Goal: Transaction & Acquisition: Purchase product/service

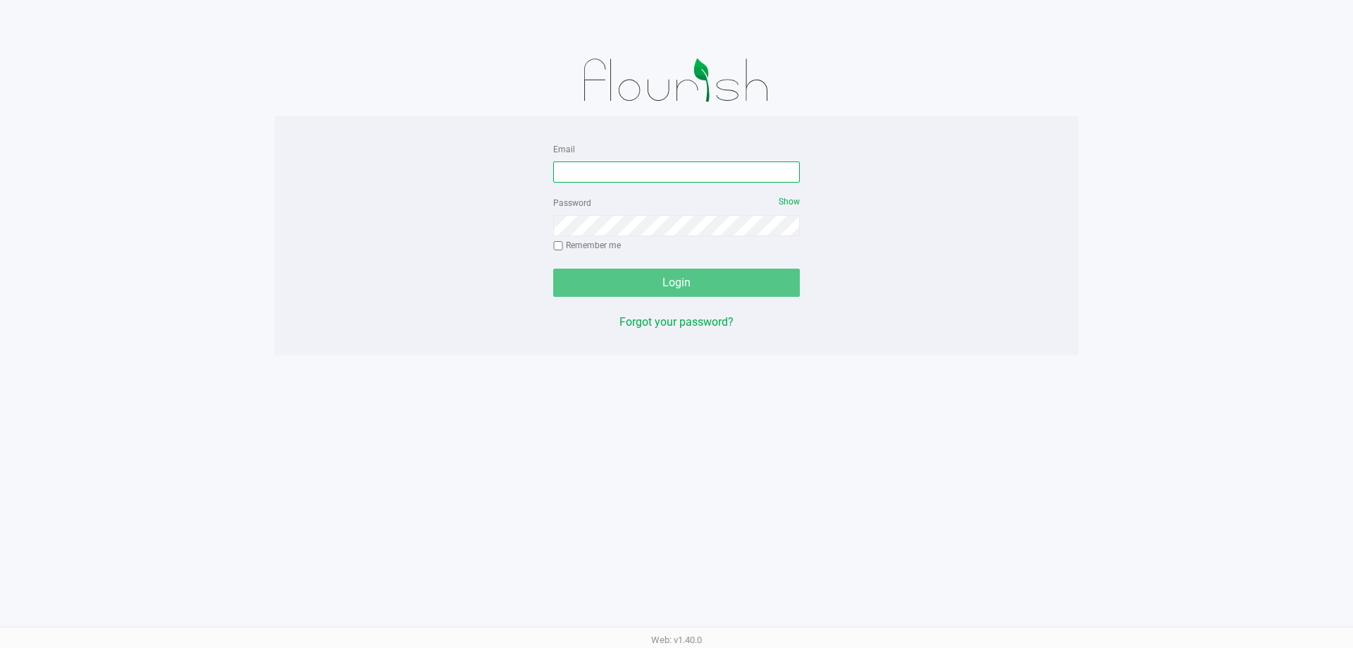
click at [591, 176] on input "Email" at bounding box center [676, 171] width 247 height 21
type input "[EMAIL_ADDRESS][DOMAIN_NAME]"
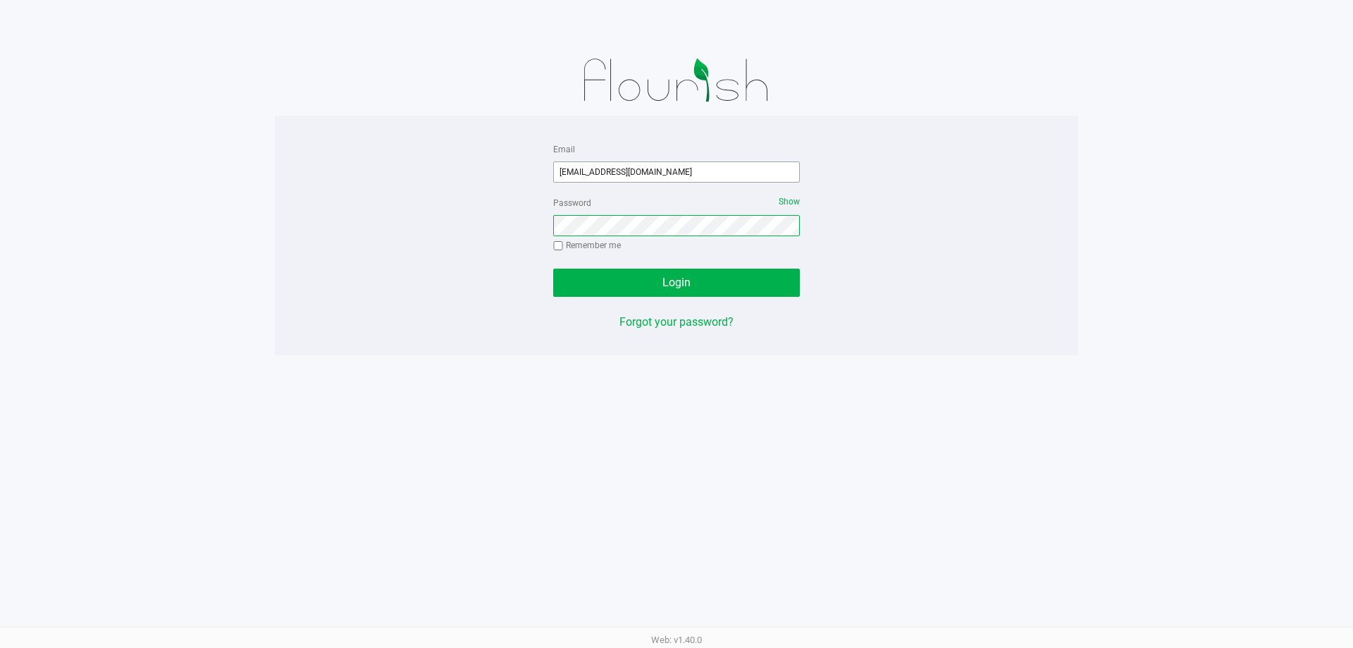
click at [553, 269] on button "Login" at bounding box center [676, 283] width 247 height 28
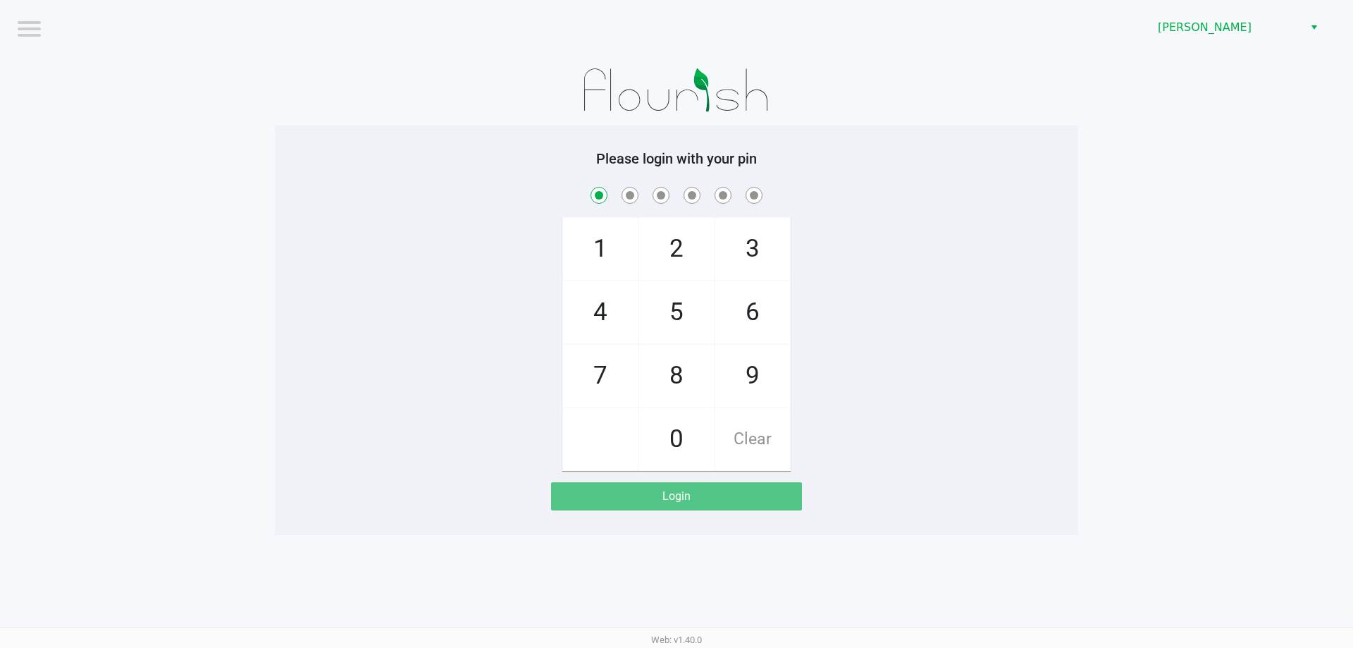
checkbox input "true"
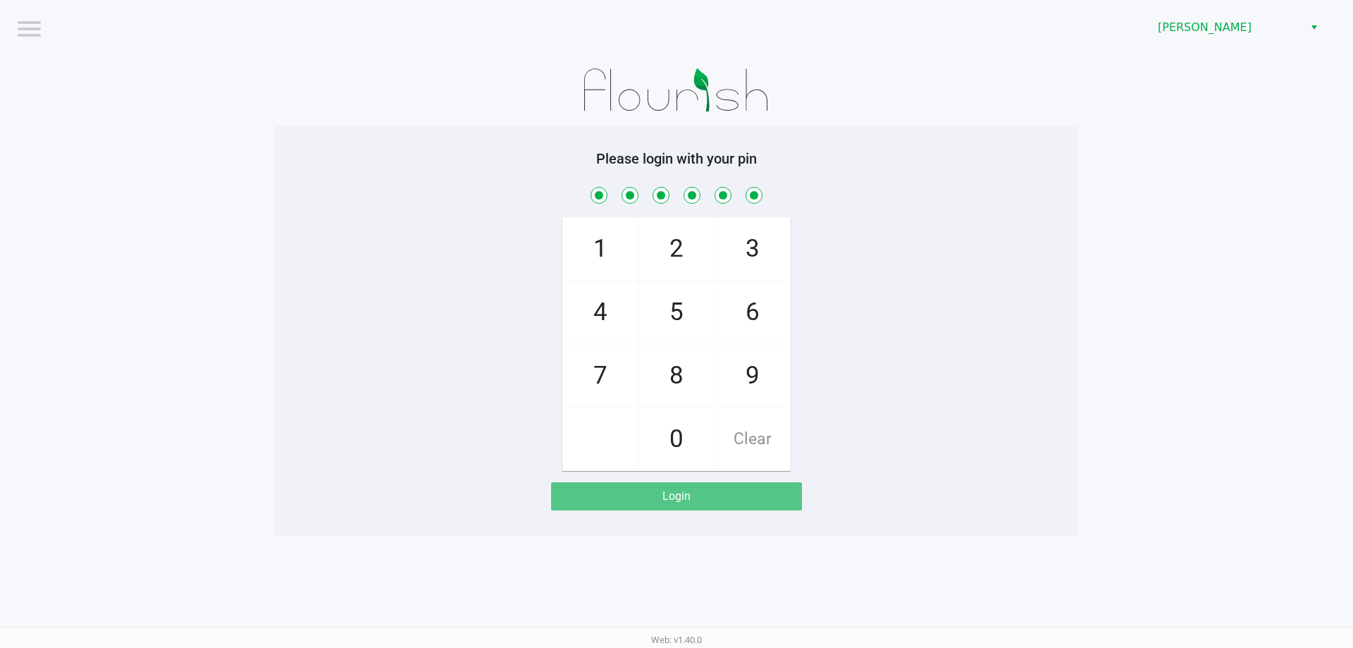
checkbox input "true"
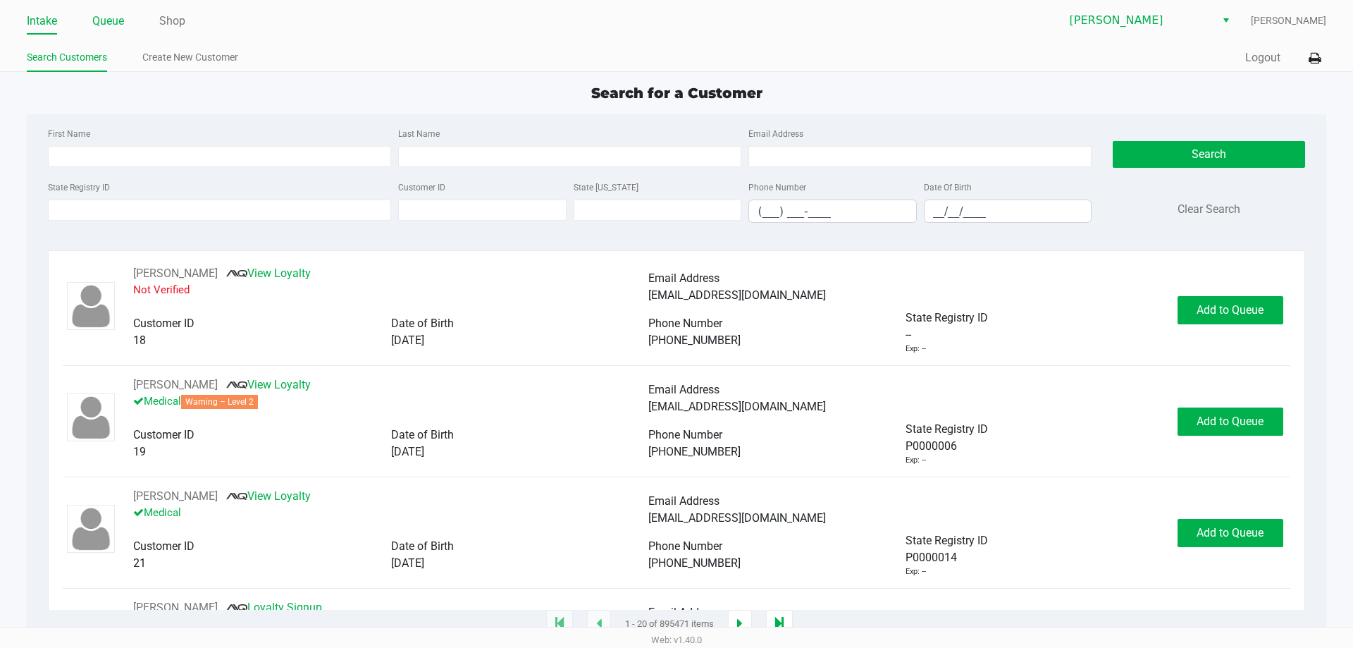
click at [97, 23] on link "Queue" at bounding box center [108, 21] width 32 height 20
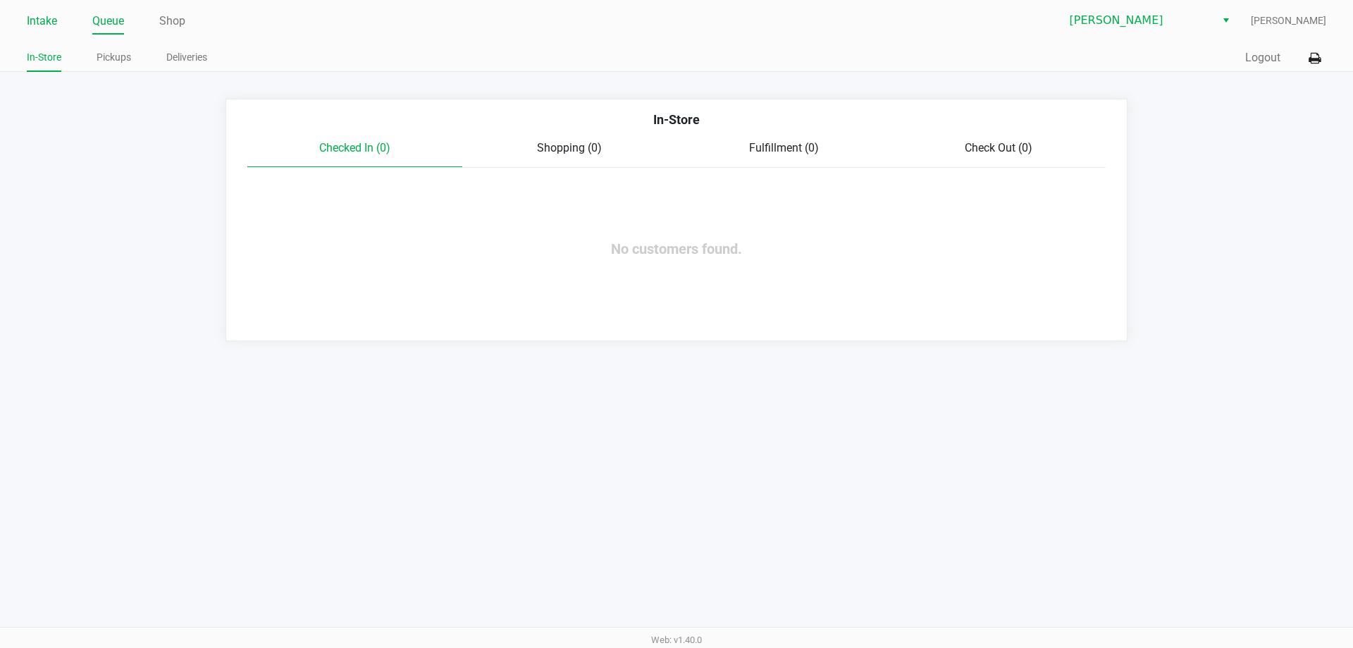
click at [42, 18] on link "Intake" at bounding box center [42, 21] width 30 height 20
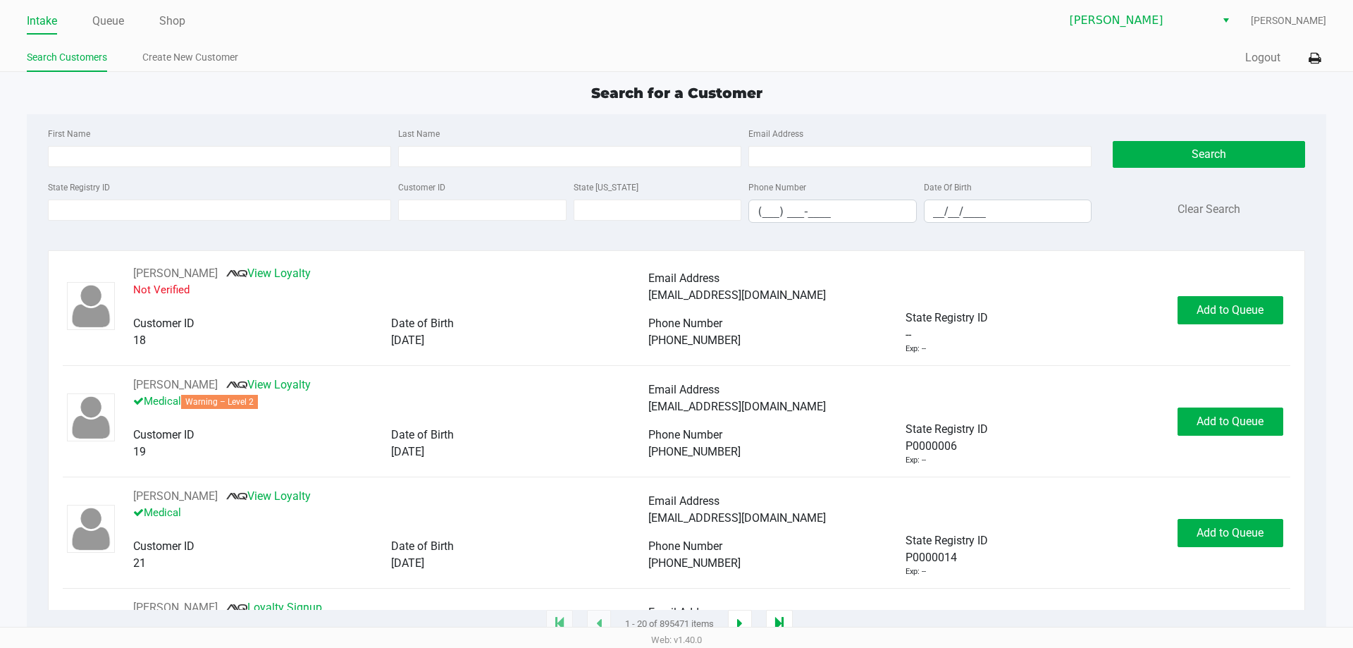
click at [102, 169] on div "First Name Last Name Email Address" at bounding box center [569, 152] width 1051 height 54
click at [121, 208] on input "State Registry ID" at bounding box center [219, 209] width 343 height 21
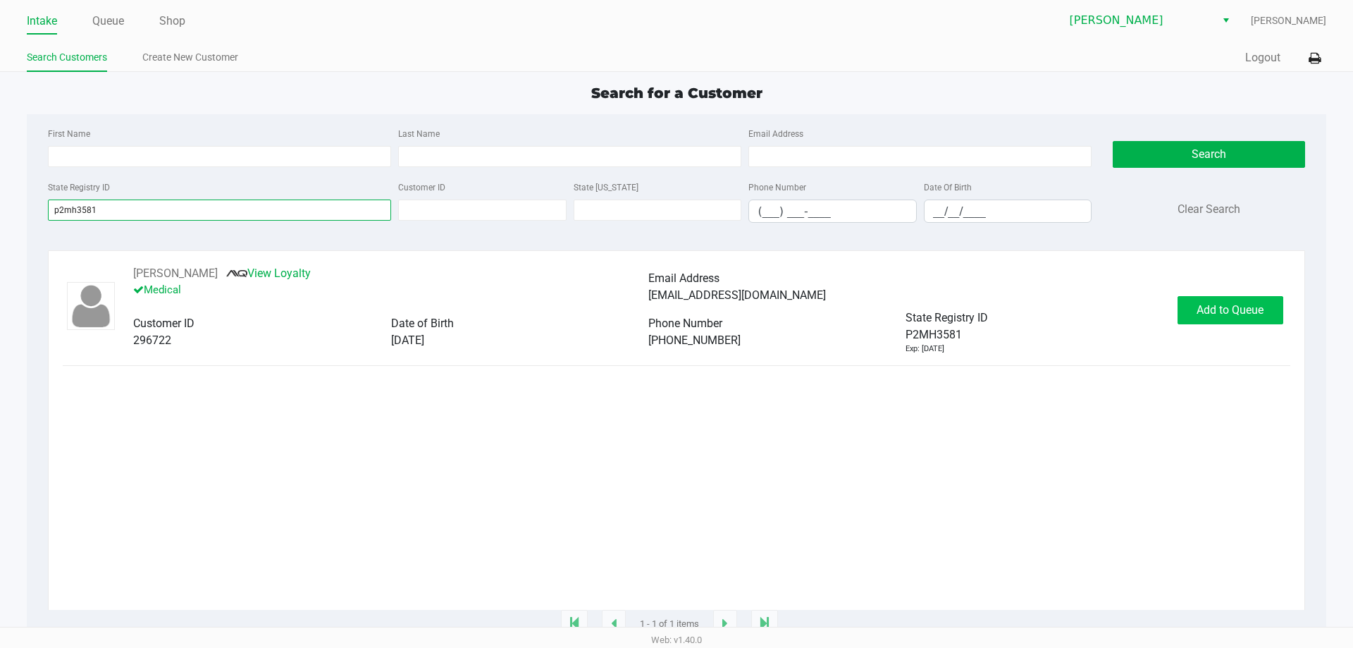
type input "p2mh3581"
click at [1241, 316] on span "Add to Queue" at bounding box center [1230, 309] width 67 height 13
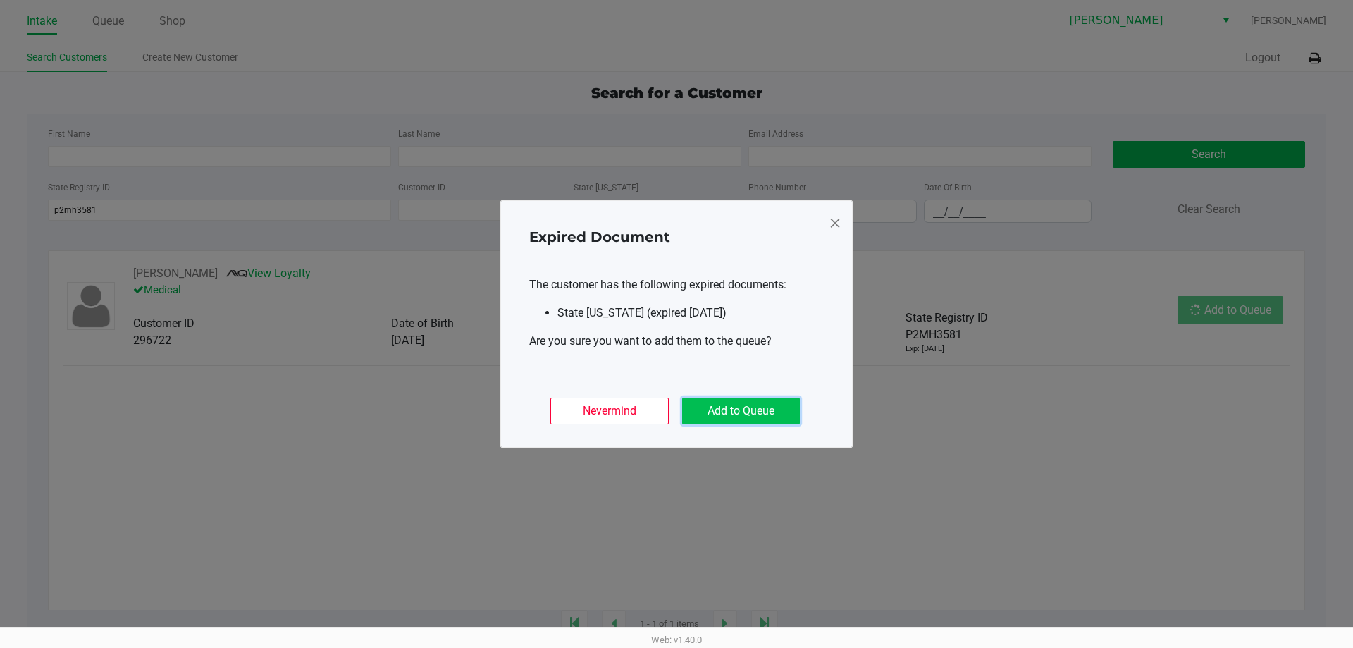
click at [732, 422] on button "Add to Queue" at bounding box center [741, 411] width 118 height 27
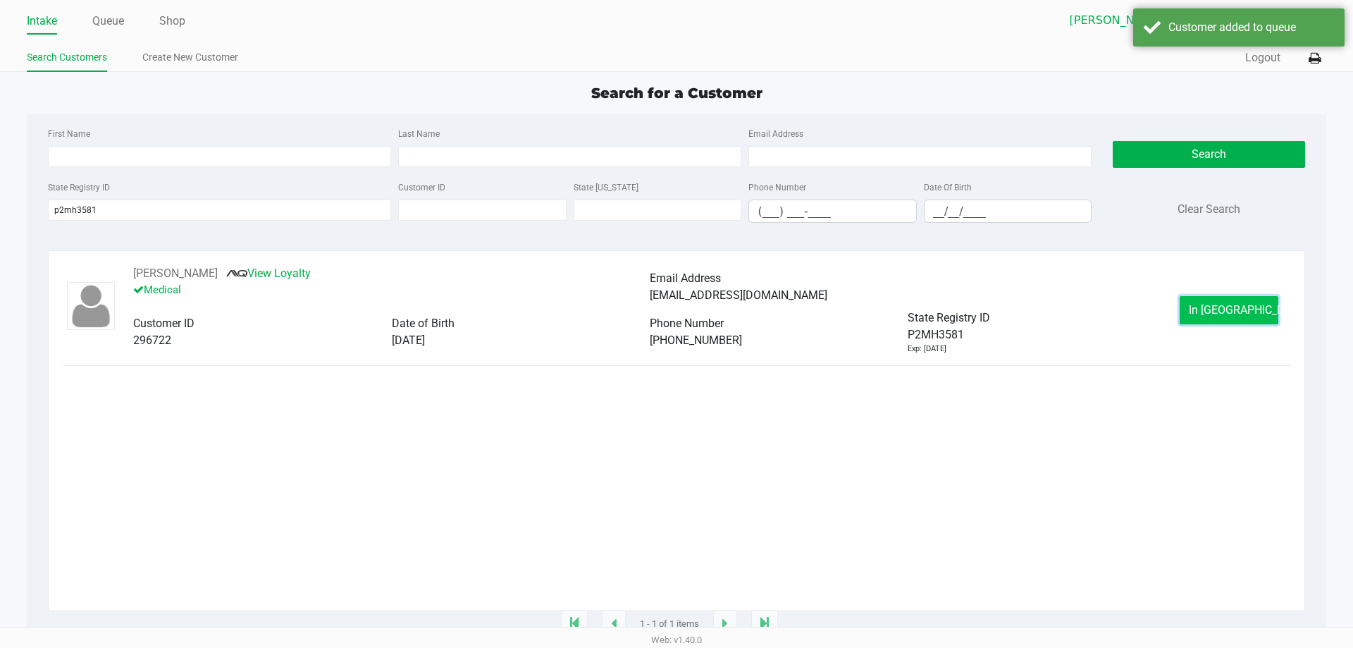
click at [1227, 309] on span "In [GEOGRAPHIC_DATA]" at bounding box center [1248, 309] width 118 height 13
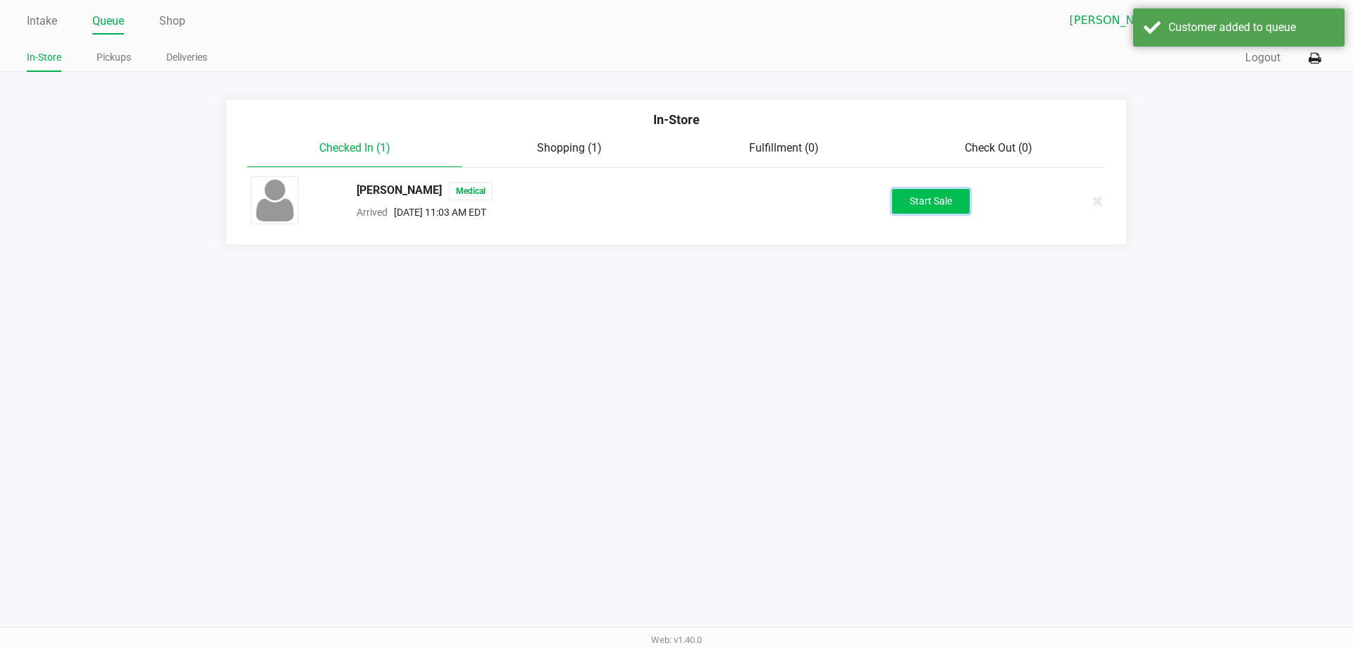
click at [931, 195] on button "Start Sale" at bounding box center [931, 201] width 78 height 25
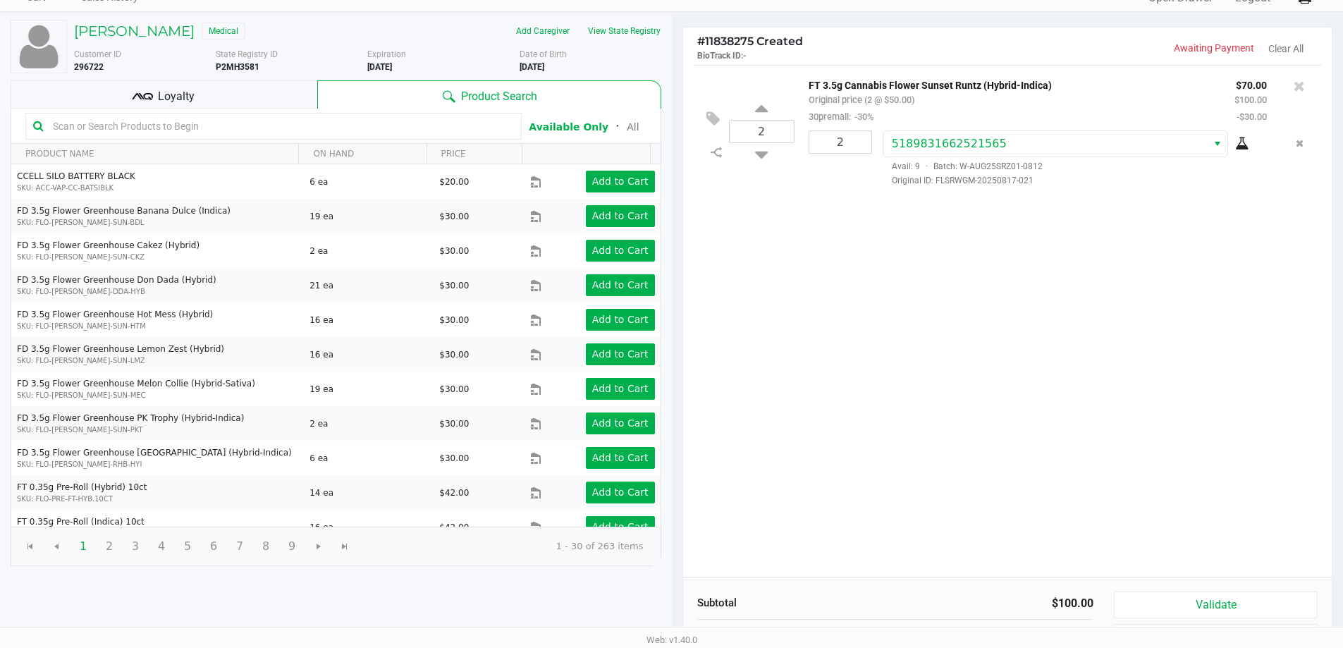
scroll to position [145, 0]
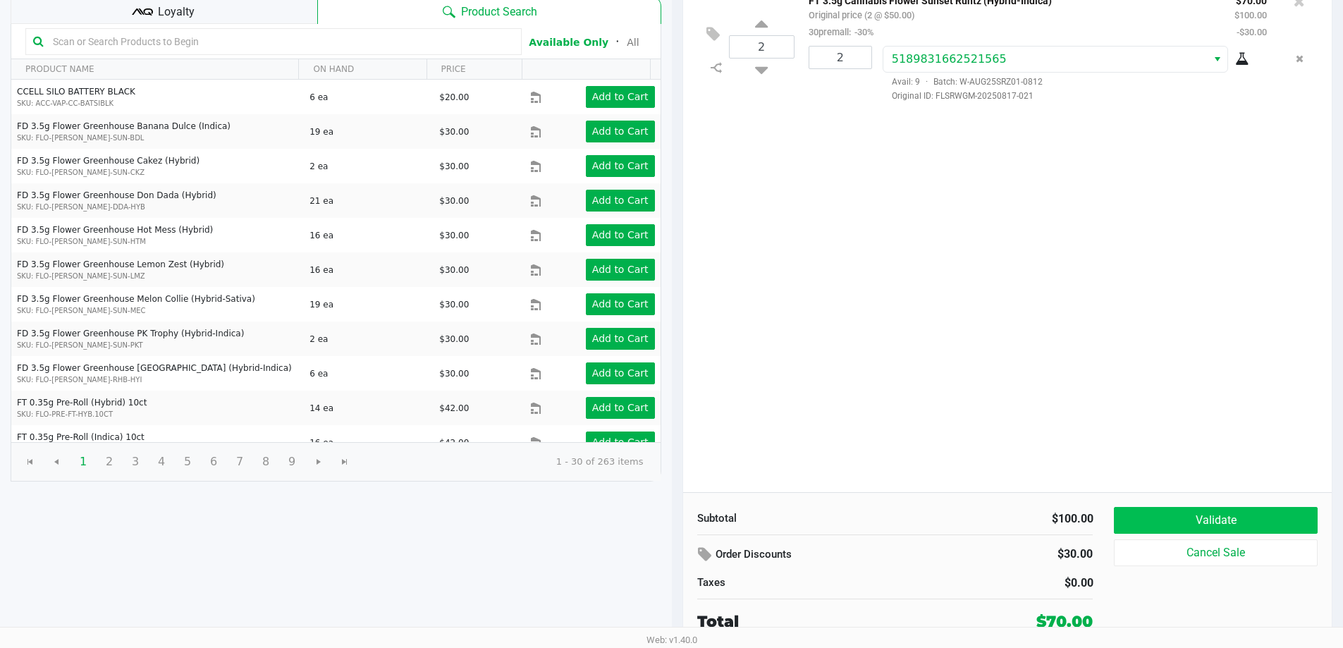
click at [1218, 519] on button "Validate" at bounding box center [1215, 520] width 203 height 27
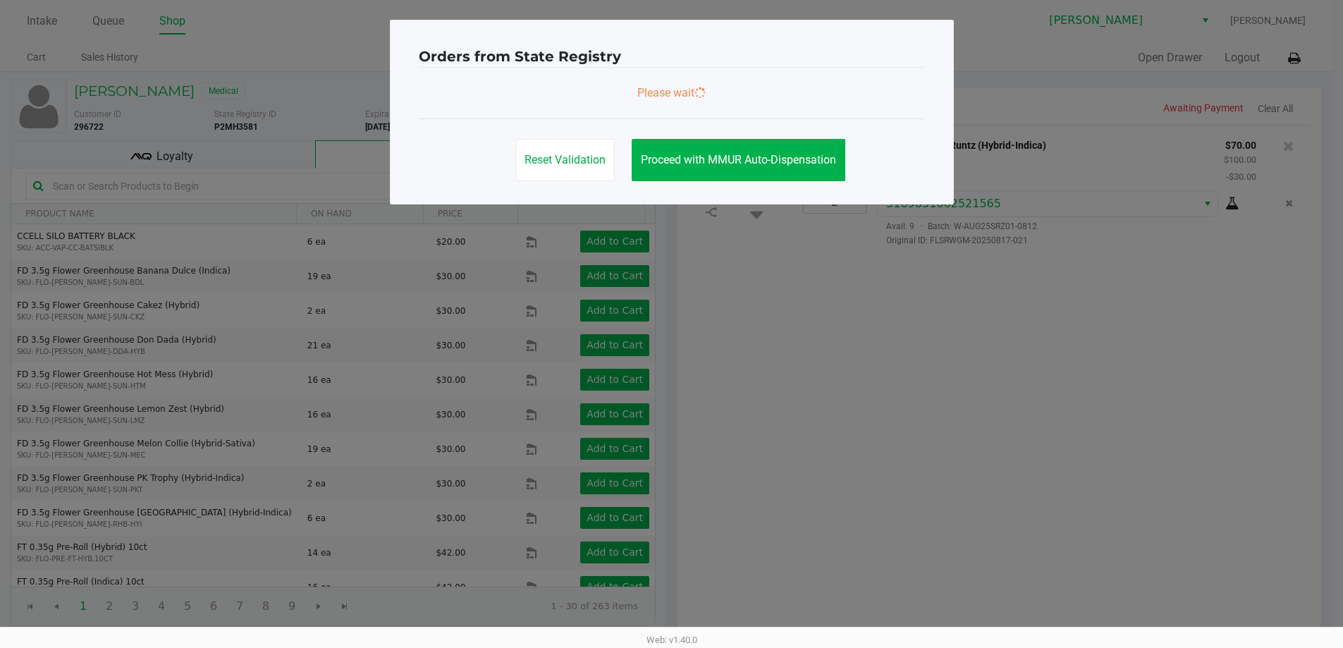
scroll to position [0, 0]
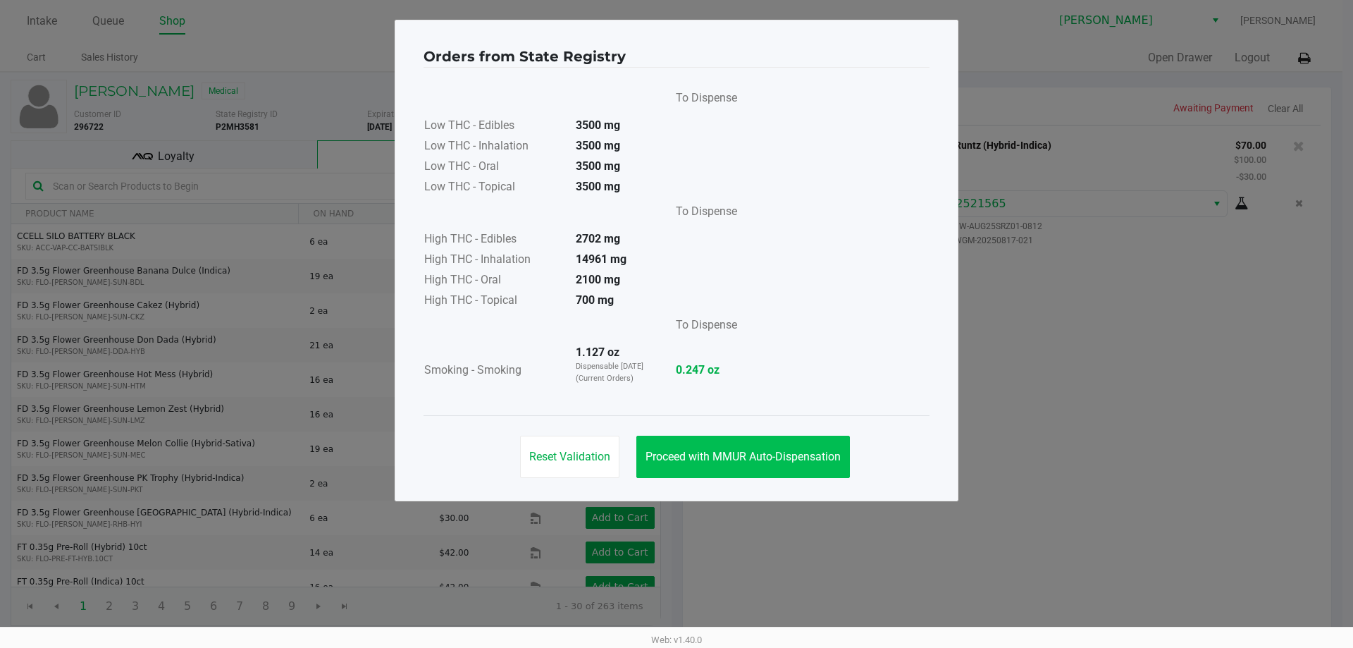
click at [728, 459] on span "Proceed with MMUR Auto-Dispensation" at bounding box center [743, 456] width 195 height 13
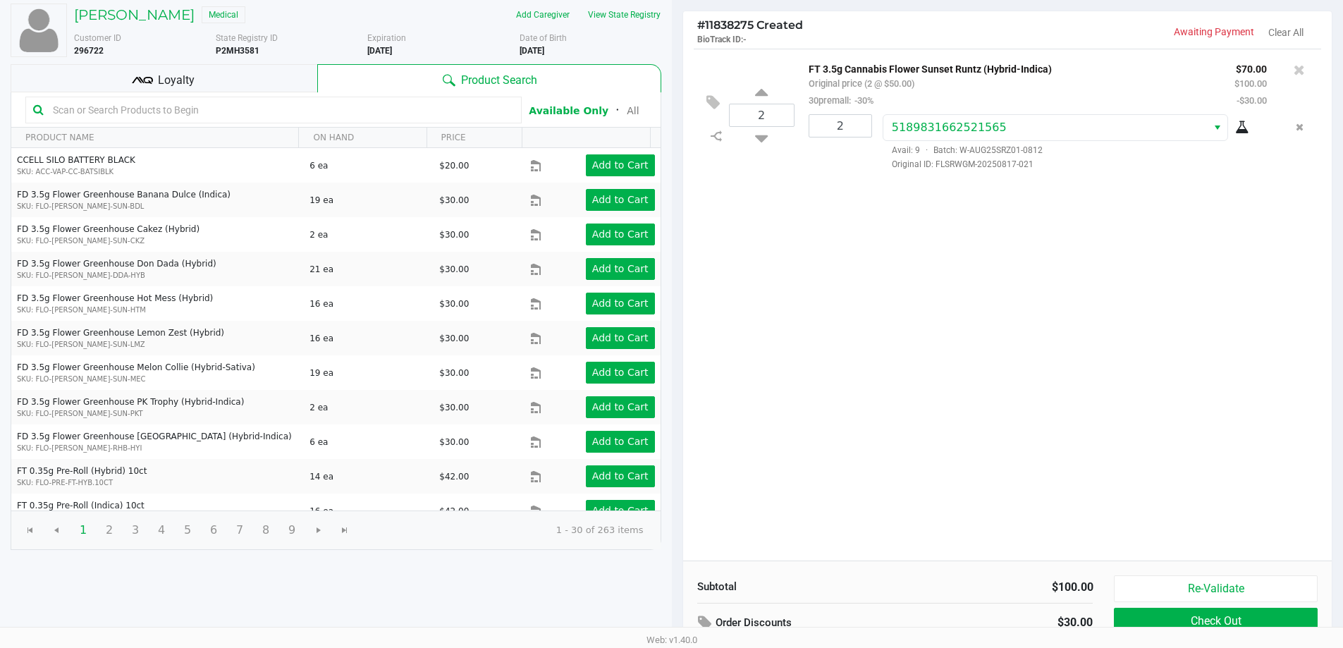
scroll to position [145, 0]
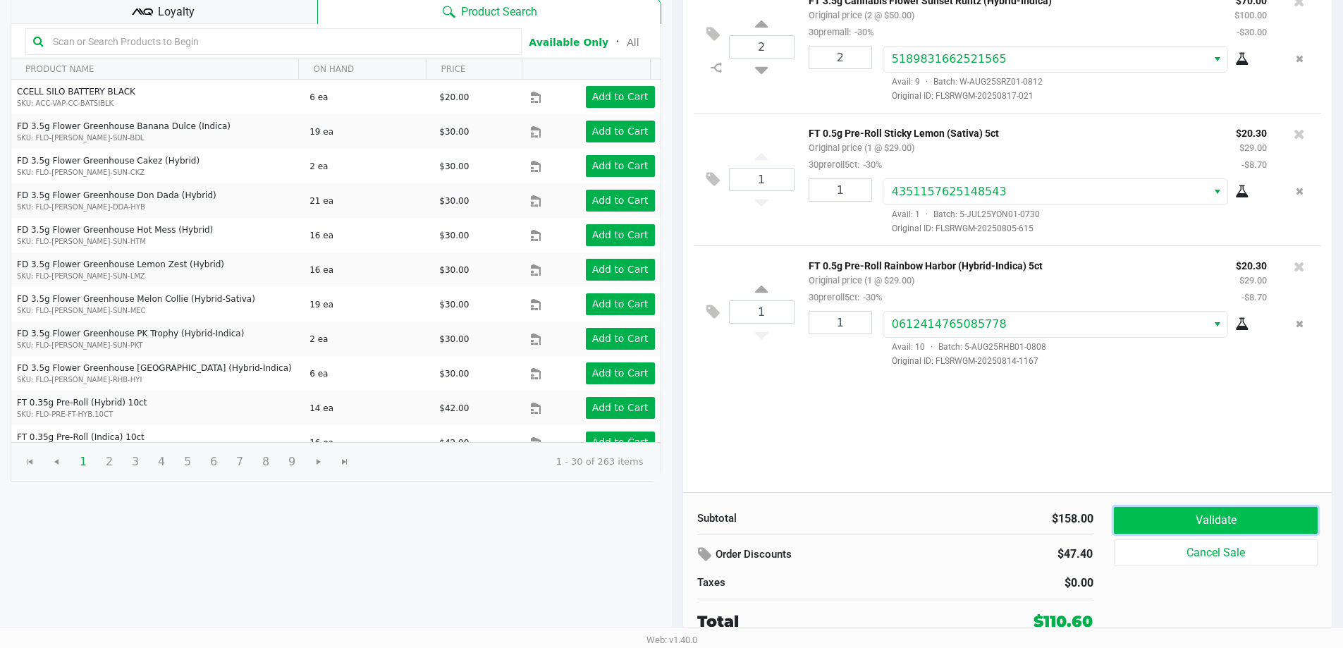
click at [1163, 529] on button "Validate" at bounding box center [1215, 520] width 203 height 27
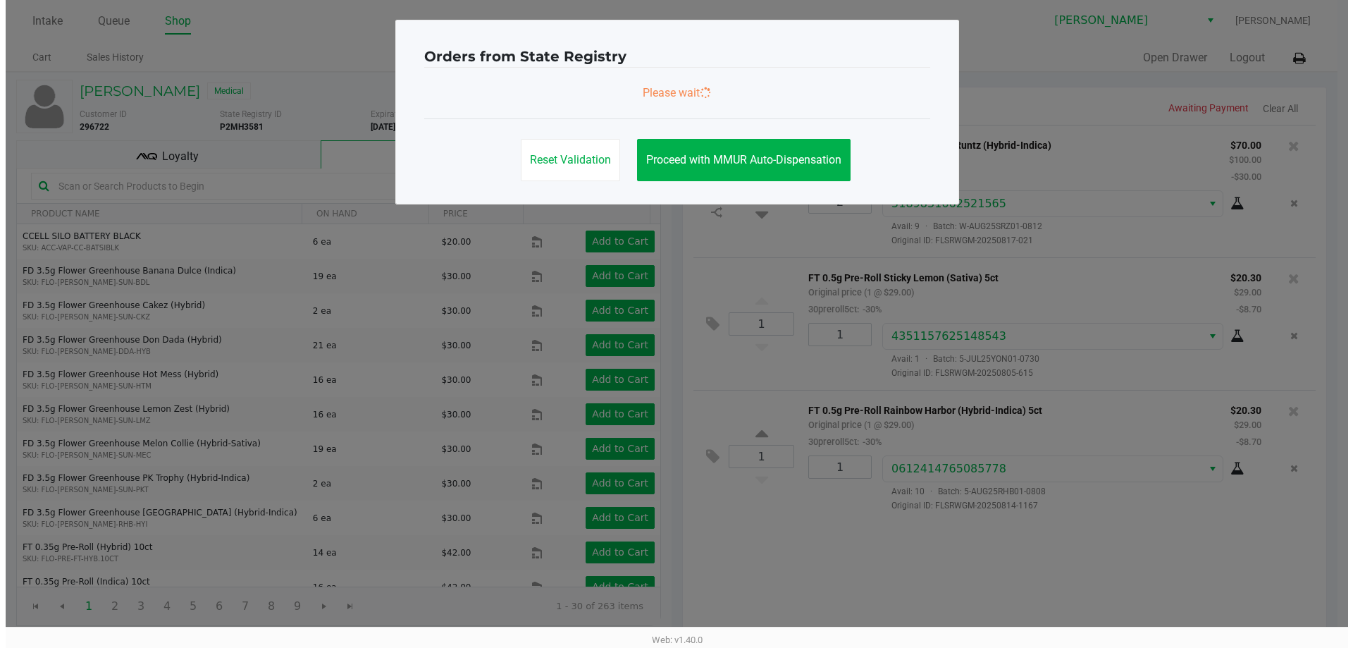
scroll to position [0, 0]
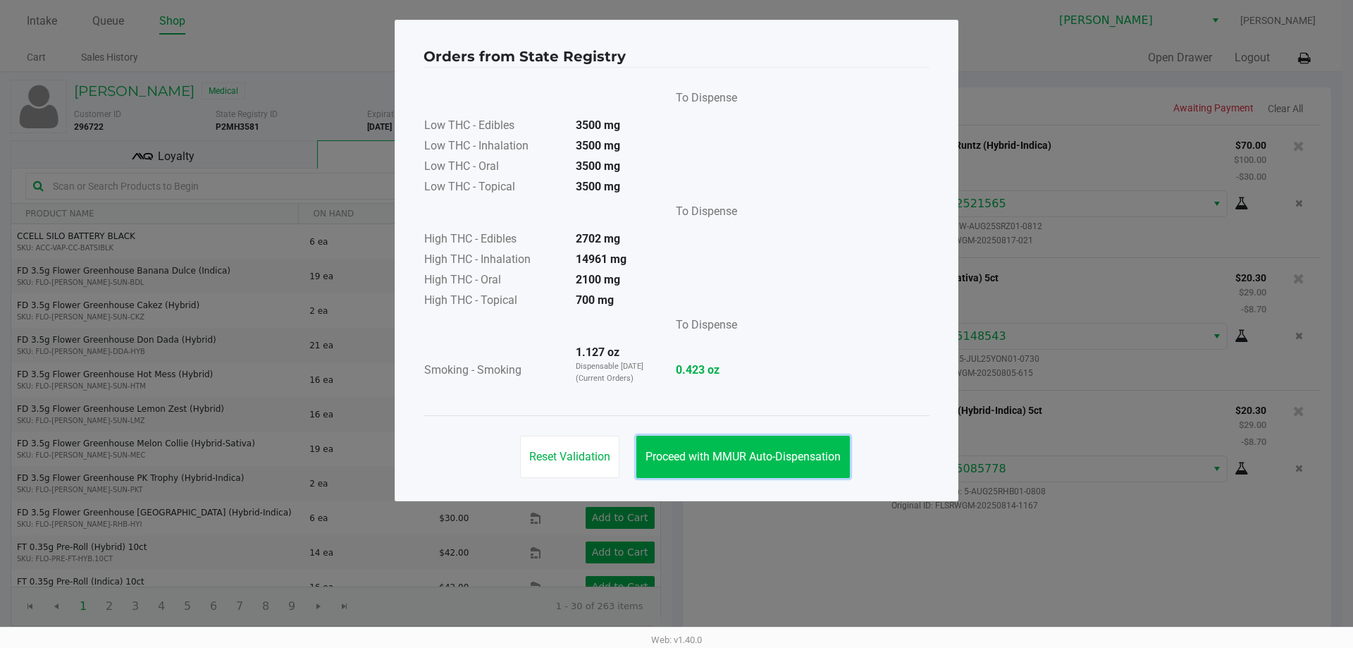
click at [739, 469] on button "Proceed with MMUR Auto-Dispensation" at bounding box center [744, 457] width 214 height 42
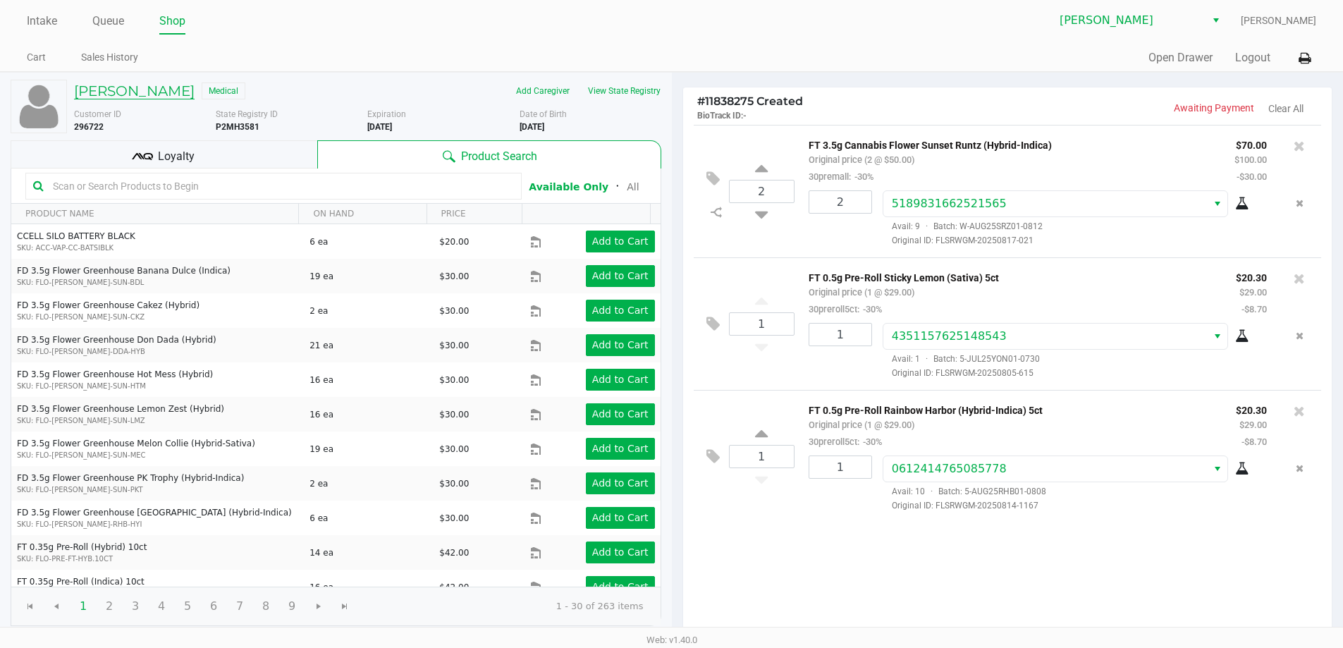
click at [153, 87] on h5 "[PERSON_NAME]" at bounding box center [134, 90] width 121 height 17
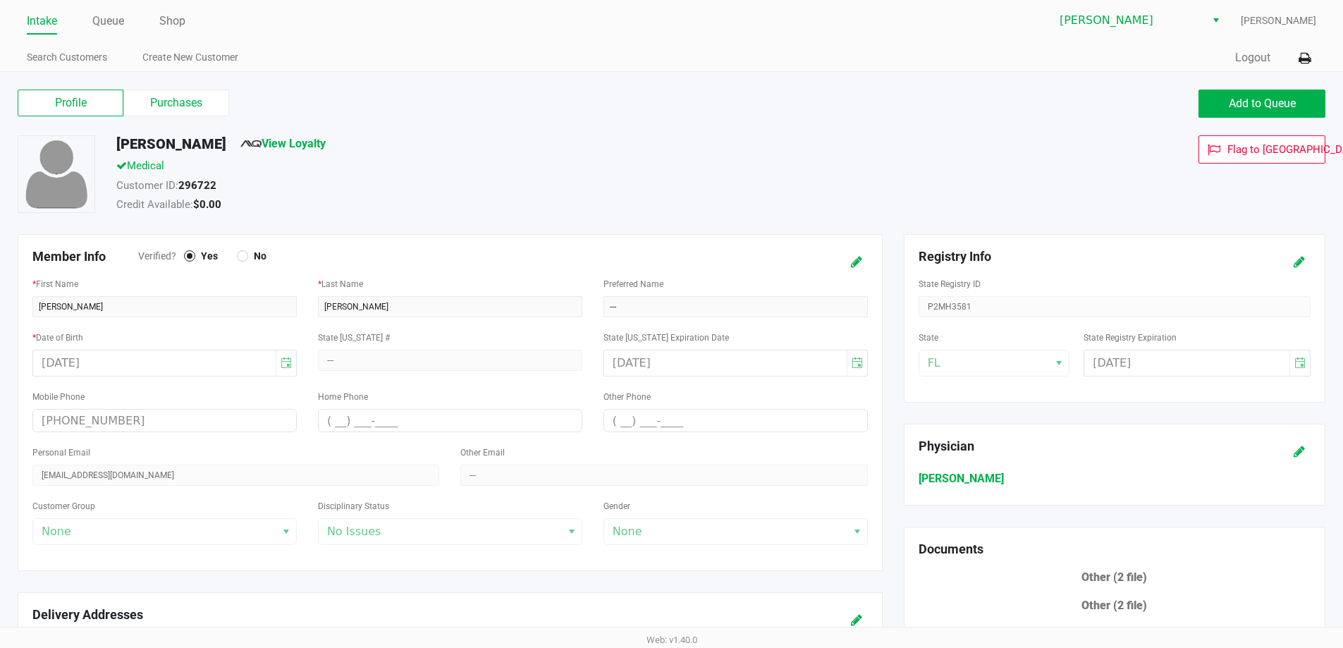
click at [192, 104] on label "Purchases" at bounding box center [176, 103] width 106 height 27
click at [0, 0] on 1 "Purchases" at bounding box center [0, 0] width 0 height 0
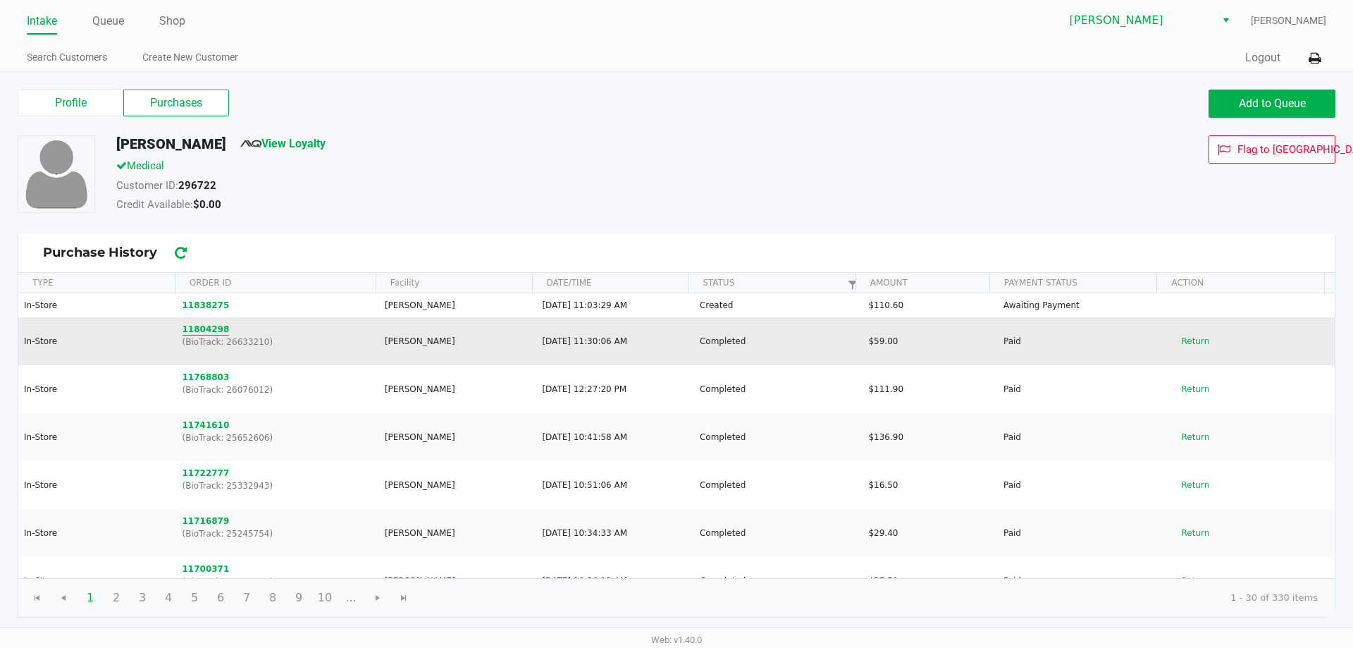
click at [207, 331] on button "11804298" at bounding box center [206, 329] width 47 height 13
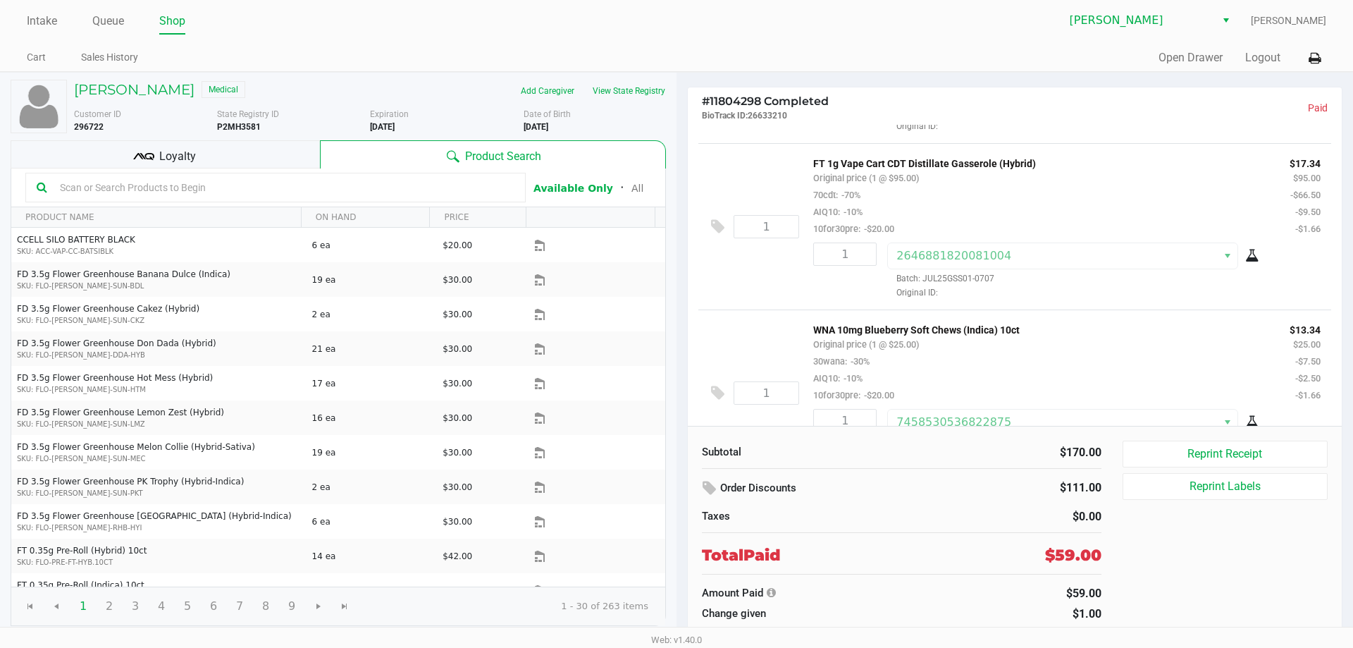
scroll to position [333, 0]
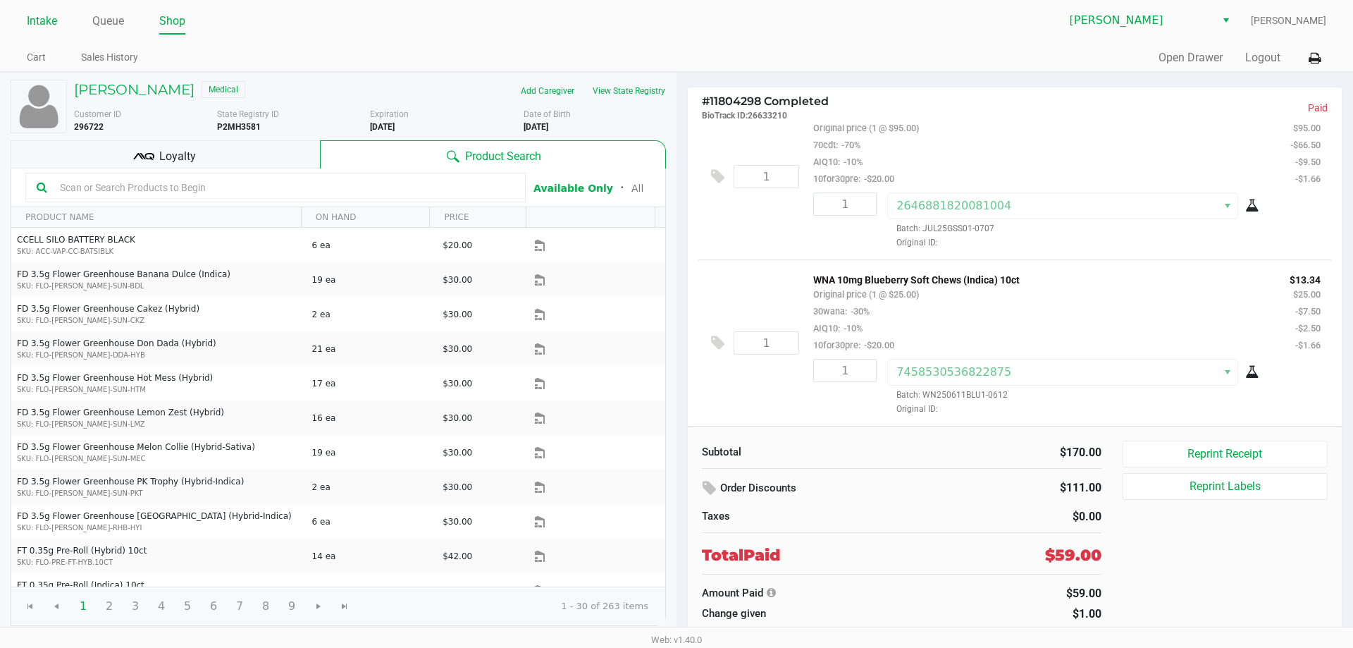
click at [41, 25] on link "Intake" at bounding box center [42, 21] width 30 height 20
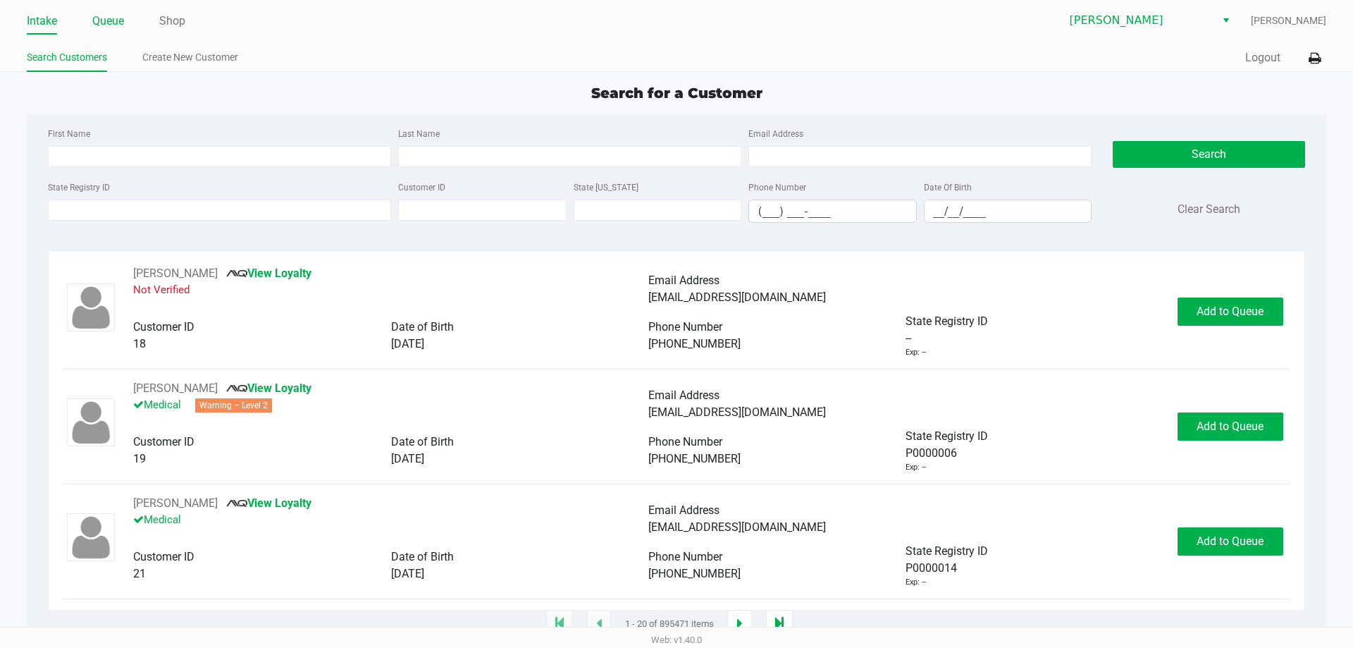
click at [111, 21] on link "Queue" at bounding box center [108, 21] width 32 height 20
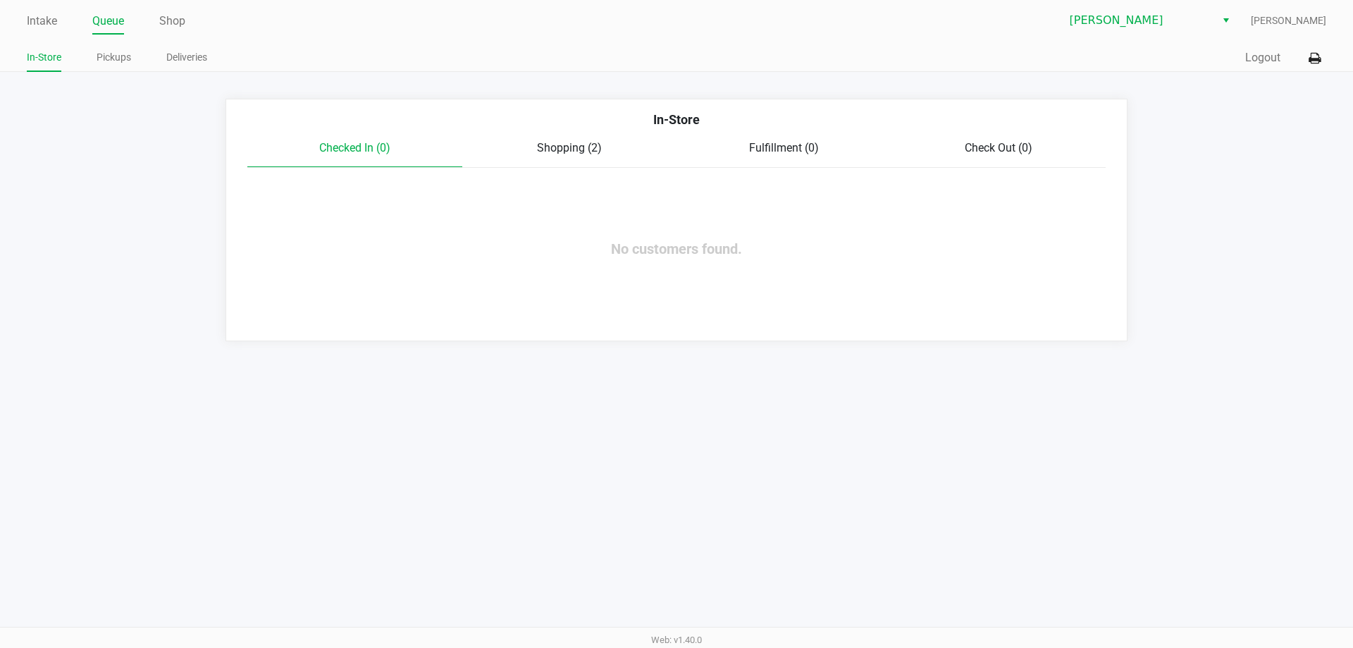
click at [589, 153] on span "Shopping (2)" at bounding box center [569, 147] width 65 height 13
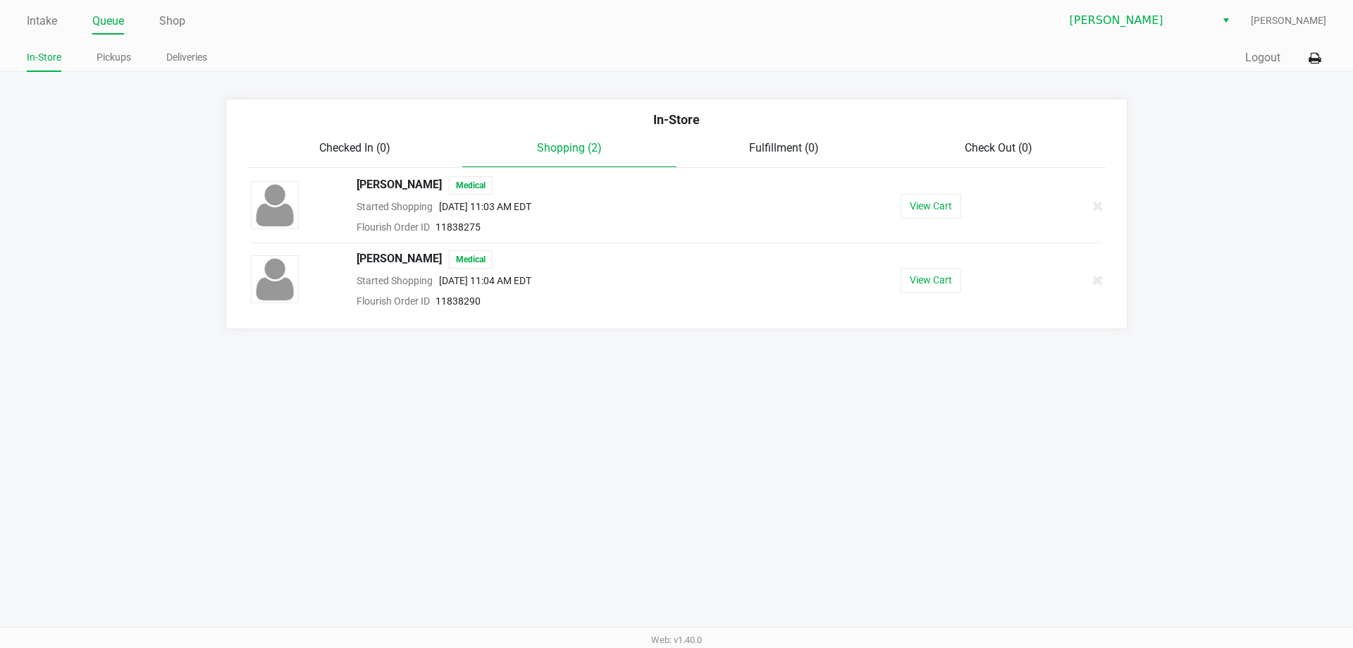
click at [931, 204] on button "View Cart" at bounding box center [931, 206] width 61 height 25
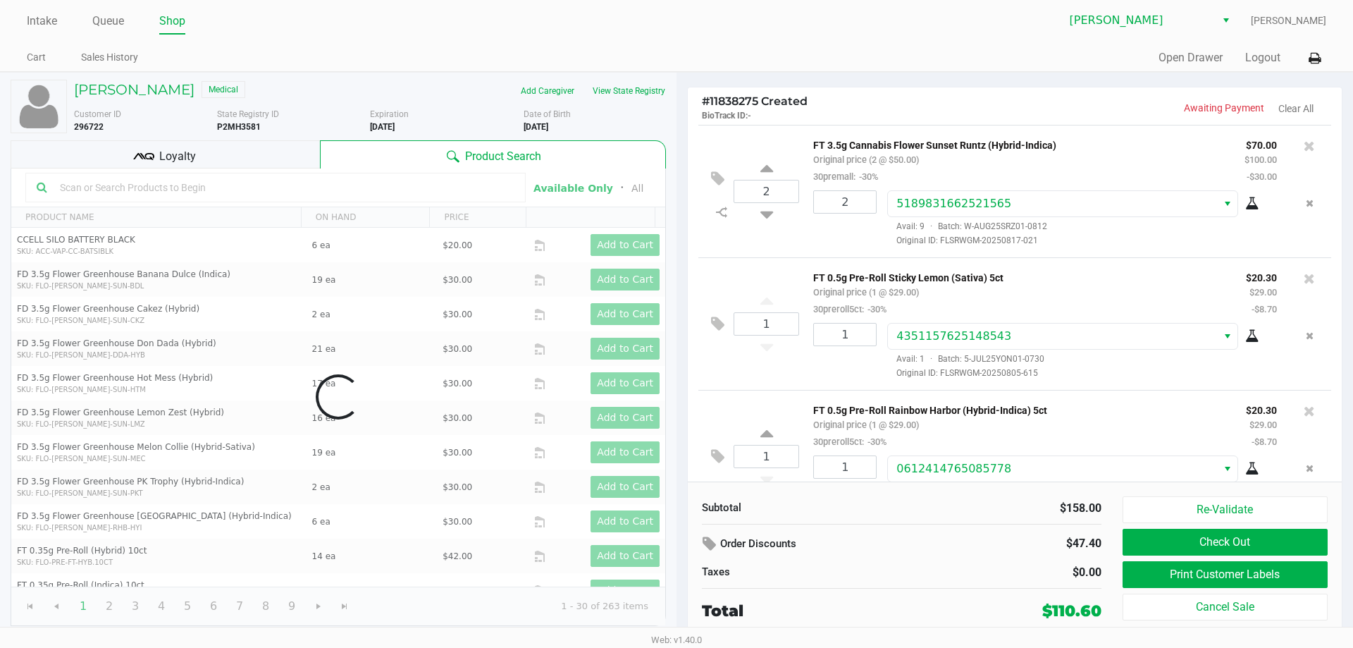
scroll to position [43, 0]
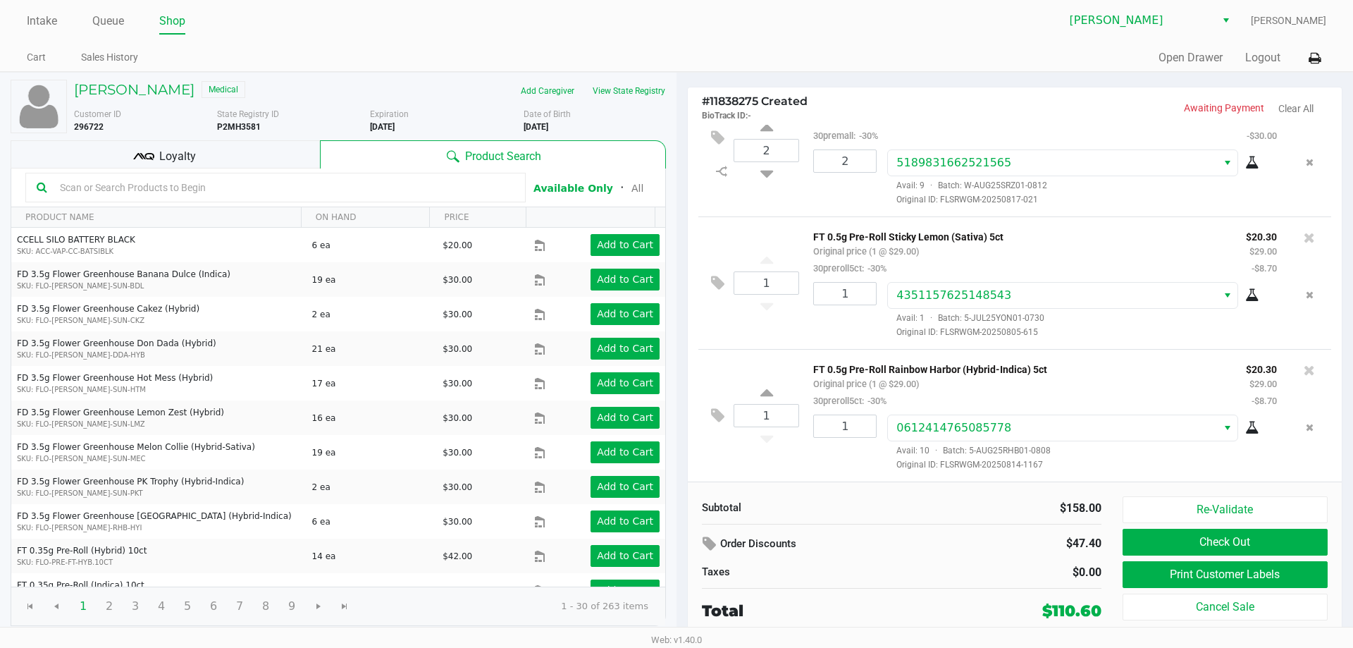
click at [1138, 336] on span "Original ID: FLSRWGM-20250805-615" at bounding box center [1083, 332] width 390 height 13
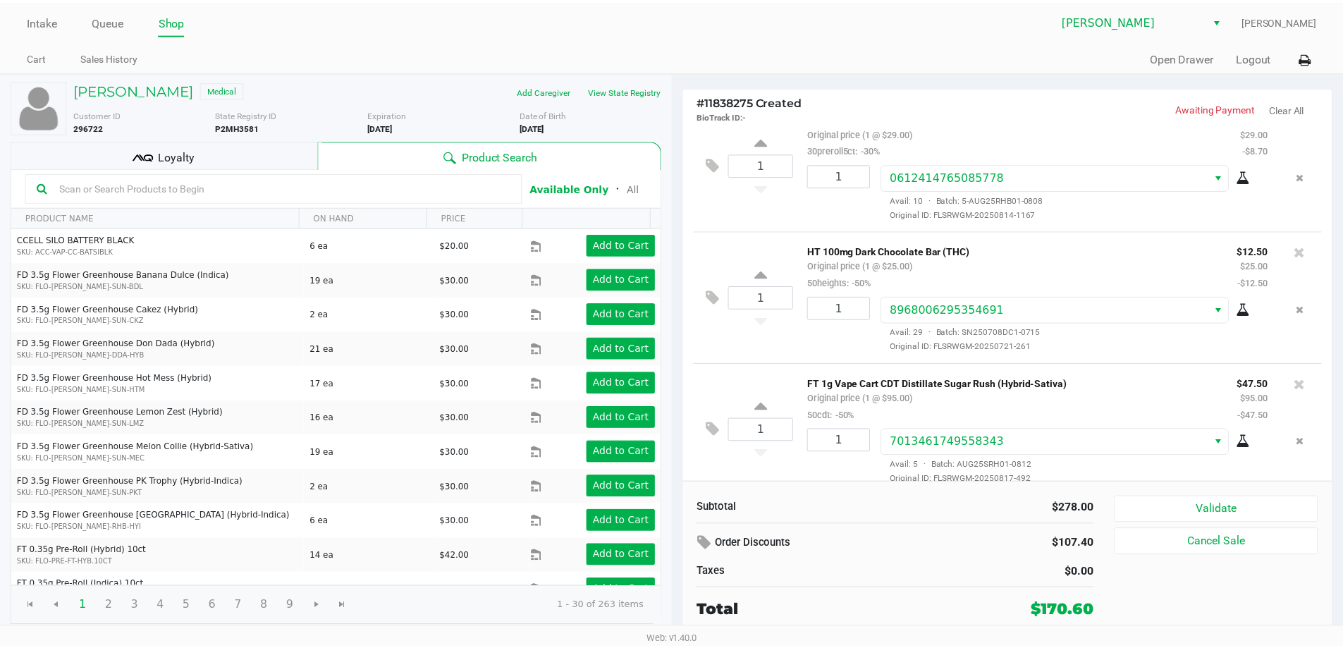
scroll to position [239, 0]
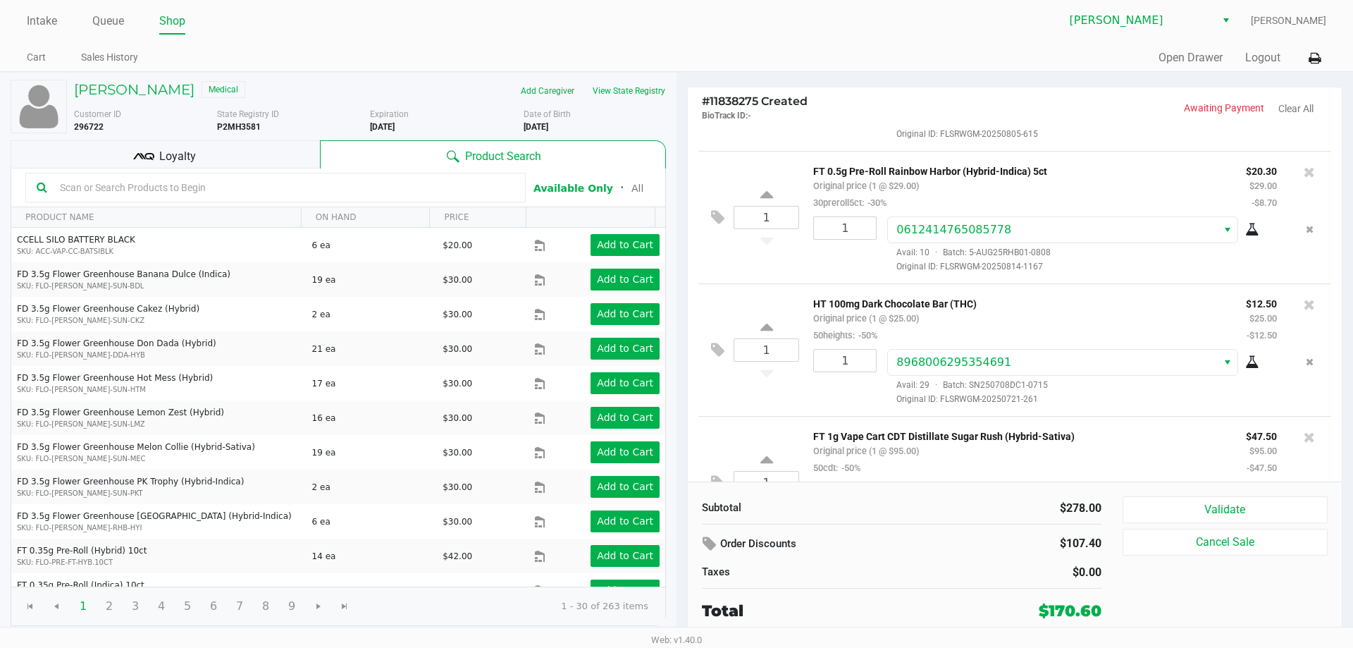
click at [226, 158] on div "Loyalty" at bounding box center [165, 154] width 309 height 28
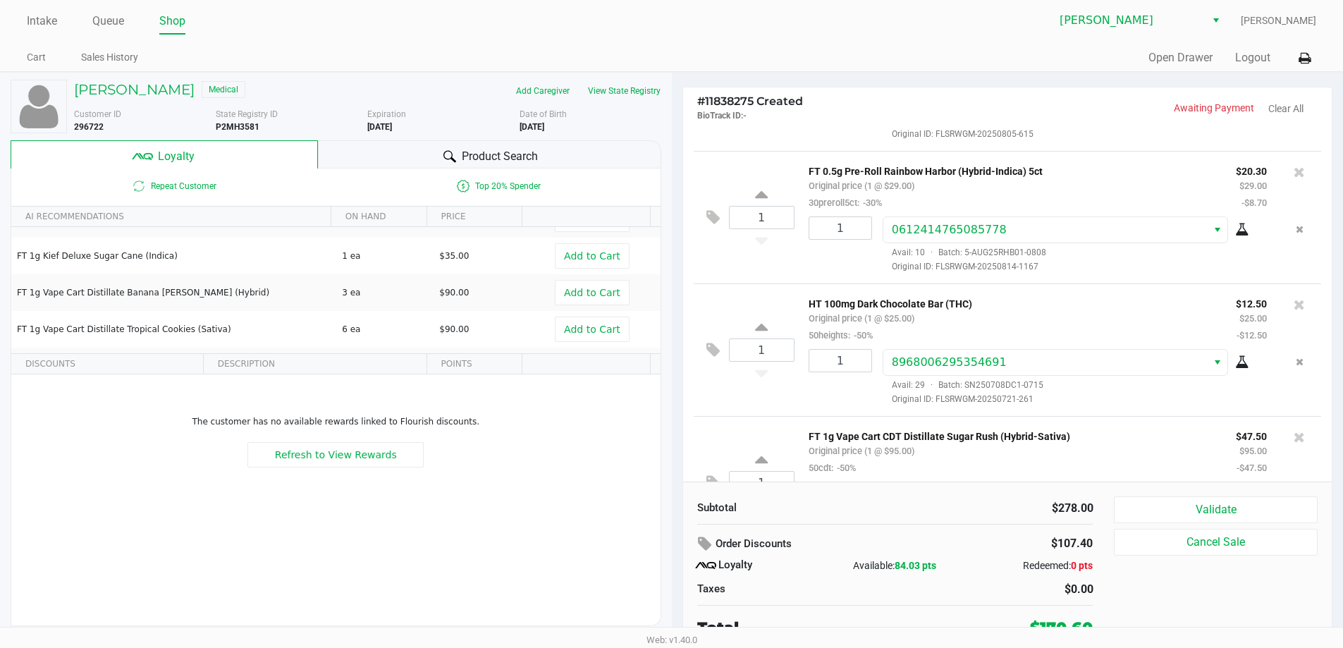
scroll to position [70, 0]
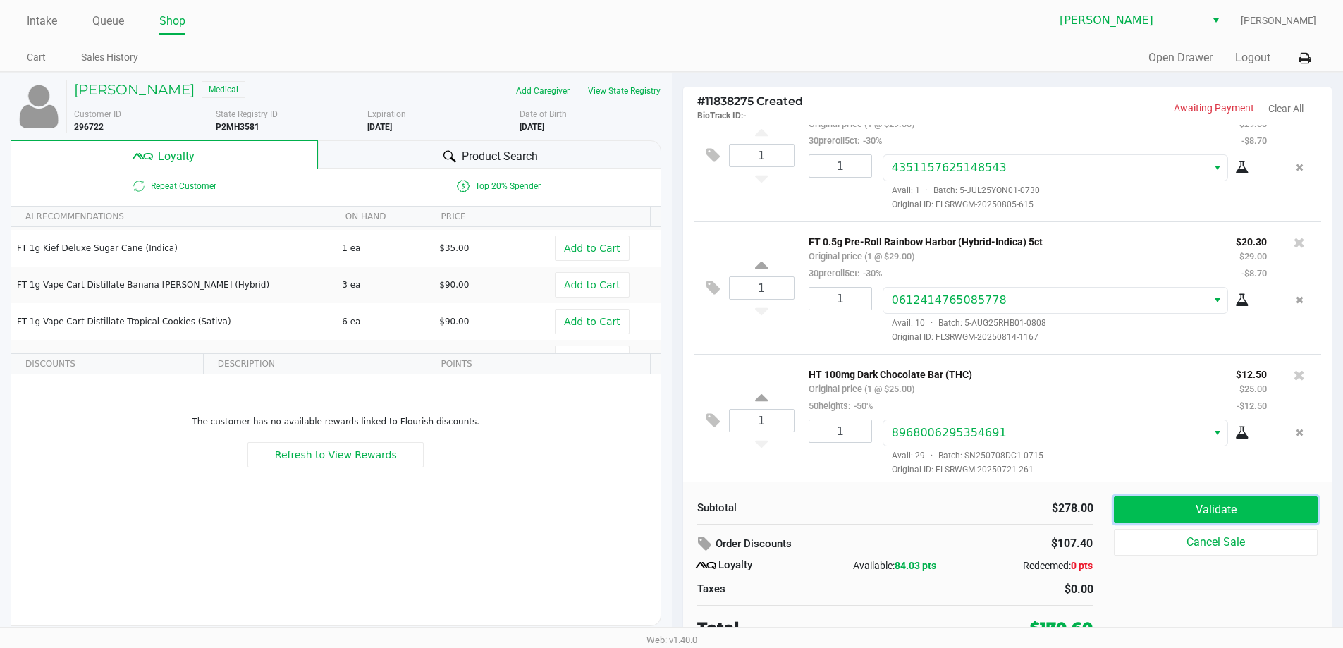
click at [1194, 507] on button "Validate" at bounding box center [1215, 509] width 203 height 27
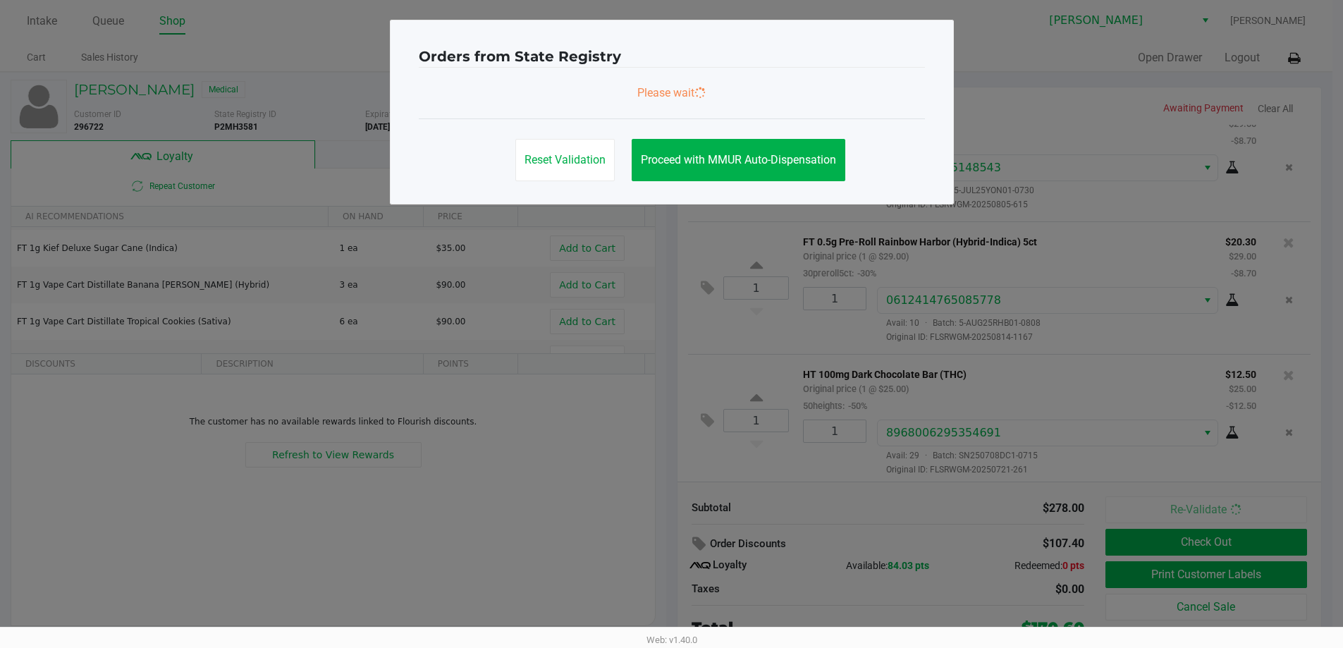
scroll to position [309, 0]
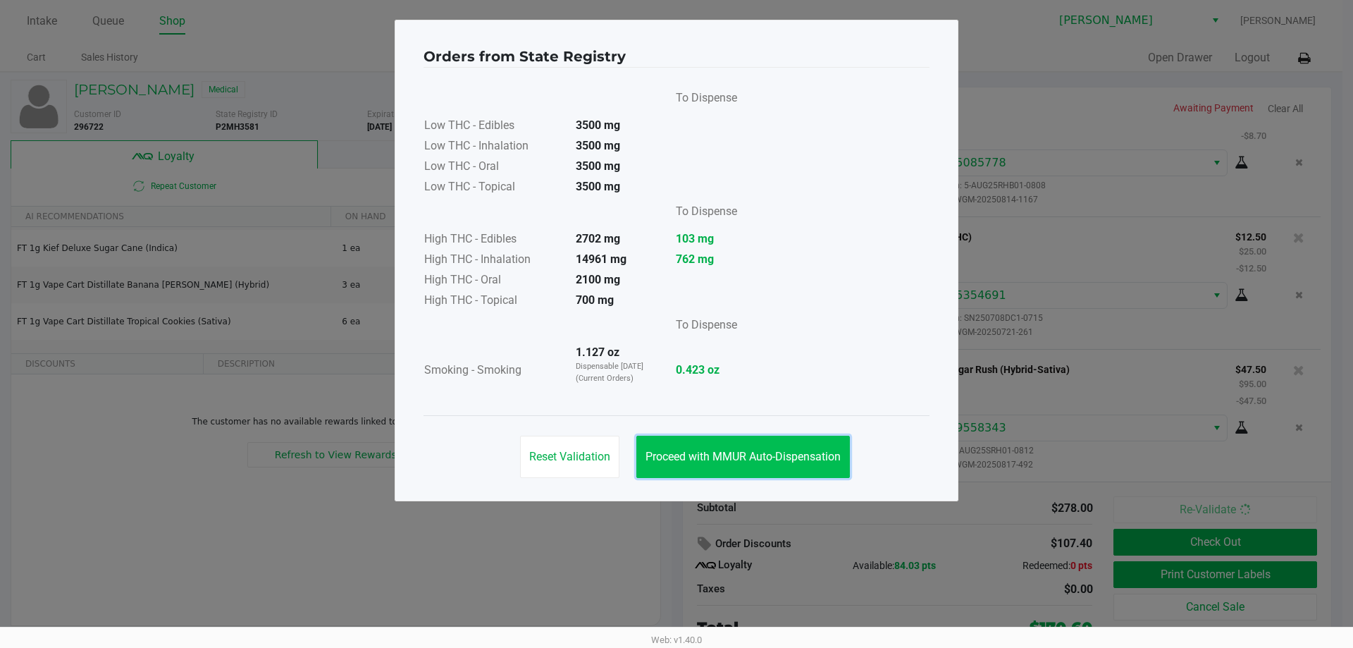
click at [711, 443] on button "Proceed with MMUR Auto-Dispensation" at bounding box center [744, 457] width 214 height 42
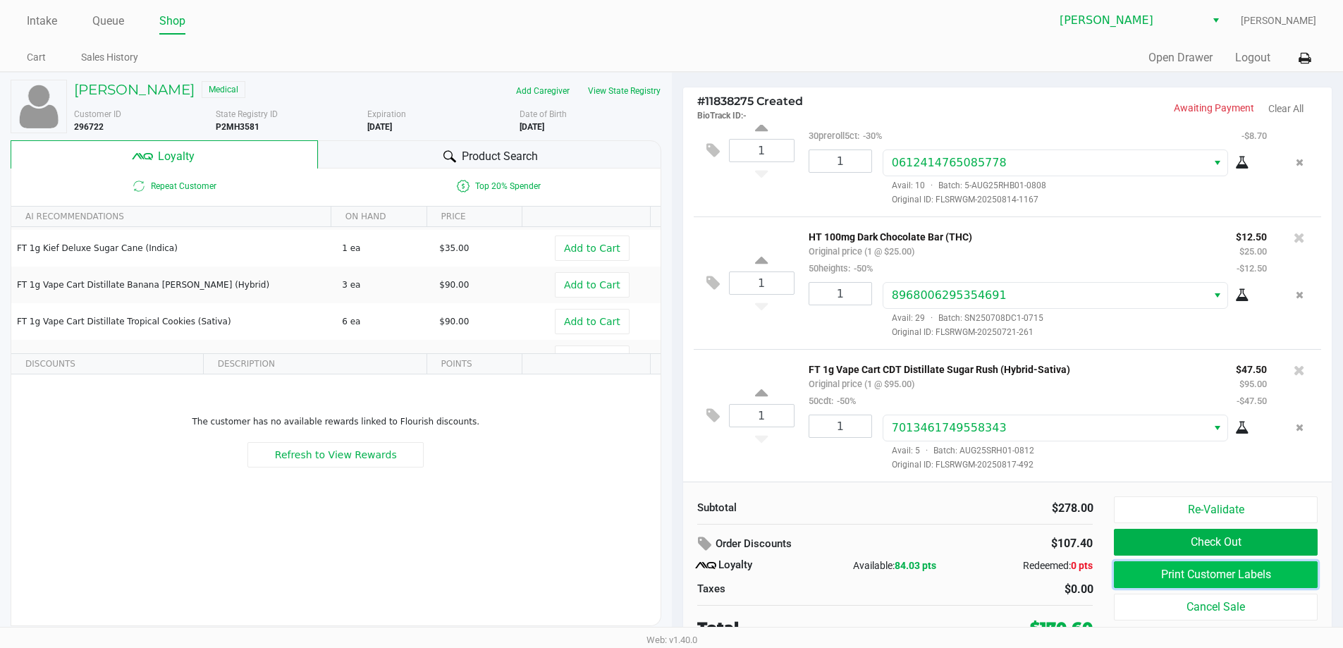
click at [1250, 570] on button "Print Customer Labels" at bounding box center [1215, 574] width 203 height 27
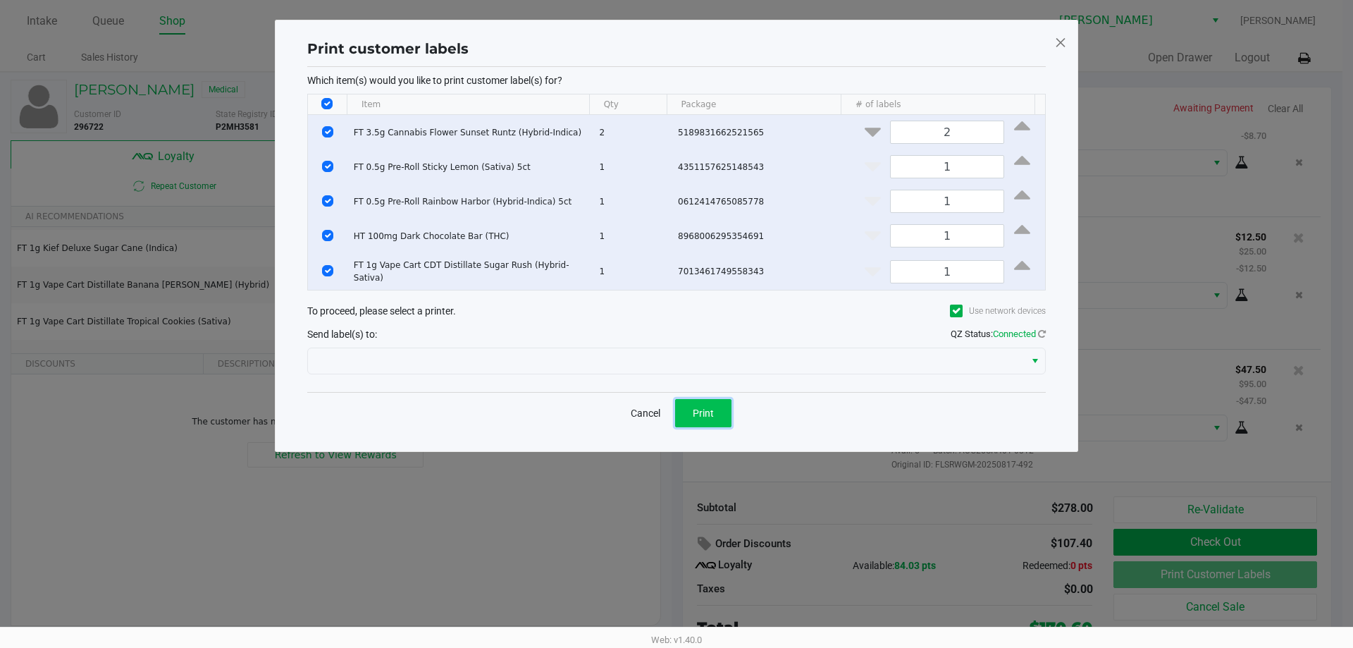
drag, startPoint x: 708, startPoint y: 424, endPoint x: 716, endPoint y: 417, distance: 9.5
click at [708, 424] on button "Print" at bounding box center [703, 413] width 56 height 28
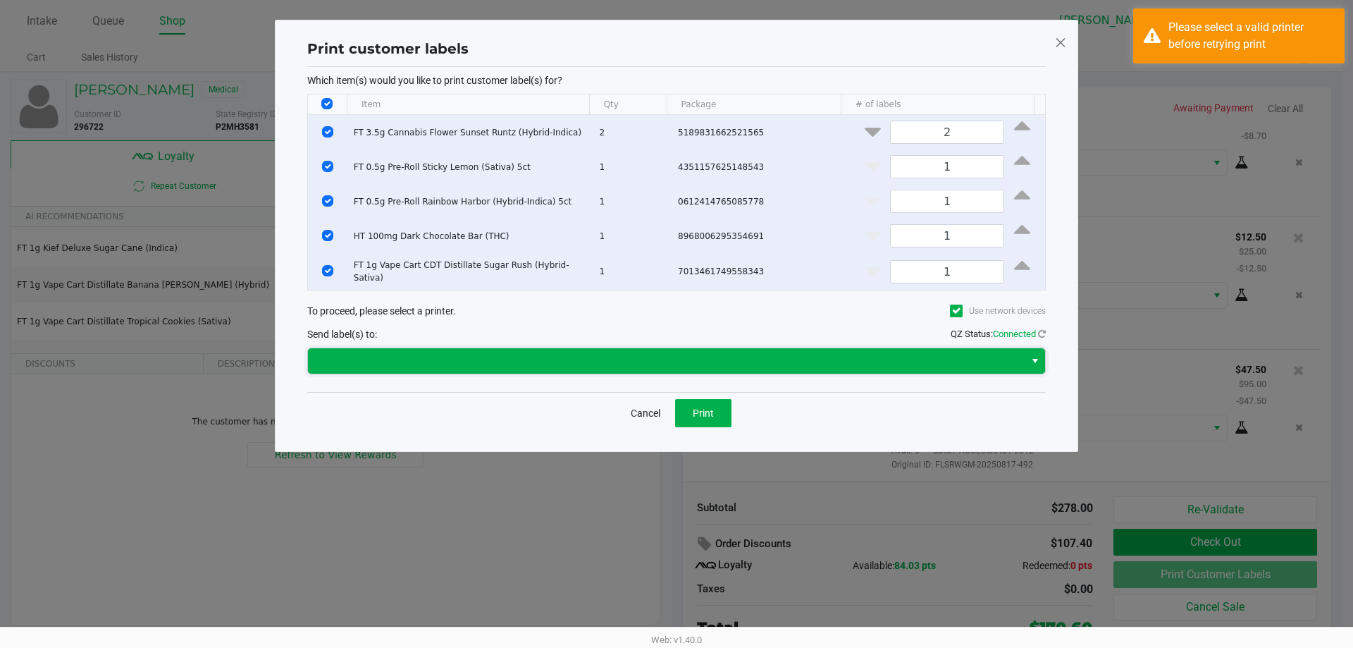
click at [616, 369] on span at bounding box center [667, 360] width 700 height 17
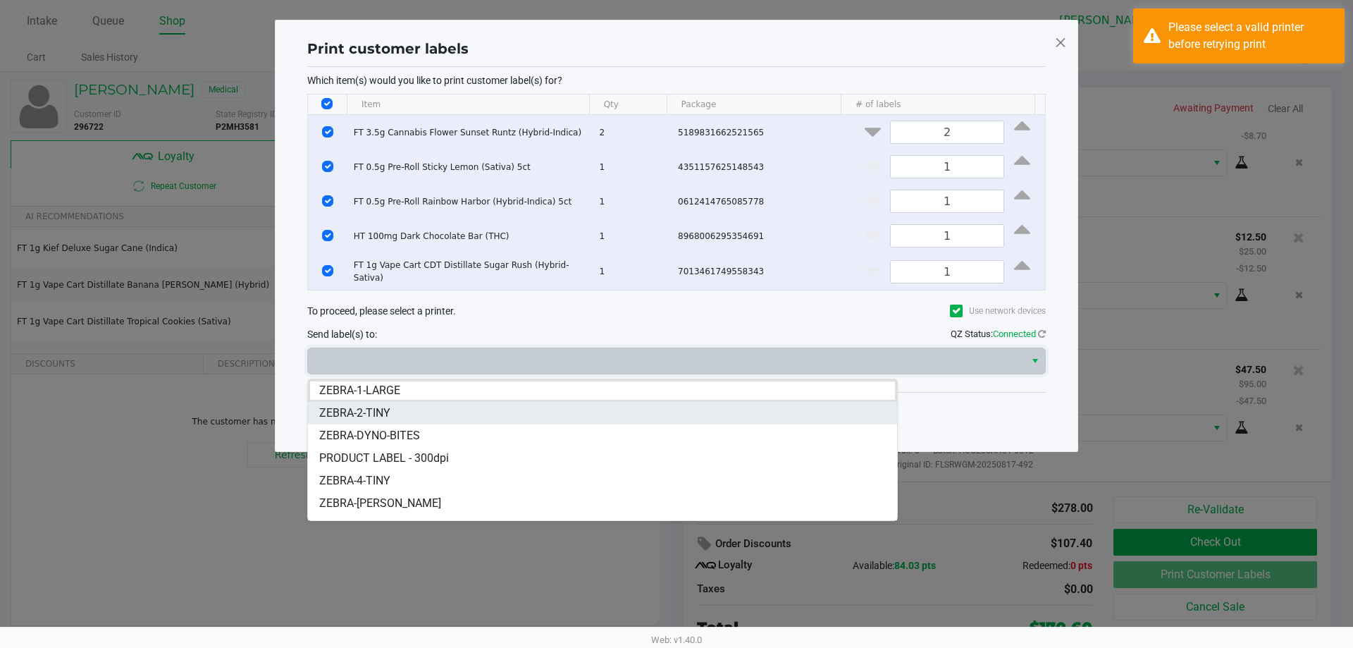
click at [516, 415] on li "ZEBRA-2-TINY" at bounding box center [602, 413] width 589 height 23
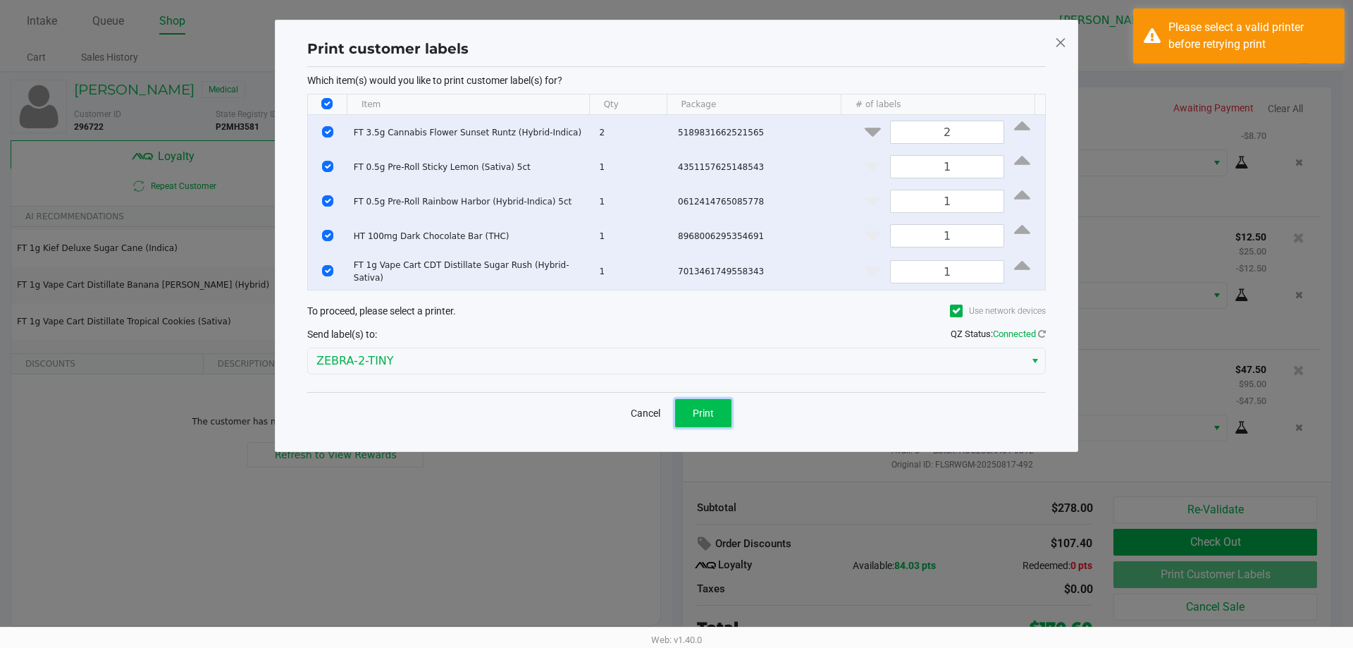
click at [706, 426] on button "Print" at bounding box center [703, 413] width 56 height 28
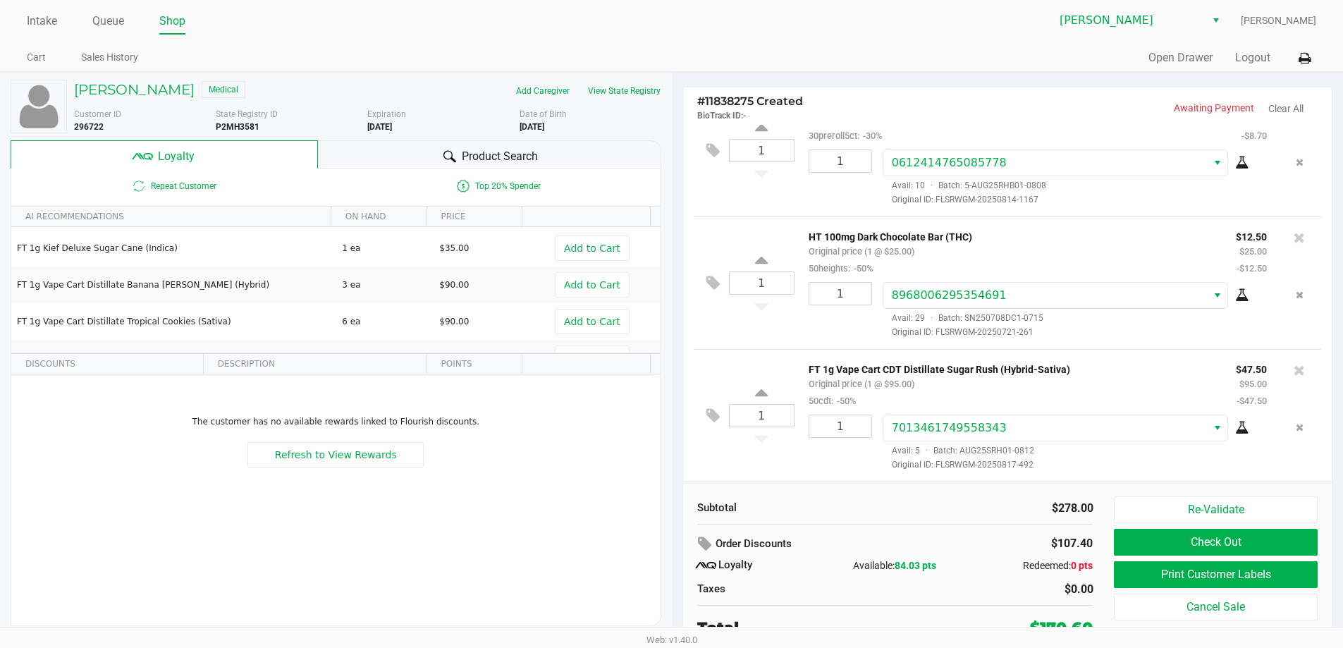
scroll to position [6, 0]
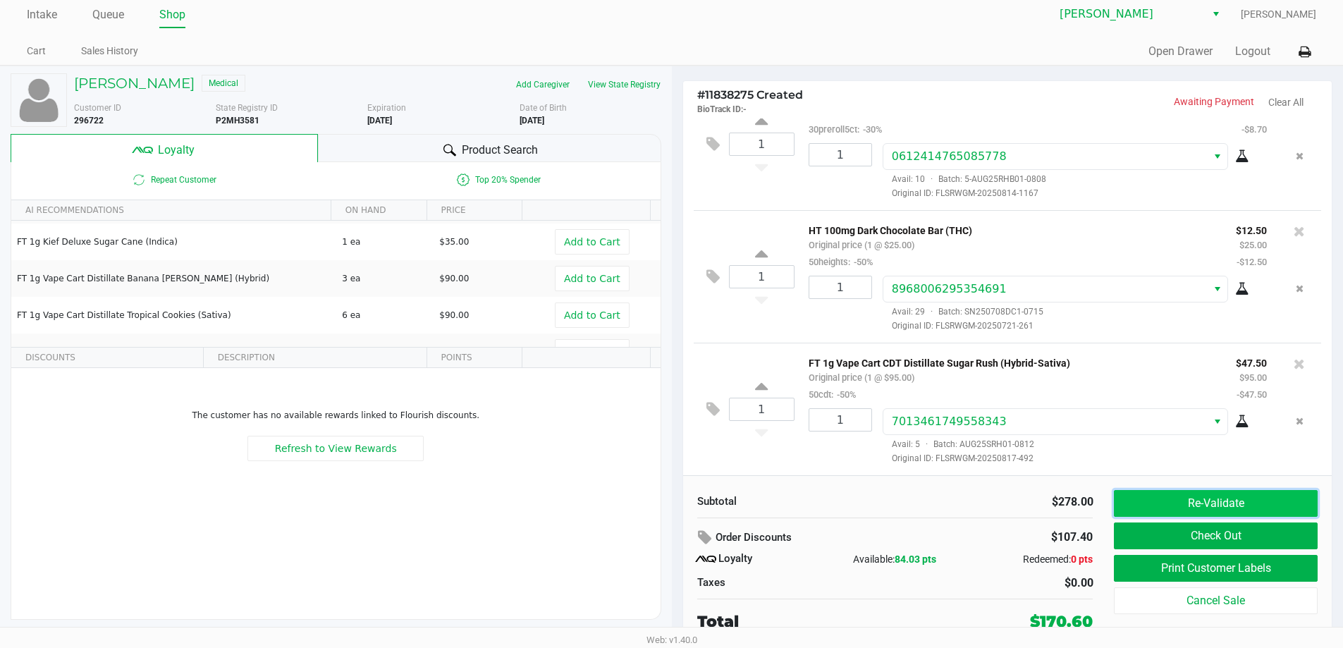
click at [1218, 503] on button "Re-Validate" at bounding box center [1215, 503] width 203 height 27
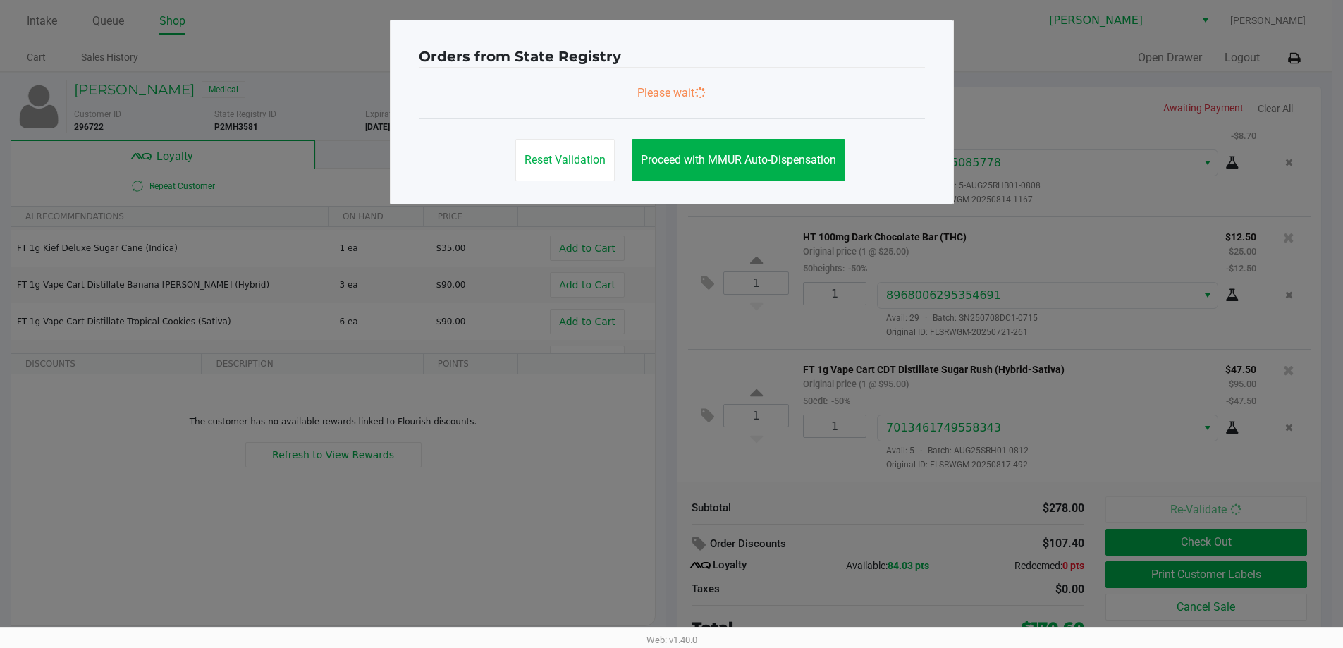
scroll to position [0, 0]
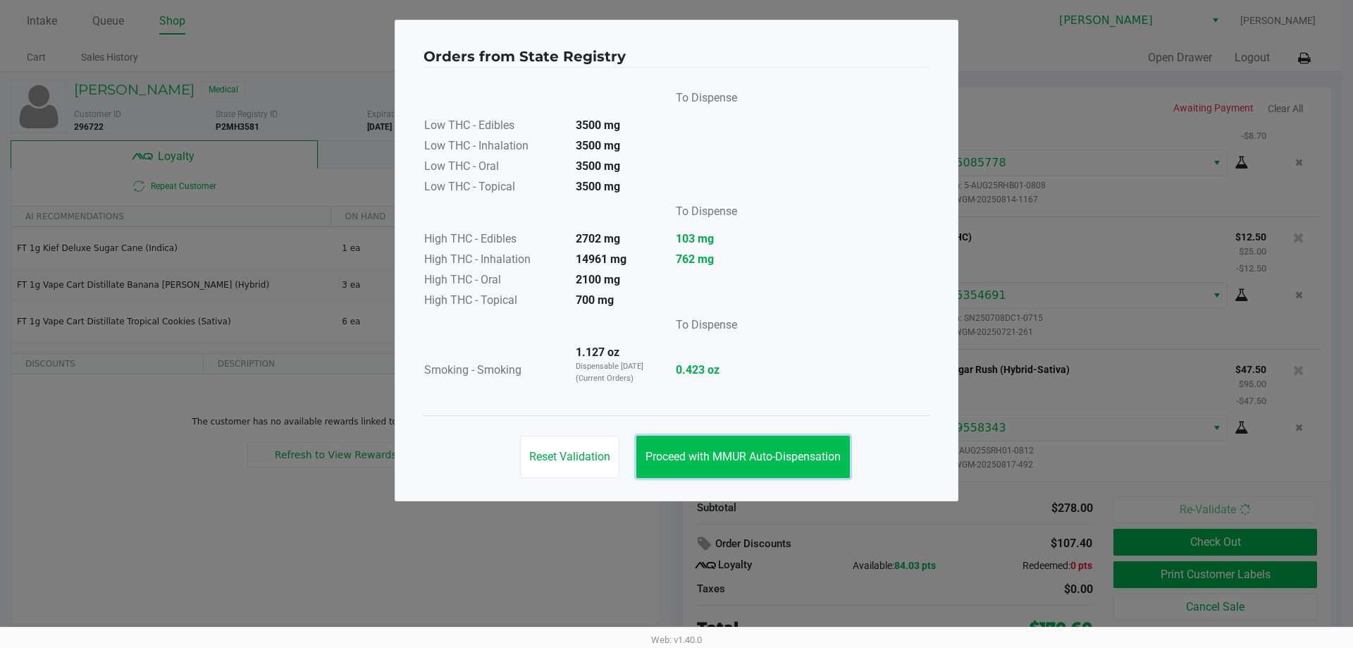
click at [732, 458] on span "Proceed with MMUR Auto-Dispensation" at bounding box center [743, 456] width 195 height 13
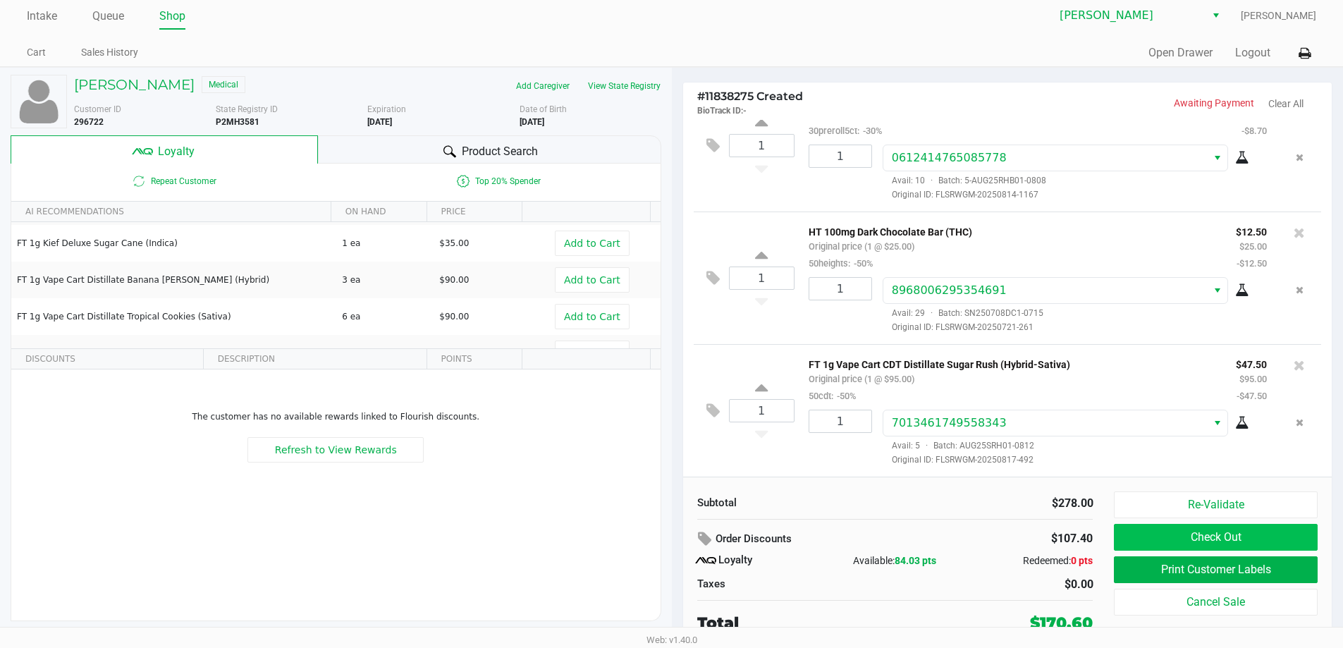
scroll to position [6, 0]
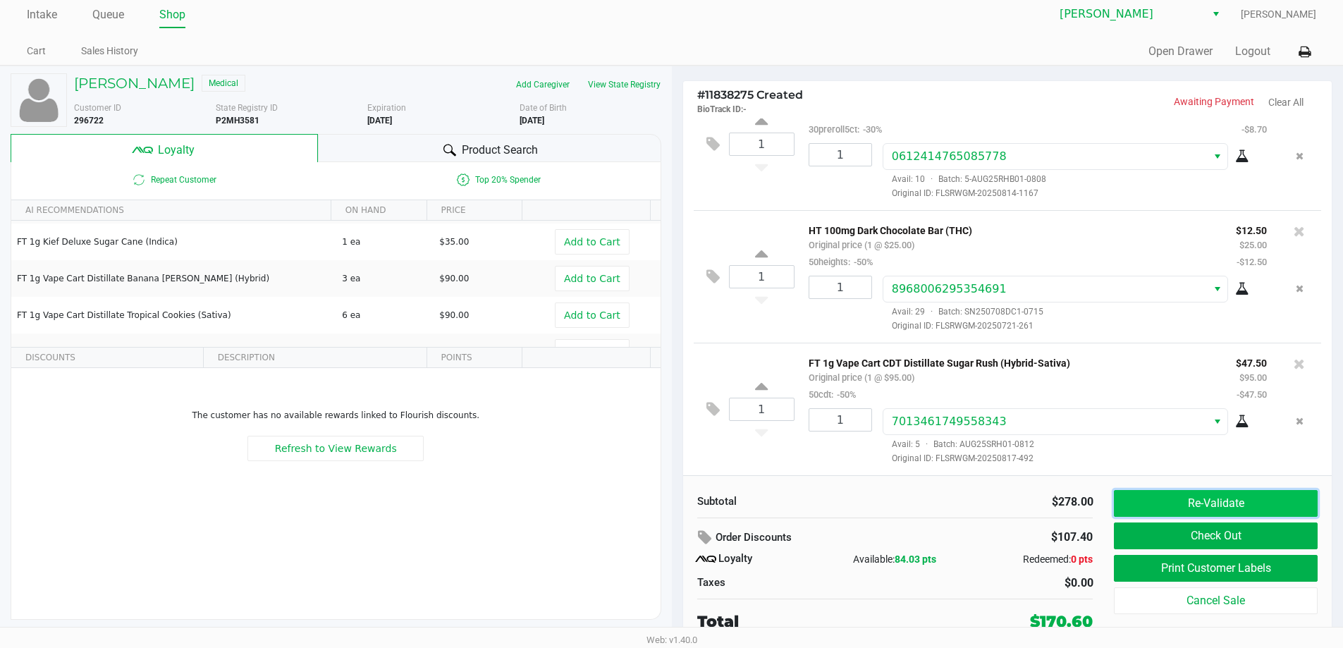
click at [1226, 512] on button "Re-Validate" at bounding box center [1215, 503] width 203 height 27
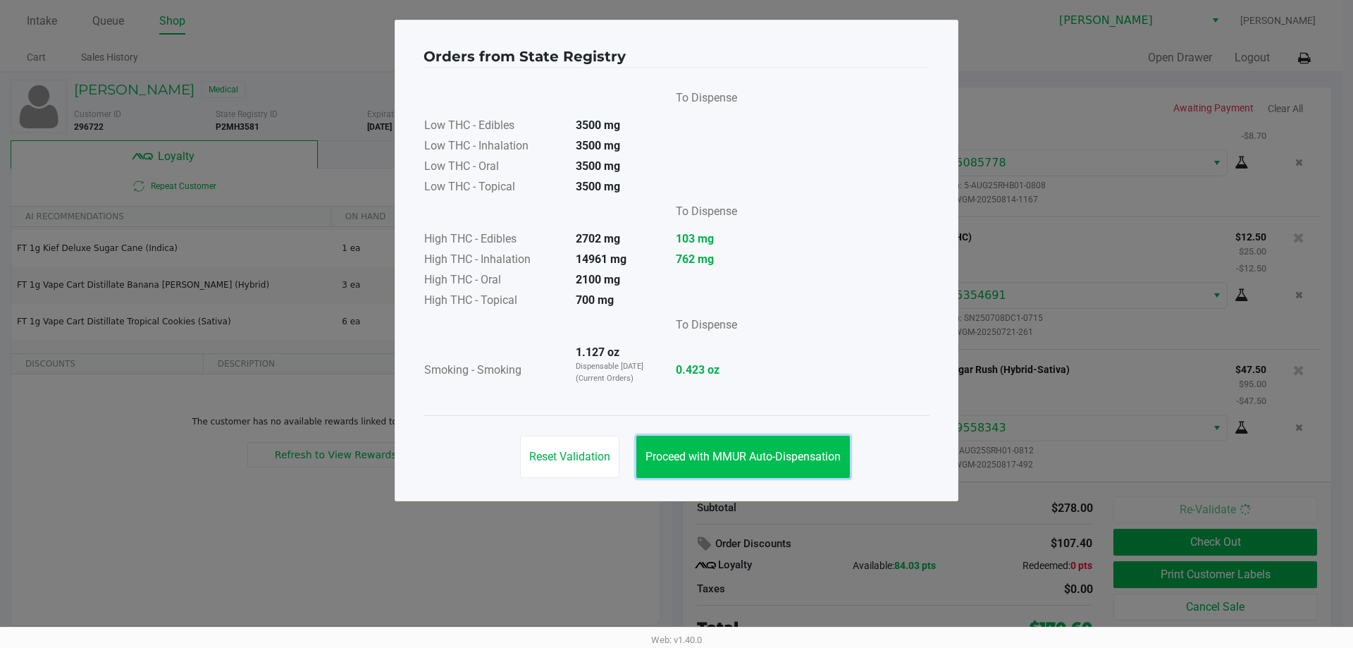
click at [720, 442] on button "Proceed with MMUR Auto-Dispensation" at bounding box center [744, 457] width 214 height 42
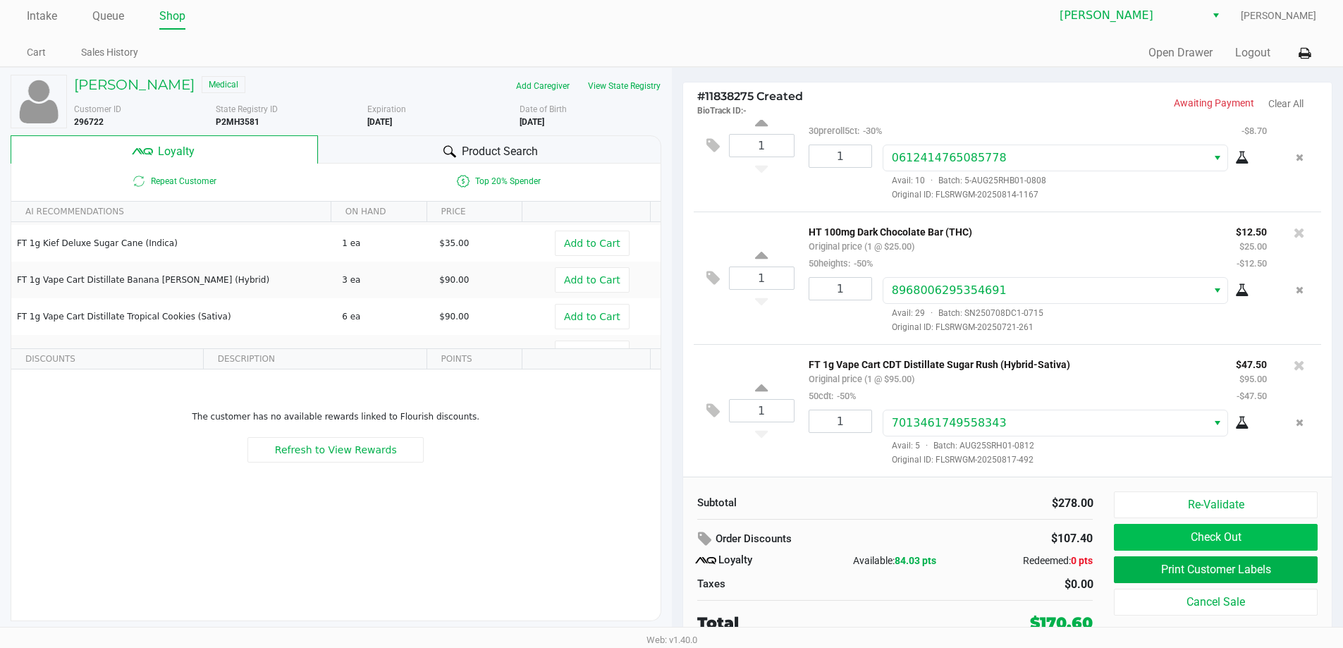
scroll to position [6, 0]
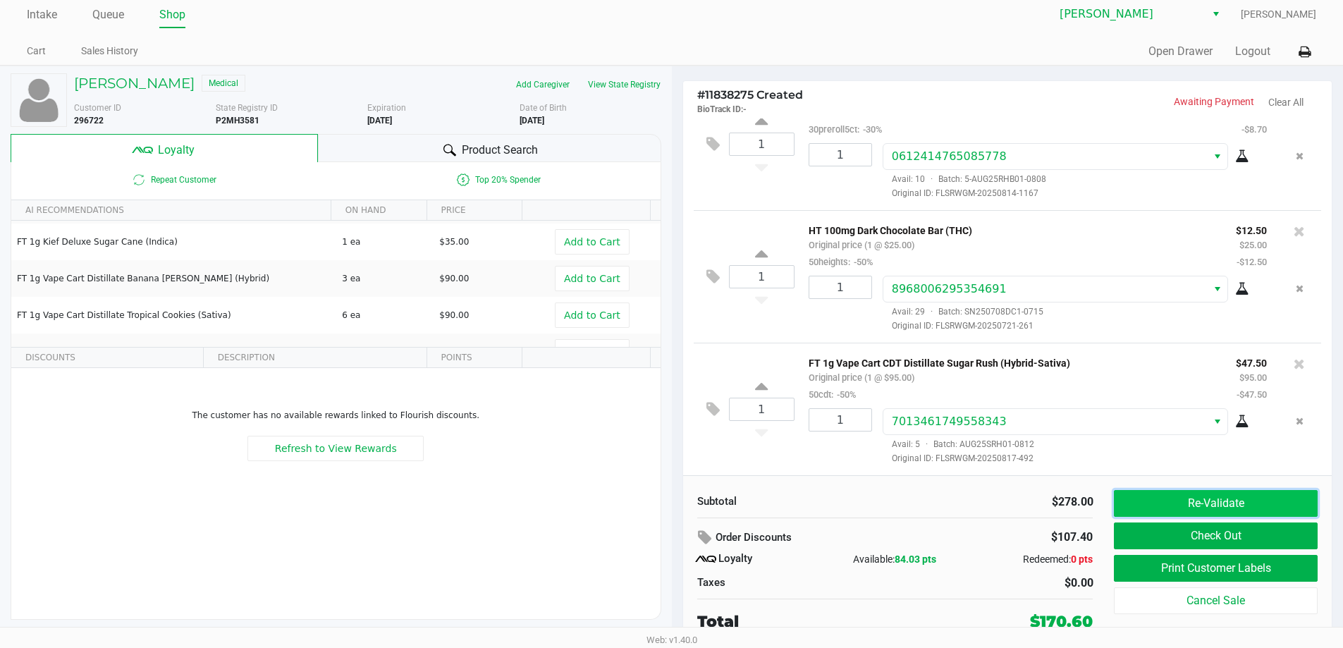
click at [1195, 508] on button "Re-Validate" at bounding box center [1215, 503] width 203 height 27
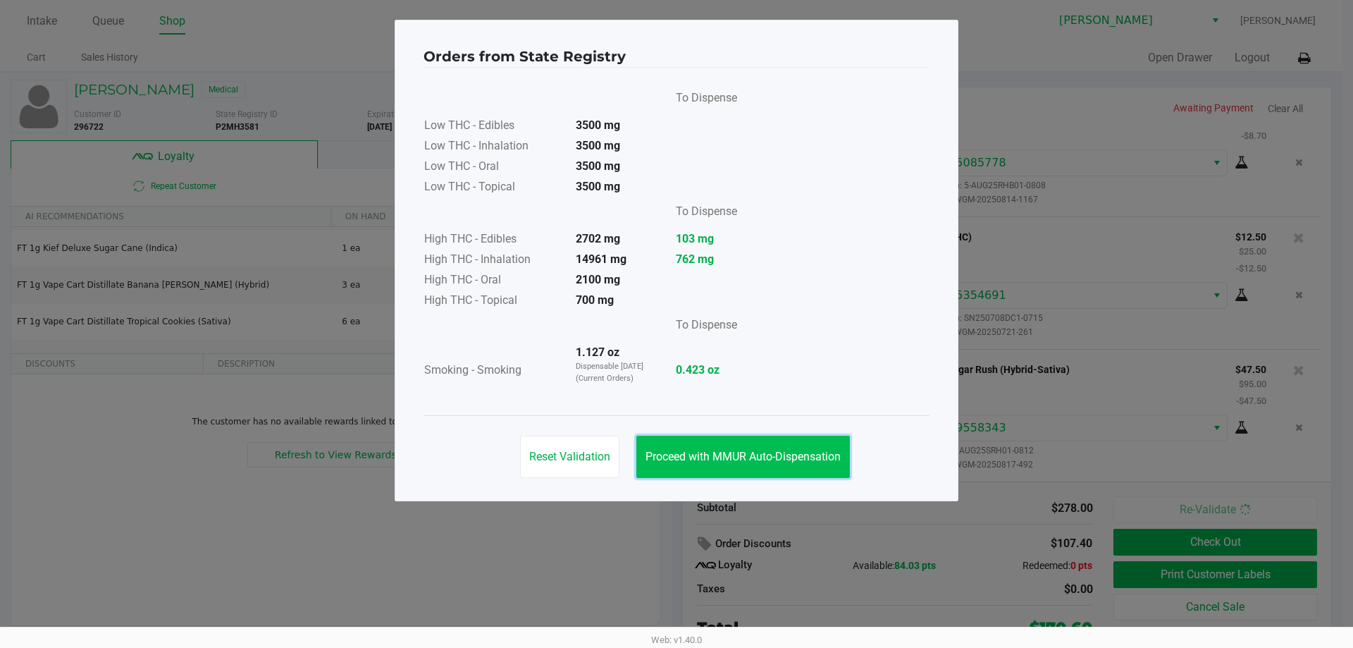
click at [734, 477] on button "Proceed with MMUR Auto-Dispensation" at bounding box center [744, 457] width 214 height 42
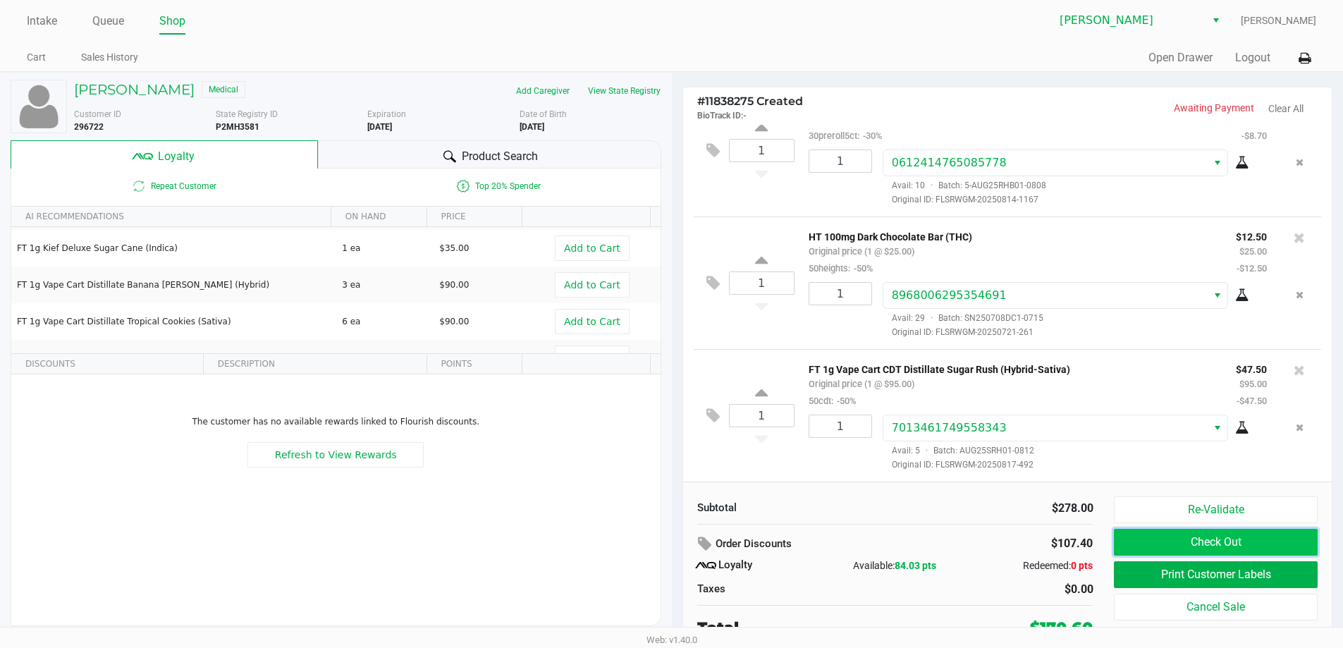
click at [1174, 534] on button "Check Out" at bounding box center [1215, 542] width 203 height 27
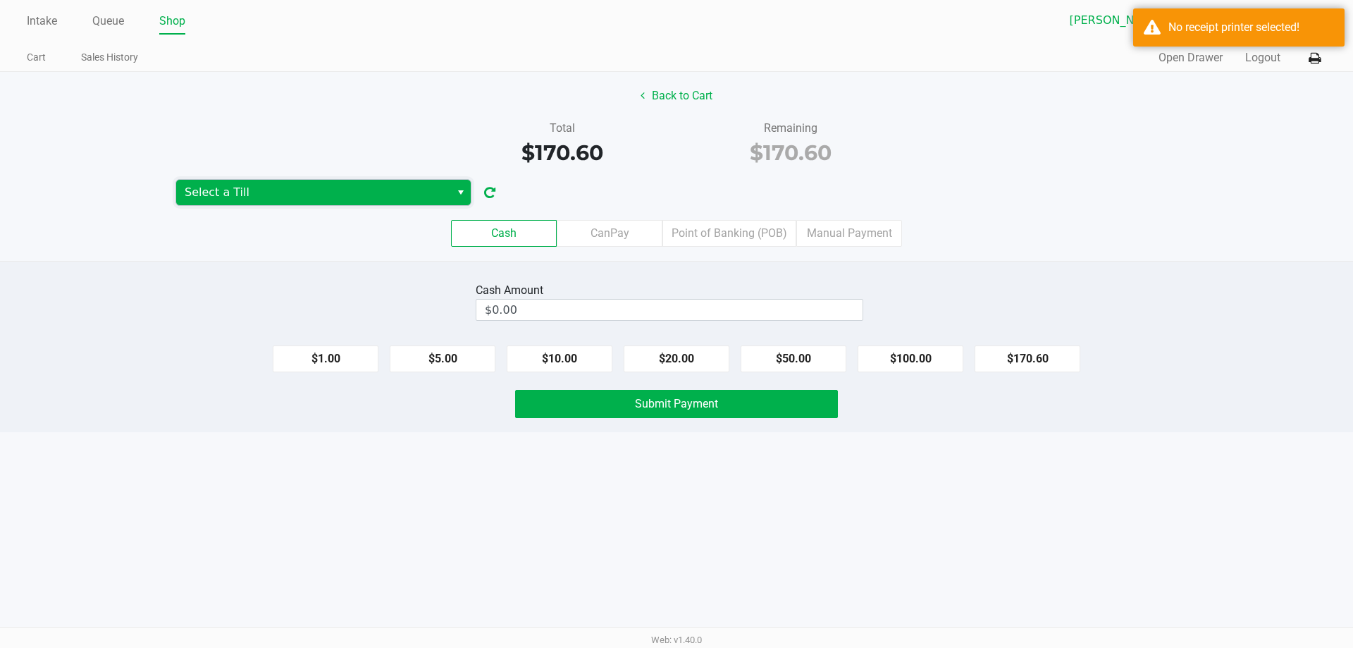
click at [420, 185] on span "Select a Till" at bounding box center [313, 192] width 257 height 17
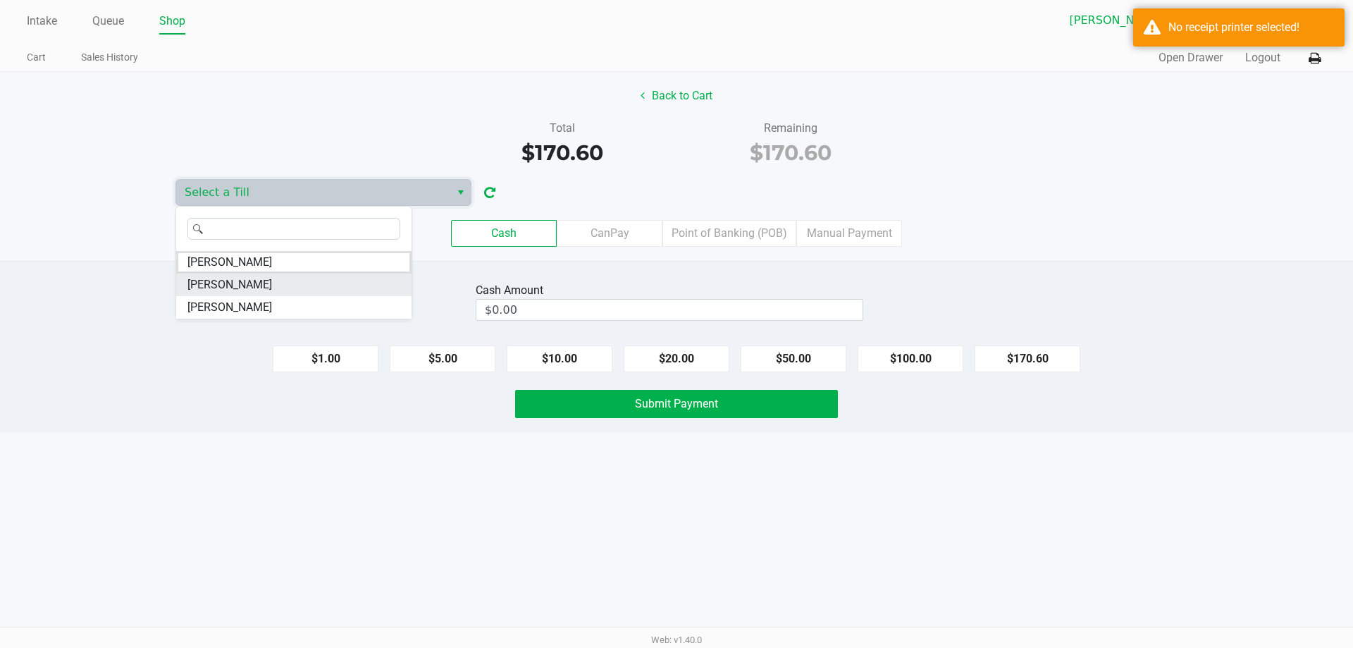
click at [216, 278] on span "[PERSON_NAME]" at bounding box center [230, 284] width 85 height 17
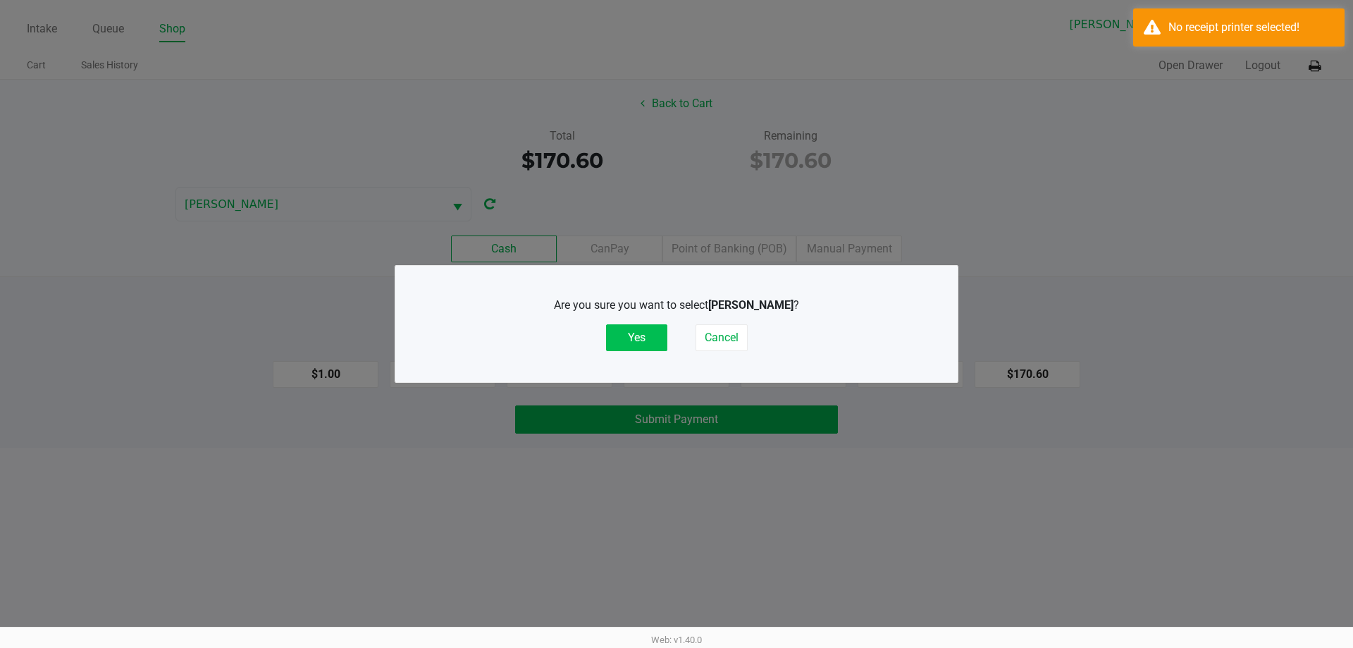
click at [607, 324] on button "Yes" at bounding box center [636, 337] width 61 height 27
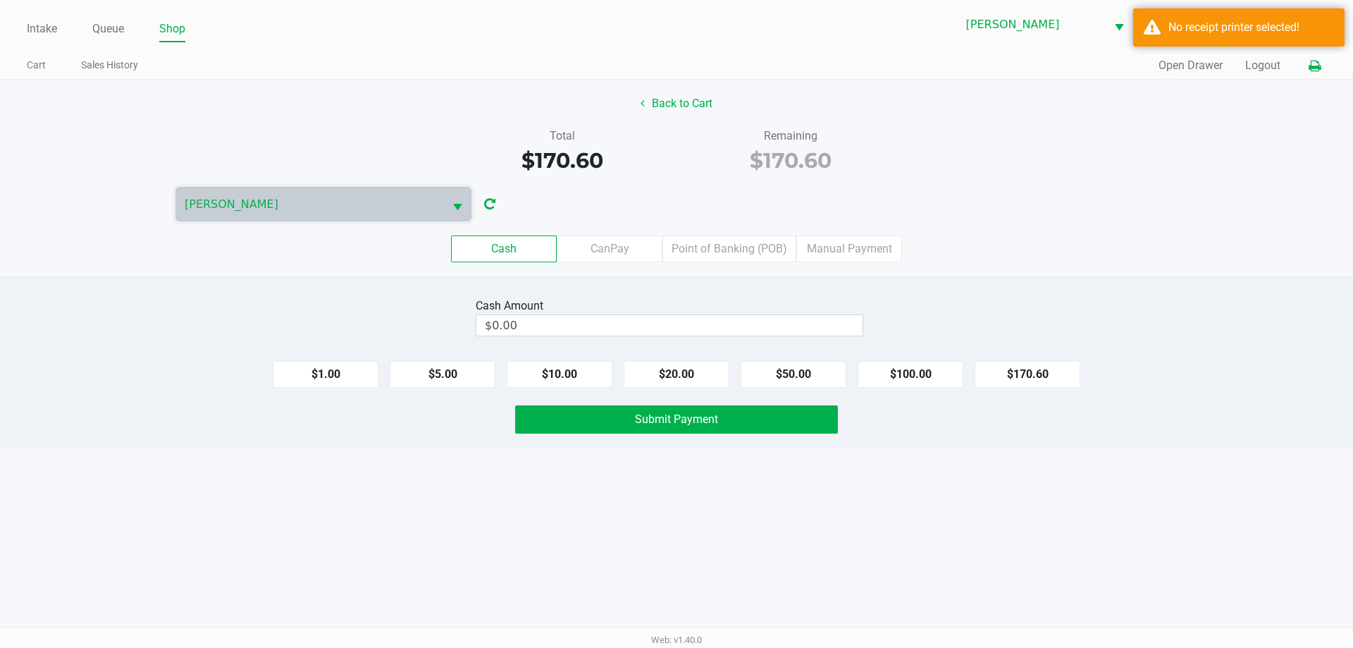
click at [1318, 70] on icon at bounding box center [1315, 66] width 12 height 10
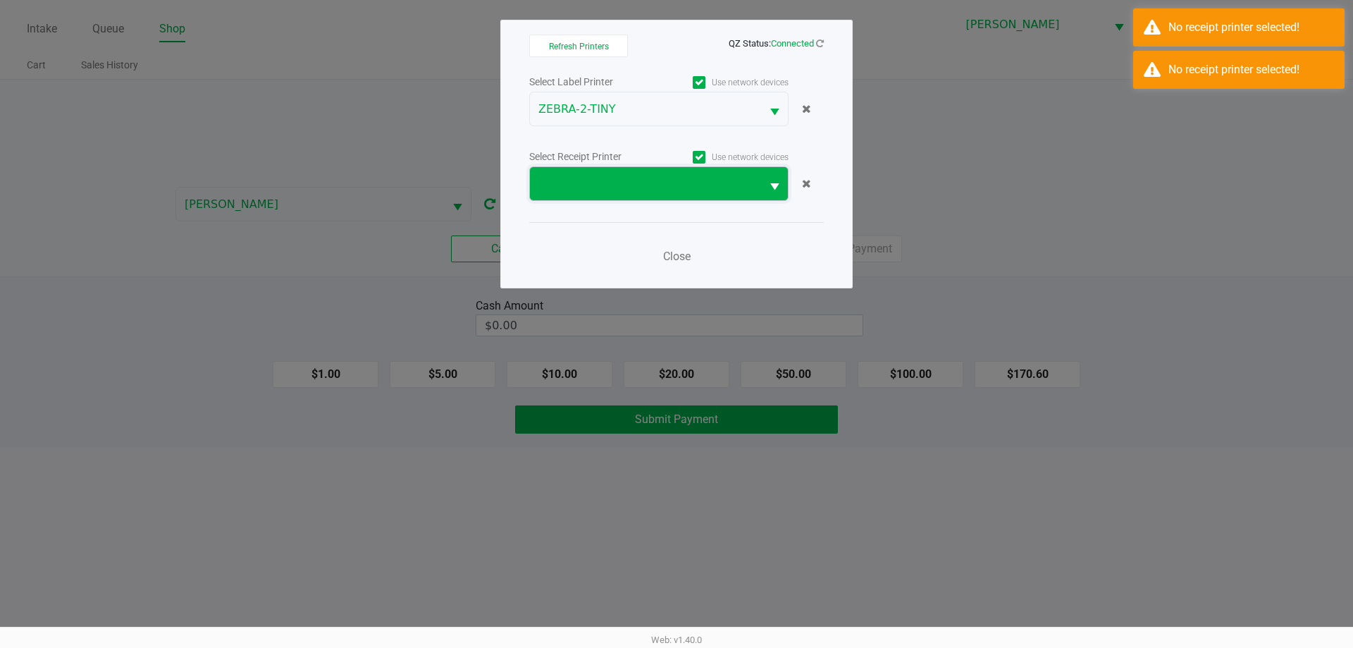
click at [612, 188] on span at bounding box center [646, 184] width 214 height 17
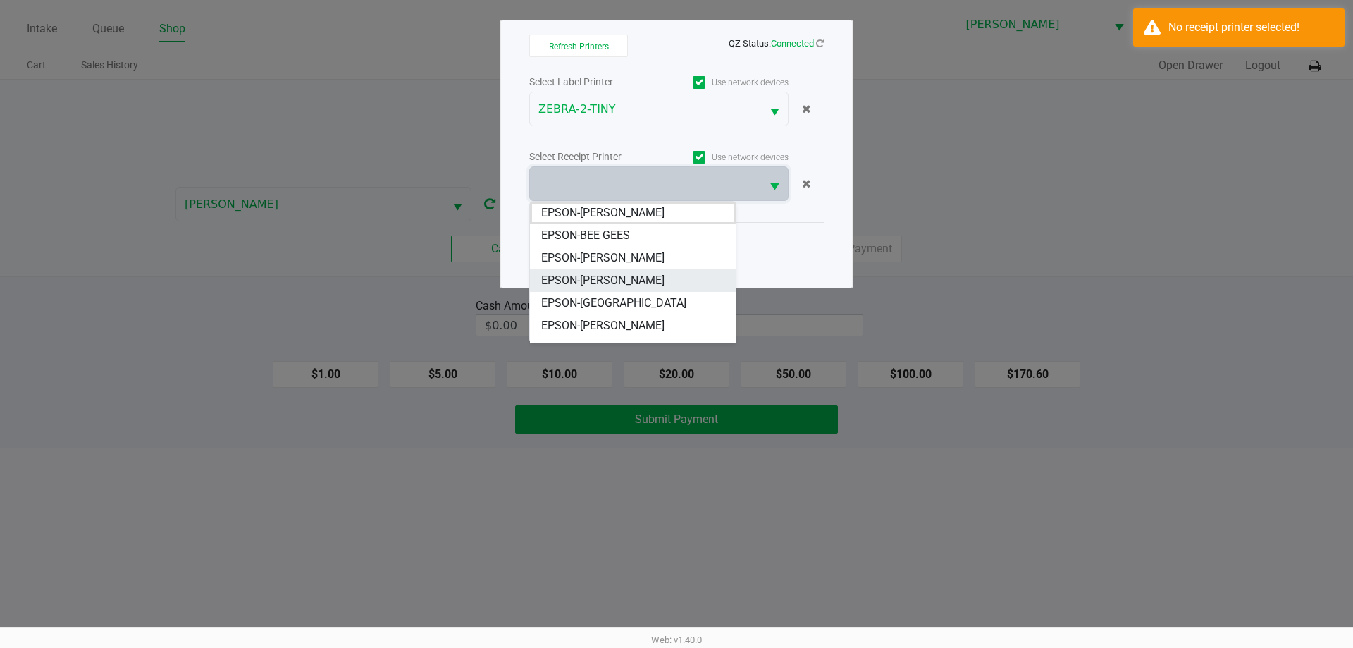
click at [584, 274] on span "EPSON-[PERSON_NAME]" at bounding box center [602, 280] width 123 height 17
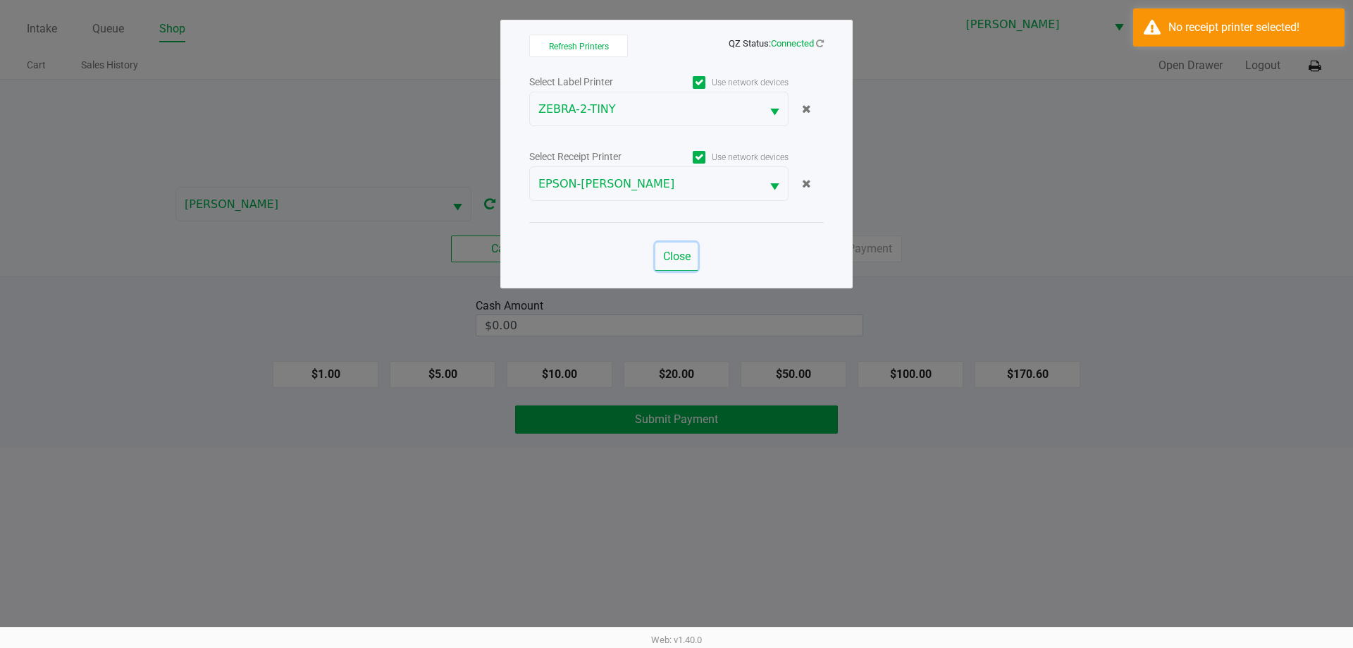
click at [682, 259] on span "Close" at bounding box center [676, 256] width 27 height 13
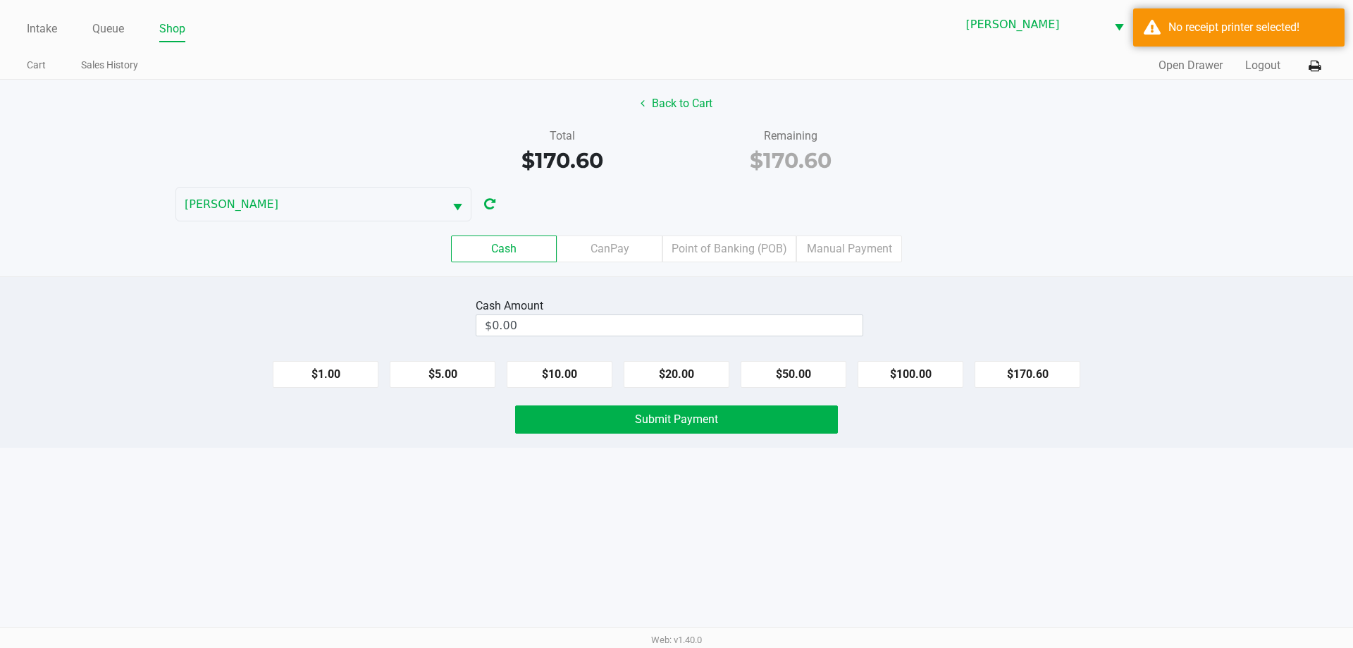
click at [1040, 211] on div "Back to Cart Total $170.60 Remaining $170.60 [PERSON_NAME] Cash CanPay Point of…" at bounding box center [676, 178] width 1353 height 197
click at [940, 178] on div "Back to Cart Total $170.60 Remaining $170.60 [PERSON_NAME] Cash CanPay Point of…" at bounding box center [676, 178] width 1353 height 197
click at [880, 178] on div "Back to Cart Total $170.60 Remaining $170.60 [PERSON_NAME] Cash CanPay Point of…" at bounding box center [676, 178] width 1353 height 197
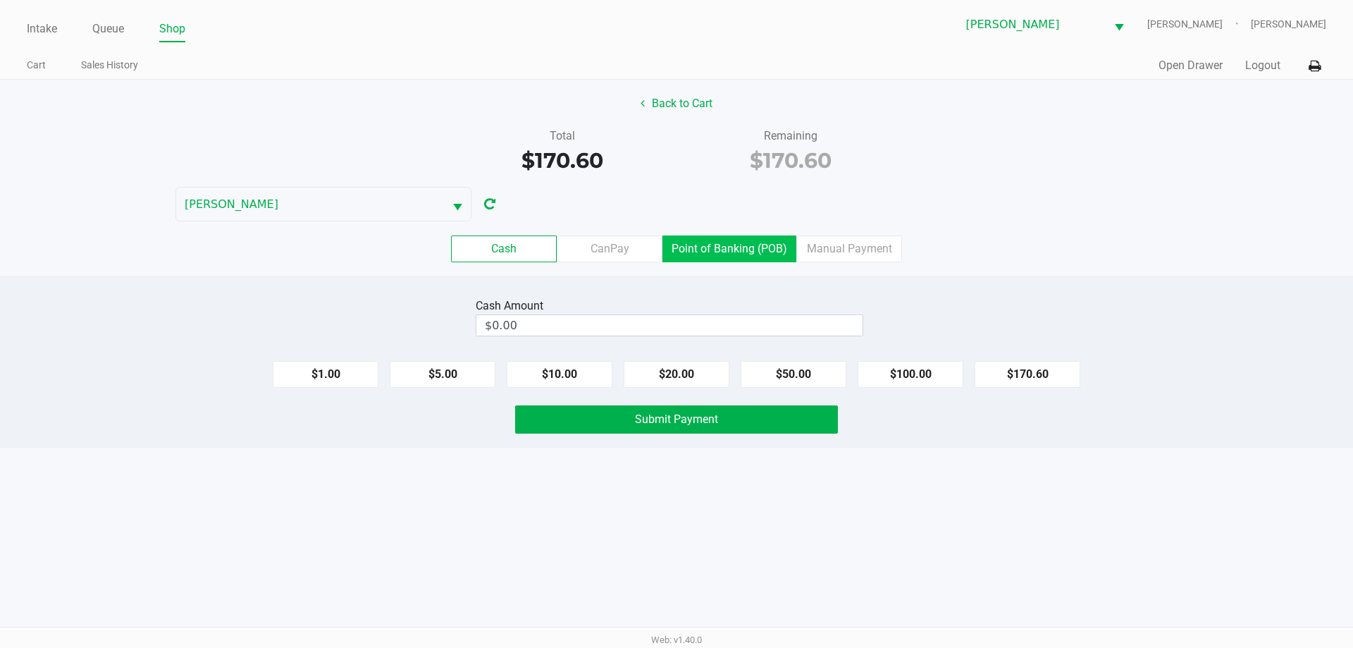
click at [706, 242] on label "Point of Banking (POB)" at bounding box center [730, 248] width 134 height 27
click at [0, 0] on 7 "Point of Banking (POB)" at bounding box center [0, 0] width 0 height 0
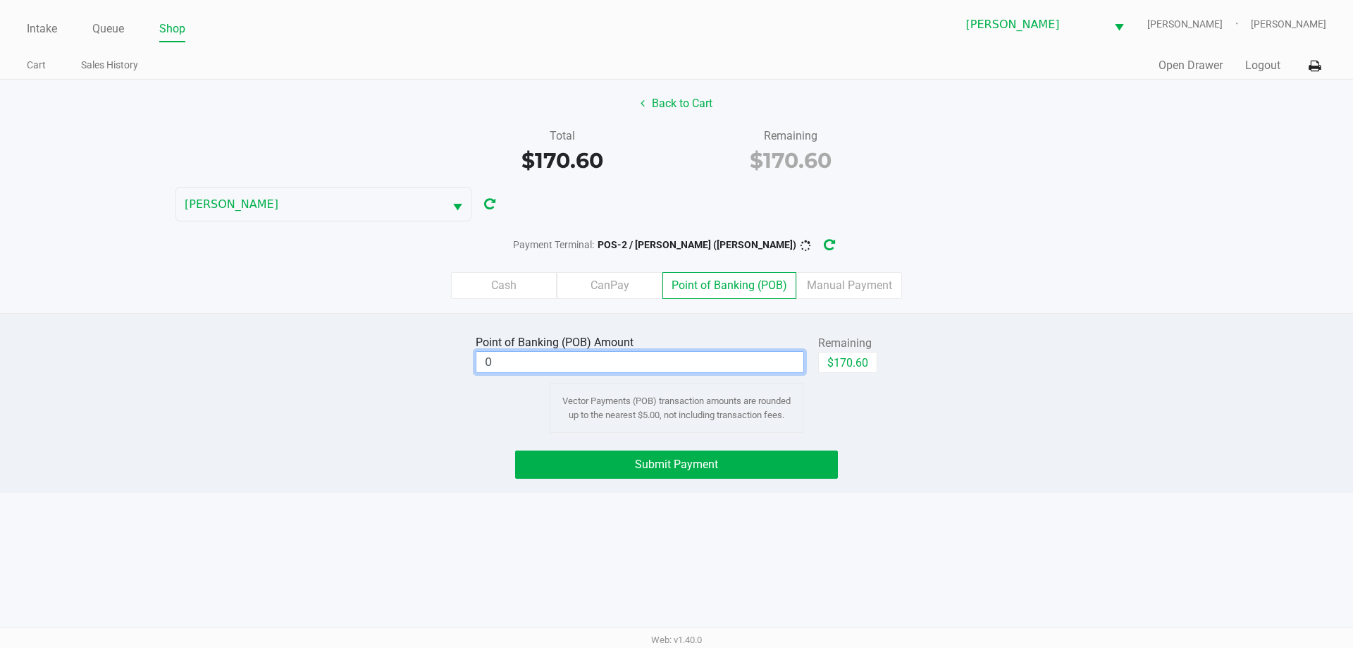
click at [696, 364] on input "0" at bounding box center [640, 362] width 327 height 20
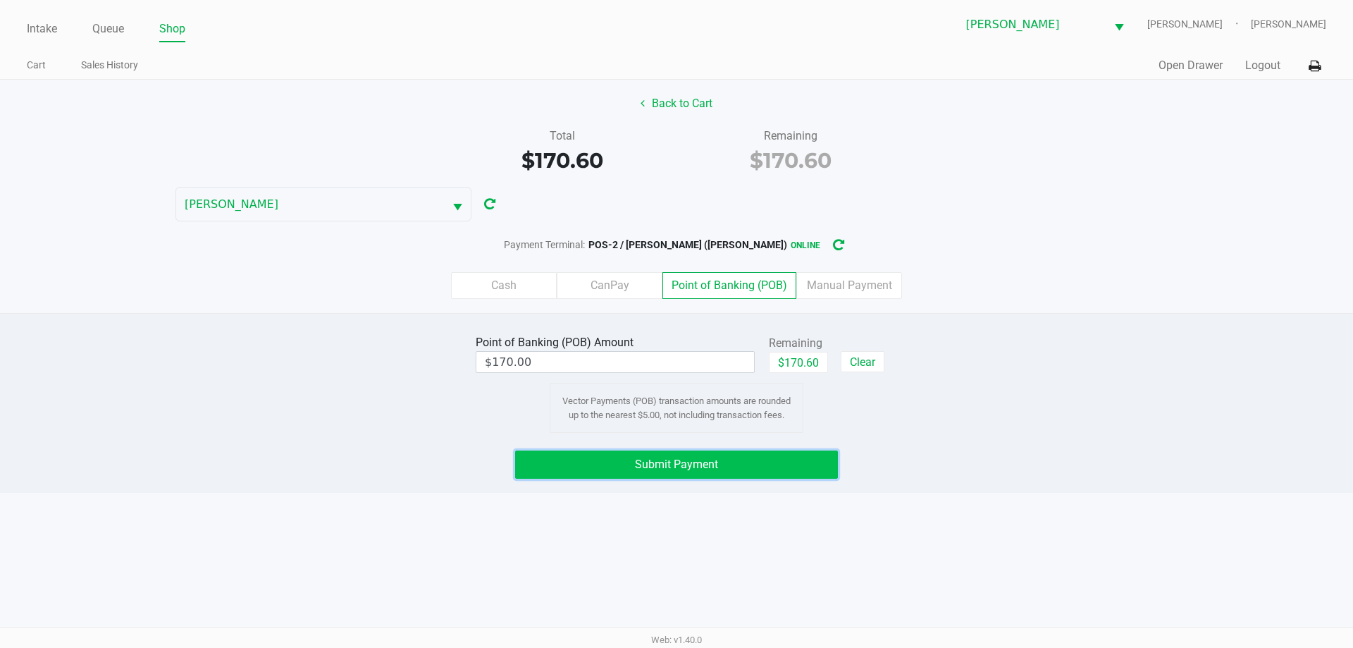
click at [690, 467] on span "Submit Payment" at bounding box center [676, 464] width 83 height 13
click at [510, 277] on label "Cash" at bounding box center [504, 285] width 106 height 27
click at [0, 0] on 0 "Cash" at bounding box center [0, 0] width 0 height 0
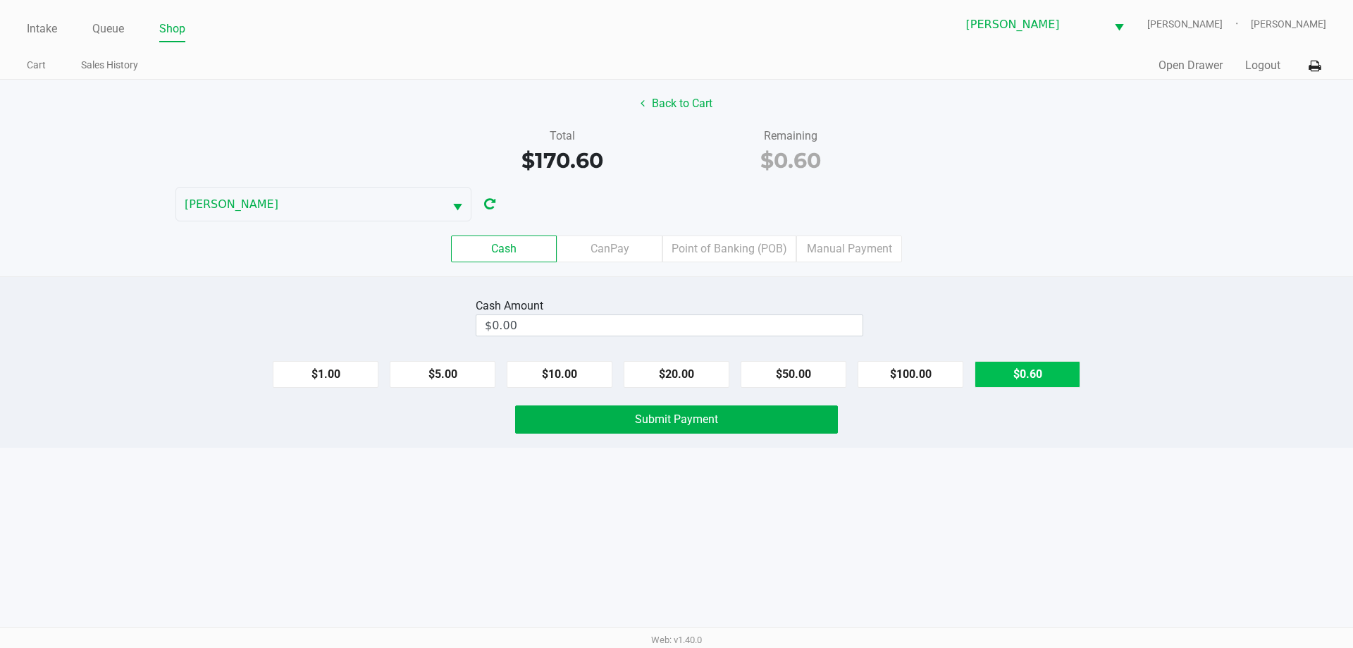
click at [1019, 372] on button "$0.60" at bounding box center [1028, 374] width 106 height 27
type input "$0.60"
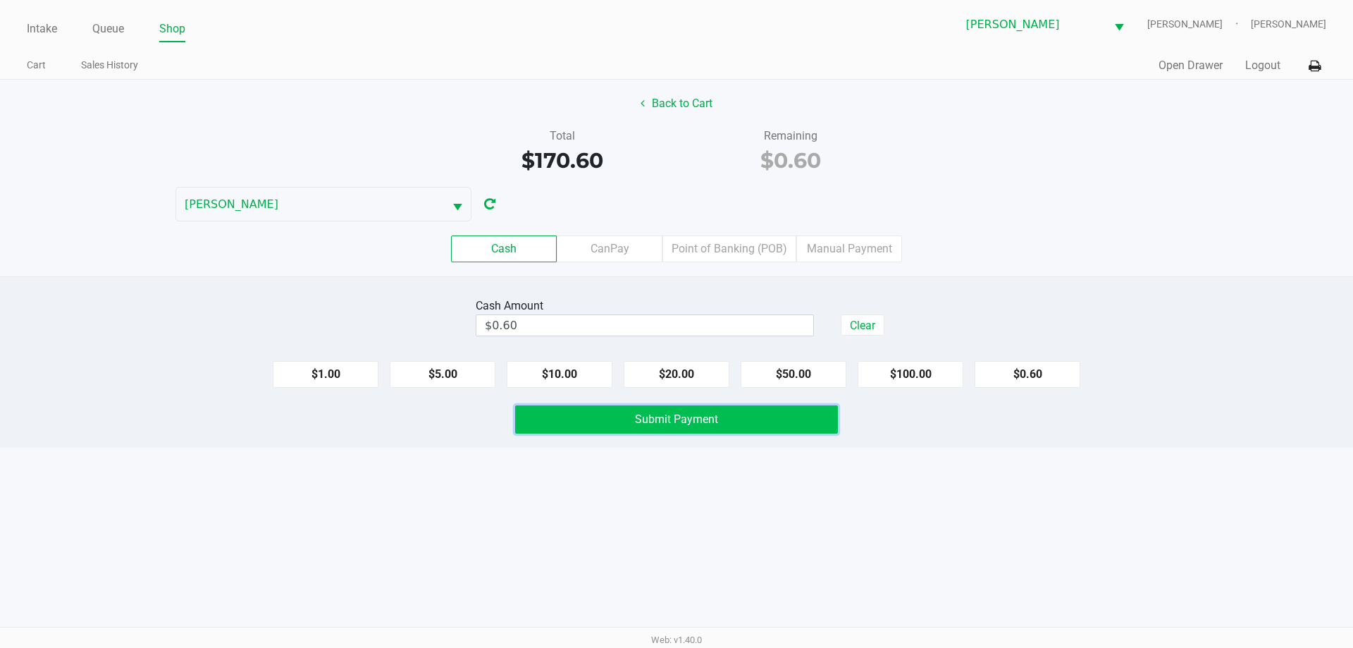
click at [680, 418] on span "Submit Payment" at bounding box center [676, 418] width 83 height 13
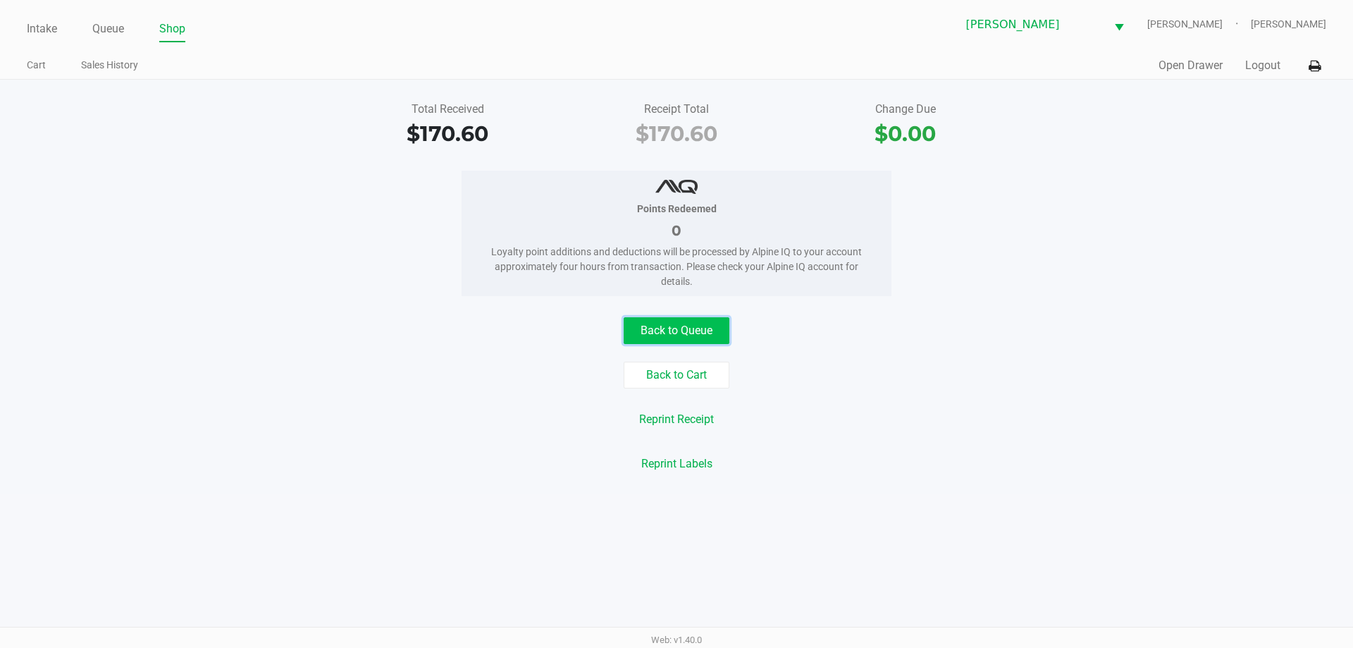
click at [682, 331] on button "Back to Queue" at bounding box center [677, 330] width 106 height 27
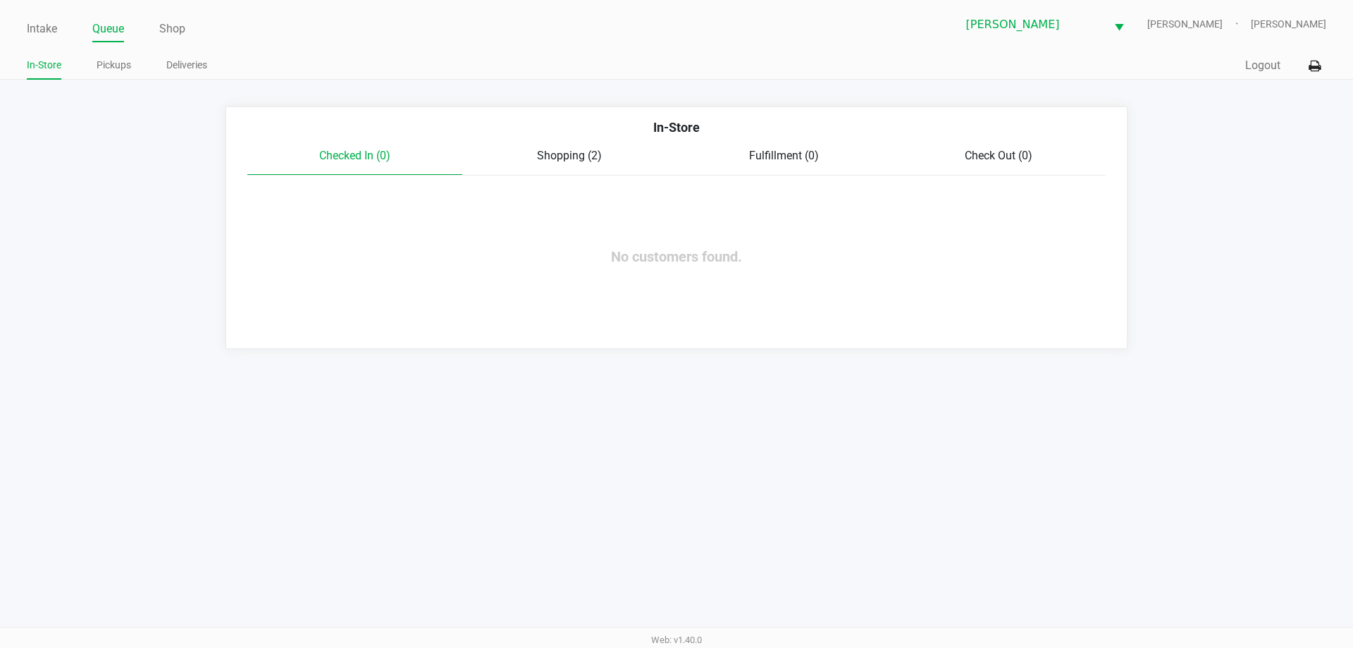
click at [26, 35] on div "Intake Queue Shop [PERSON_NAME] [PERSON_NAME] [PERSON_NAME] In-Store Pickups De…" at bounding box center [676, 40] width 1353 height 80
click at [37, 20] on link "Intake" at bounding box center [42, 29] width 30 height 20
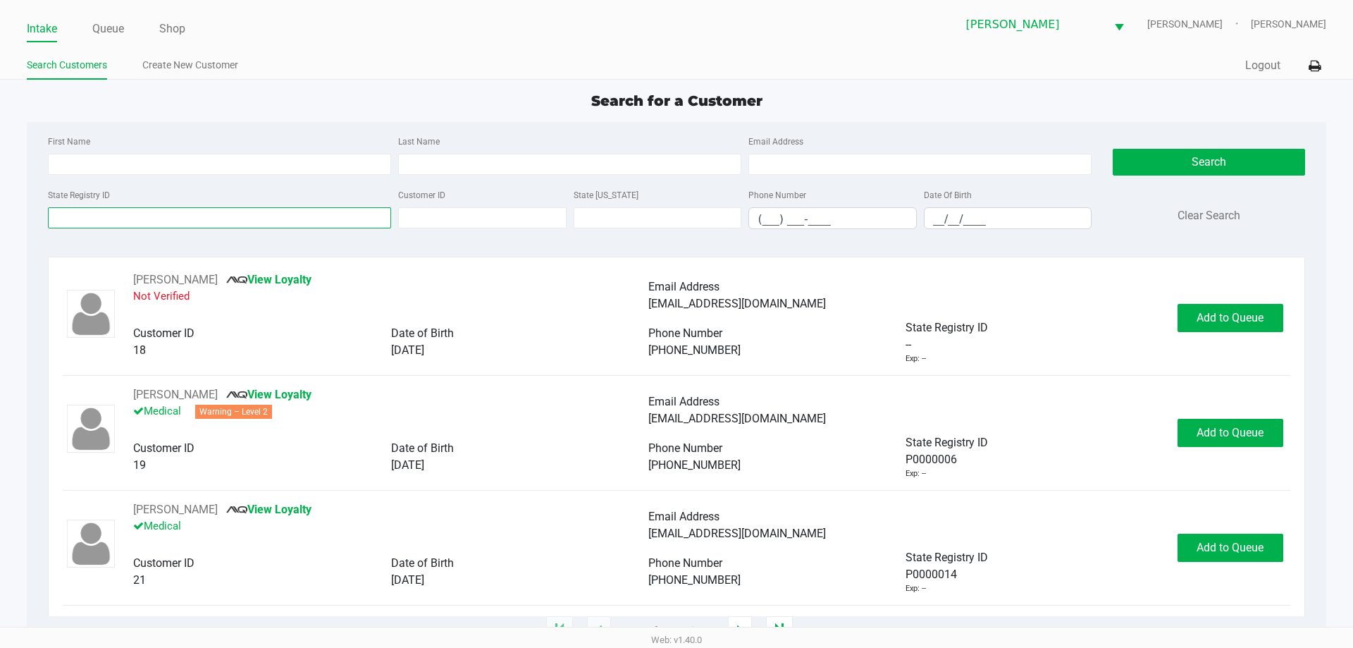
click at [149, 226] on input "State Registry ID" at bounding box center [219, 217] width 343 height 21
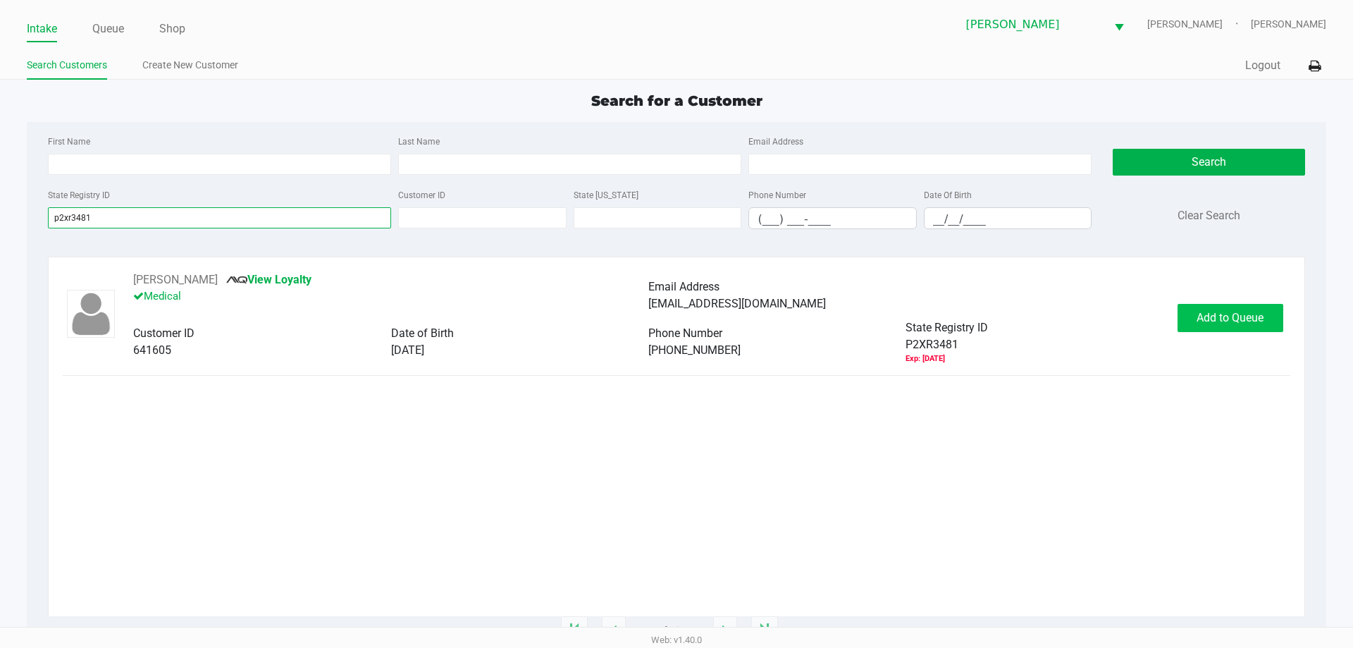
type input "p2xr3481"
click at [1236, 317] on span "Add to Queue" at bounding box center [1230, 317] width 67 height 13
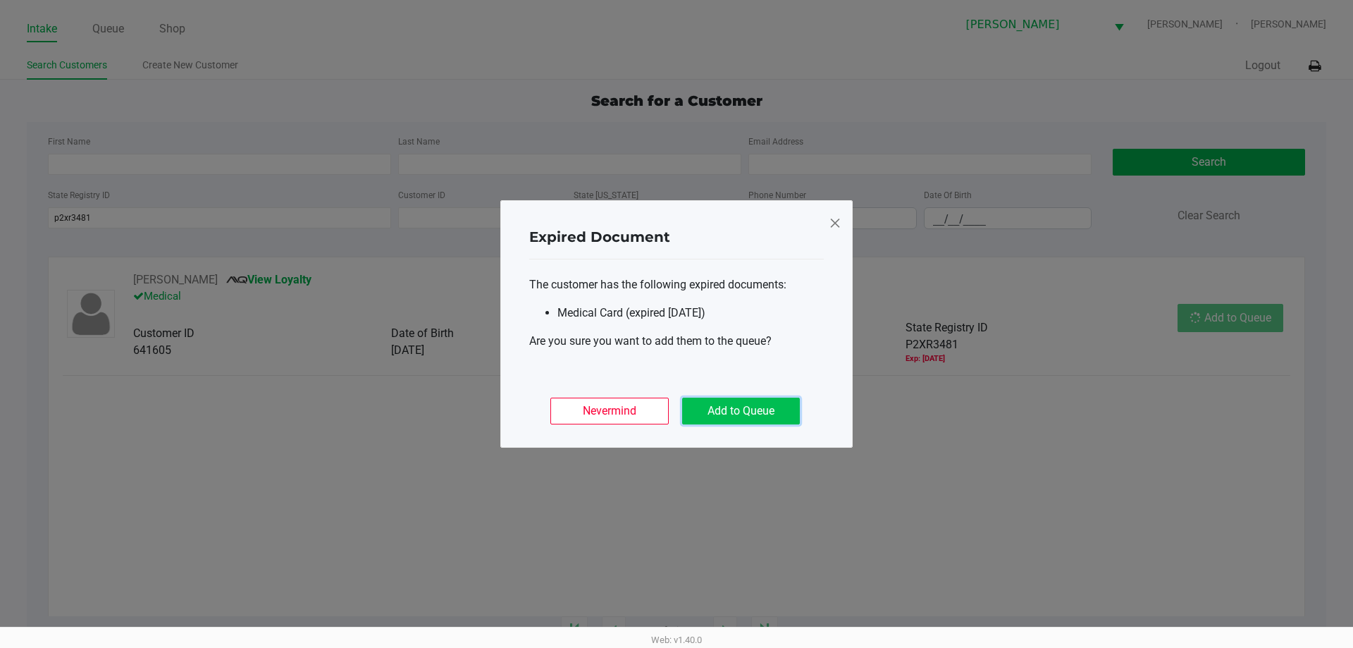
click at [746, 422] on button "Add to Queue" at bounding box center [741, 411] width 118 height 27
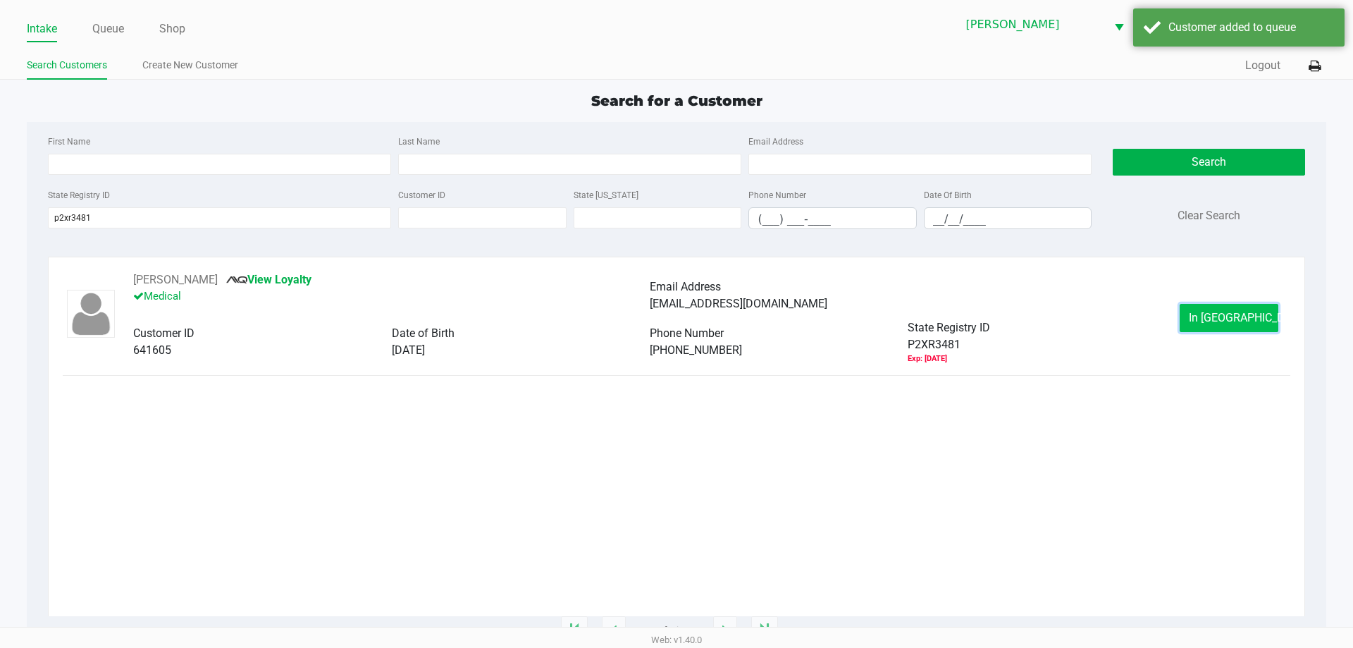
click at [1253, 326] on button "In [GEOGRAPHIC_DATA]" at bounding box center [1229, 318] width 99 height 28
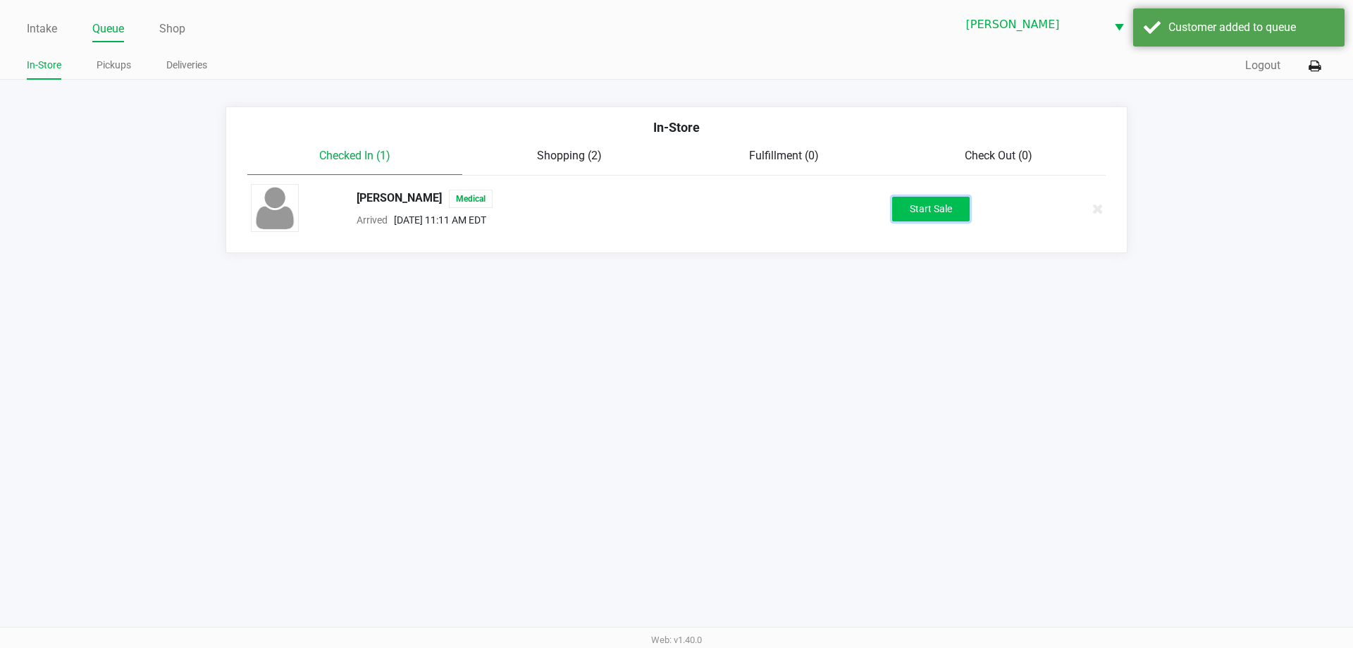
click at [928, 206] on button "Start Sale" at bounding box center [931, 209] width 78 height 25
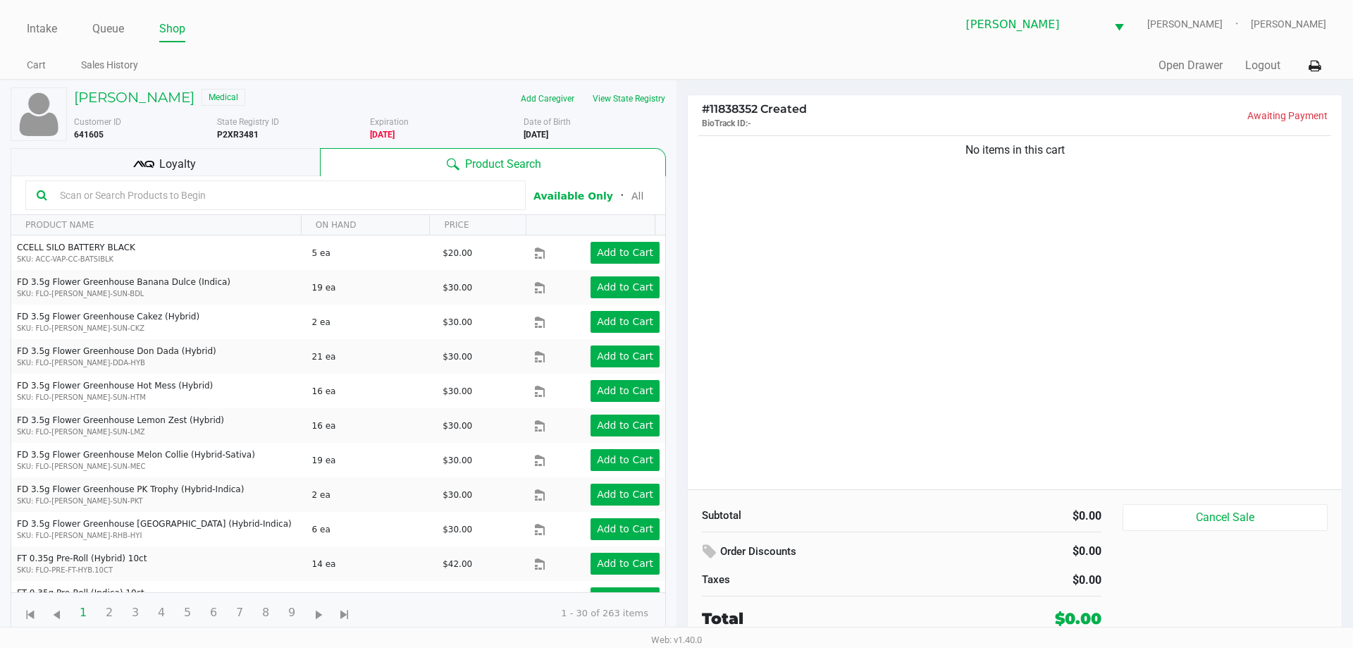
click at [253, 167] on div "Loyalty" at bounding box center [165, 162] width 309 height 28
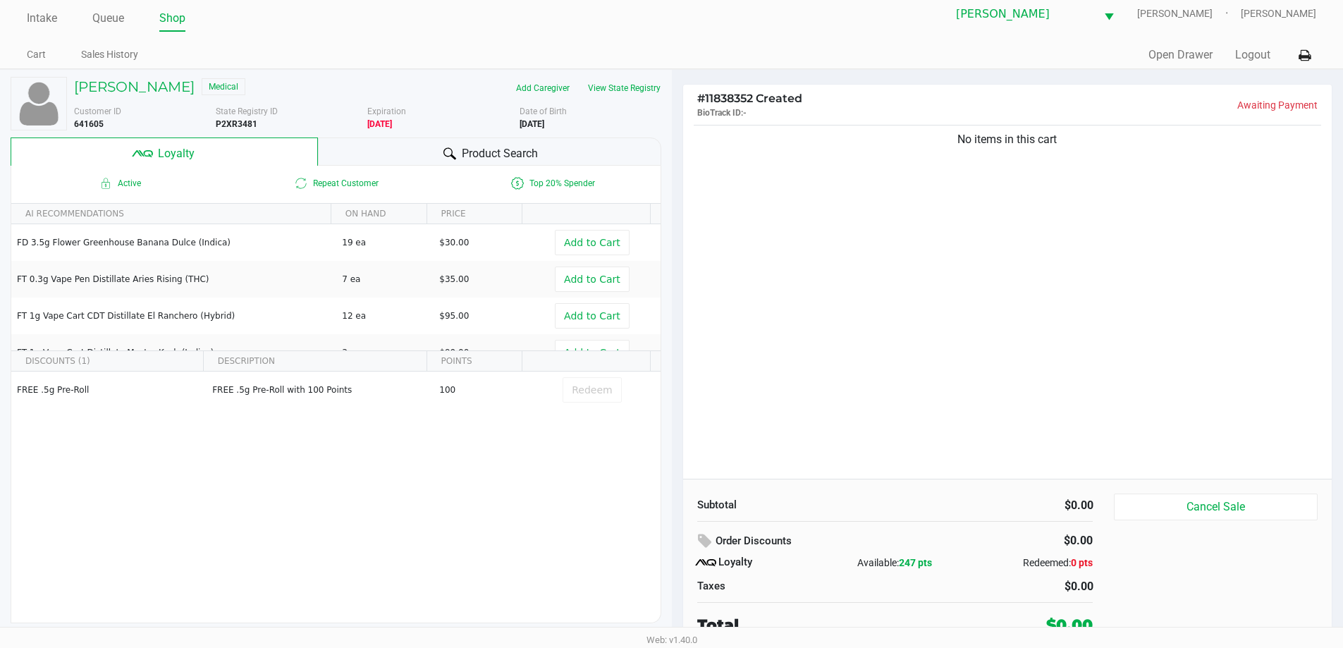
scroll to position [14, 0]
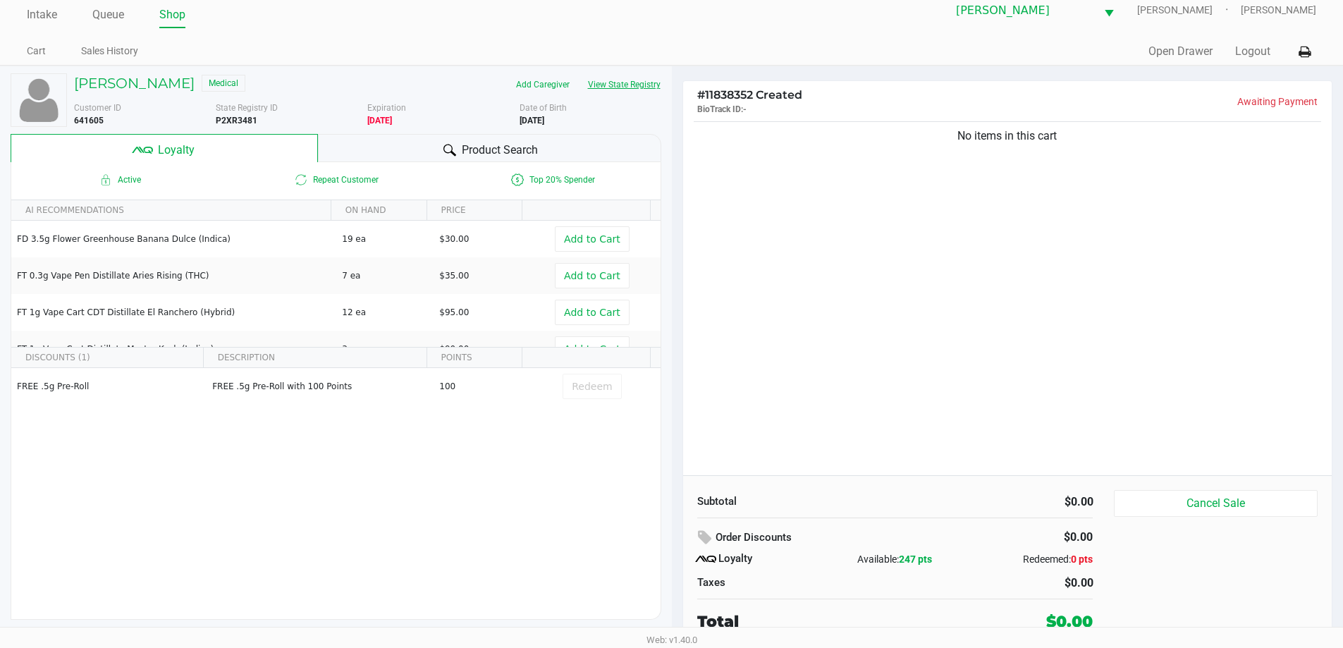
click at [632, 83] on button "View State Registry" at bounding box center [620, 84] width 82 height 23
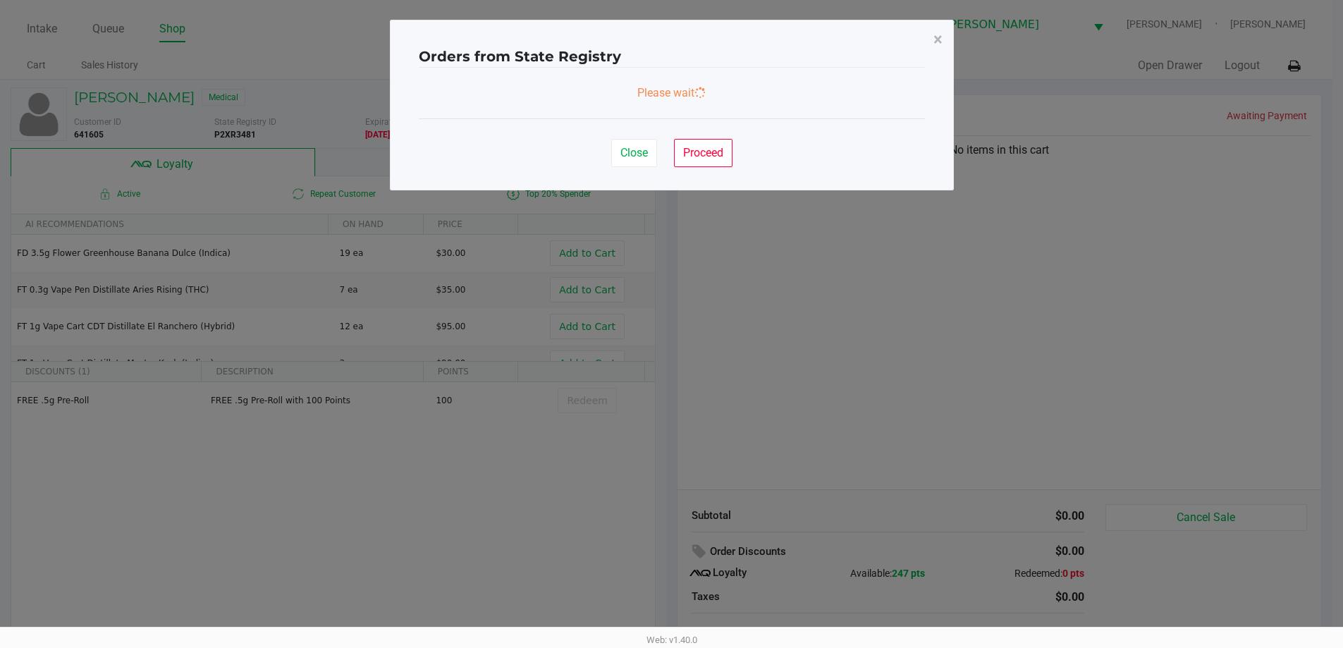
scroll to position [0, 0]
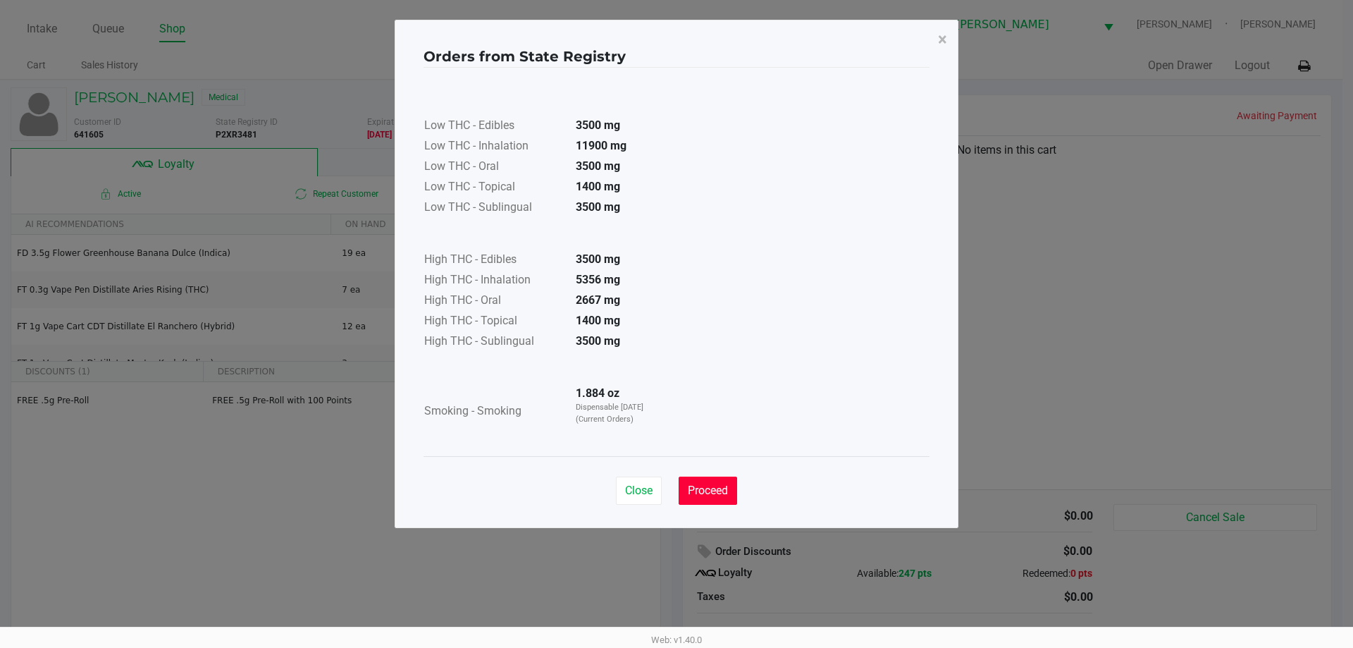
click at [717, 504] on button "Proceed" at bounding box center [708, 491] width 59 height 28
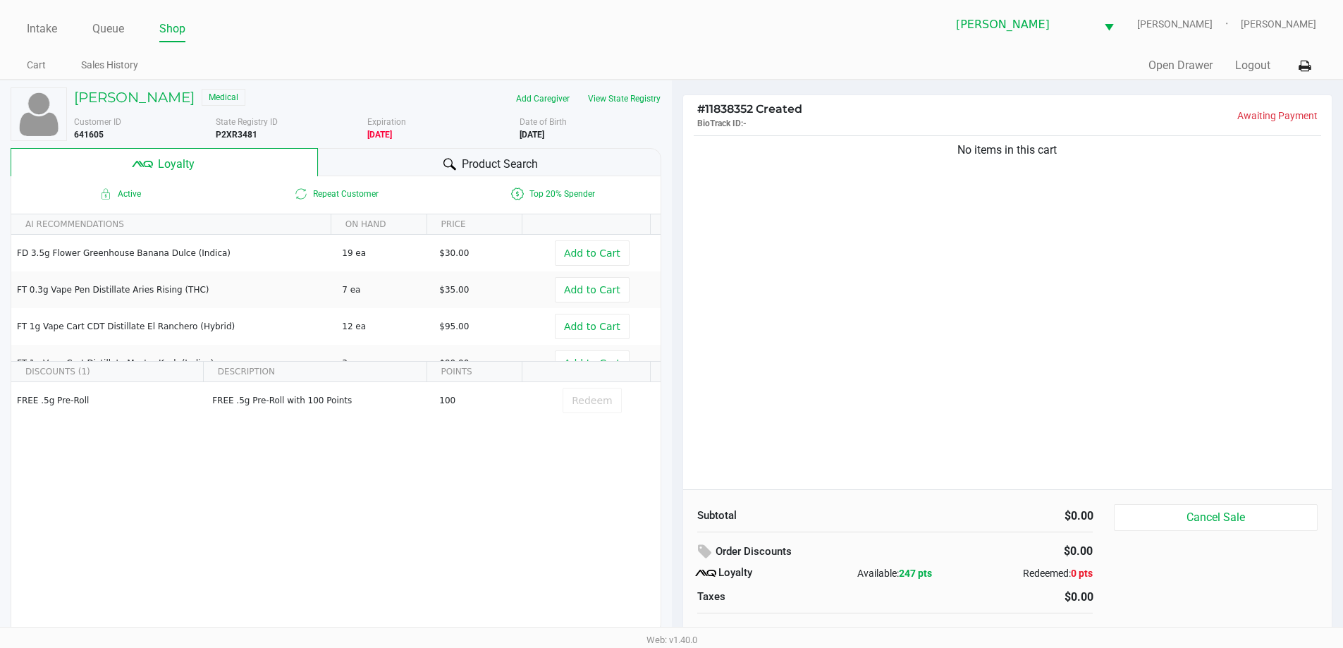
click at [829, 223] on div "No items in this cart" at bounding box center [1007, 311] width 649 height 357
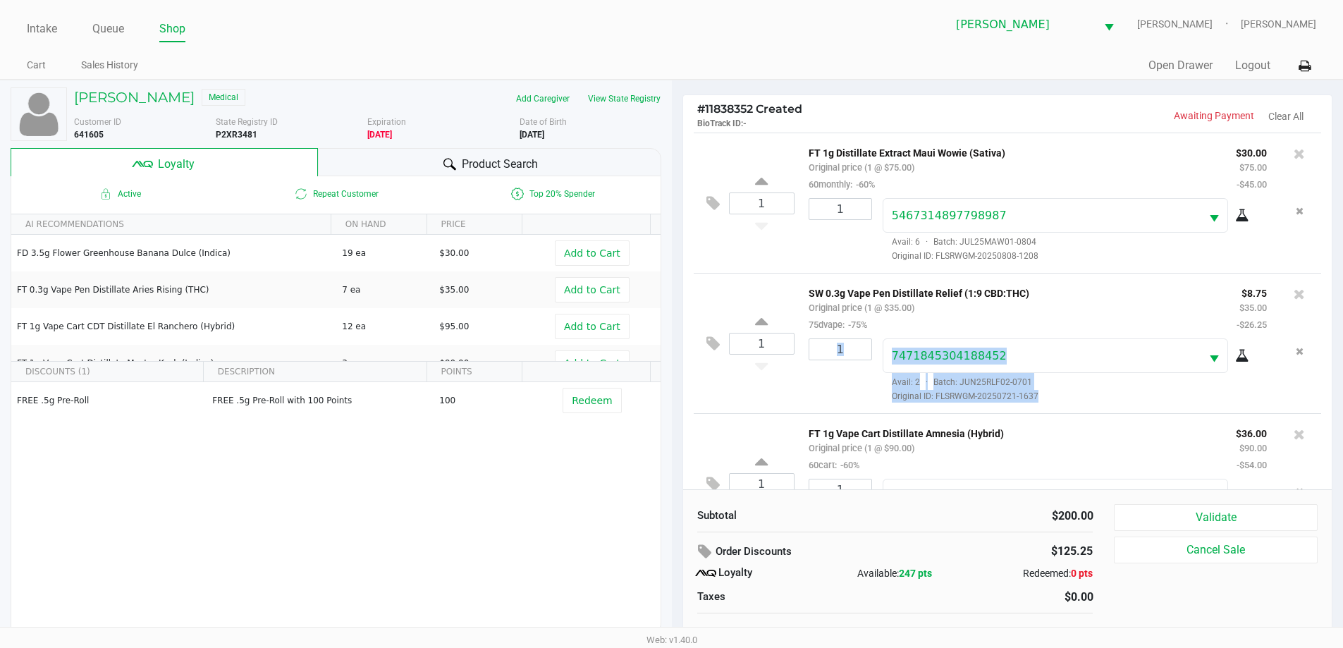
drag, startPoint x: 1342, startPoint y: 321, endPoint x: 1351, endPoint y: 348, distance: 28.1
click at [1343, 348] on html "Intake Queue Shop [PERSON_NAME] [PERSON_NAME] [PERSON_NAME] Cart Sales History …" at bounding box center [671, 324] width 1343 height 648
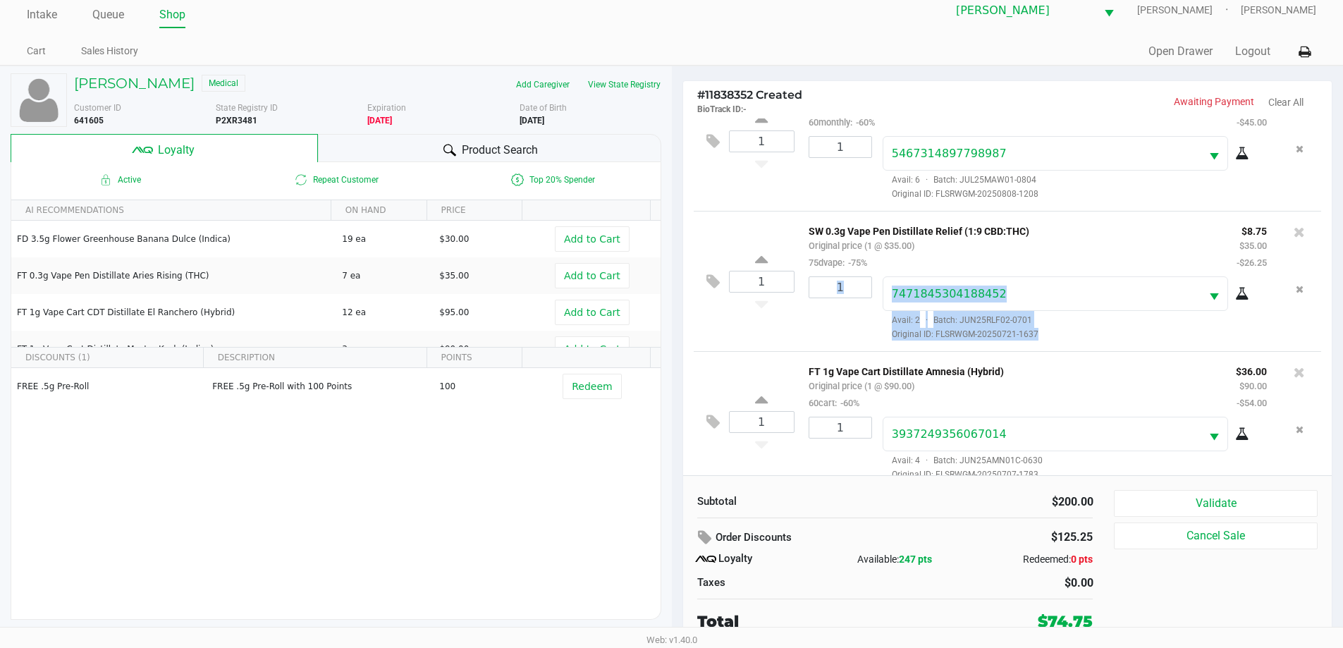
scroll to position [66, 0]
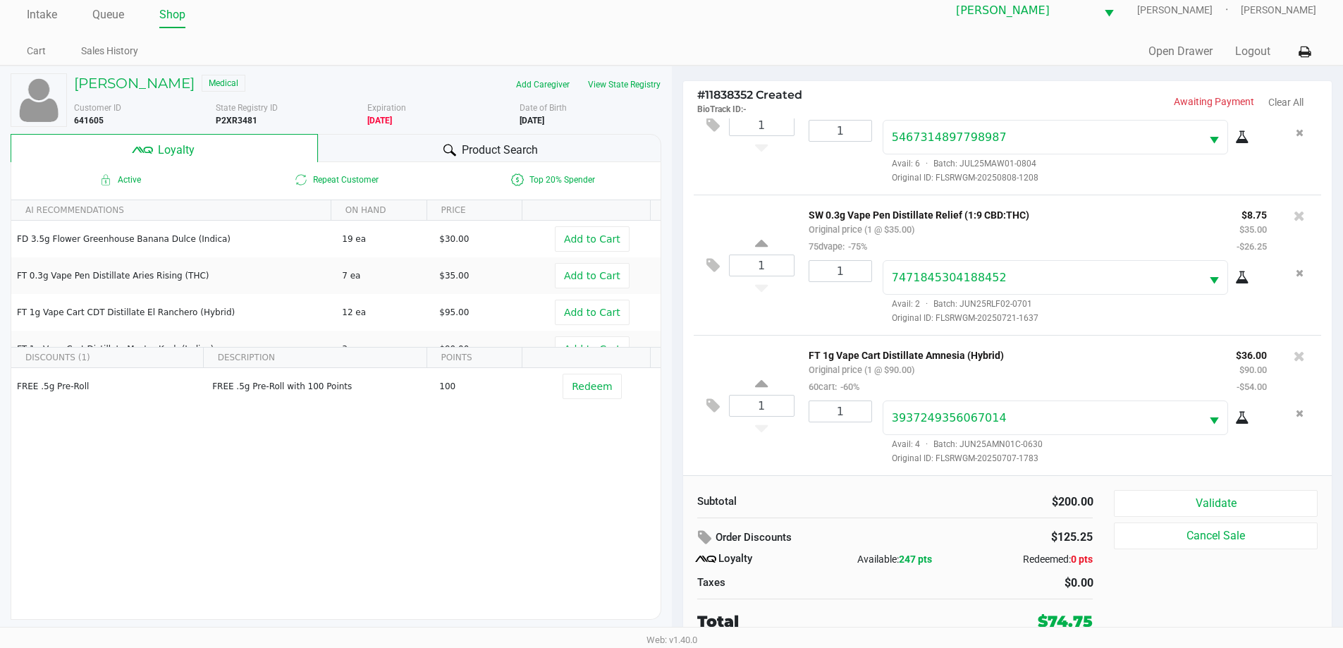
click at [1287, 522] on div "Validate Cancel Sale" at bounding box center [1221, 561] width 214 height 143
click at [1267, 501] on button "Validate" at bounding box center [1215, 503] width 203 height 27
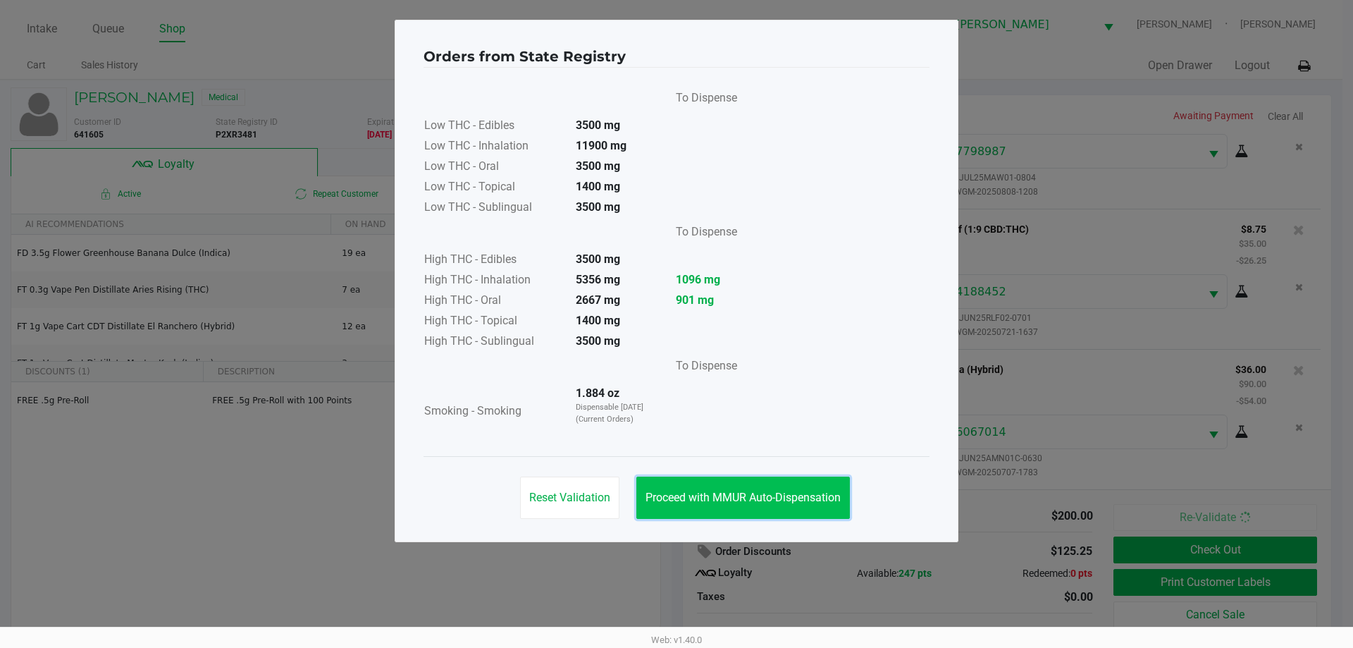
click at [774, 479] on button "Proceed with MMUR Auto-Dispensation" at bounding box center [744, 498] width 214 height 42
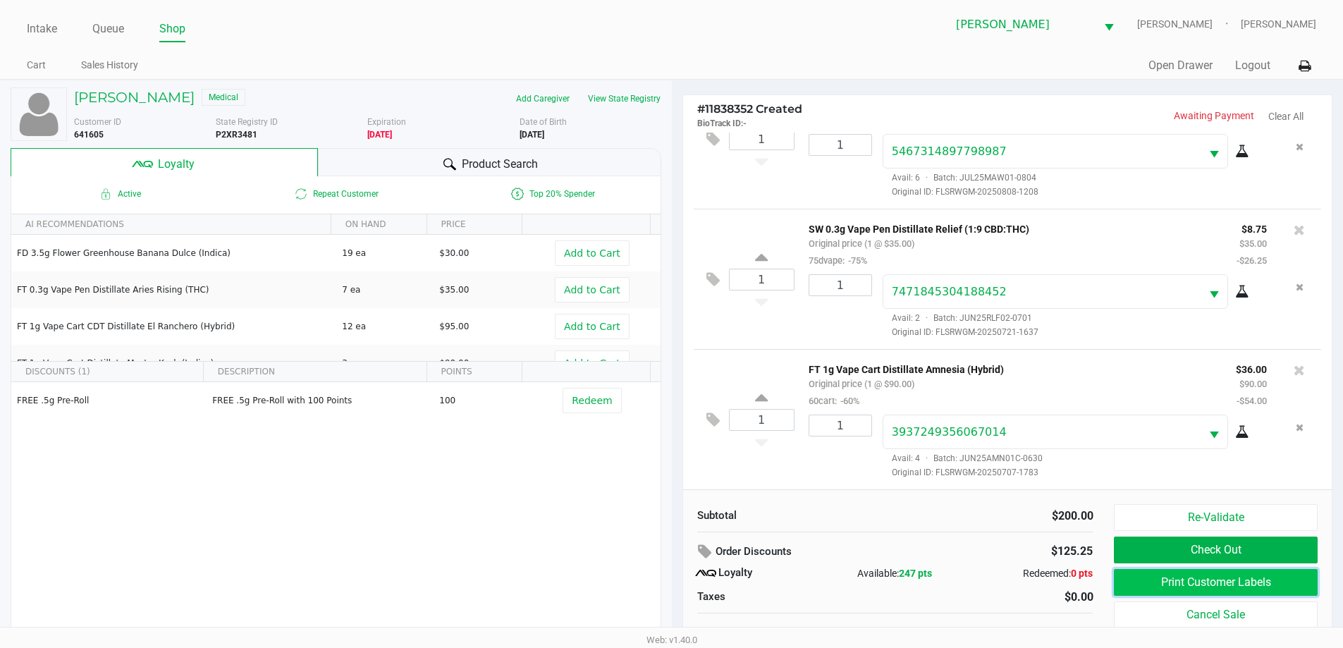
click at [1214, 584] on button "Print Customer Labels" at bounding box center [1215, 582] width 203 height 27
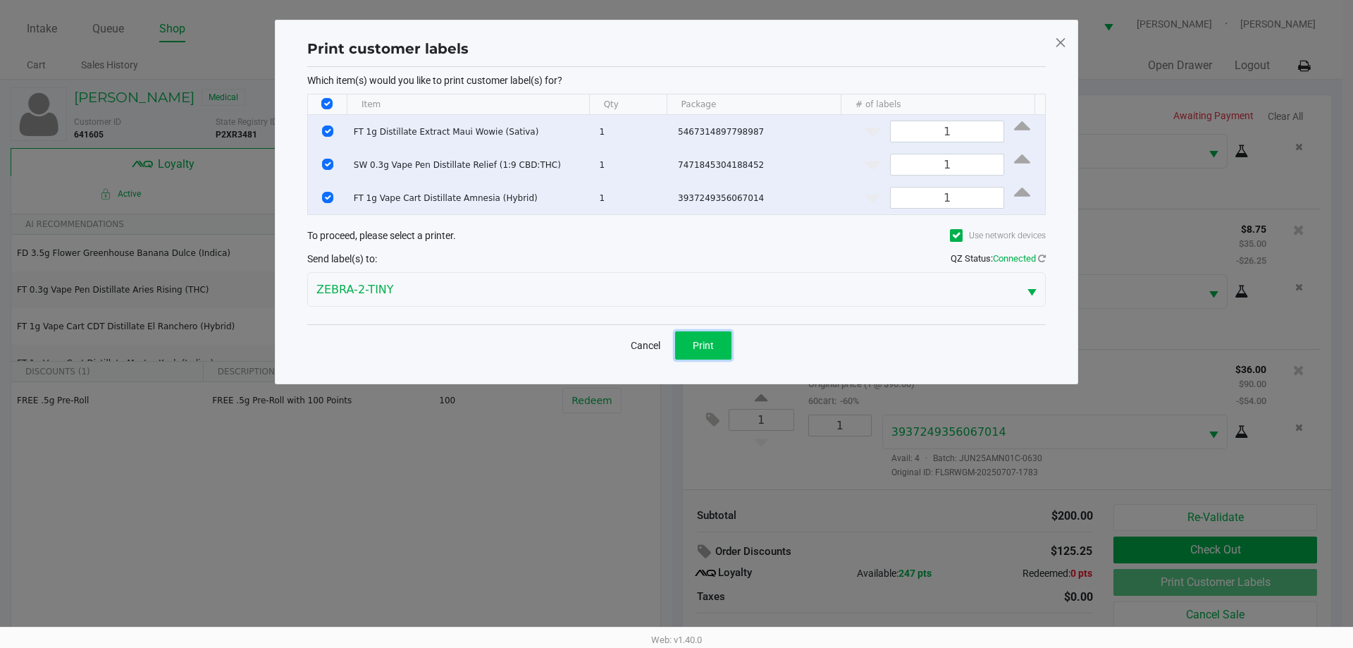
click at [699, 354] on button "Print" at bounding box center [703, 345] width 56 height 28
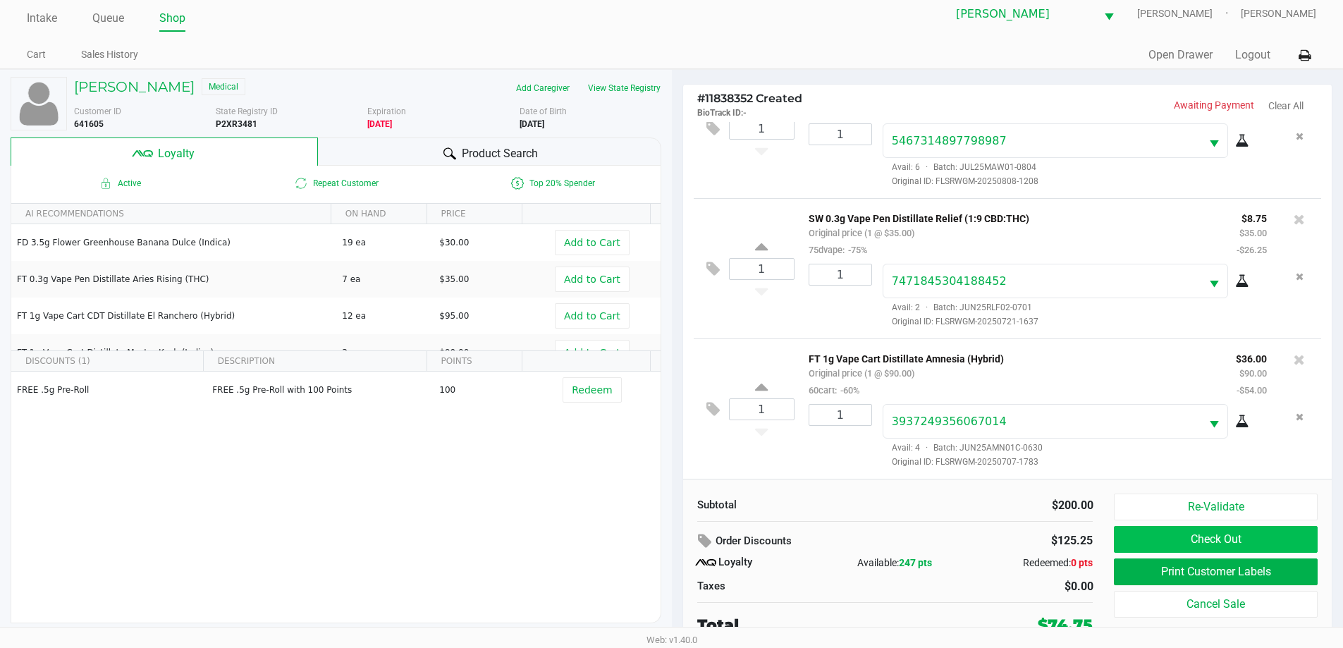
scroll to position [14, 0]
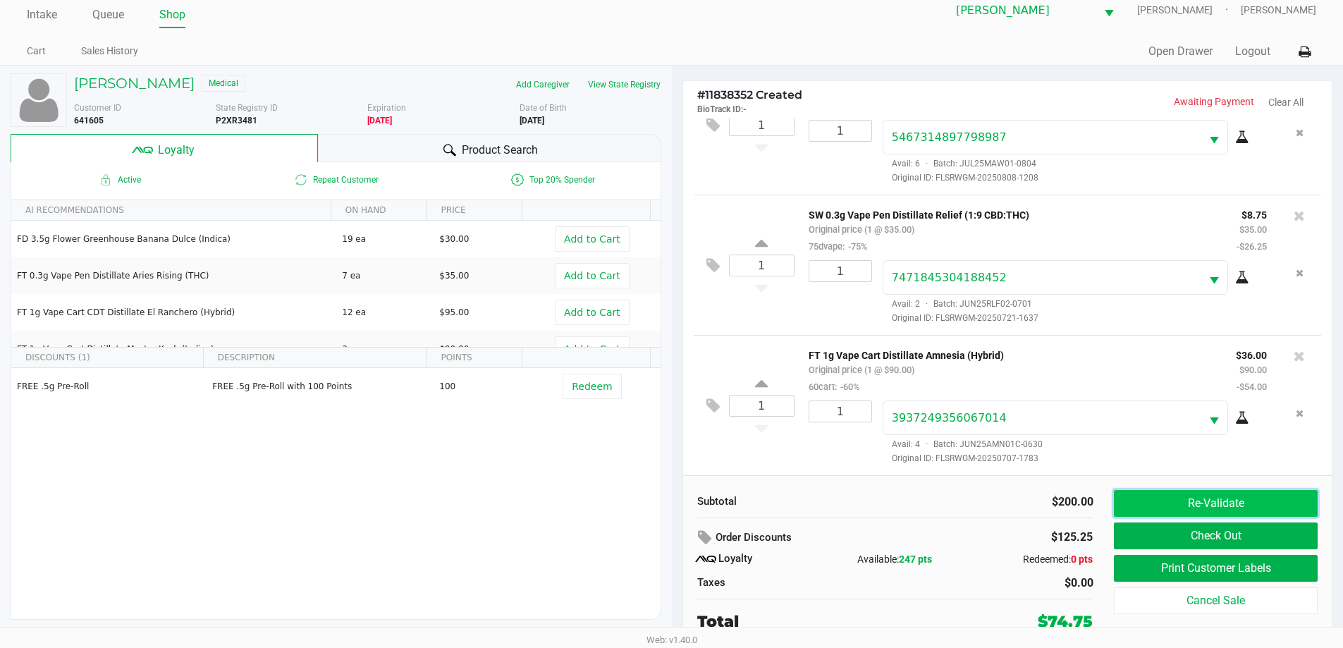
click at [1204, 509] on button "Re-Validate" at bounding box center [1215, 503] width 203 height 27
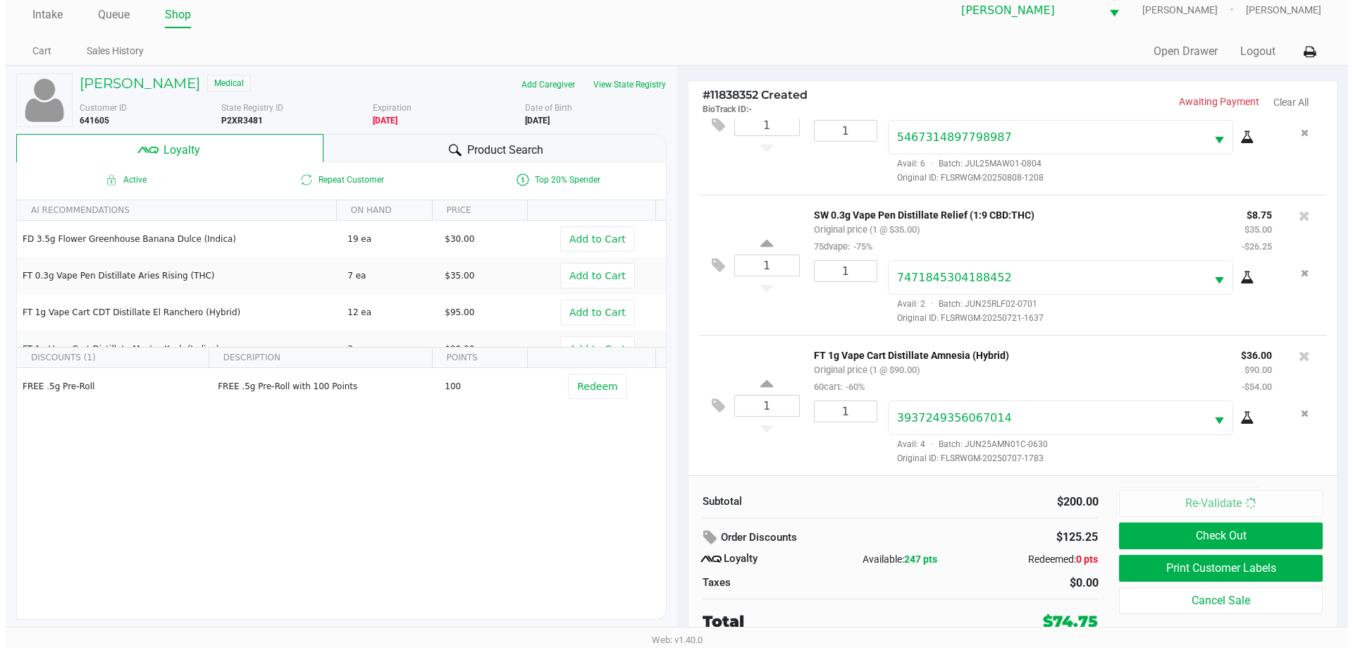
scroll to position [0, 0]
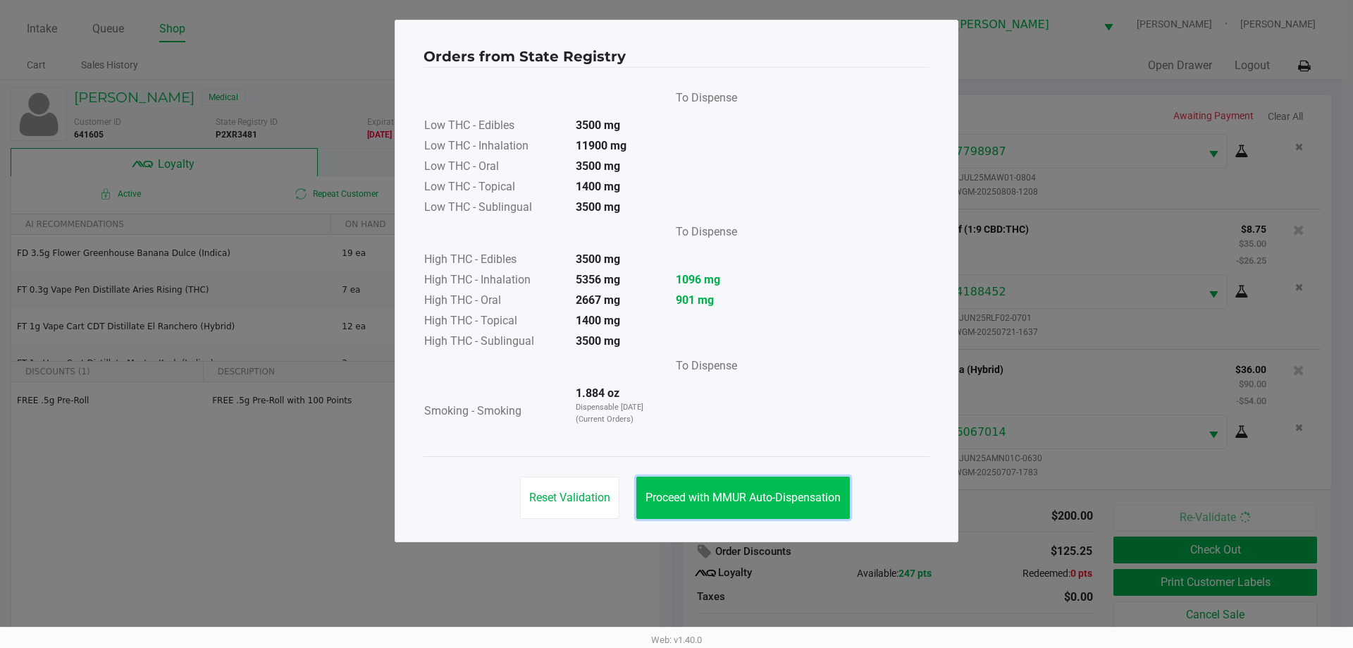
click at [783, 490] on button "Proceed with MMUR Auto-Dispensation" at bounding box center [744, 498] width 214 height 42
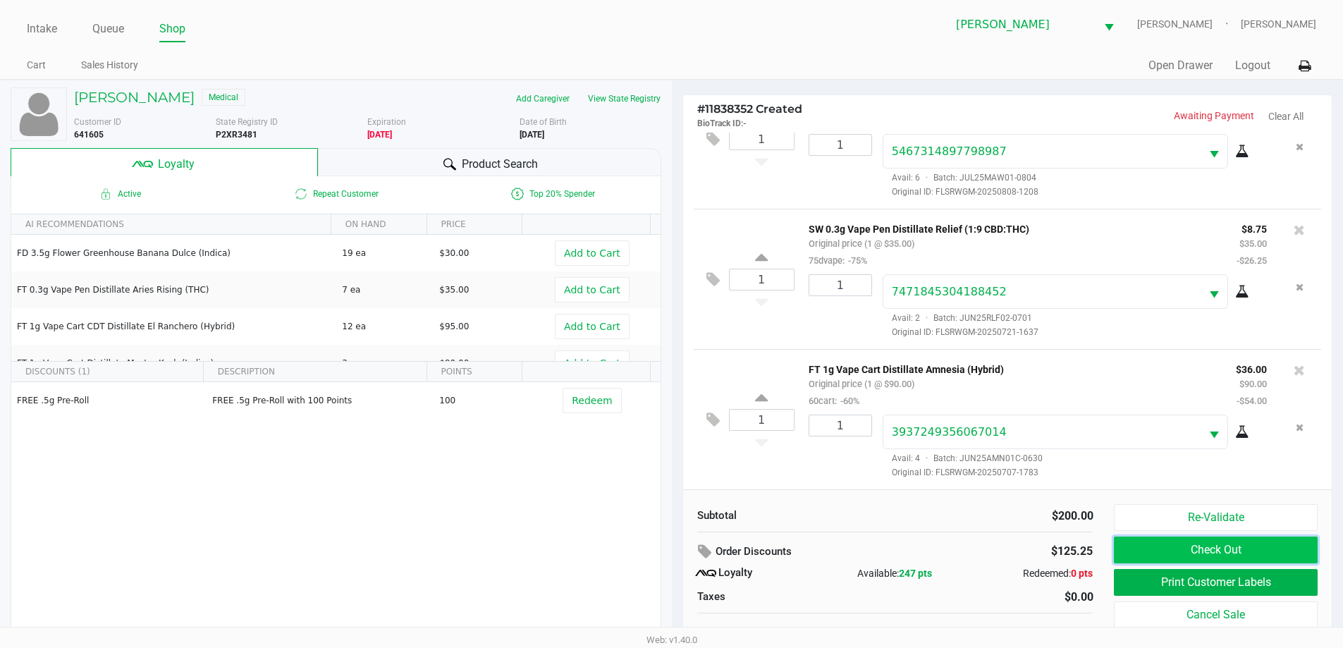
click at [1236, 543] on button "Check Out" at bounding box center [1215, 549] width 203 height 27
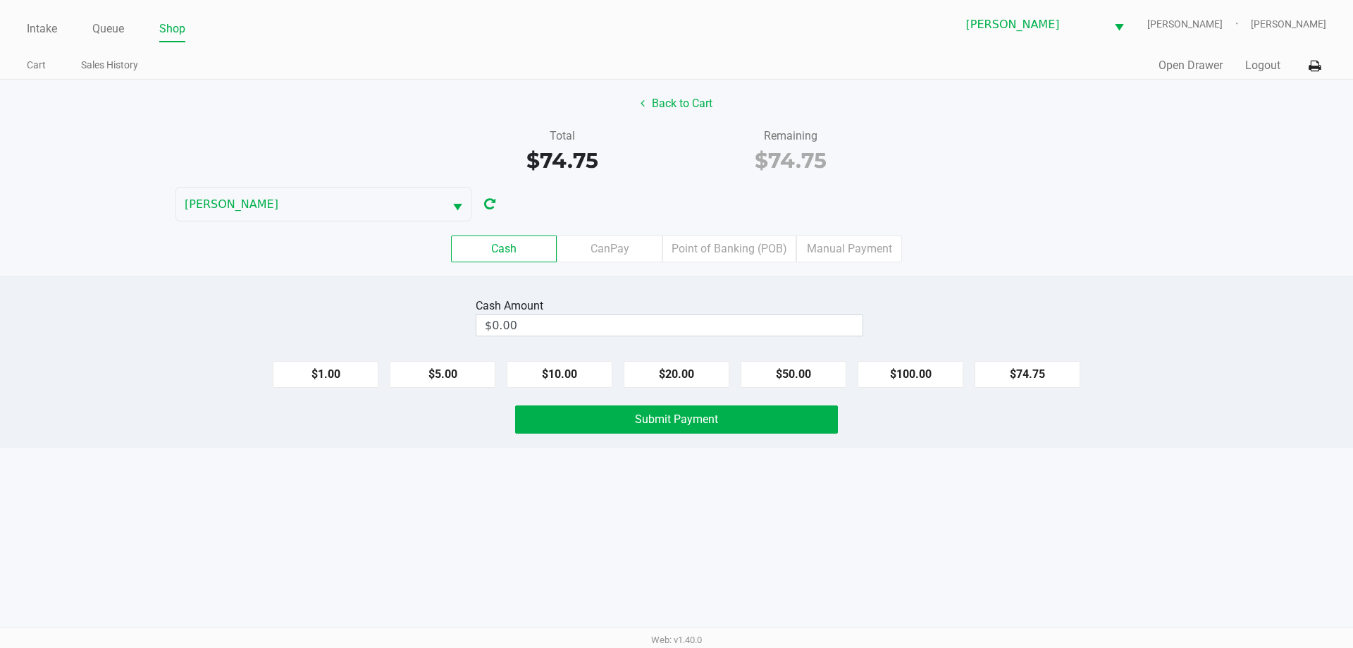
click at [993, 140] on div "Total $74.75 Remaining $74.75" at bounding box center [676, 152] width 1375 height 49
click at [677, 115] on button "Back to Cart" at bounding box center [677, 103] width 90 height 27
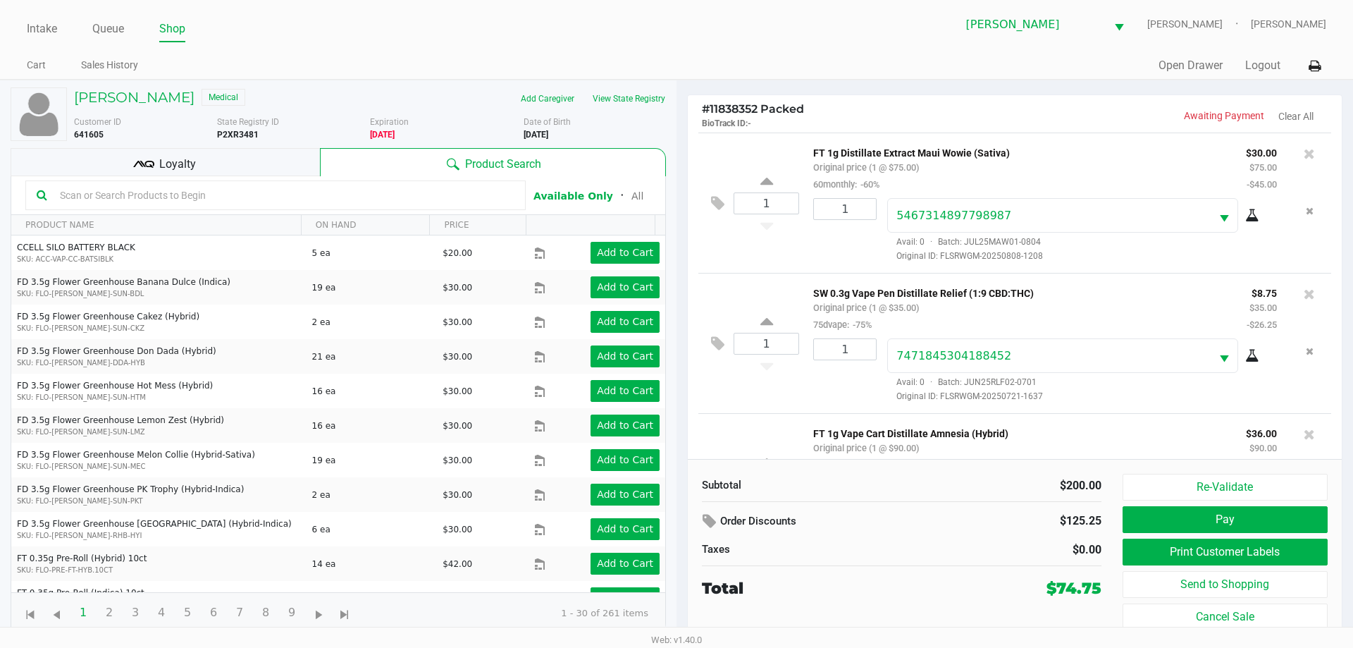
click at [215, 168] on div "Loyalty" at bounding box center [165, 162] width 309 height 28
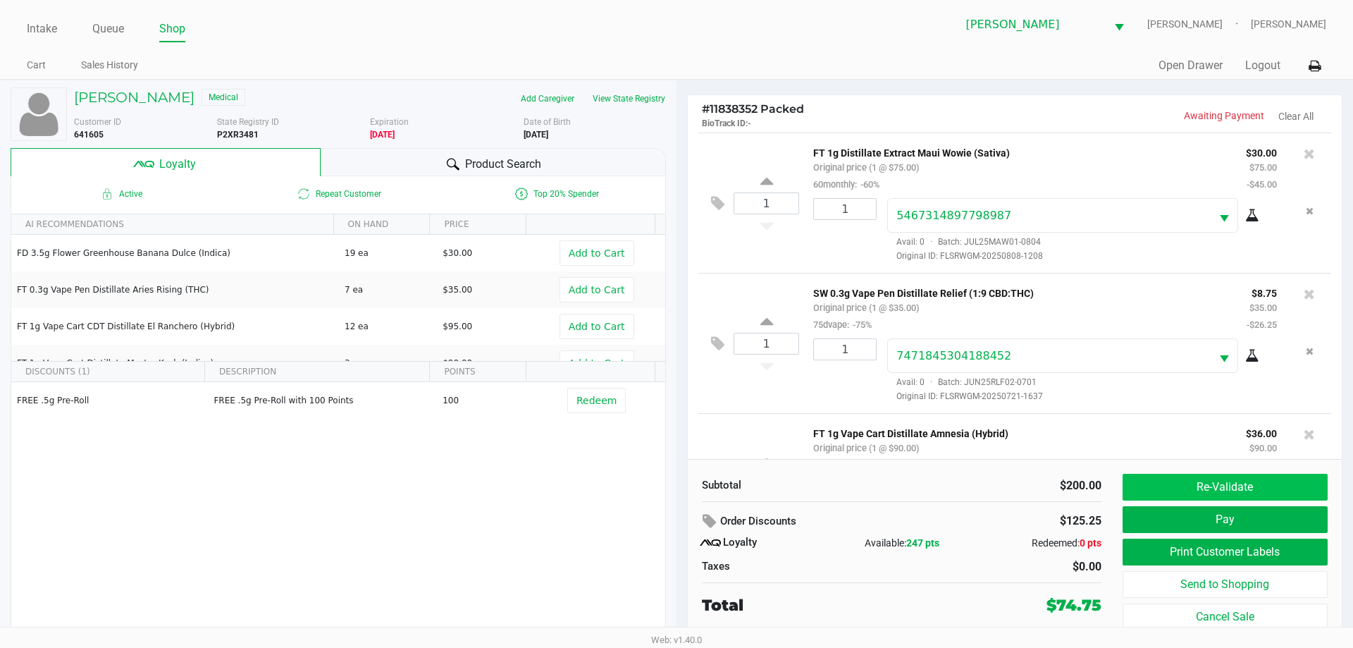
click at [1233, 482] on button "Re-Validate" at bounding box center [1225, 487] width 205 height 27
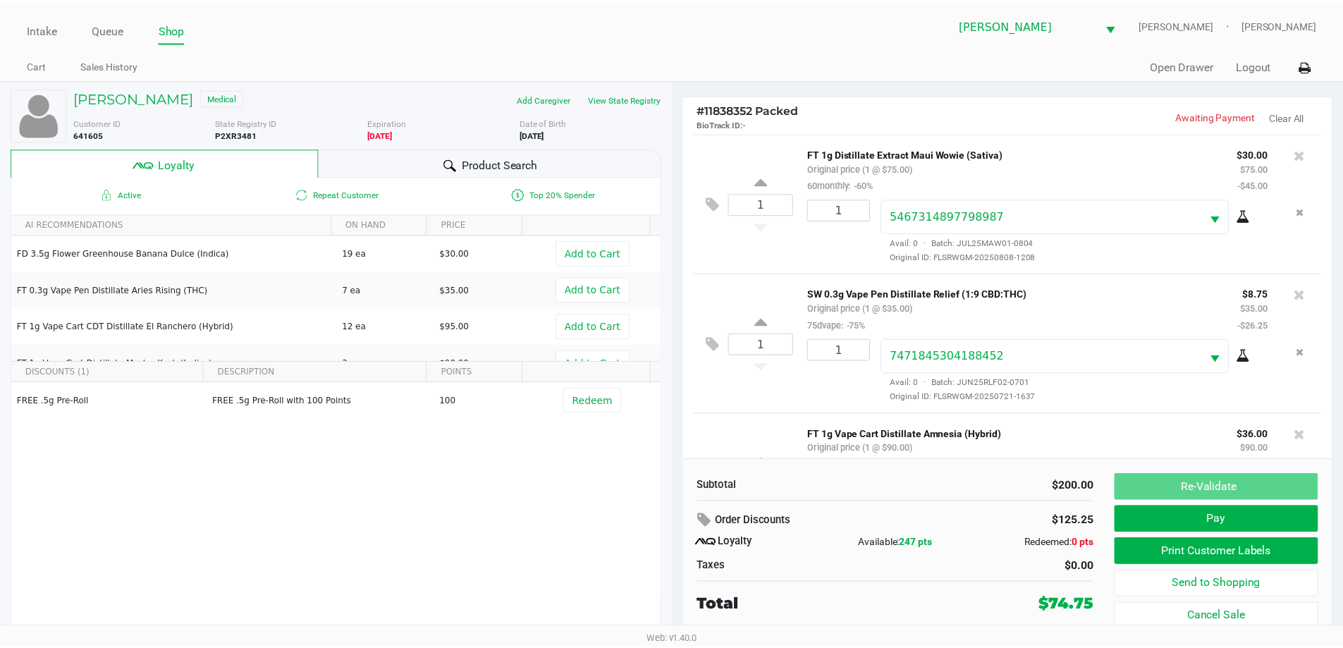
scroll to position [97, 0]
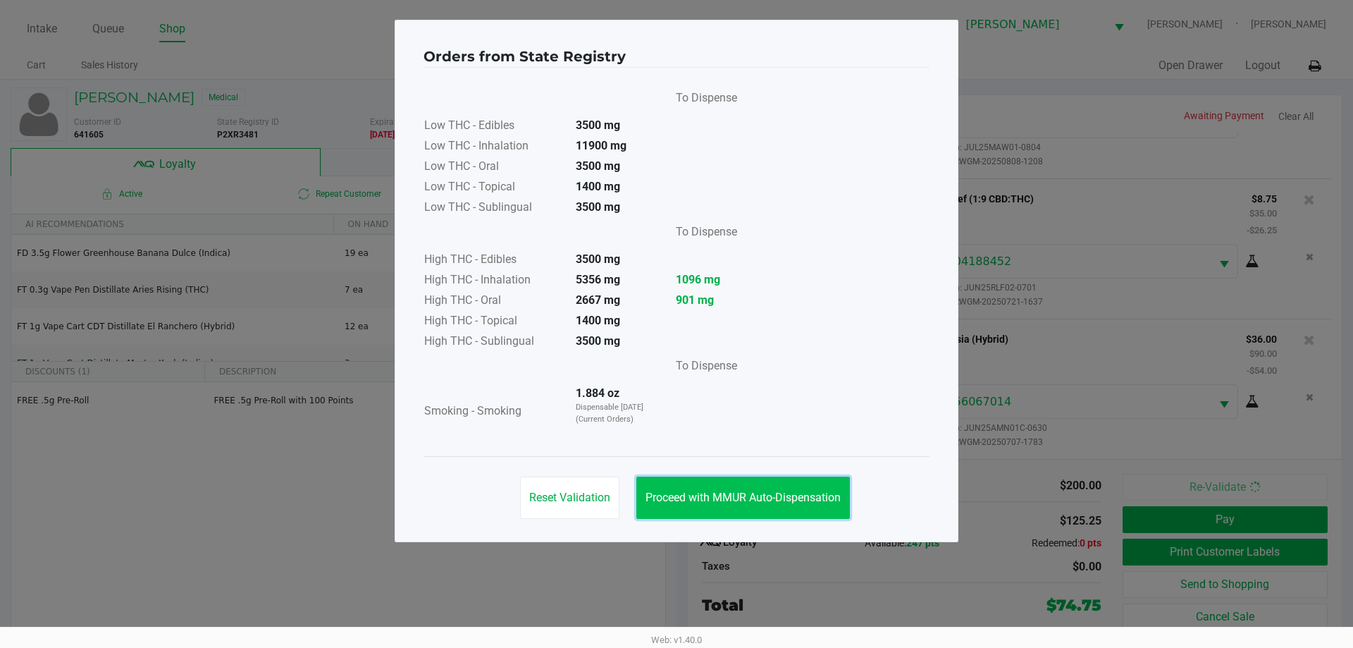
click at [761, 496] on span "Proceed with MMUR Auto-Dispensation" at bounding box center [743, 497] width 195 height 13
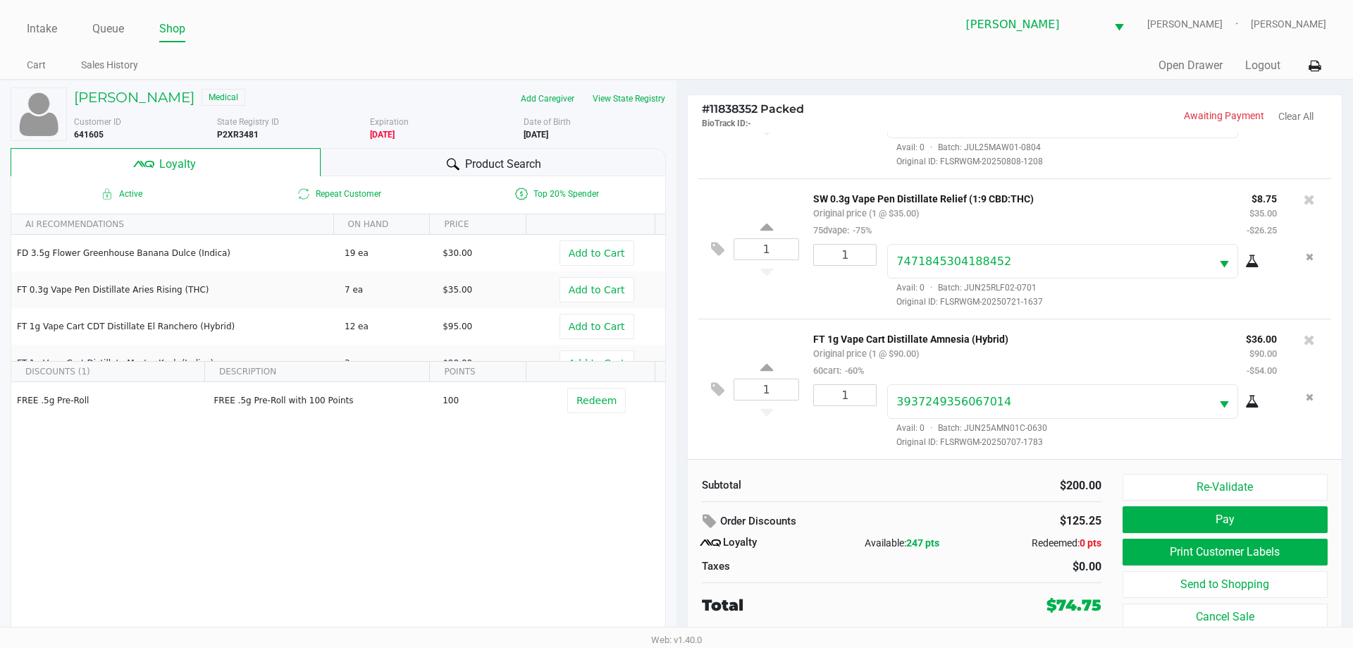
click at [1258, 481] on button "Re-Validate" at bounding box center [1225, 487] width 205 height 27
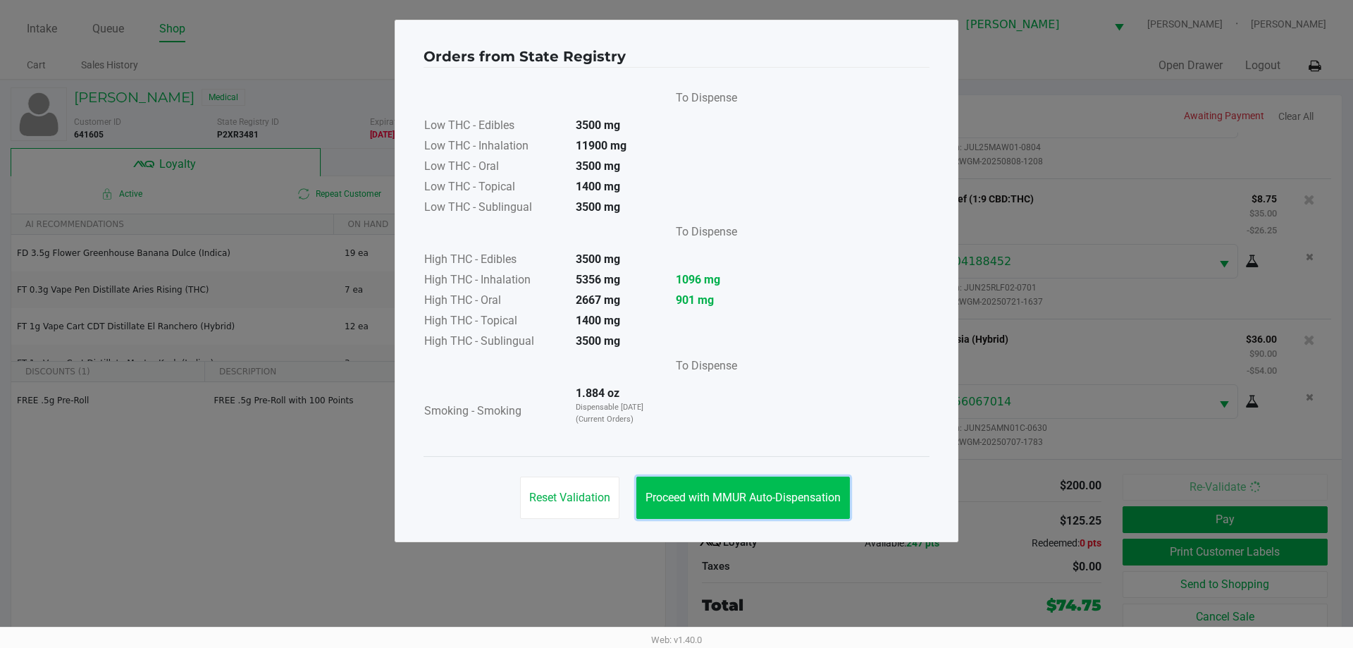
click at [791, 503] on span "Proceed with MMUR Auto-Dispensation" at bounding box center [743, 497] width 195 height 13
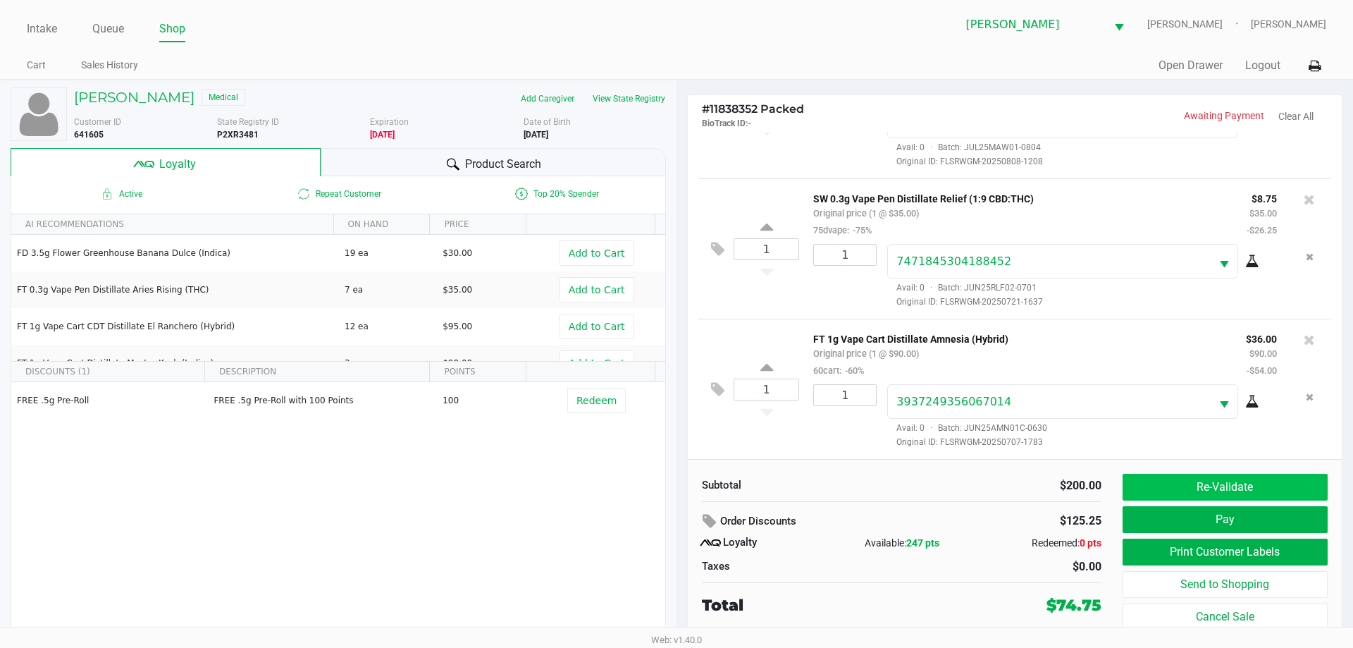
click at [1179, 500] on button "Re-Validate" at bounding box center [1225, 487] width 205 height 27
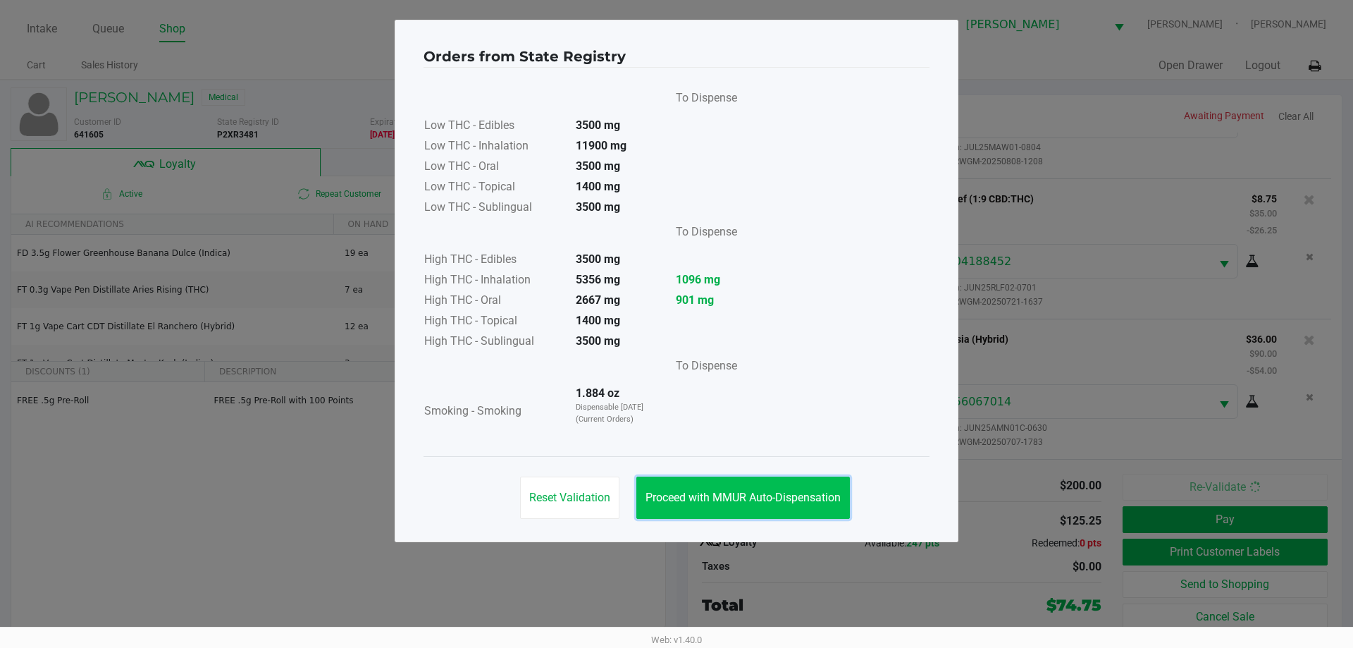
click at [768, 496] on span "Proceed with MMUR Auto-Dispensation" at bounding box center [743, 497] width 195 height 13
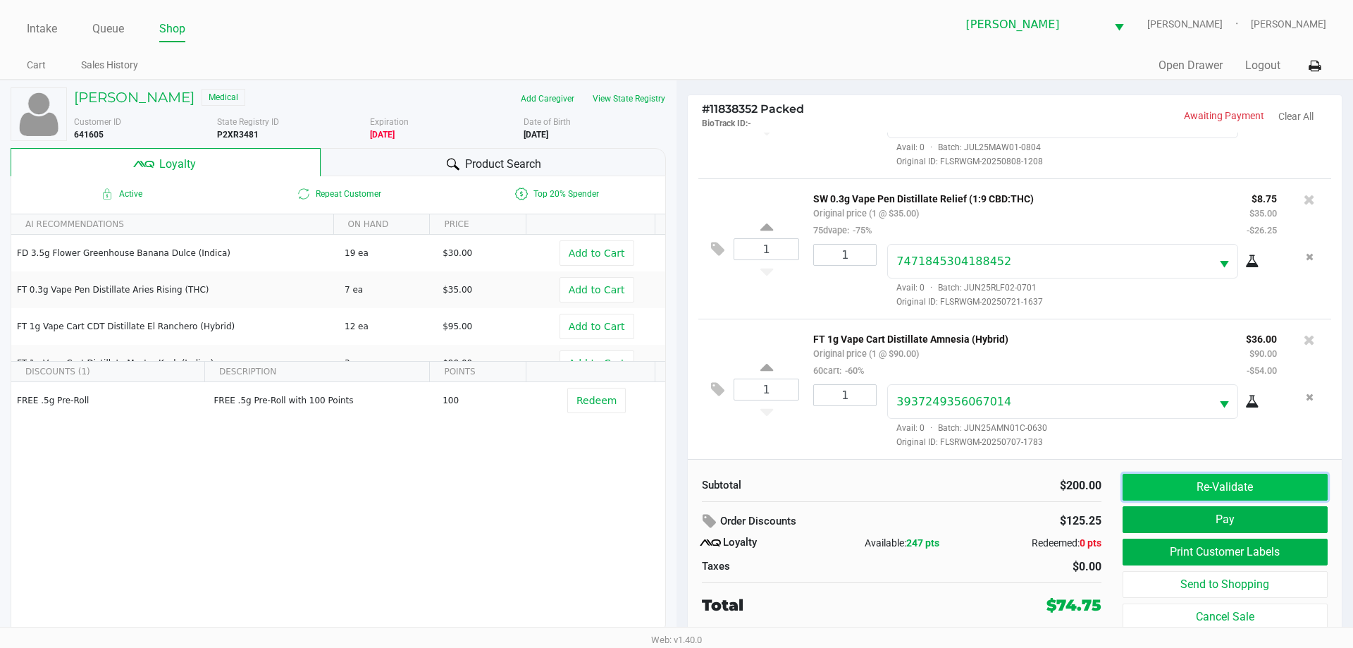
click at [1193, 496] on button "Re-Validate" at bounding box center [1225, 487] width 205 height 27
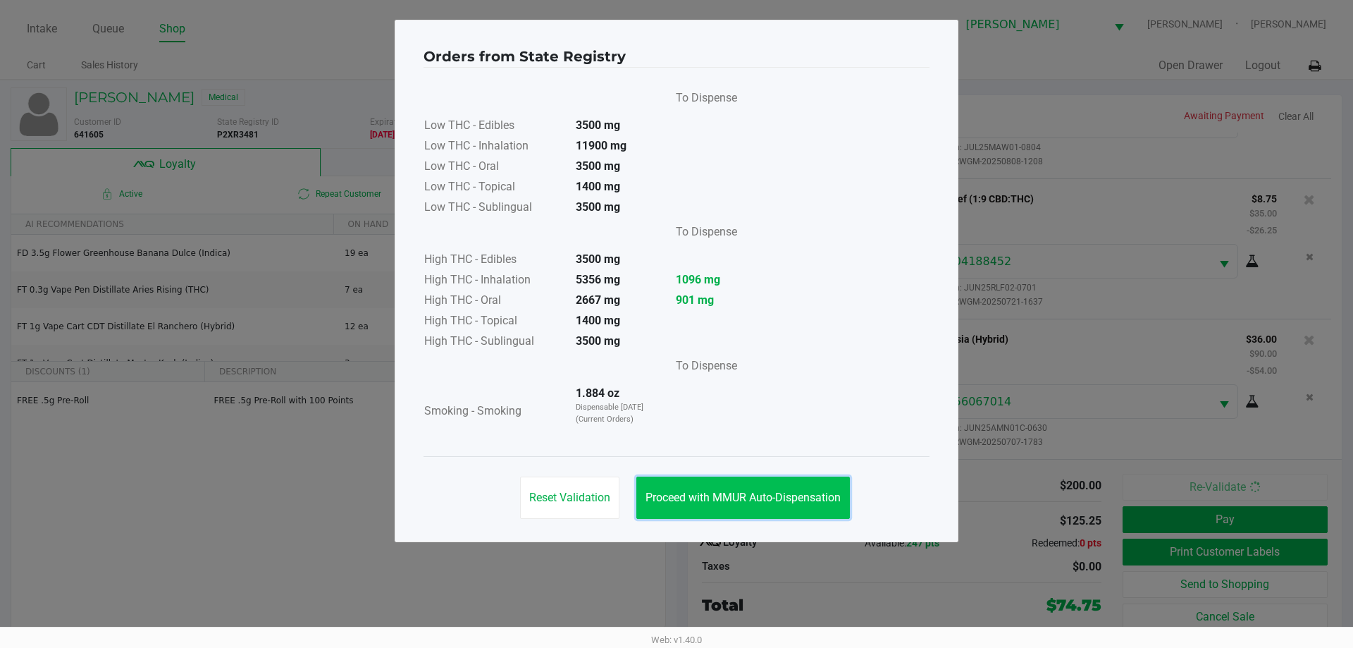
click at [803, 493] on span "Proceed with MMUR Auto-Dispensation" at bounding box center [743, 497] width 195 height 13
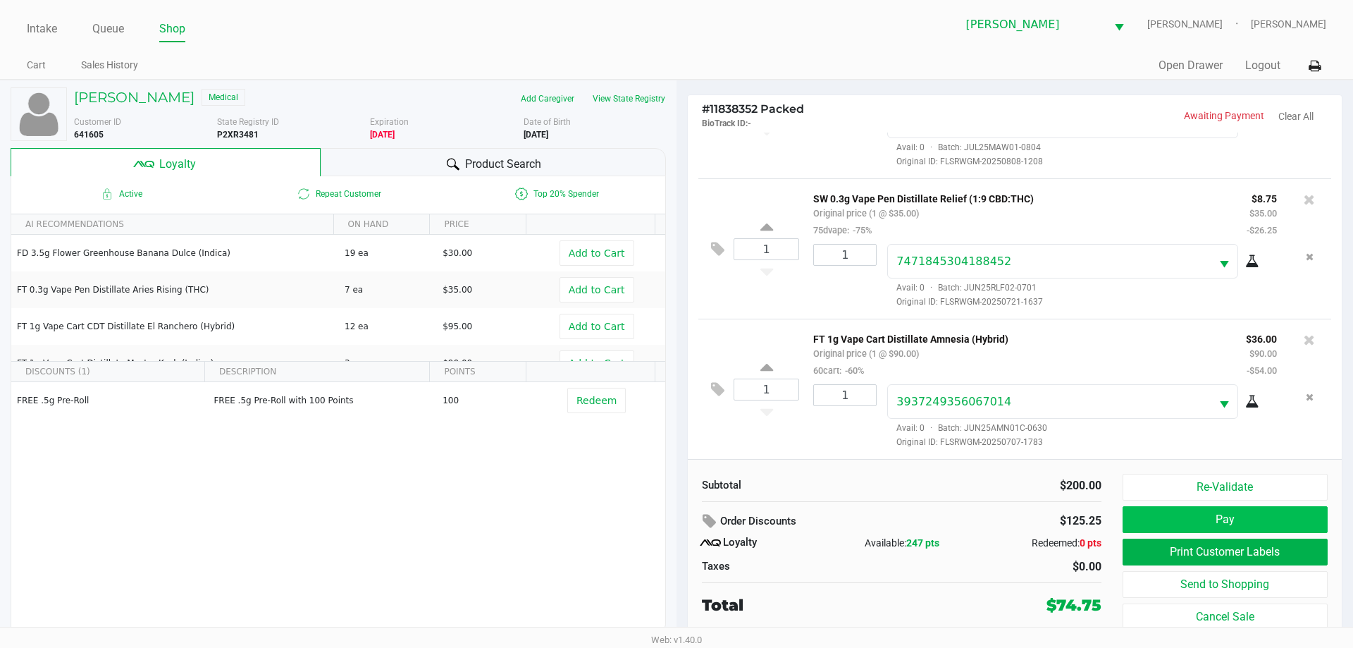
click at [1156, 515] on button "Pay" at bounding box center [1225, 519] width 205 height 27
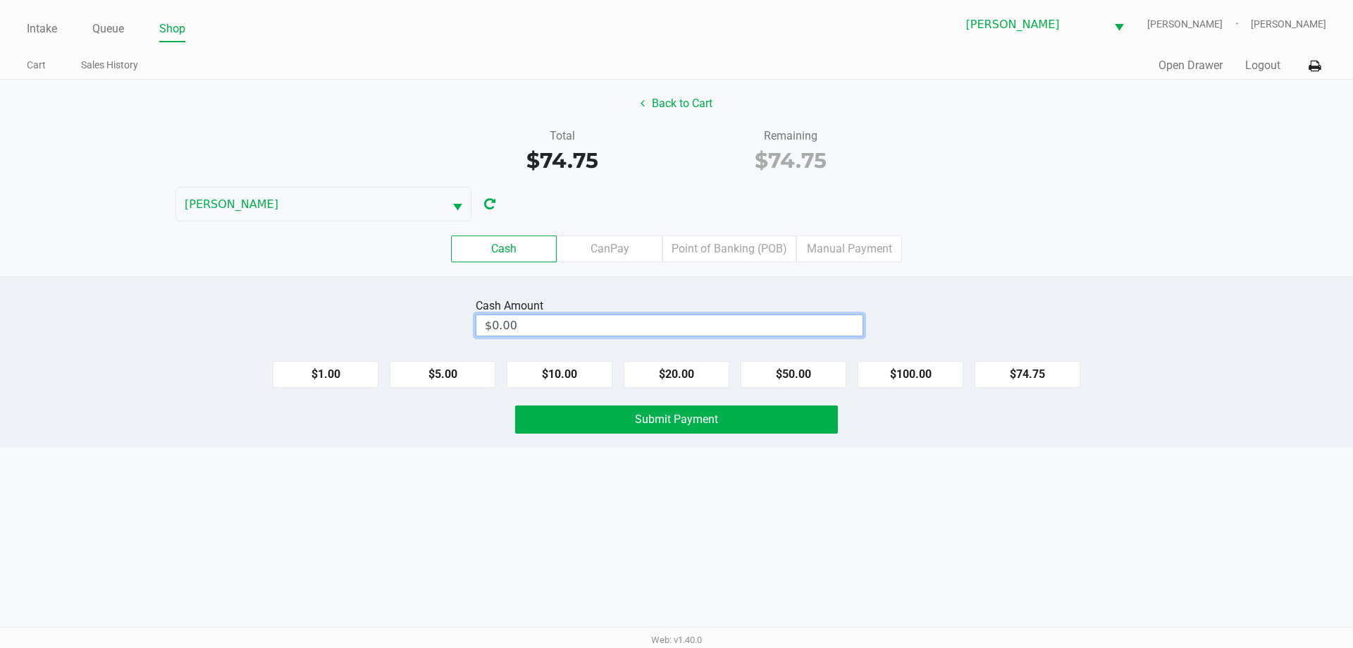
click at [668, 328] on input "$0.00" at bounding box center [670, 325] width 386 height 20
click at [690, 505] on div "Intake Queue Shop [PERSON_NAME] [PERSON_NAME] [PERSON_NAME] Cart Sales History …" at bounding box center [676, 324] width 1353 height 648
type input "$75.00"
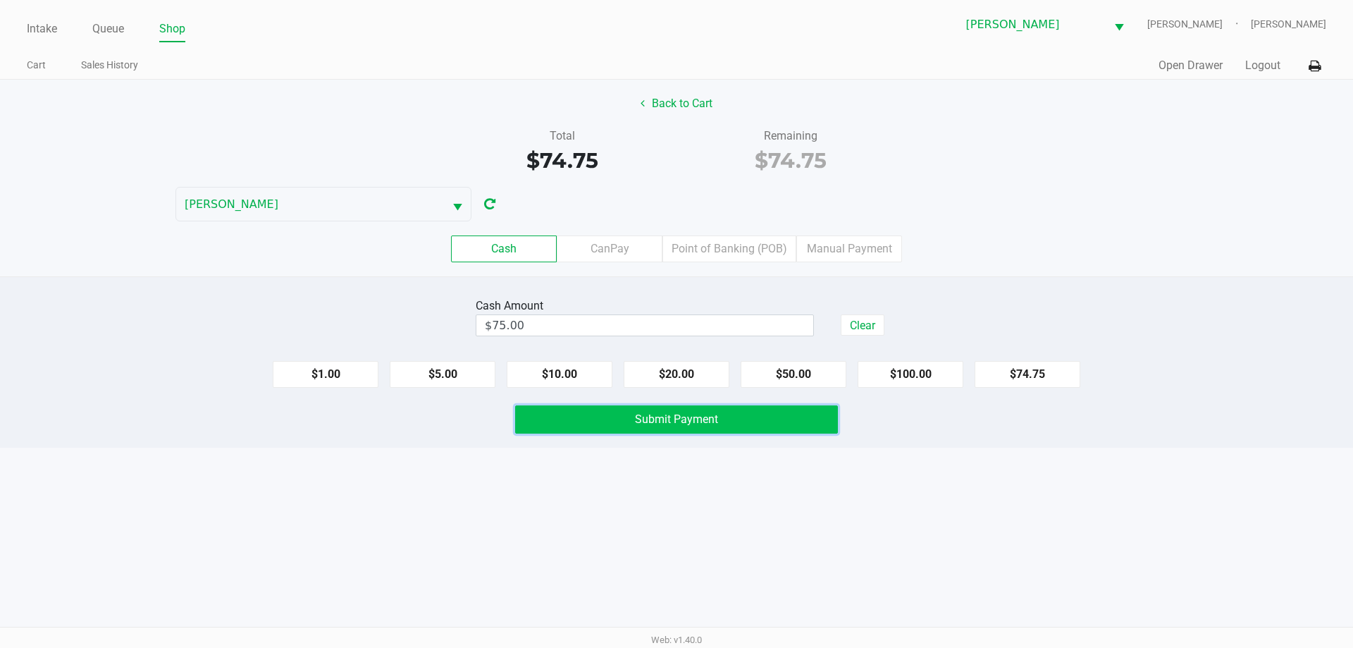
click at [688, 419] on span "Submit Payment" at bounding box center [676, 418] width 83 height 13
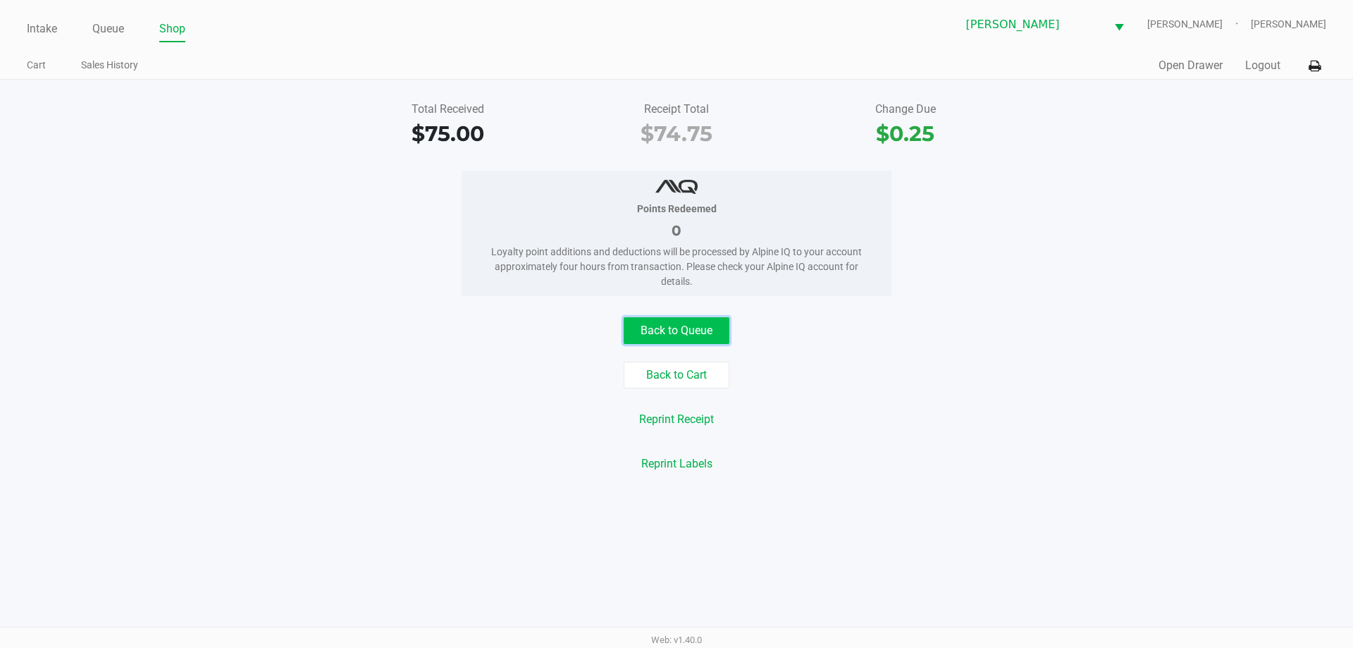
click at [671, 327] on button "Back to Queue" at bounding box center [677, 330] width 106 height 27
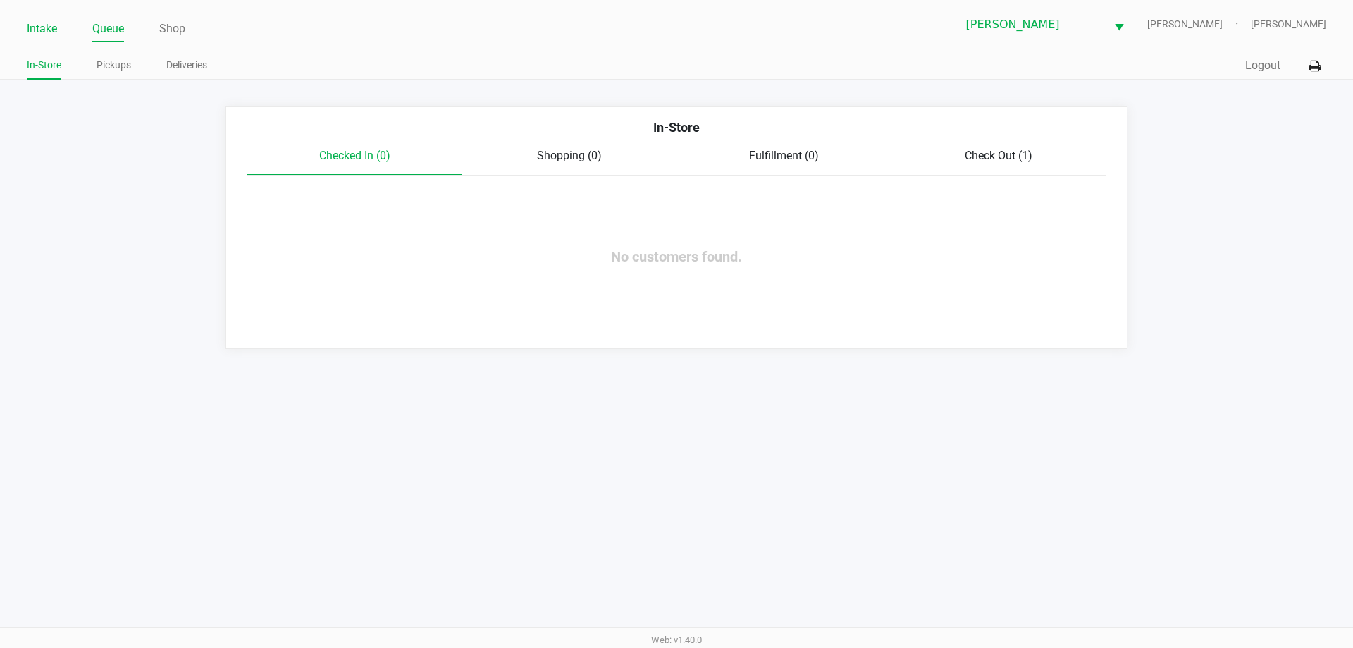
click at [47, 39] on li "Intake" at bounding box center [42, 30] width 30 height 25
click at [45, 27] on link "Intake" at bounding box center [42, 29] width 30 height 20
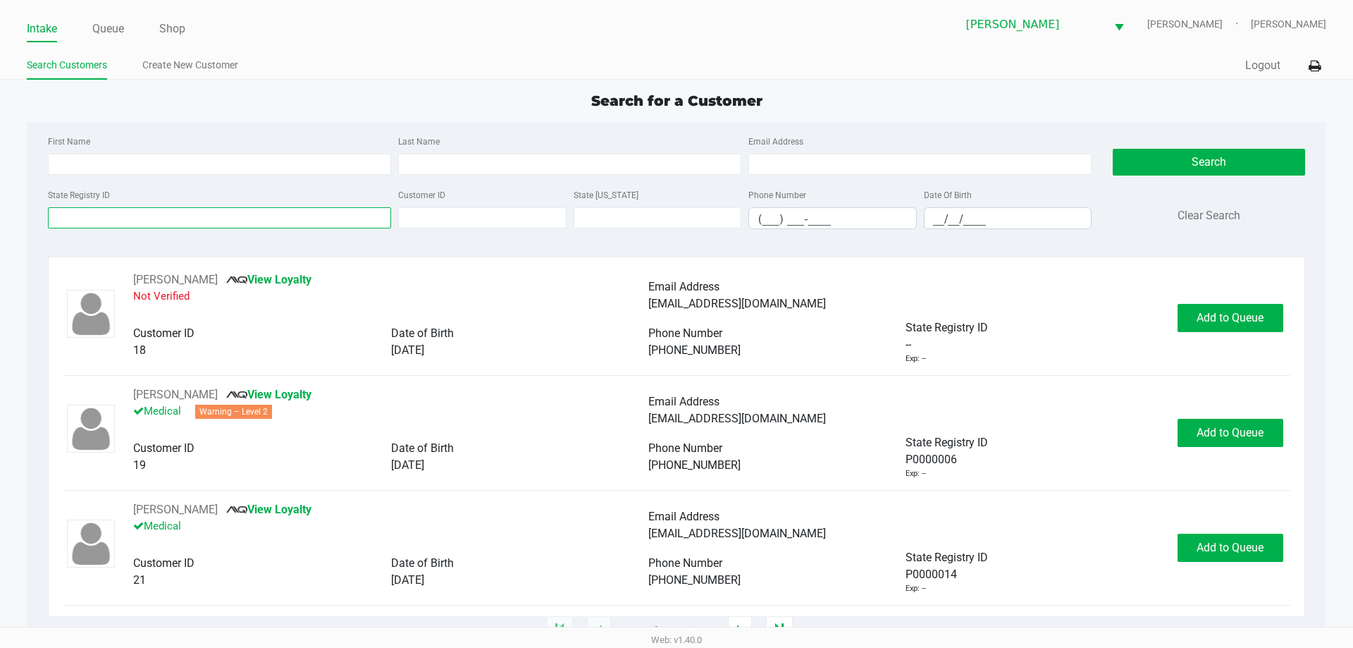
drag, startPoint x: 157, startPoint y: 225, endPoint x: 703, endPoint y: 269, distance: 547.4
click at [161, 226] on input "State Registry ID" at bounding box center [219, 217] width 343 height 21
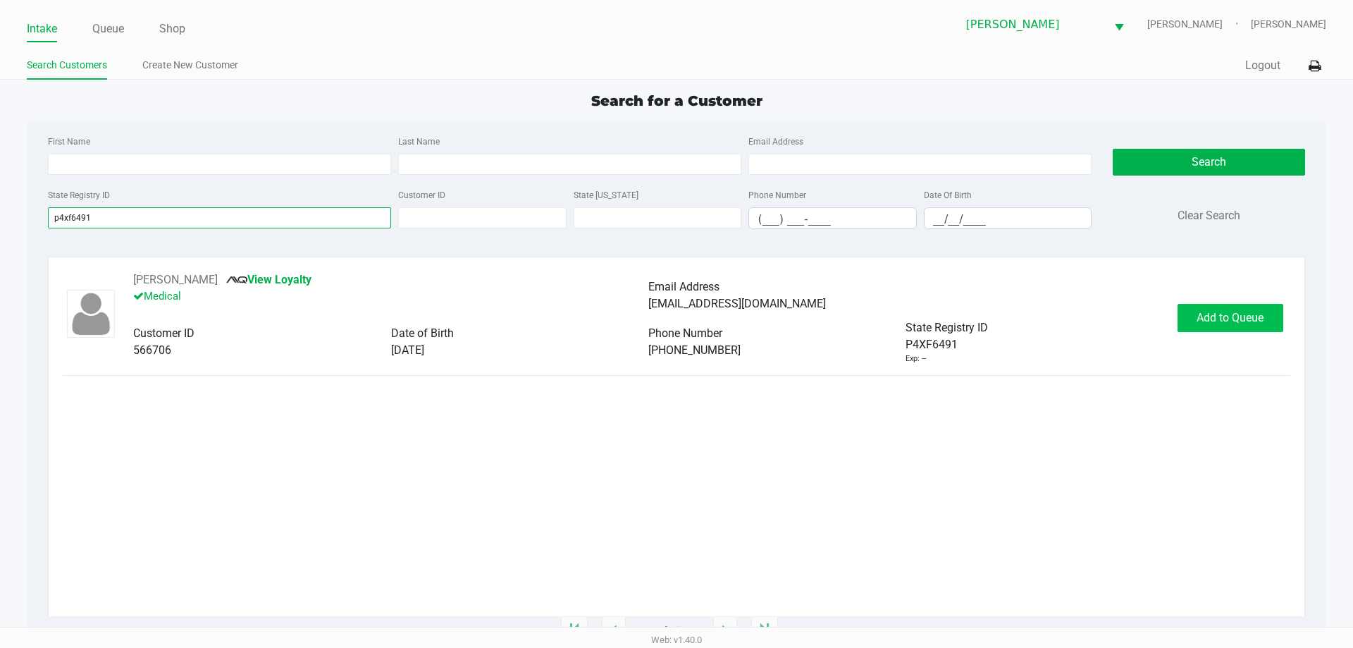
type input "p4xf6491"
click at [1229, 323] on span "Add to Queue" at bounding box center [1230, 317] width 67 height 13
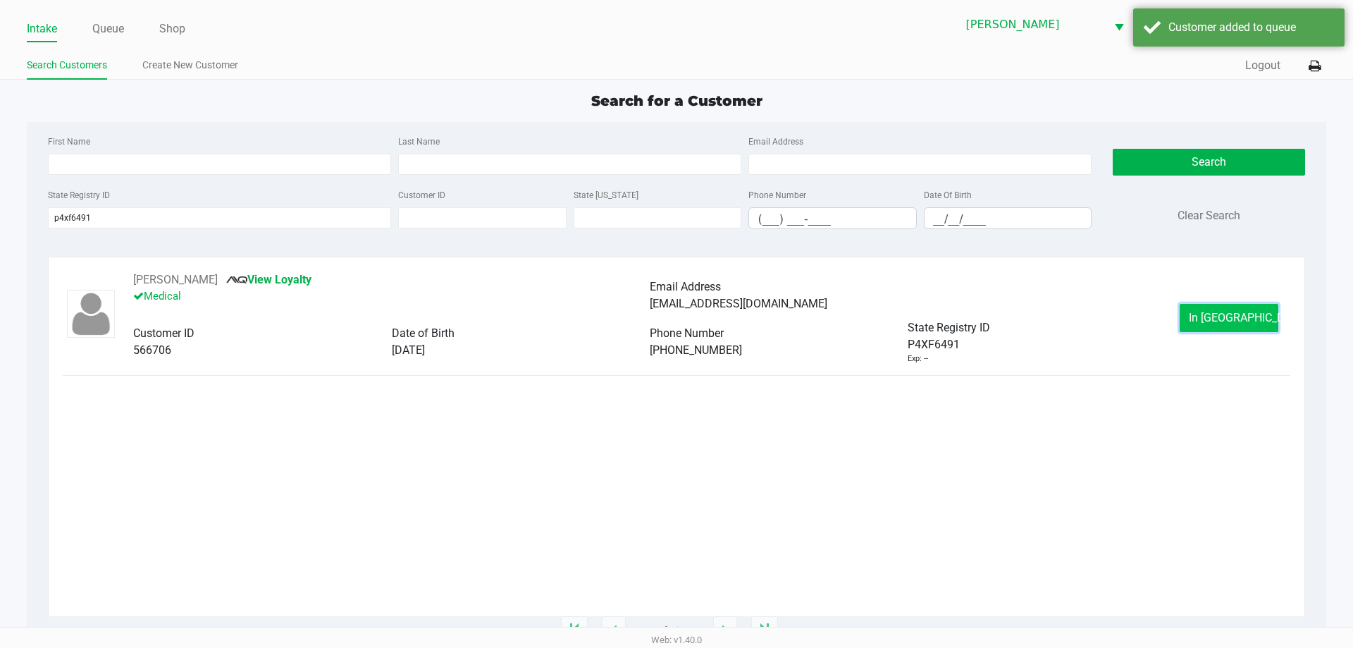
click at [1222, 312] on span "In [GEOGRAPHIC_DATA]" at bounding box center [1248, 317] width 118 height 13
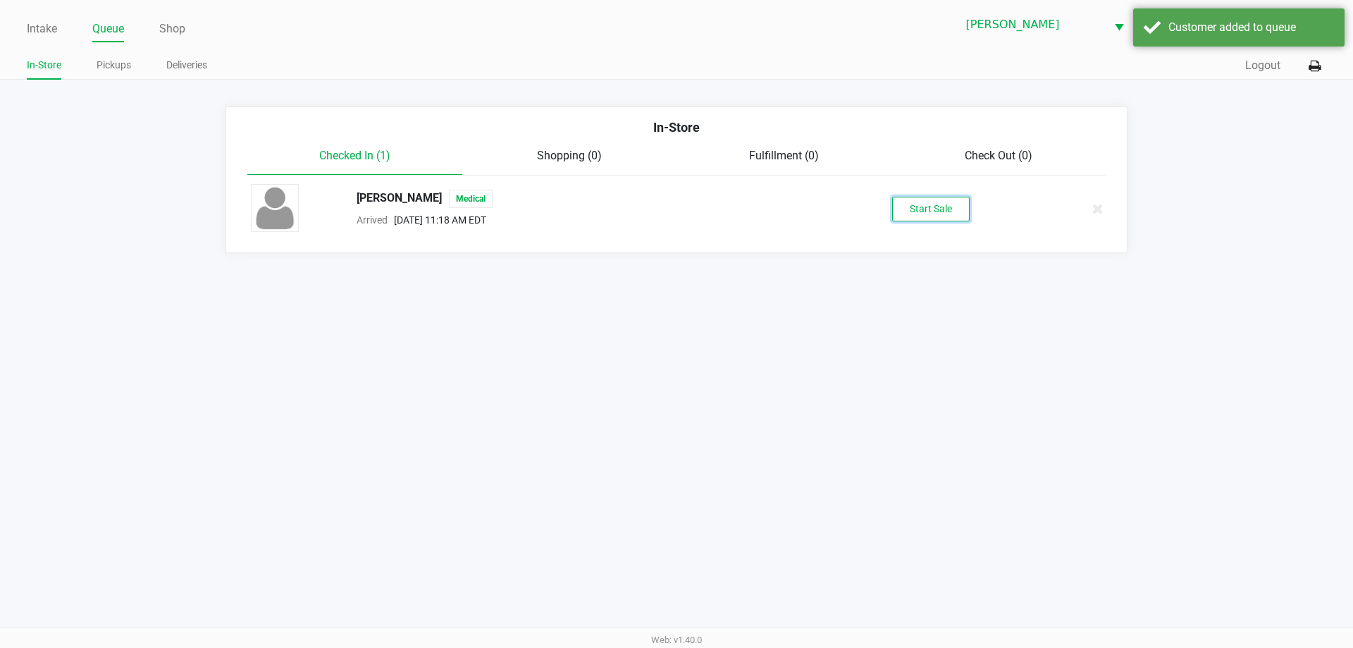
drag, startPoint x: 920, startPoint y: 204, endPoint x: 926, endPoint y: 199, distance: 7.6
click at [921, 202] on button "Start Sale" at bounding box center [931, 209] width 78 height 25
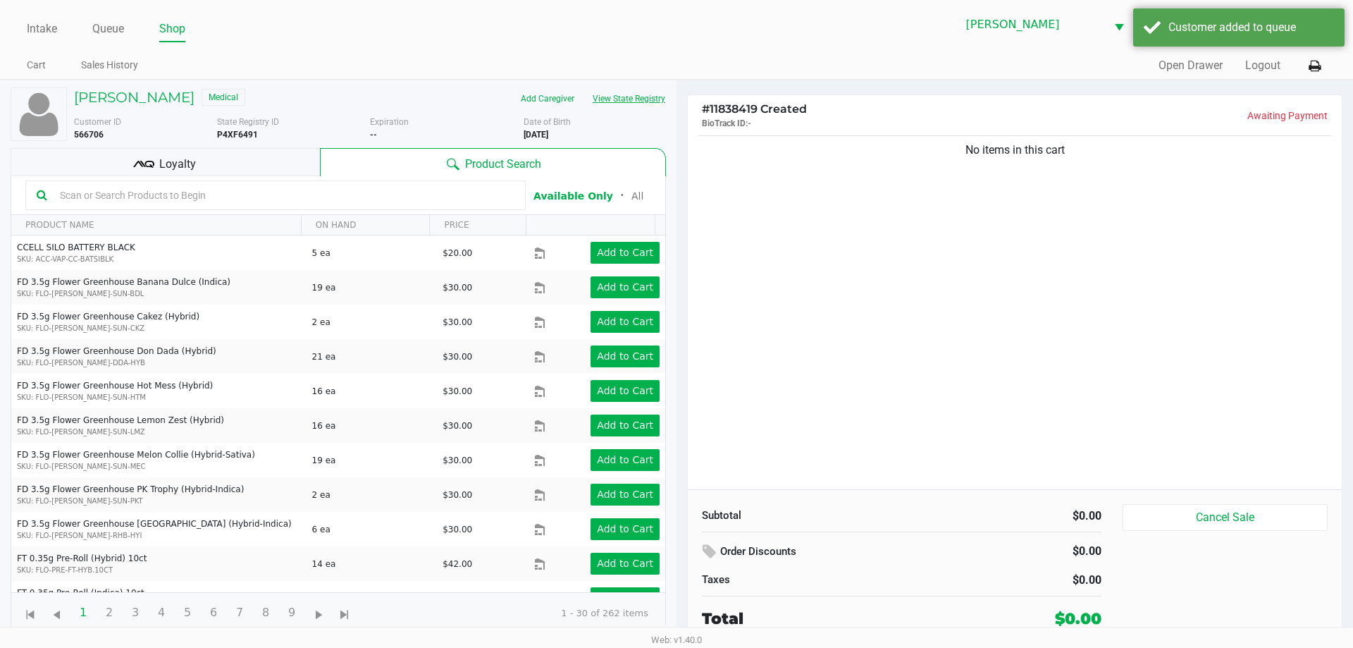
click at [619, 106] on button "View State Registry" at bounding box center [625, 98] width 82 height 23
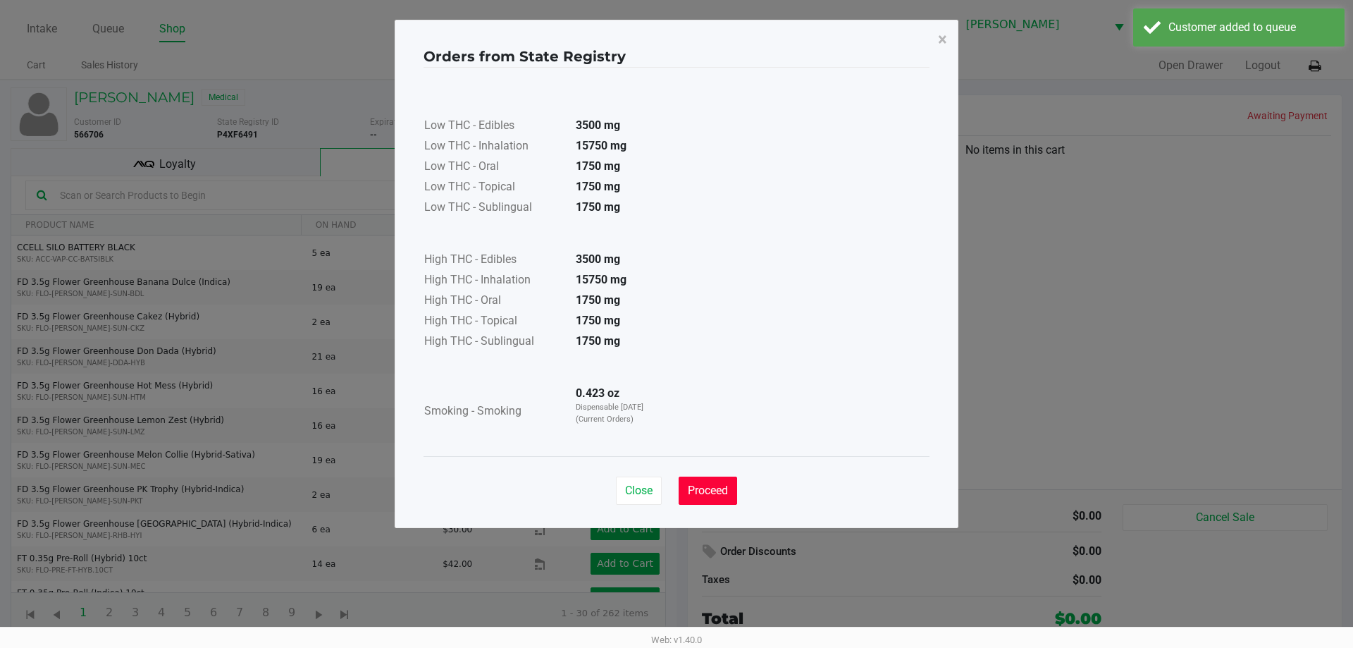
click at [697, 503] on button "Proceed" at bounding box center [708, 491] width 59 height 28
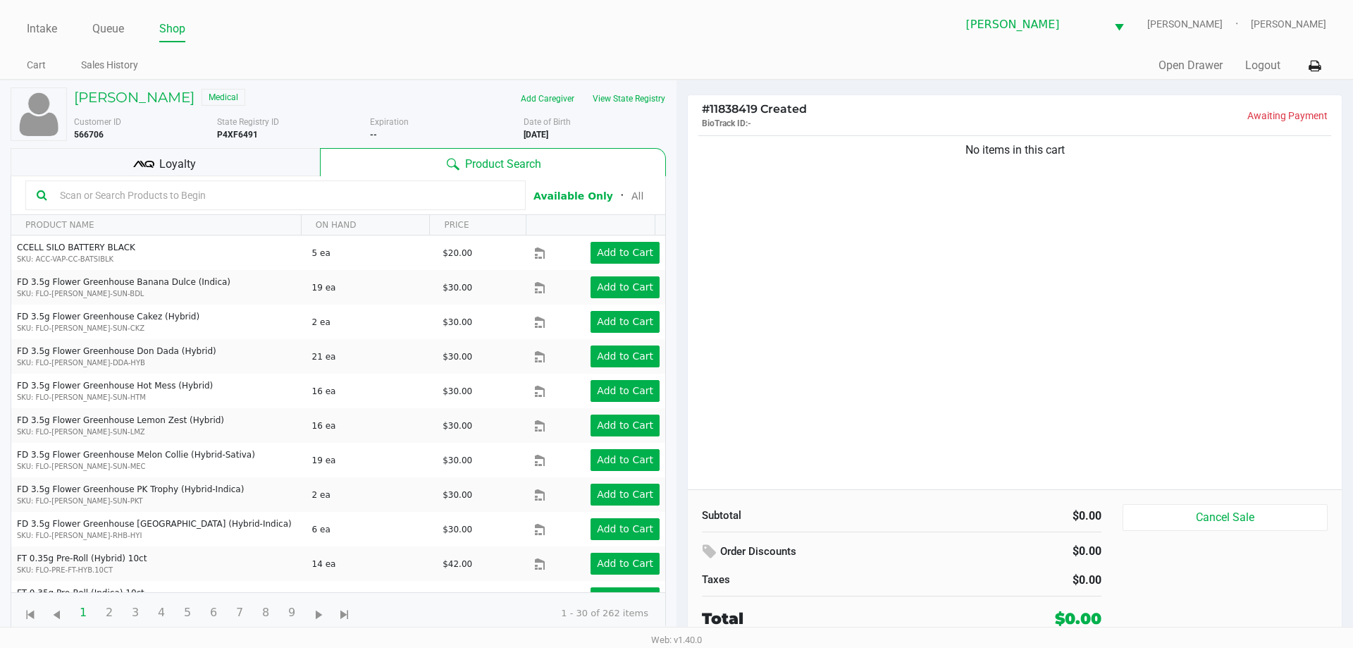
click at [200, 166] on div "Loyalty" at bounding box center [165, 162] width 309 height 28
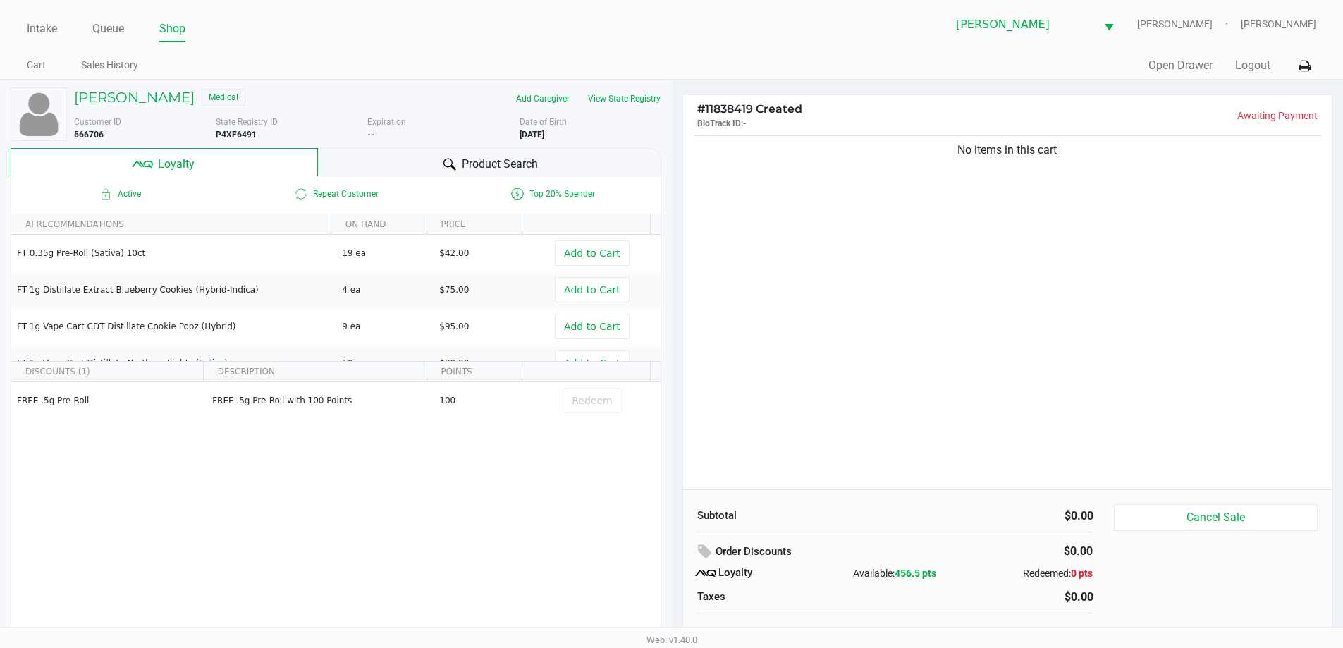
click at [785, 190] on div "No items in this cart" at bounding box center [1007, 311] width 649 height 357
click at [639, 97] on button "View State Registry" at bounding box center [620, 98] width 82 height 23
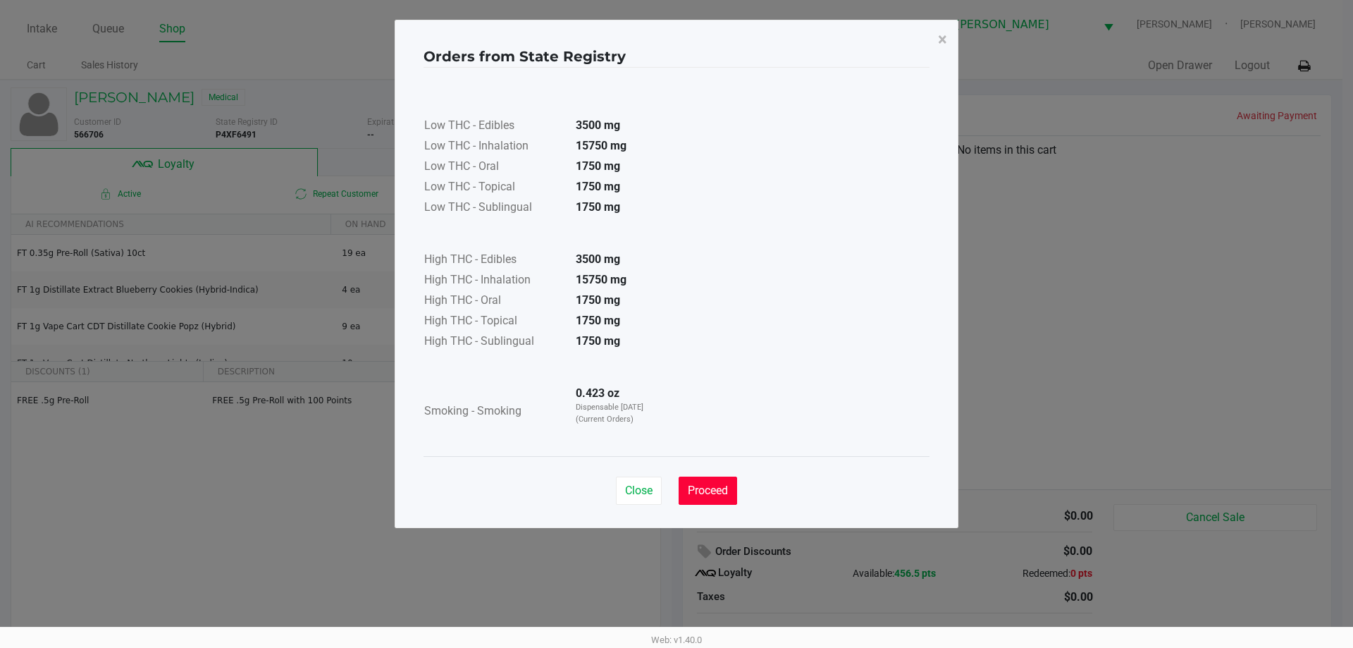
click at [705, 500] on button "Proceed" at bounding box center [708, 491] width 59 height 28
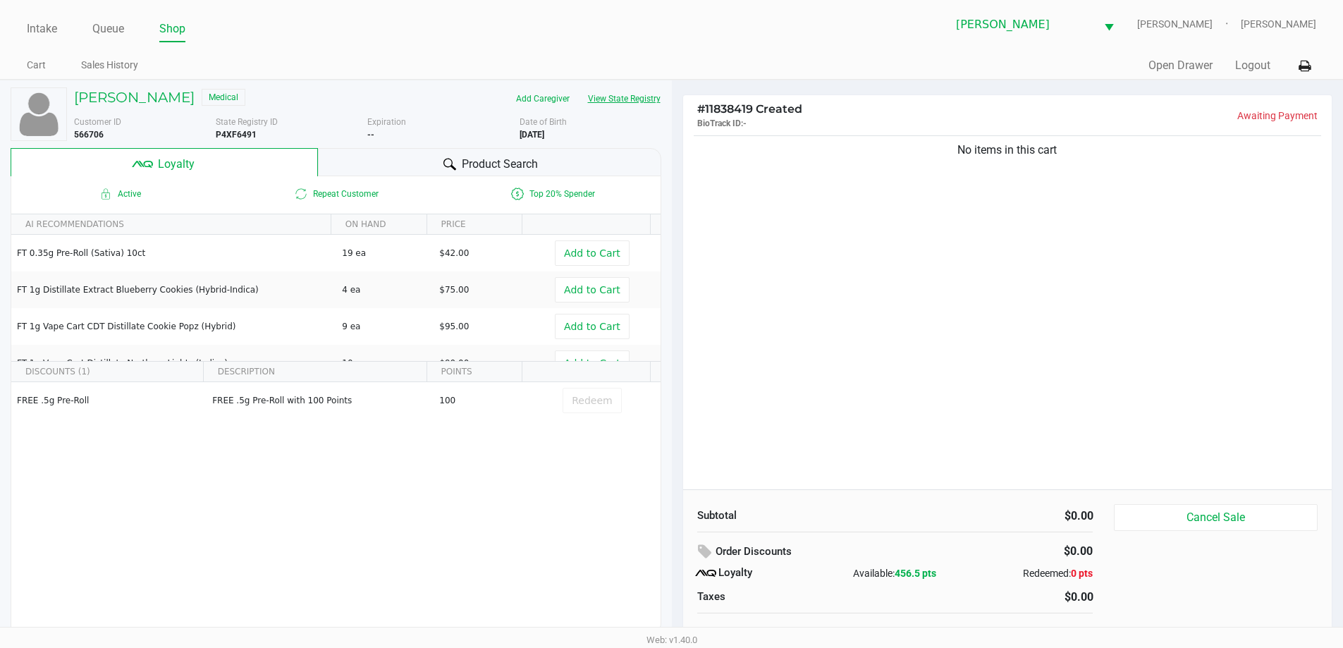
click at [764, 365] on div "No items in this cart" at bounding box center [1007, 311] width 649 height 357
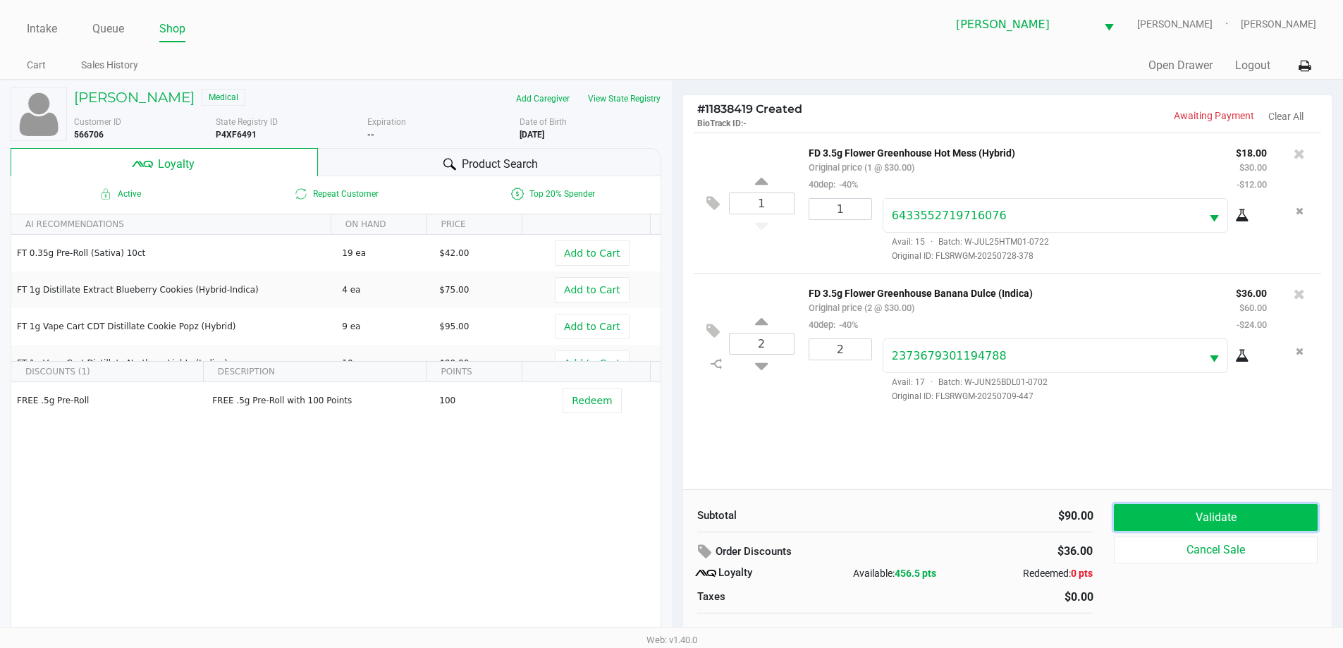
click at [1176, 522] on button "Validate" at bounding box center [1215, 517] width 203 height 27
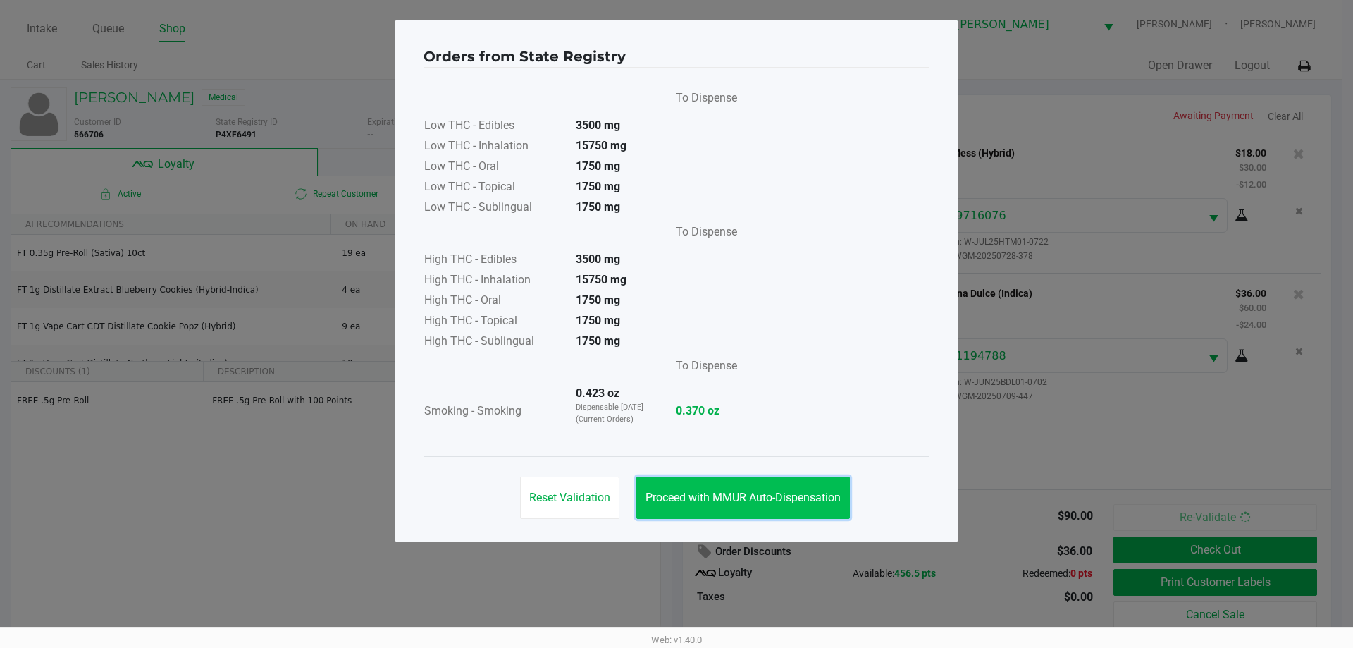
click at [768, 493] on span "Proceed with MMUR Auto-Dispensation" at bounding box center [743, 497] width 195 height 13
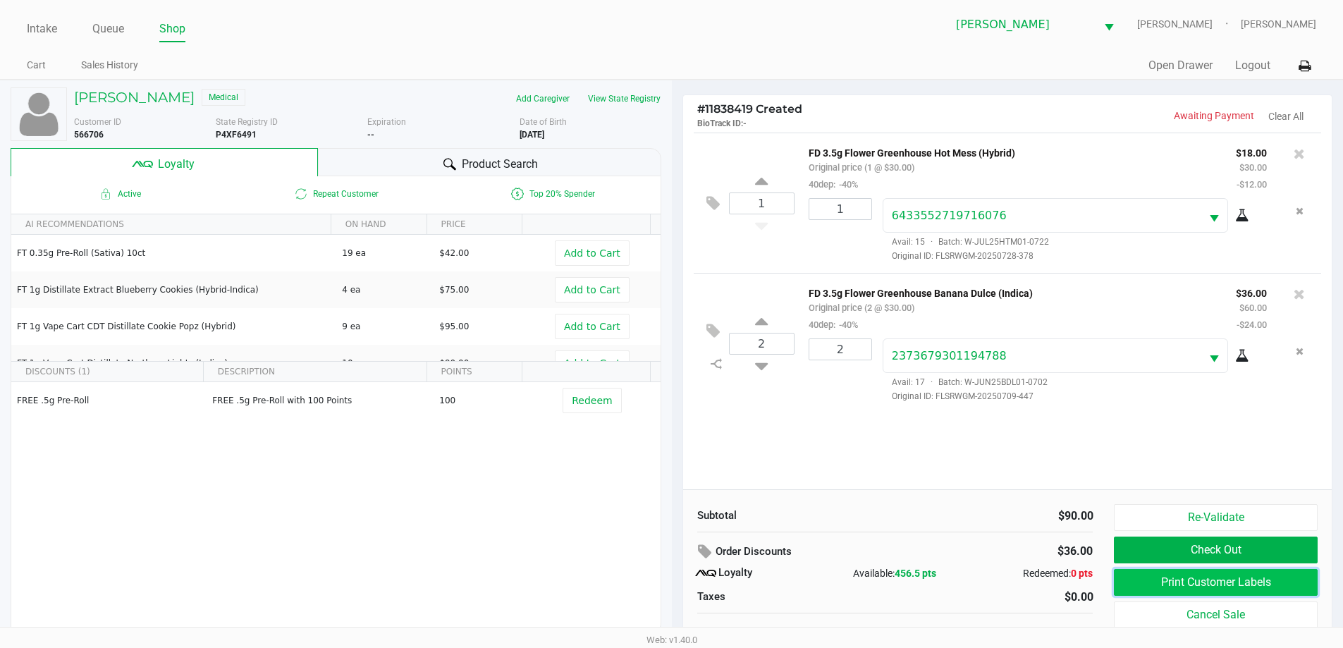
click at [1187, 587] on button "Print Customer Labels" at bounding box center [1215, 582] width 203 height 27
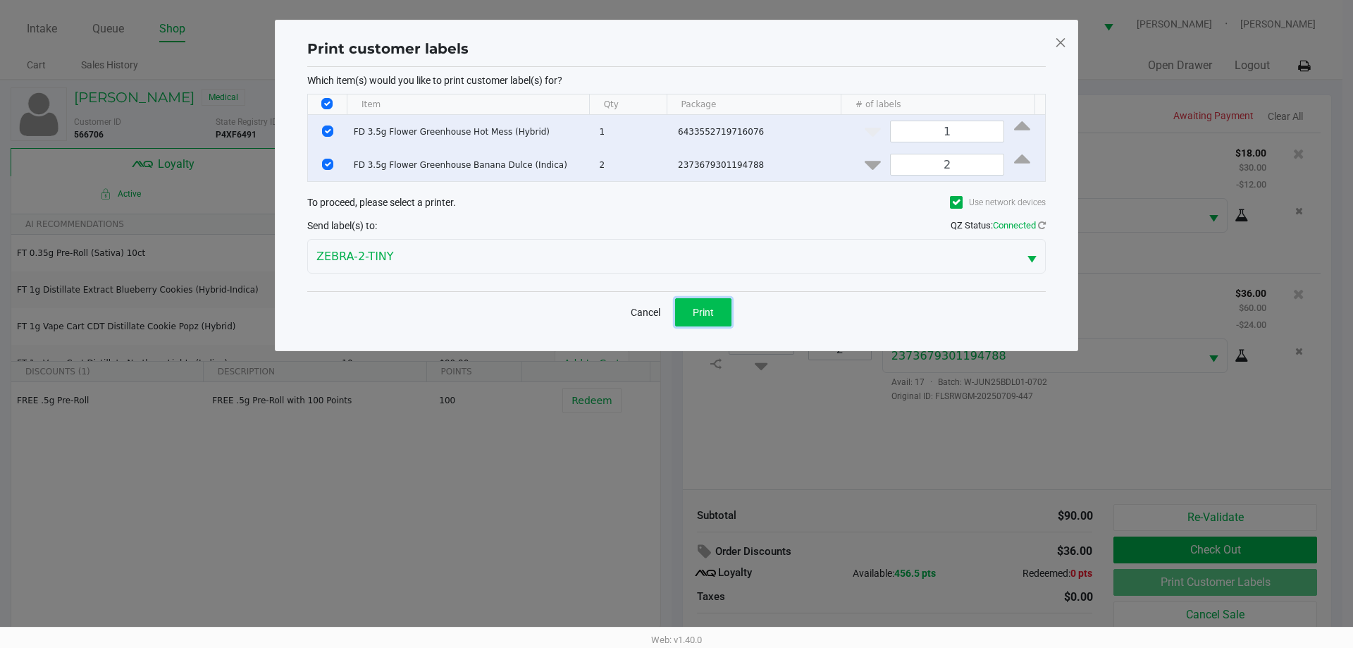
click at [690, 320] on button "Print" at bounding box center [703, 312] width 56 height 28
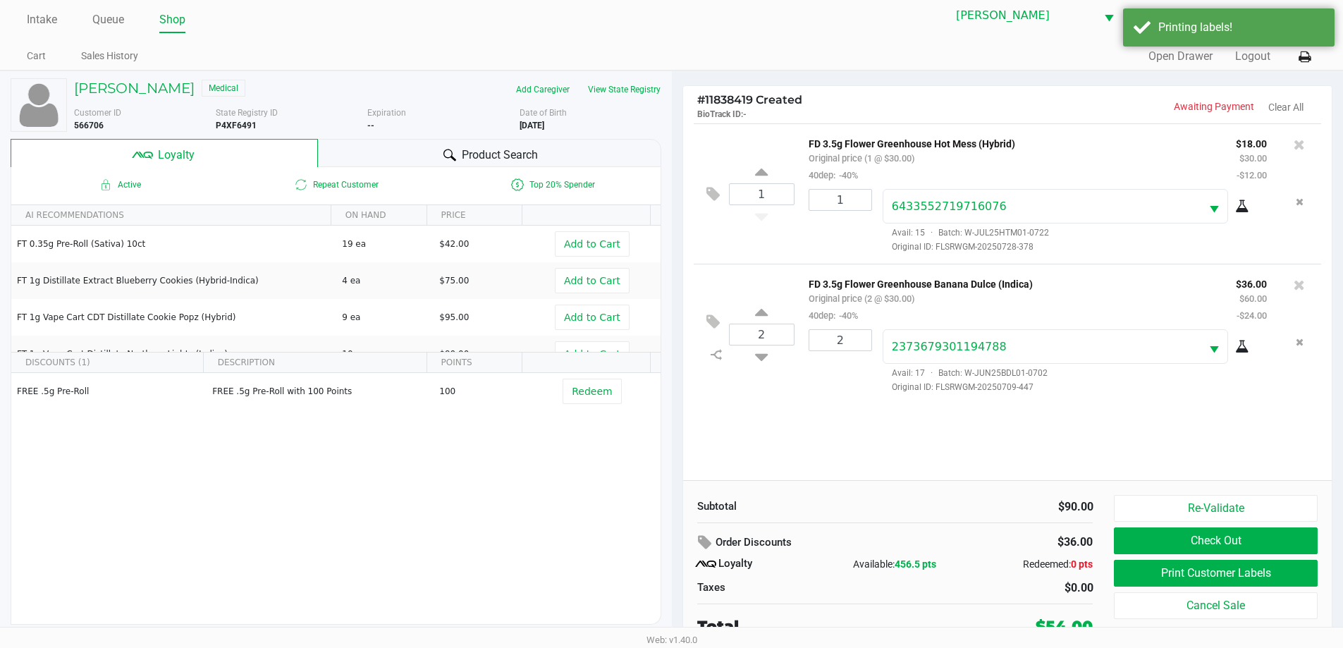
scroll to position [14, 0]
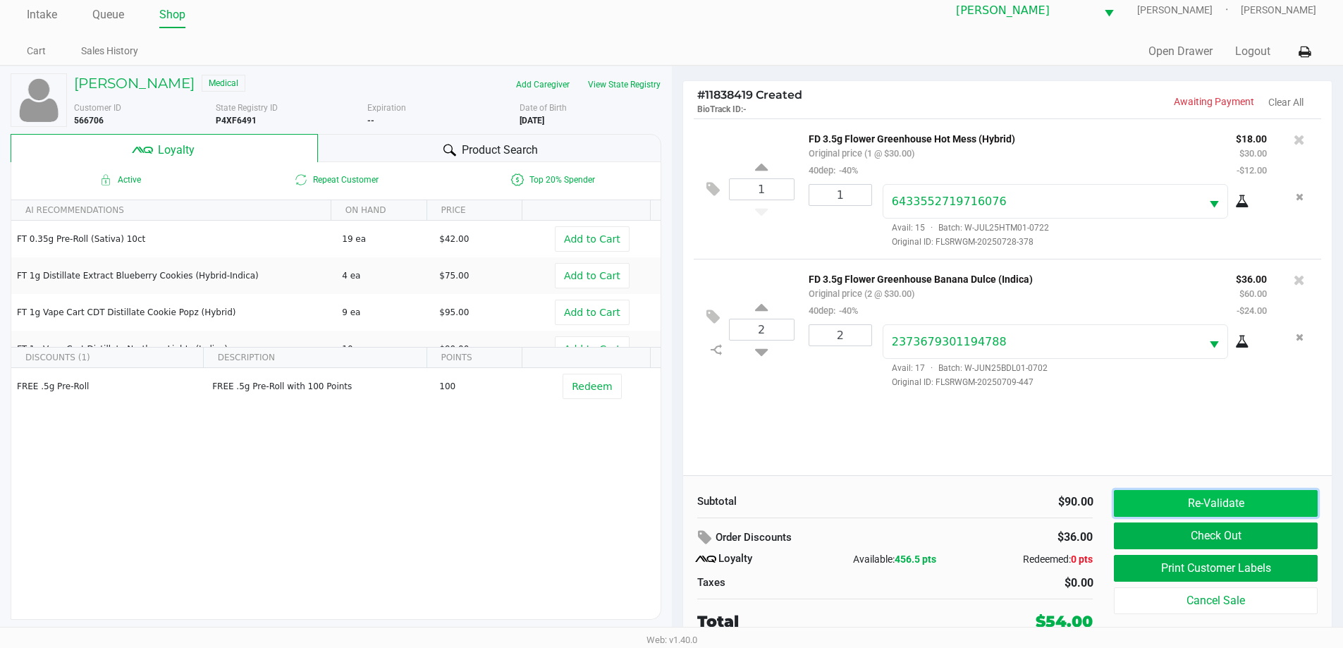
click at [1213, 505] on button "Re-Validate" at bounding box center [1215, 503] width 203 height 27
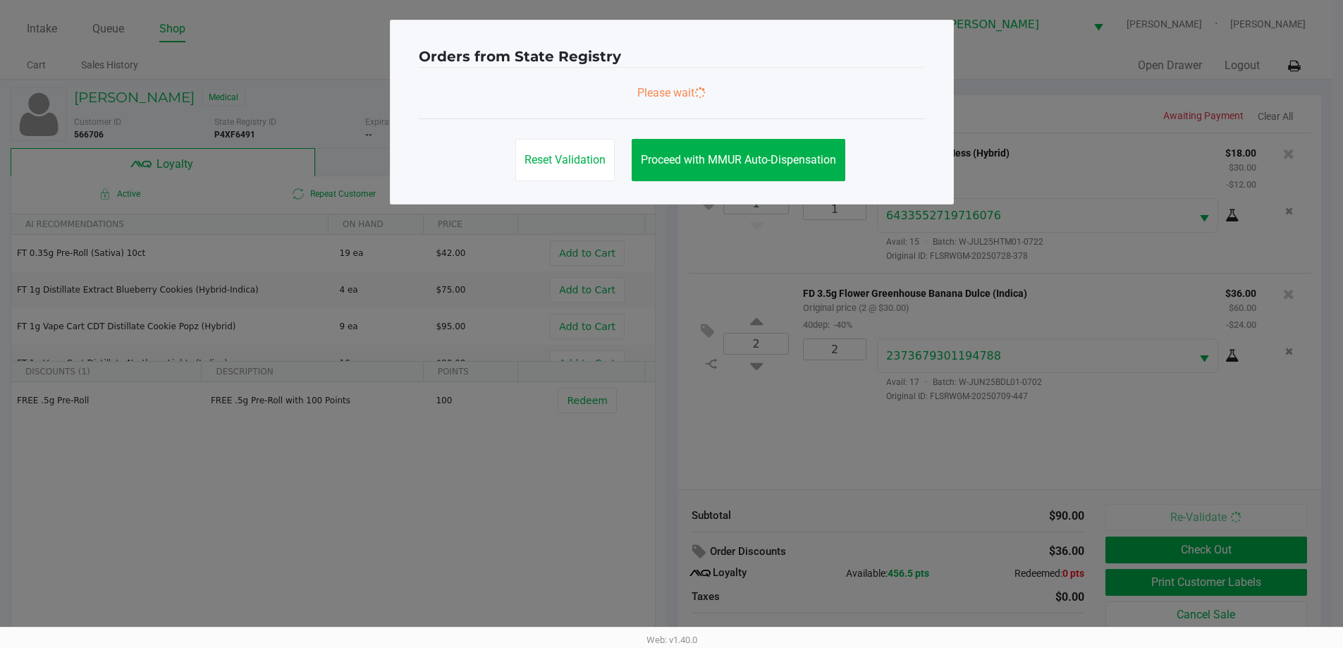
scroll to position [0, 0]
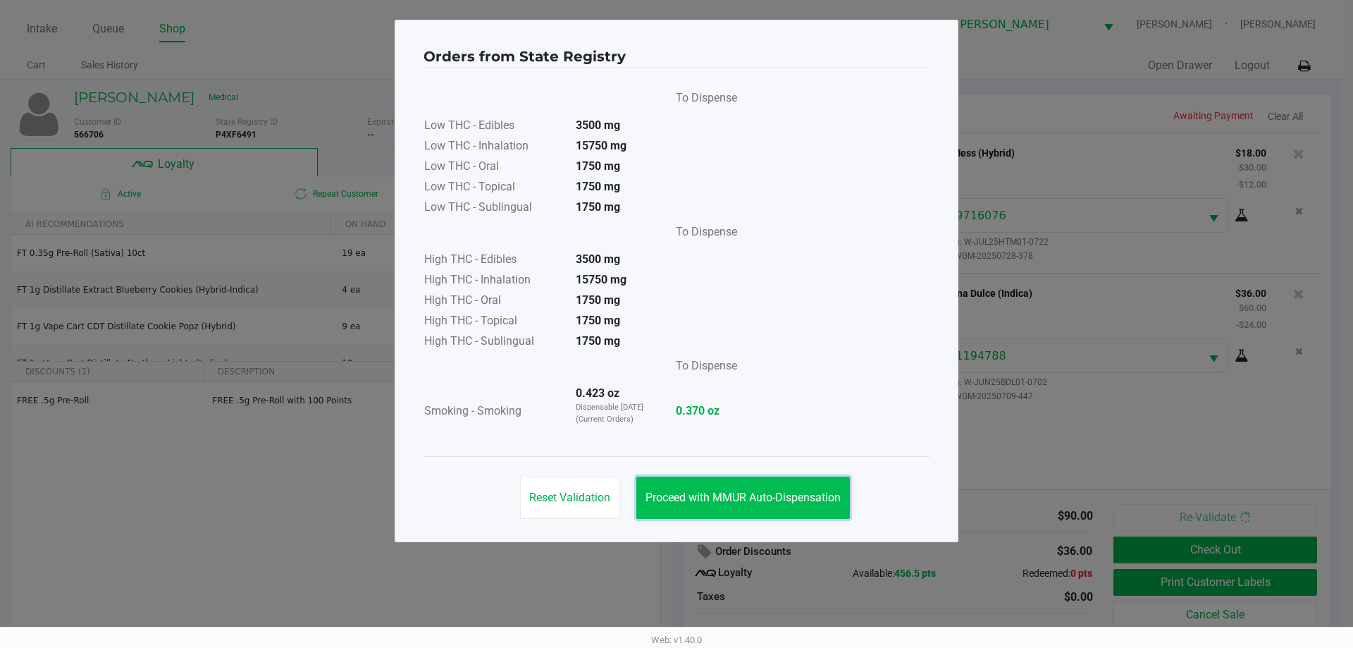
click at [756, 505] on button "Proceed with MMUR Auto-Dispensation" at bounding box center [744, 498] width 214 height 42
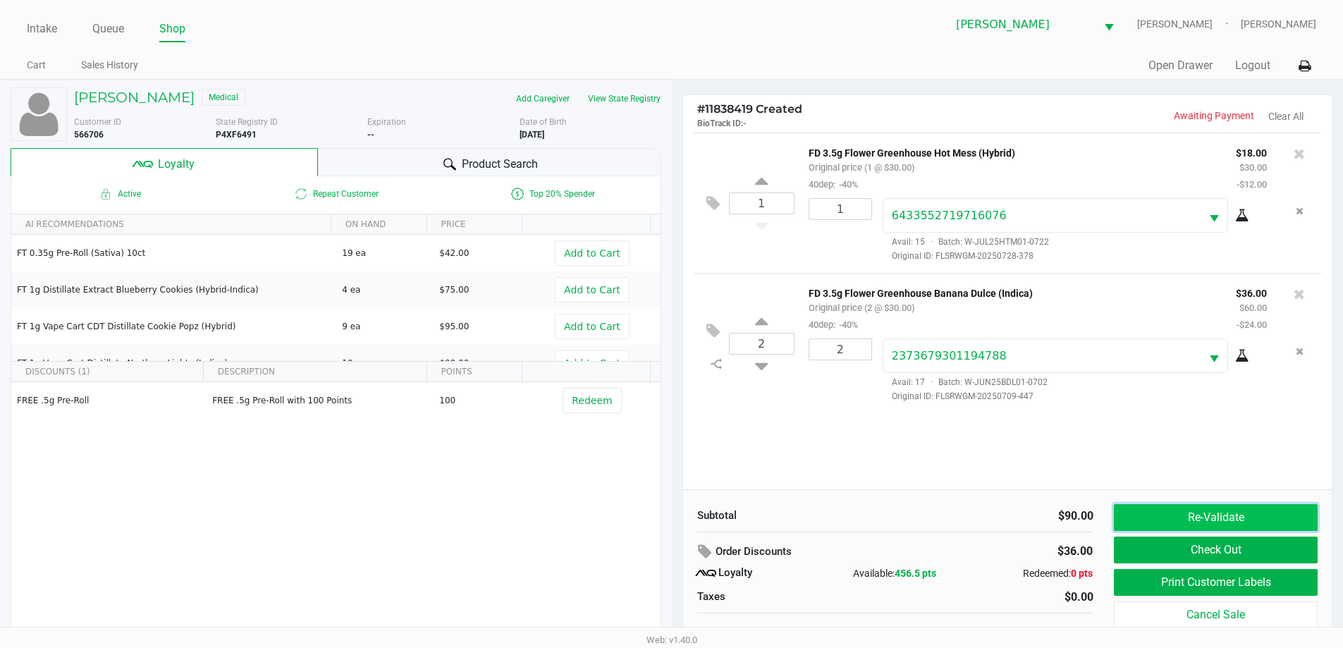
click at [1215, 518] on button "Re-Validate" at bounding box center [1215, 517] width 203 height 27
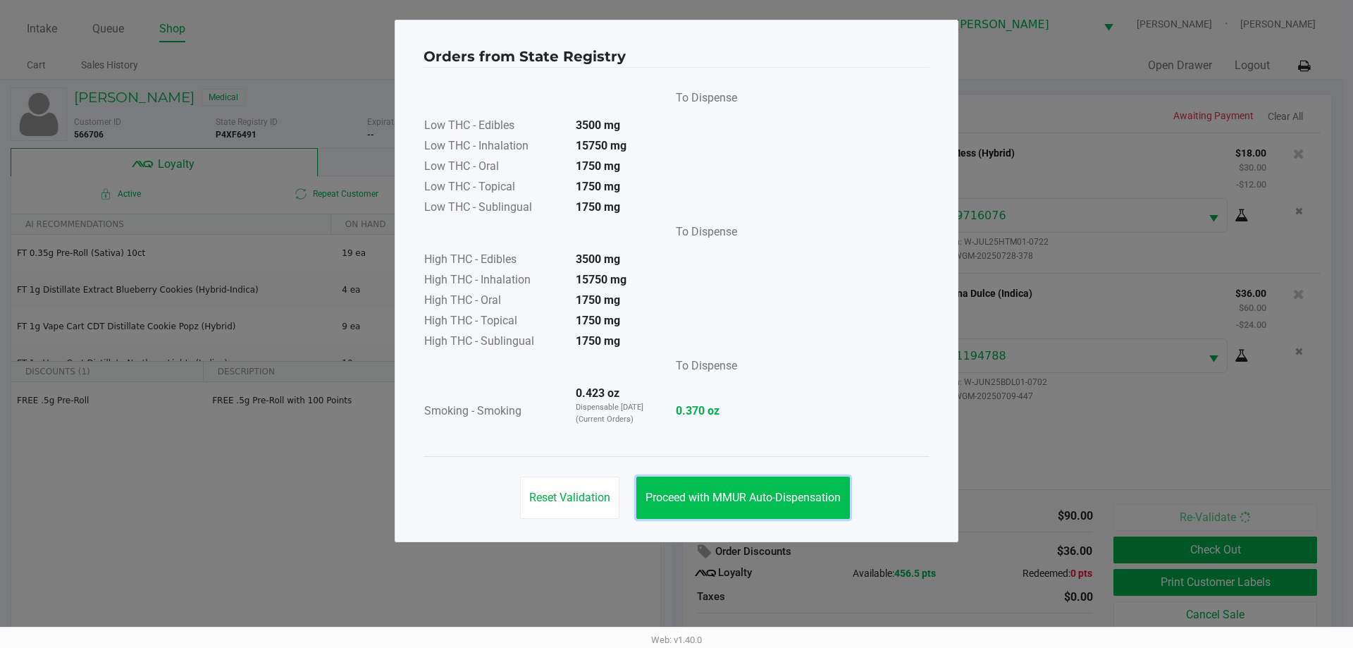
click at [787, 487] on button "Proceed with MMUR Auto-Dispensation" at bounding box center [744, 498] width 214 height 42
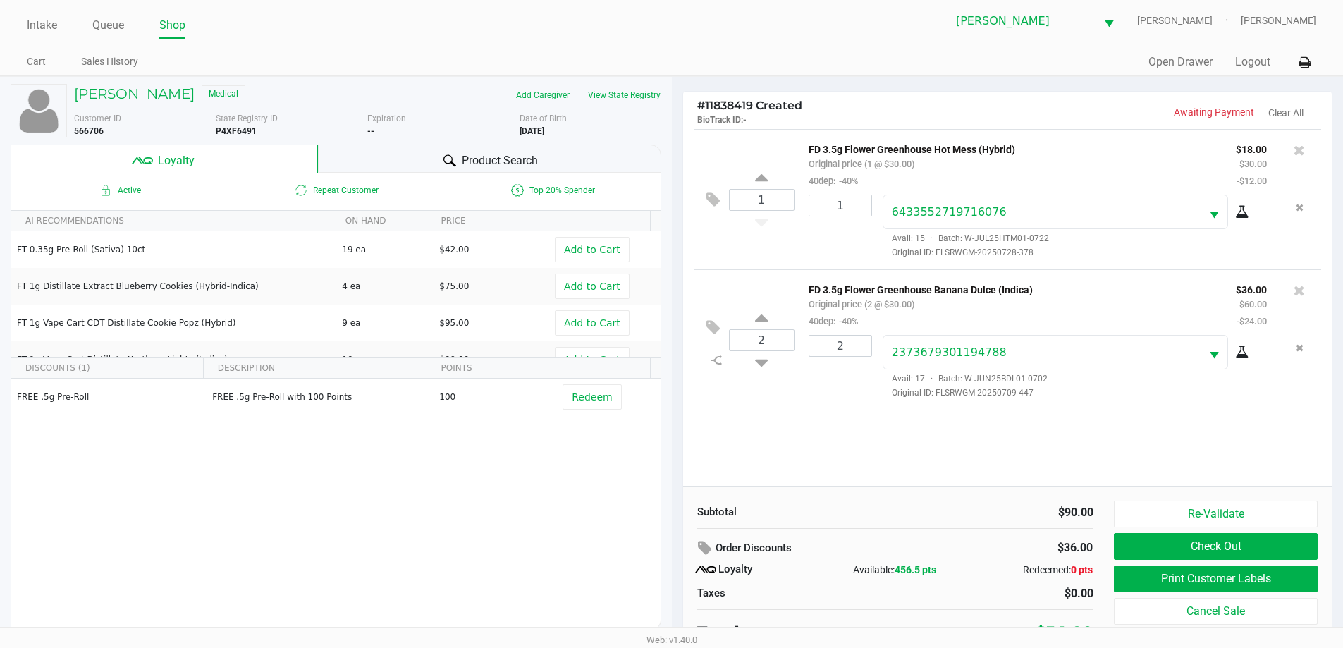
scroll to position [14, 0]
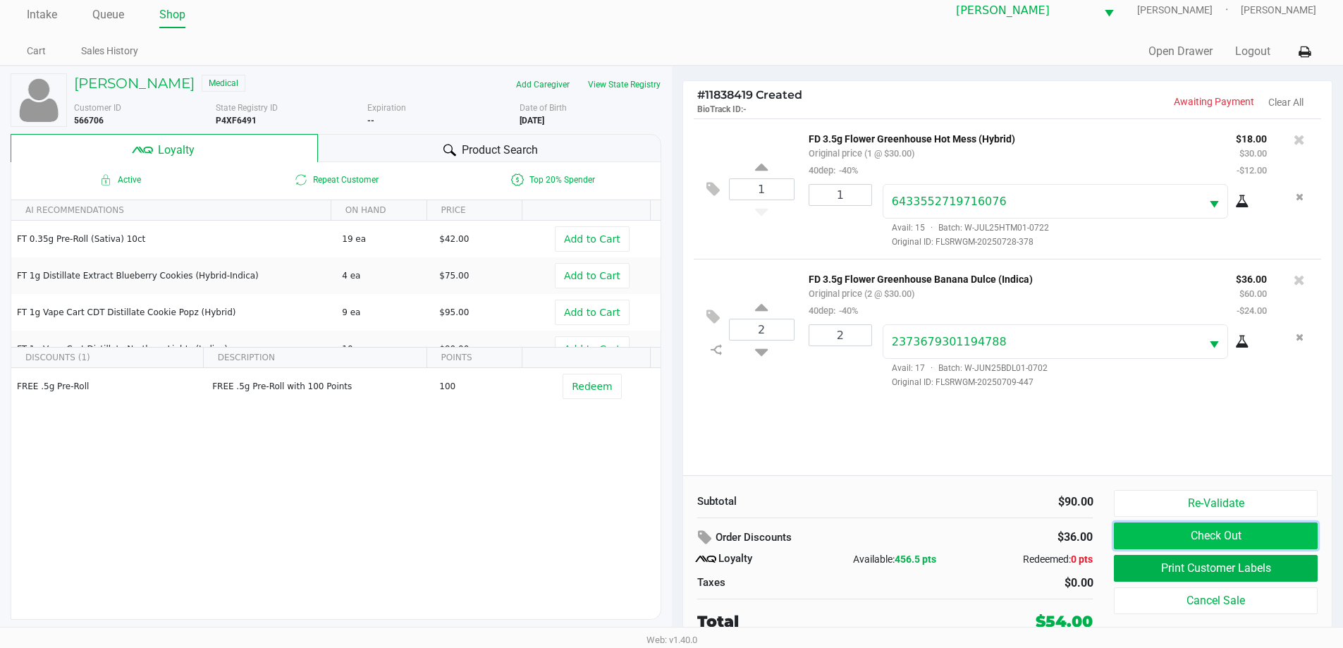
click at [1209, 539] on button "Check Out" at bounding box center [1215, 535] width 203 height 27
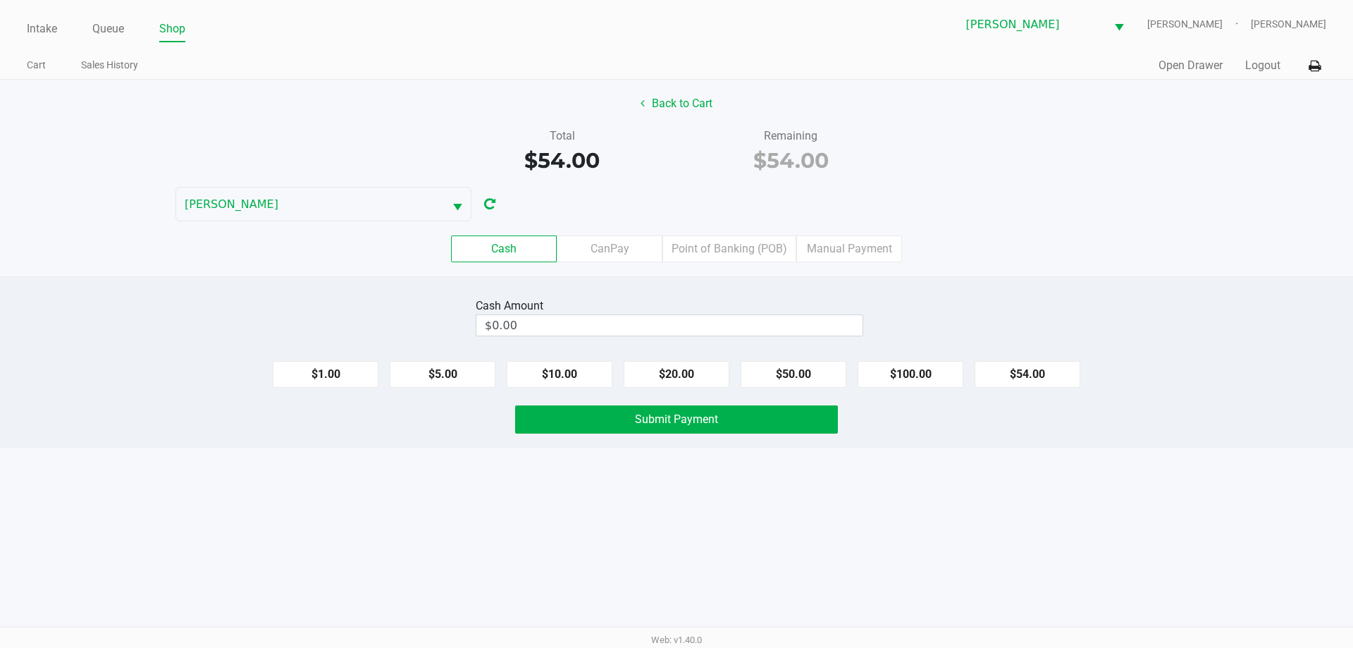
click at [699, 266] on div "Cash CanPay Point of Banking (POB) Manual Payment" at bounding box center [676, 248] width 1375 height 55
click at [957, 163] on div "Total $54.00 Remaining $54.00" at bounding box center [676, 152] width 1375 height 49
click at [723, 321] on input "0" at bounding box center [670, 325] width 386 height 20
type input "$60.00"
click at [911, 492] on div "Intake Queue Shop [PERSON_NAME] [PERSON_NAME] [PERSON_NAME] Cart Sales History …" at bounding box center [676, 324] width 1353 height 648
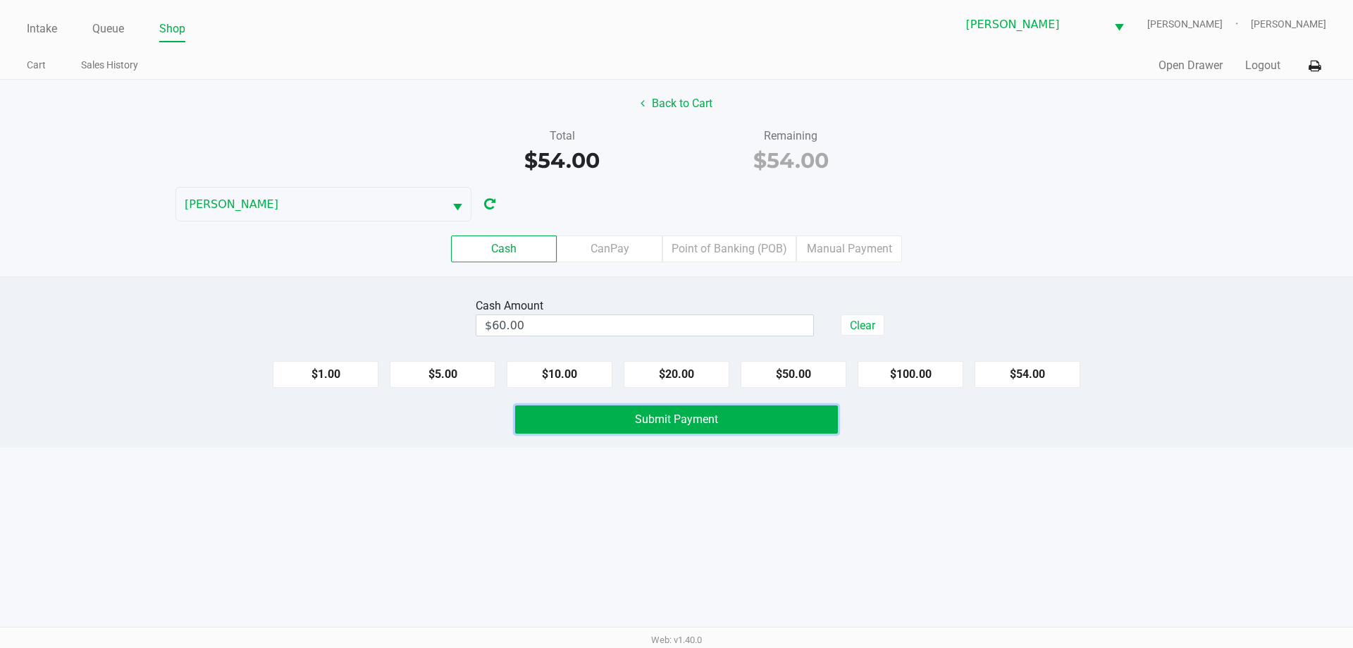
drag, startPoint x: 770, startPoint y: 419, endPoint x: 818, endPoint y: 425, distance: 48.3
click at [770, 421] on button "Submit Payment" at bounding box center [676, 419] width 323 height 28
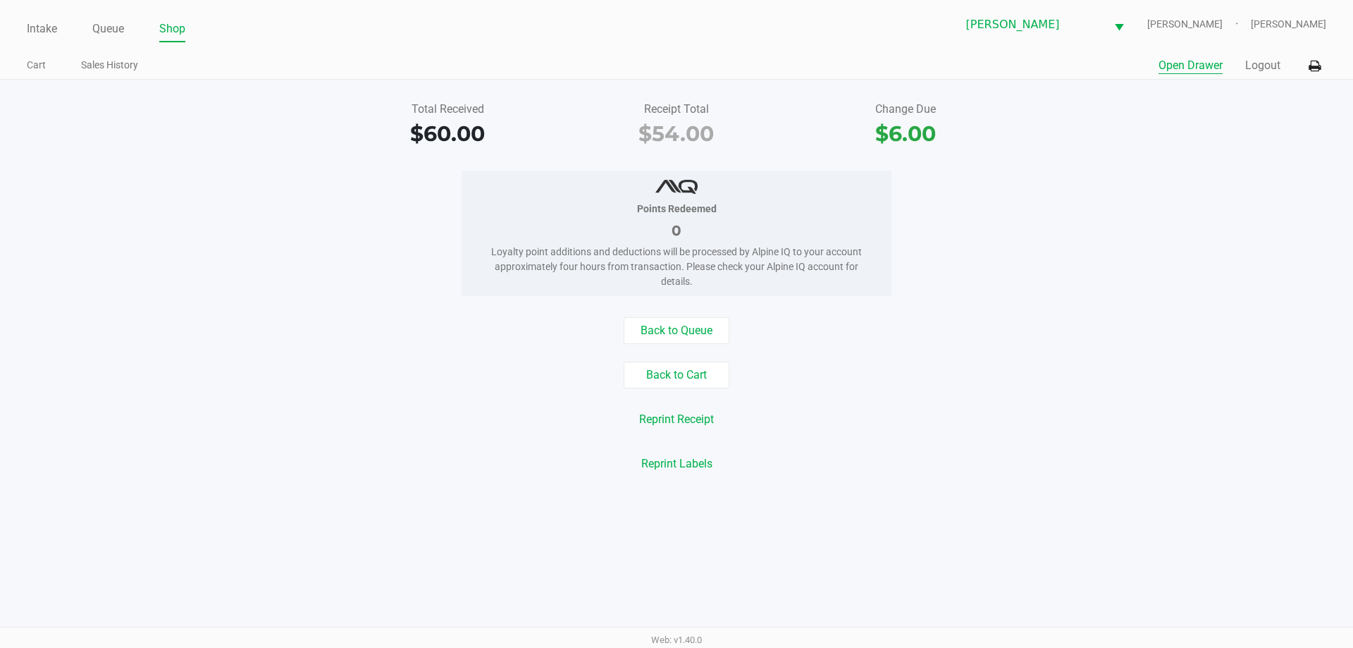
click at [1183, 70] on button "Open Drawer" at bounding box center [1191, 65] width 64 height 17
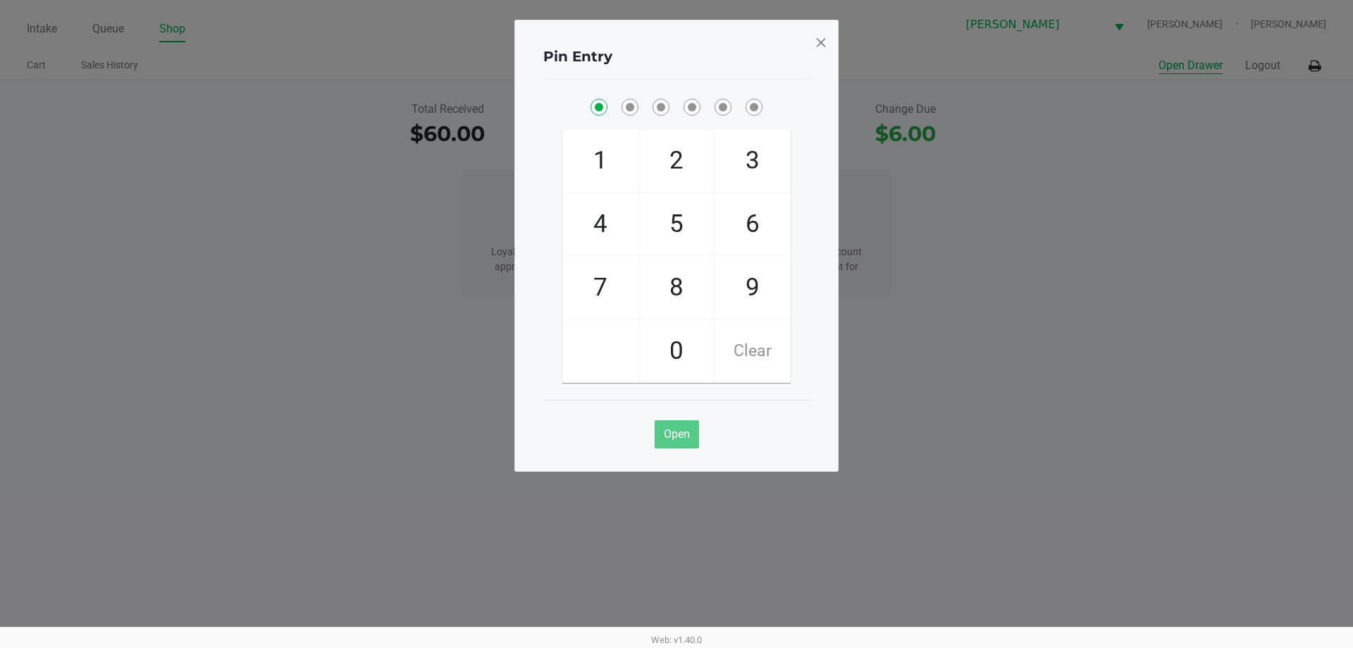
checkbox input "true"
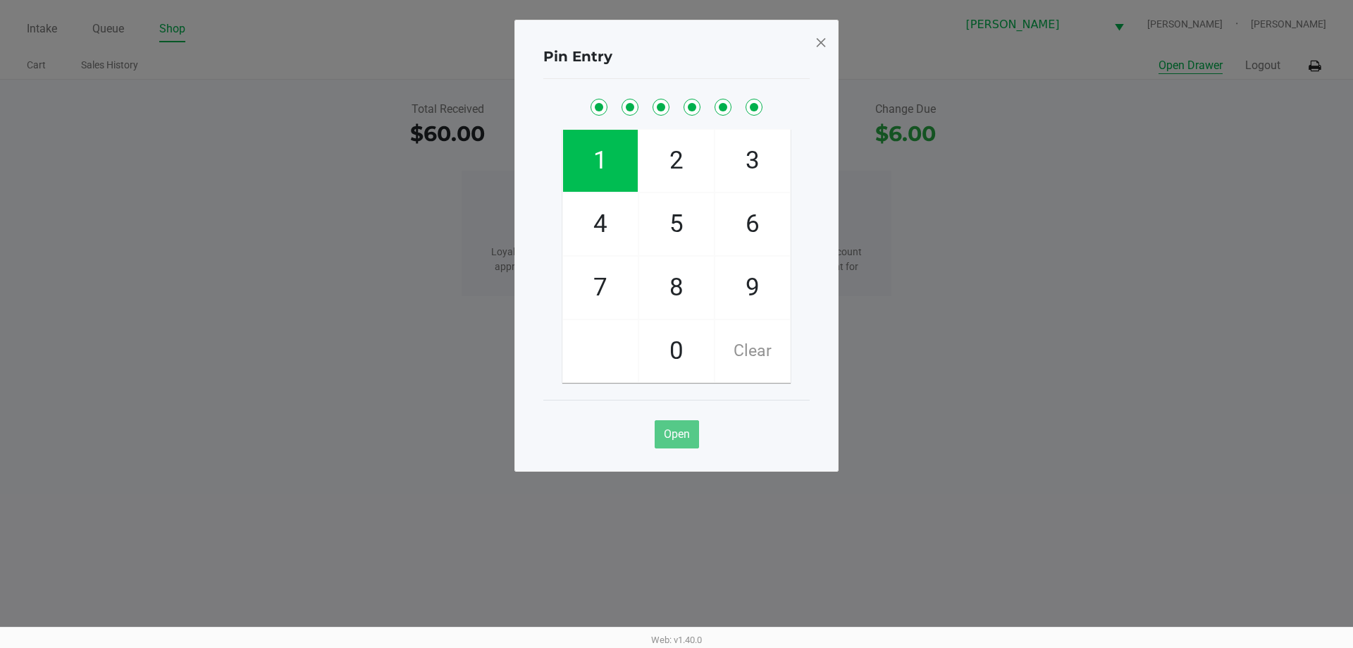
checkbox input "true"
click at [817, 44] on span at bounding box center [821, 42] width 13 height 23
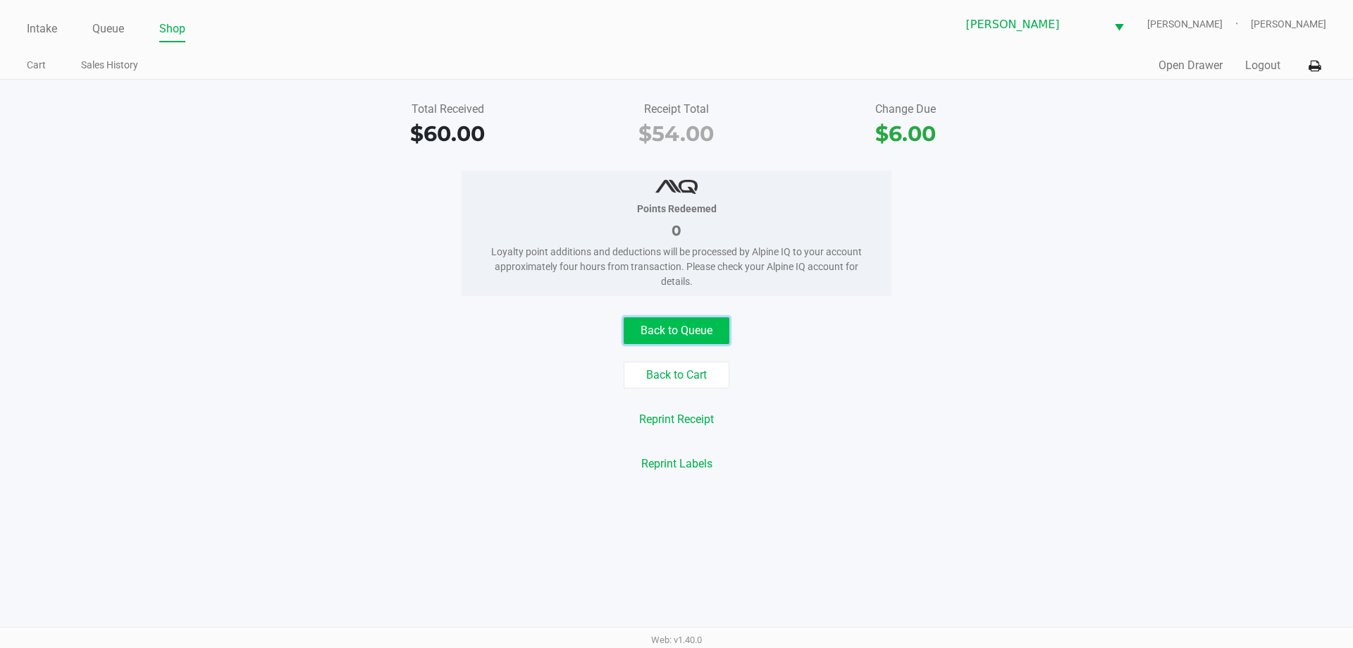
click at [689, 329] on button "Back to Queue" at bounding box center [677, 330] width 106 height 27
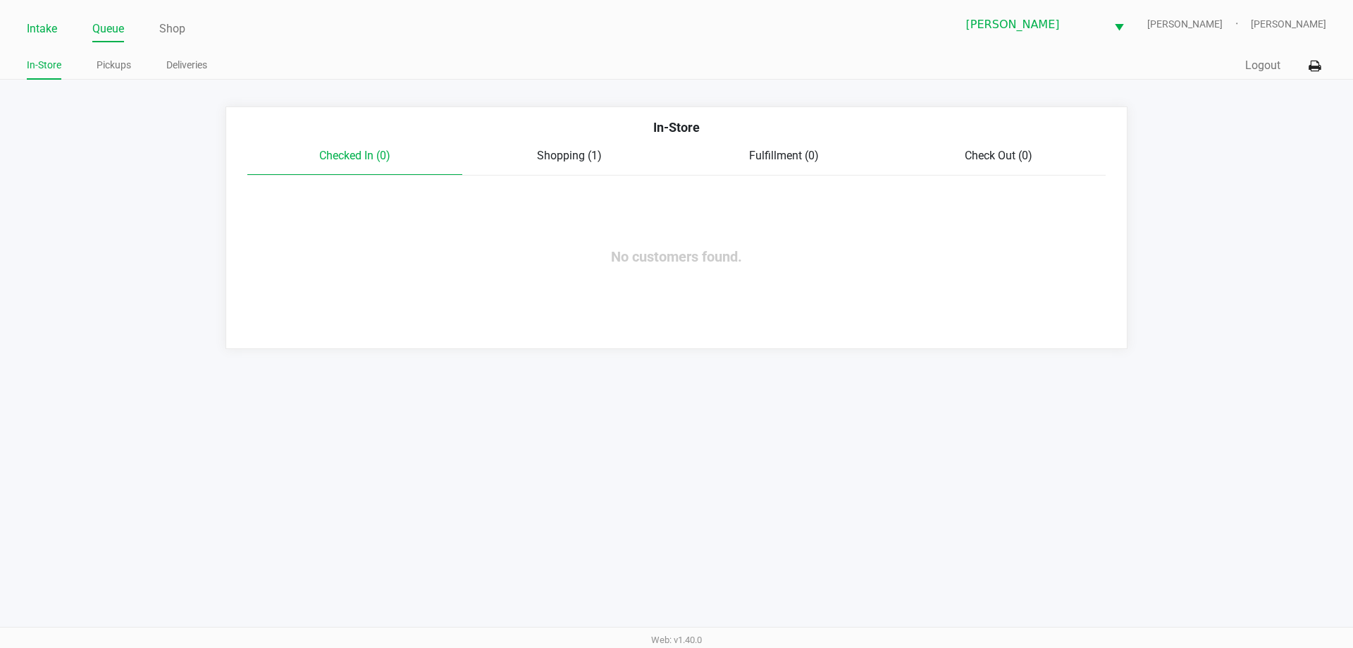
click at [35, 35] on link "Intake" at bounding box center [42, 29] width 30 height 20
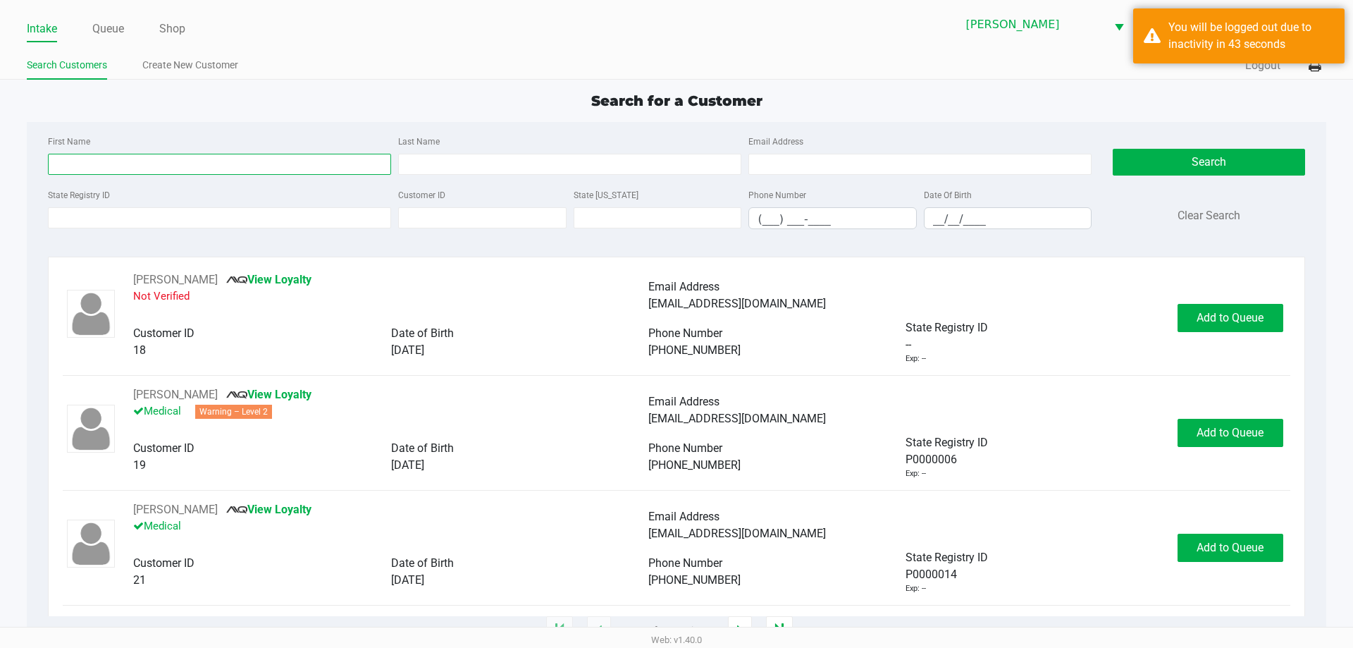
click at [191, 174] on input "First Name" at bounding box center [219, 164] width 343 height 21
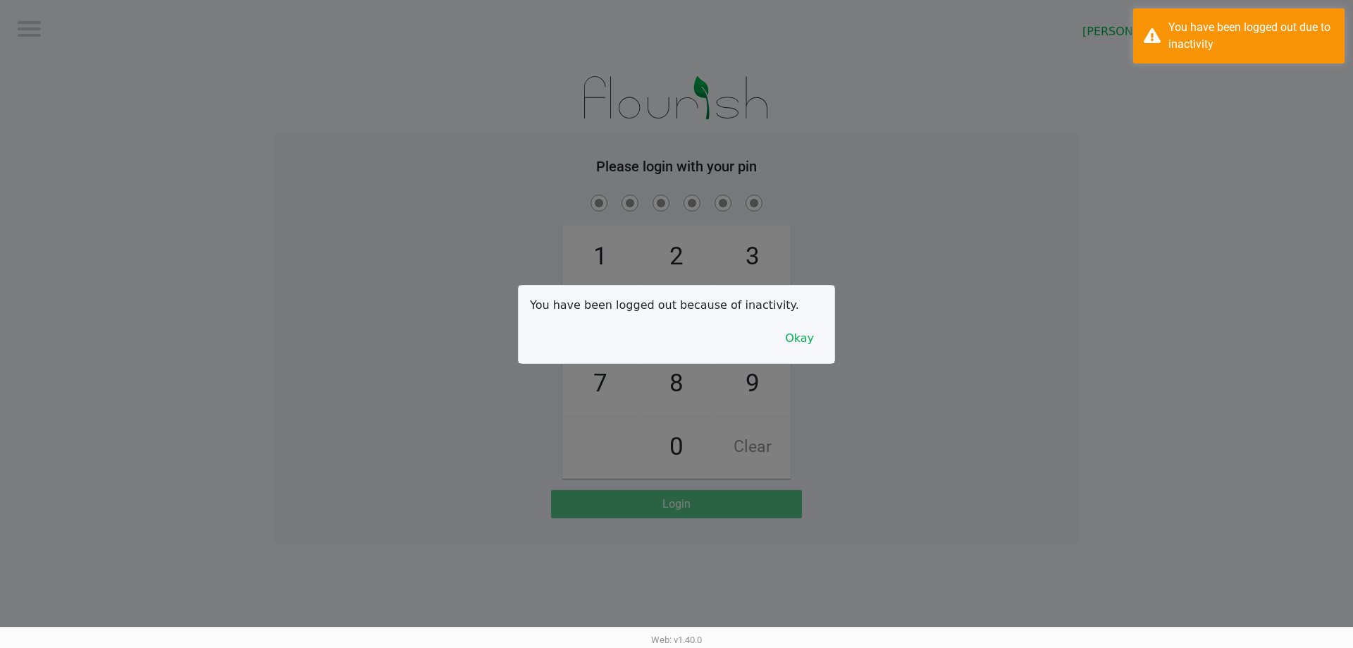
click at [216, 161] on div at bounding box center [676, 324] width 1353 height 648
click at [790, 335] on button "Okay" at bounding box center [799, 338] width 47 height 27
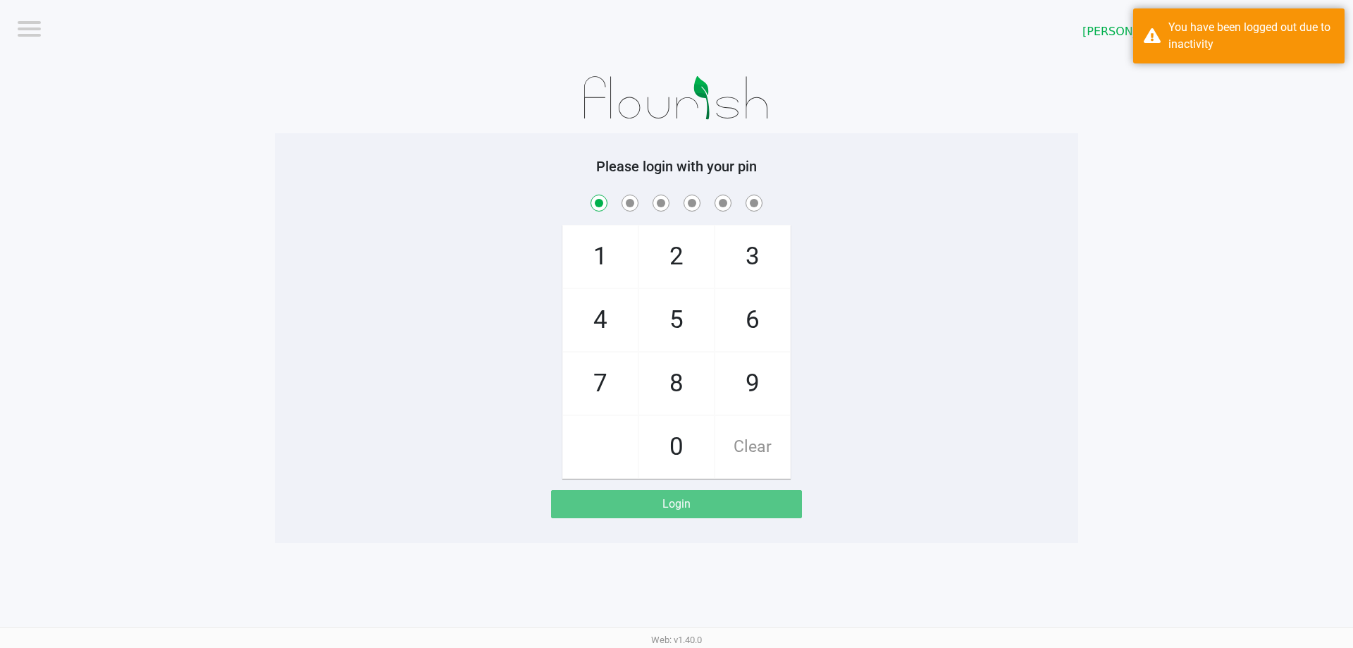
checkbox input "true"
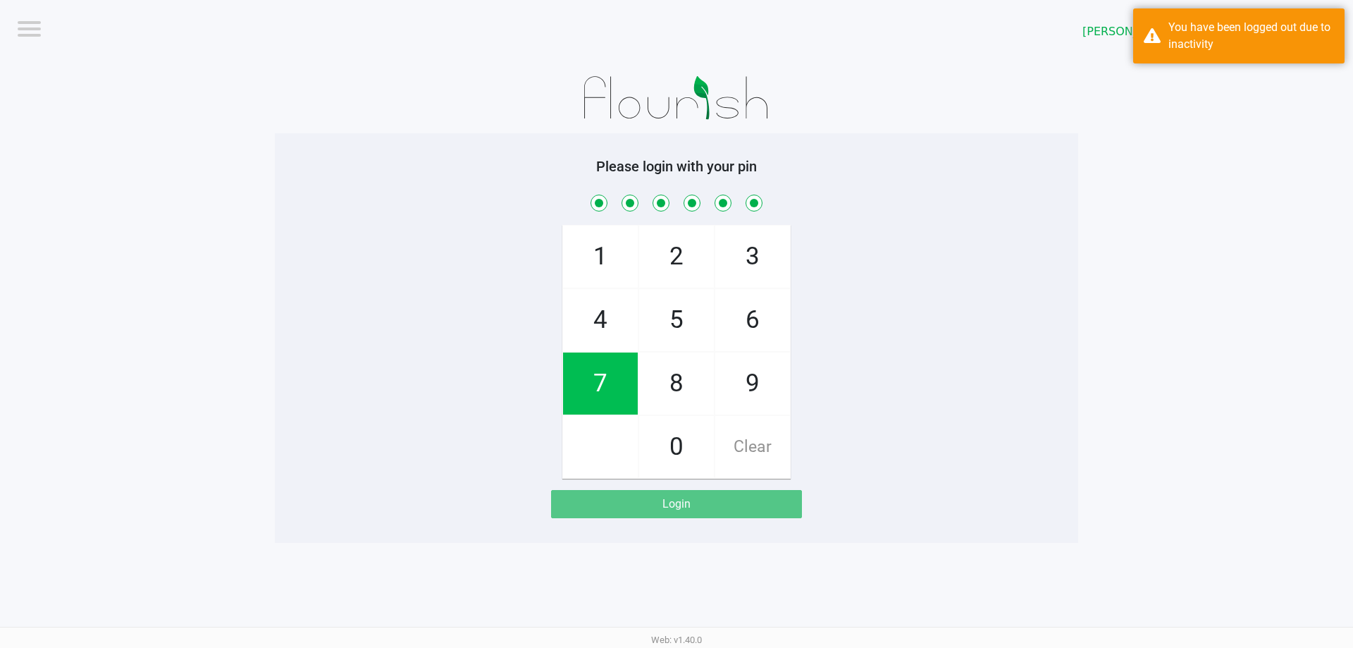
checkbox input "true"
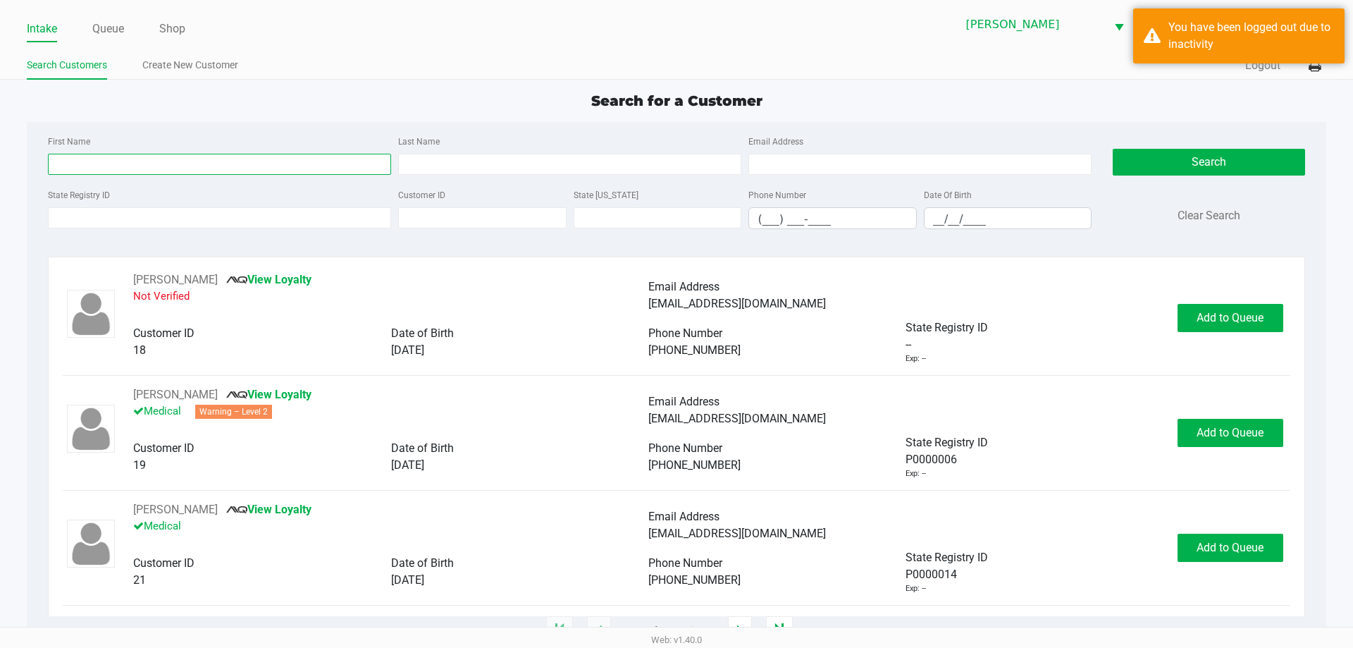
click at [197, 166] on input "First Name" at bounding box center [219, 164] width 343 height 21
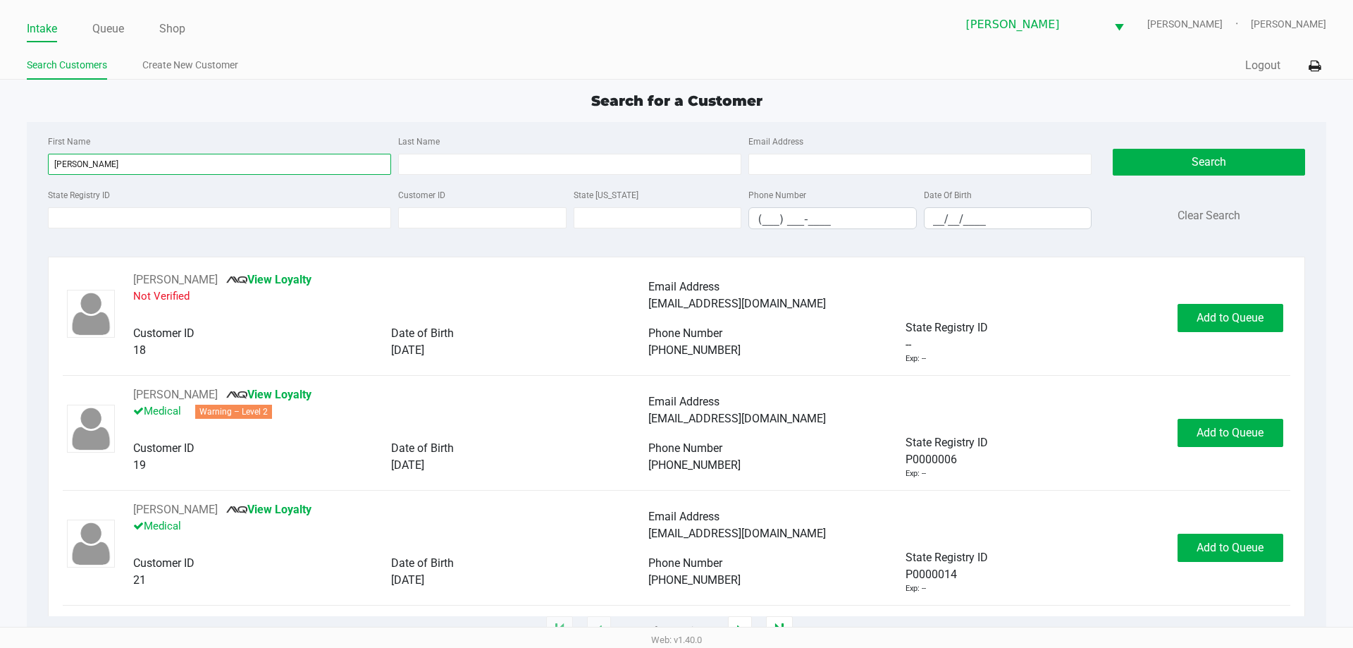
type input "[PERSON_NAME]"
click at [501, 167] on input "Last Name" at bounding box center [569, 164] width 343 height 21
type input "[PERSON_NAME]"
click at [942, 222] on input "__/__/____" at bounding box center [1008, 219] width 167 height 22
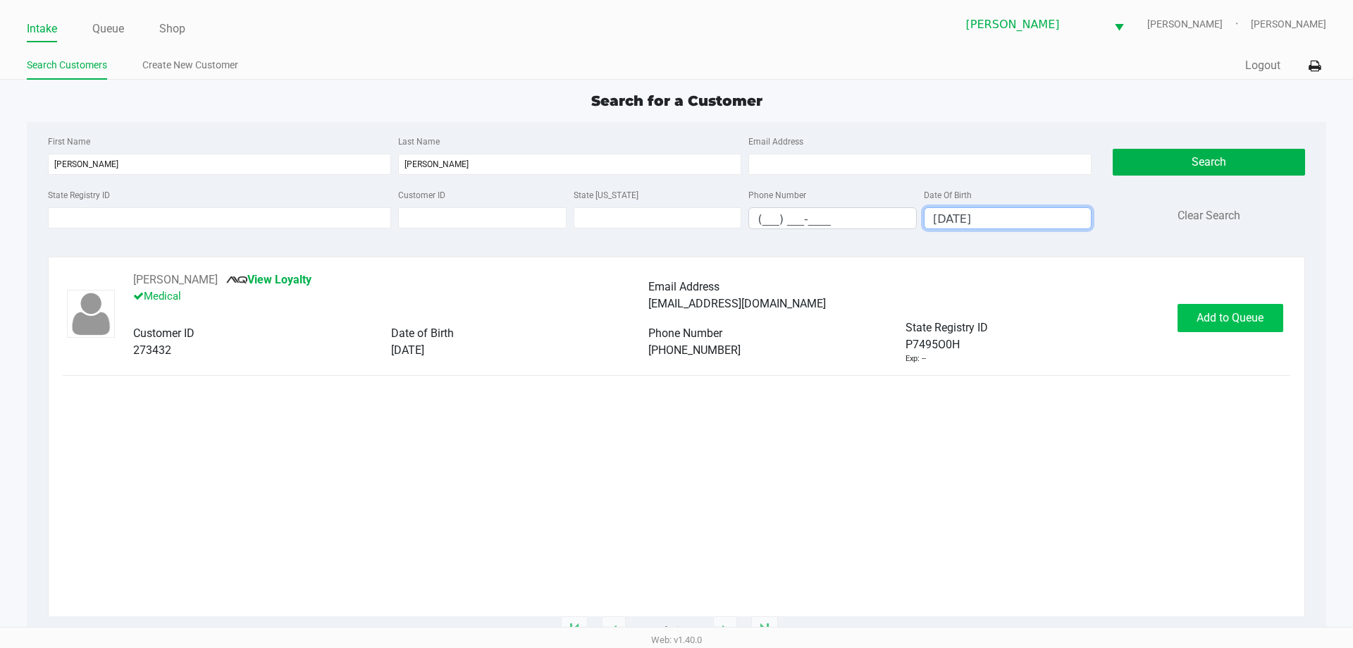
type input "[DATE]"
click at [1236, 321] on span "Add to Queue" at bounding box center [1230, 317] width 67 height 13
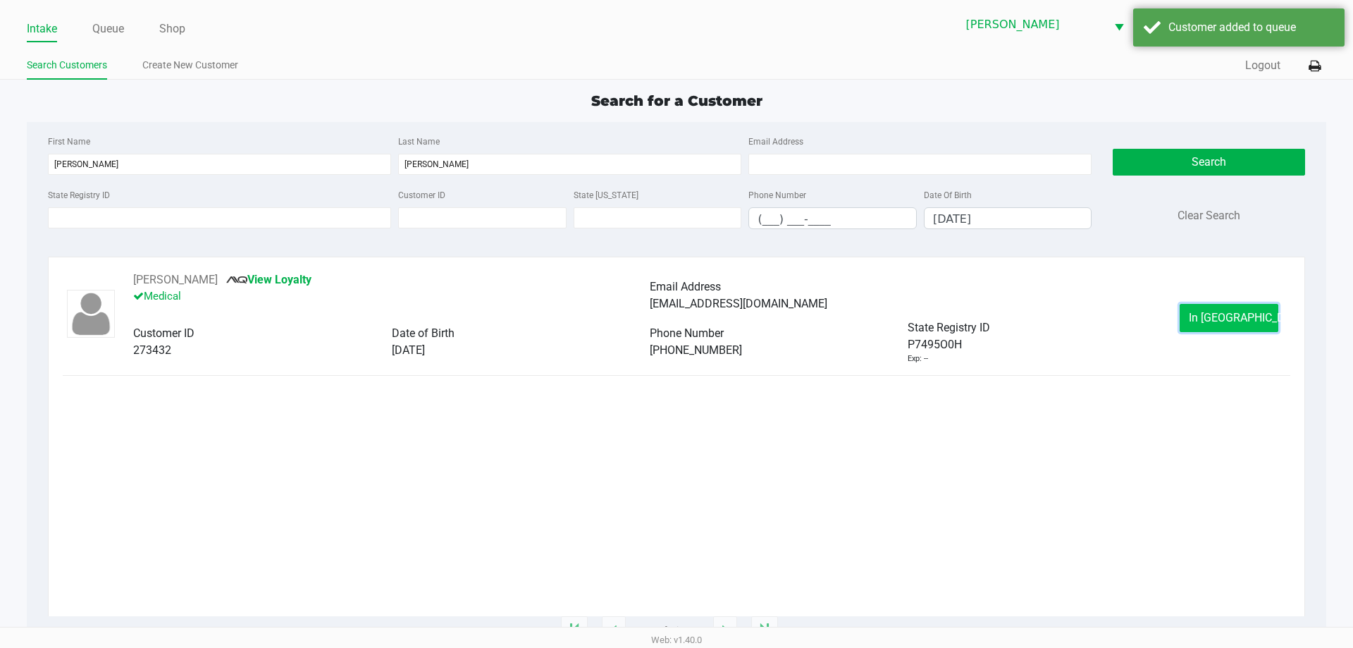
click at [1208, 318] on span "In [GEOGRAPHIC_DATA]" at bounding box center [1248, 317] width 118 height 13
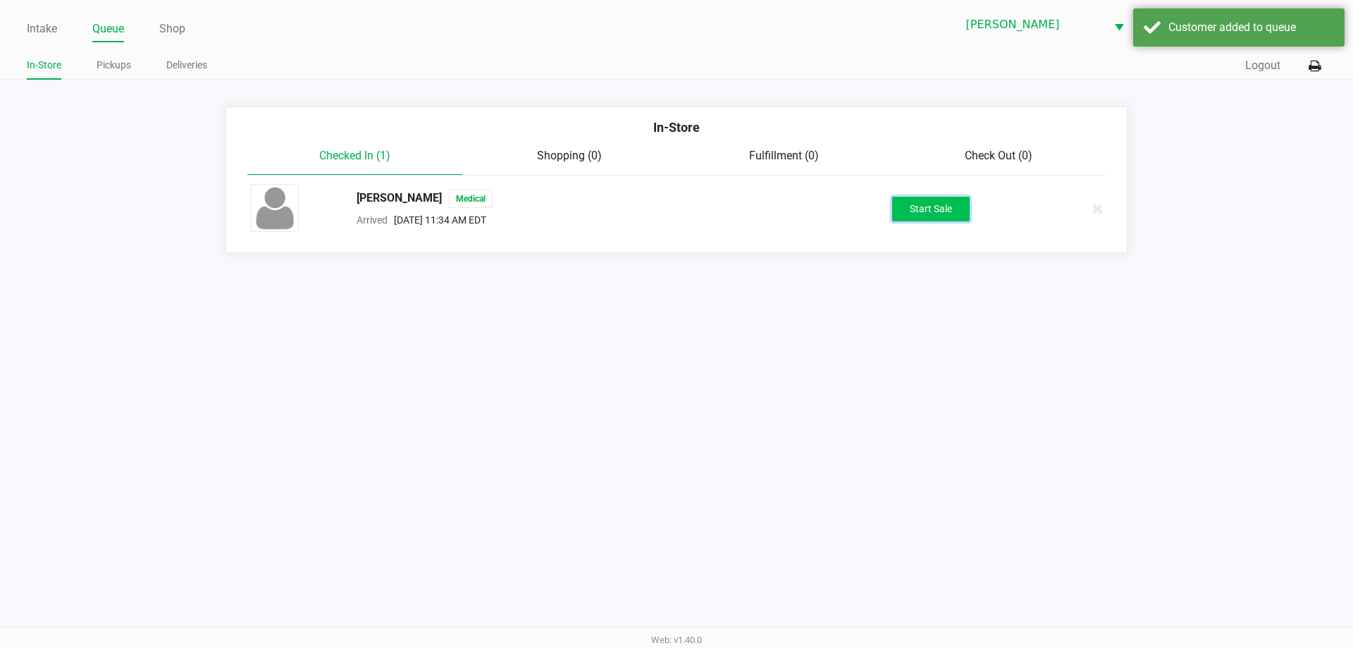
click at [949, 205] on button "Start Sale" at bounding box center [931, 209] width 78 height 25
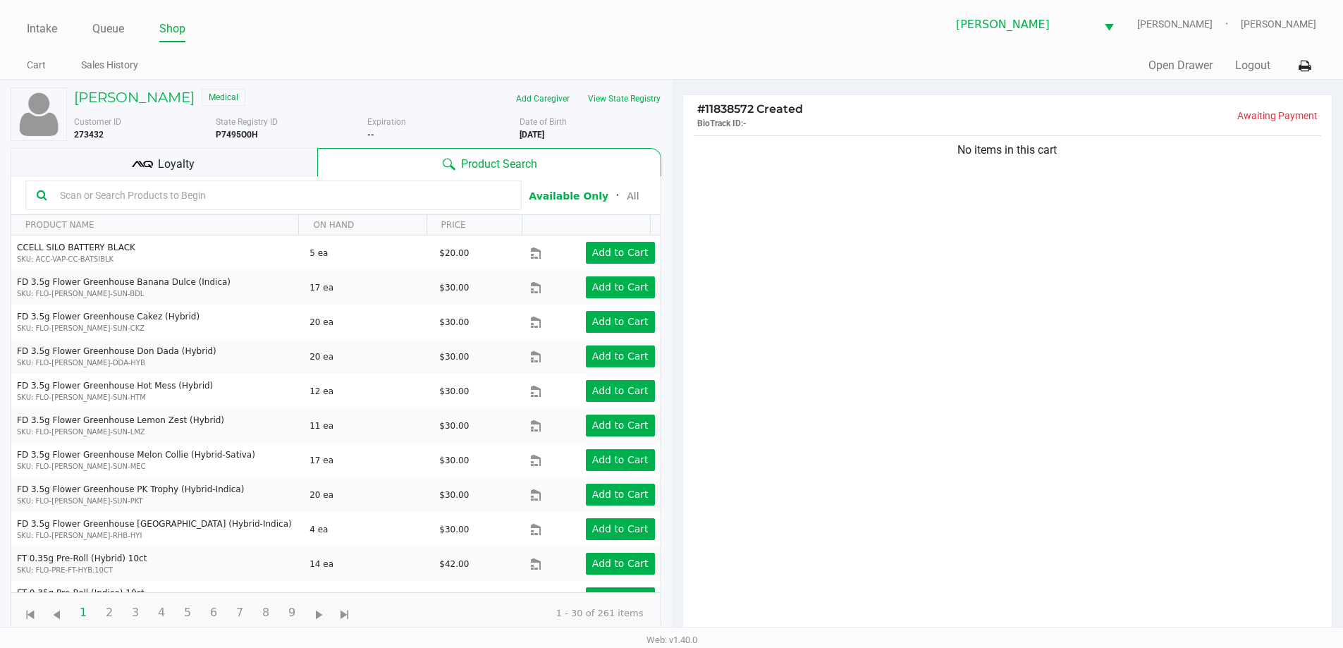
click at [221, 152] on div "Loyalty" at bounding box center [164, 162] width 307 height 28
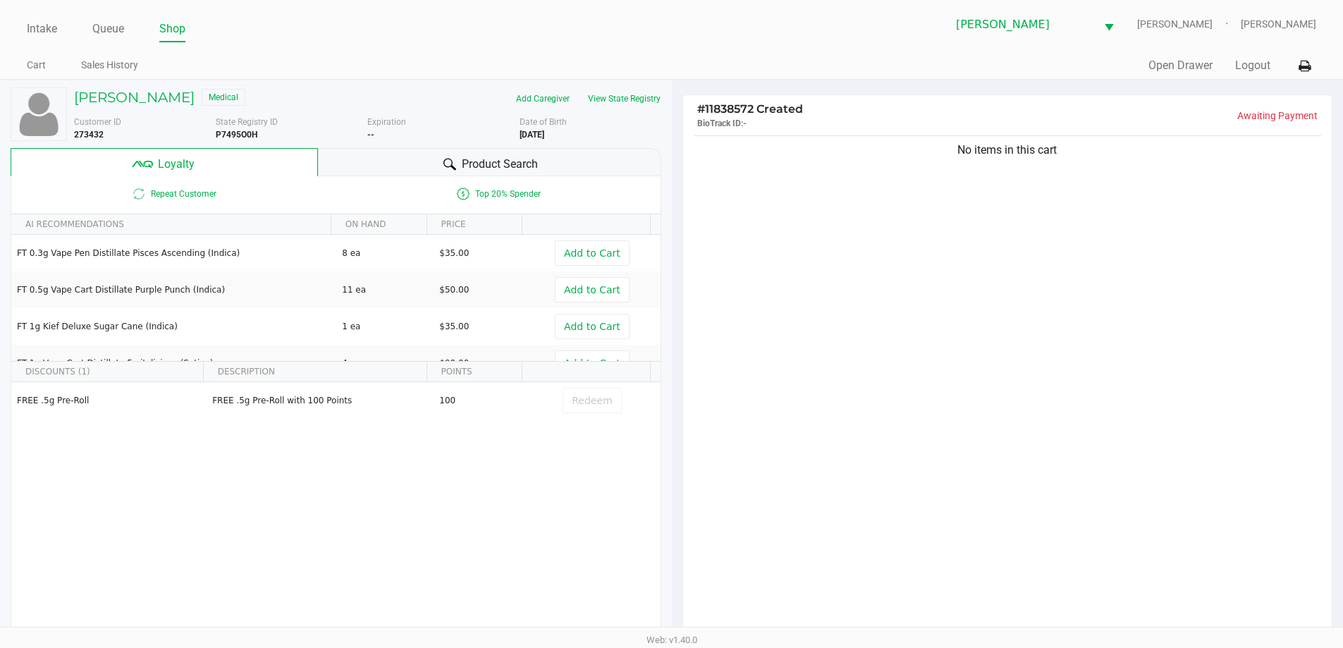
click at [993, 226] on div "No items in this cart" at bounding box center [1007, 389] width 649 height 512
click at [629, 97] on button "View State Registry" at bounding box center [620, 98] width 82 height 23
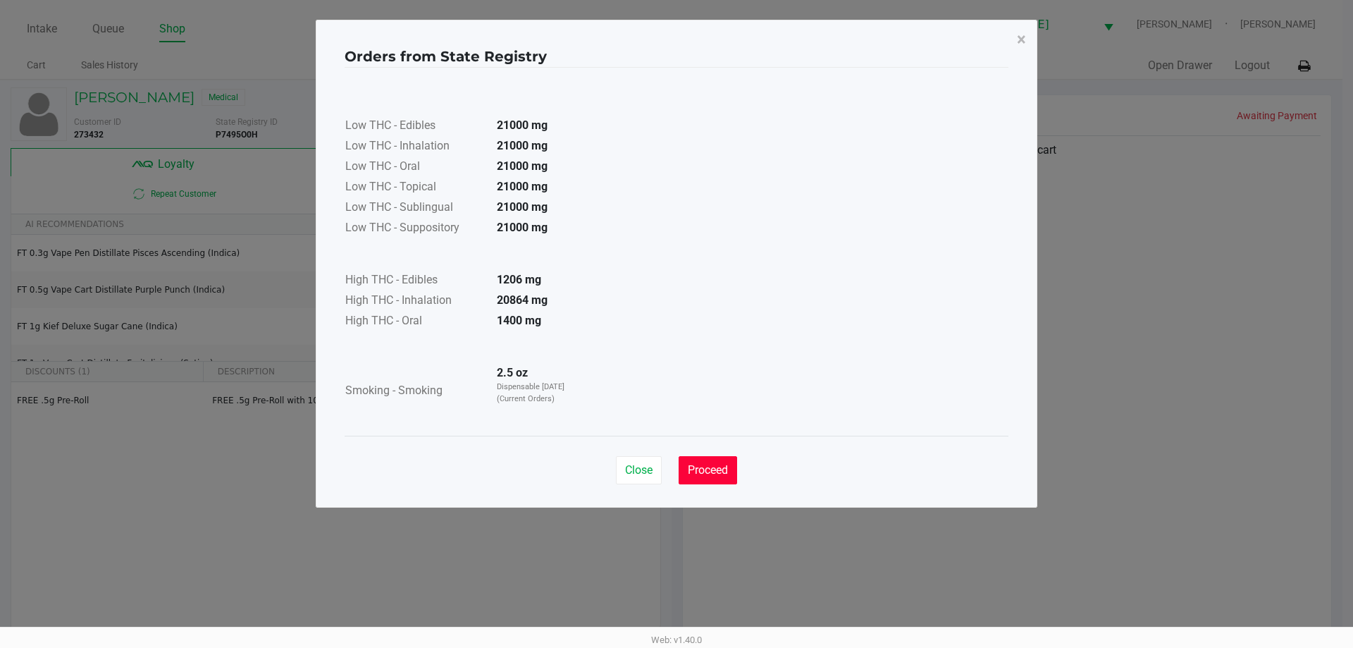
click at [726, 479] on button "Proceed" at bounding box center [708, 470] width 59 height 28
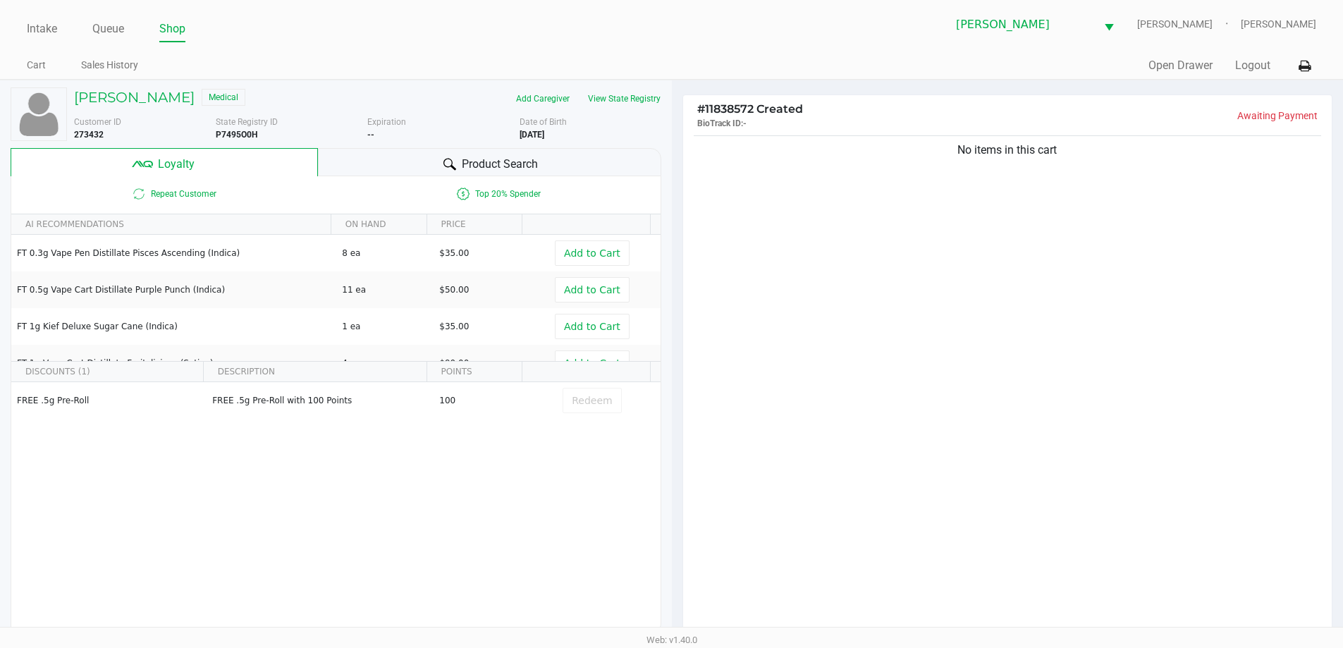
click at [785, 393] on div "No items in this cart" at bounding box center [1007, 389] width 649 height 512
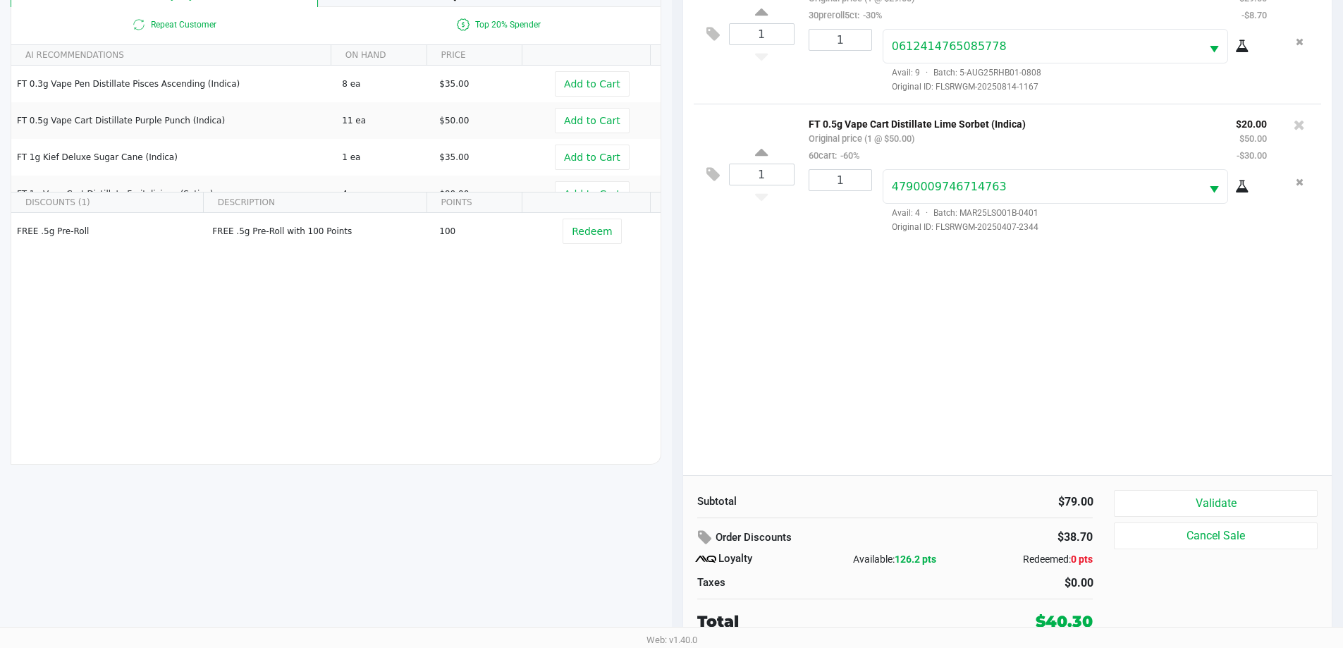
scroll to position [168, 0]
click at [1207, 512] on button "Validate" at bounding box center [1215, 504] width 203 height 27
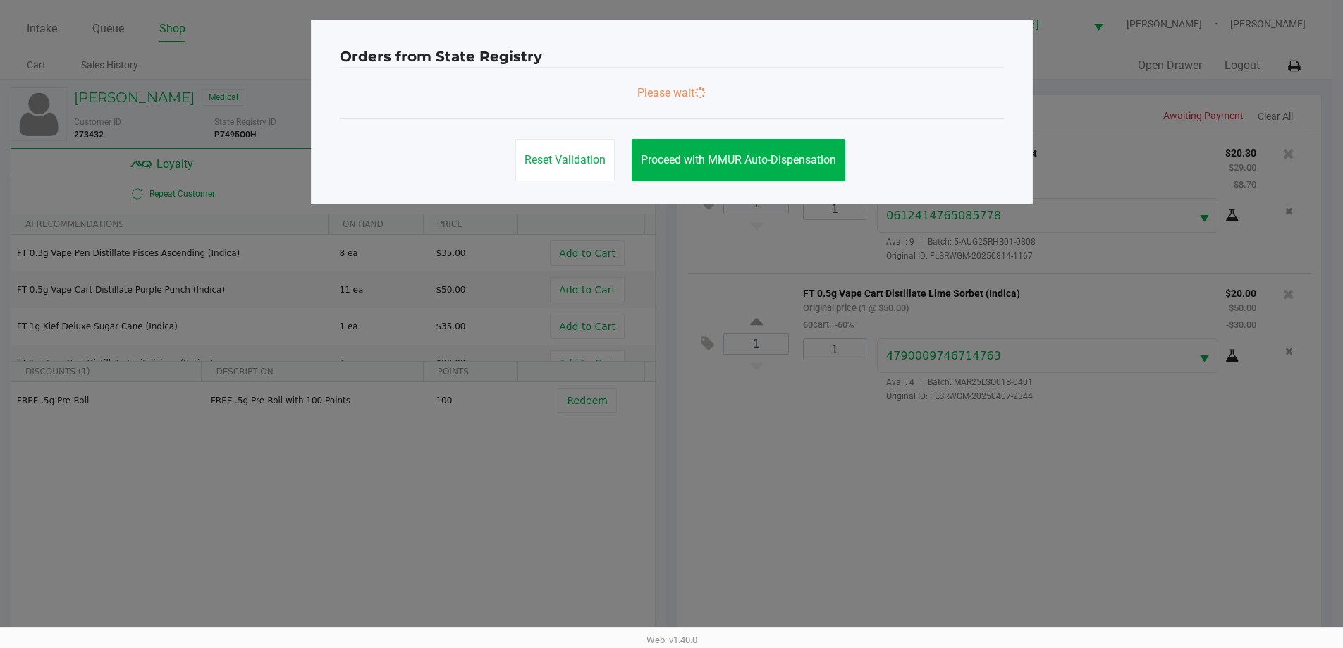
scroll to position [0, 0]
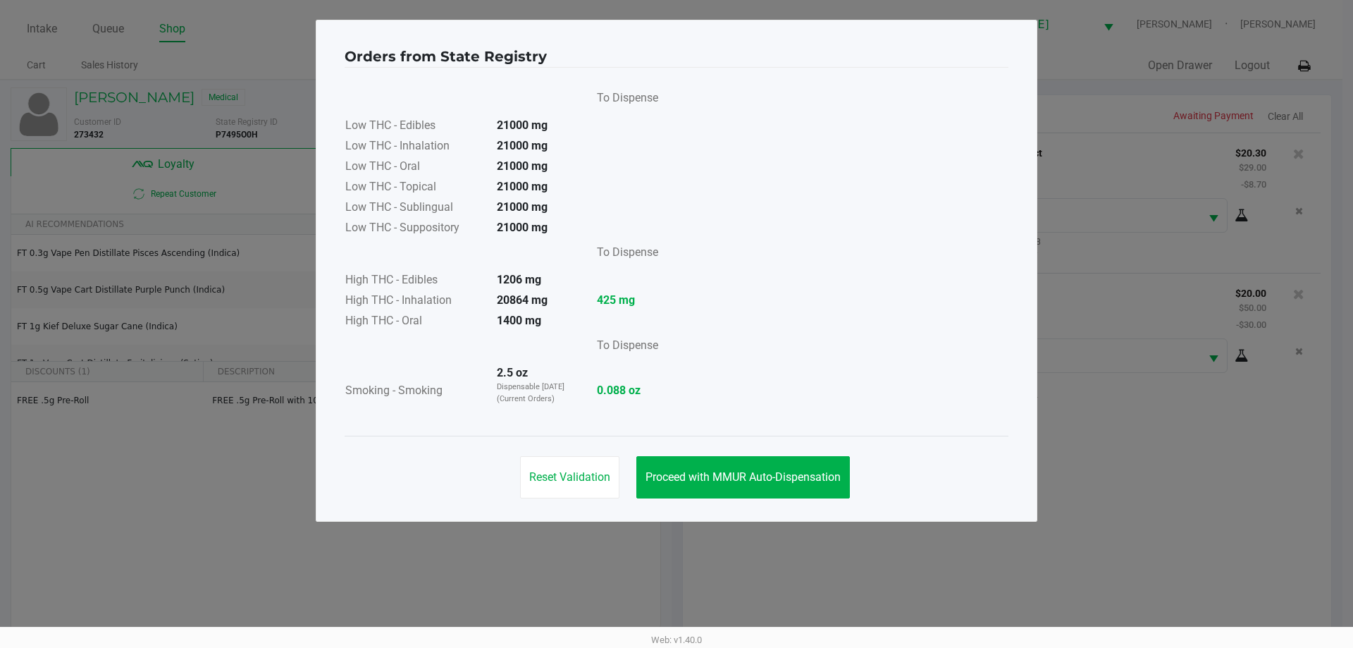
click at [746, 467] on button "Proceed with MMUR Auto-Dispensation" at bounding box center [744, 477] width 214 height 42
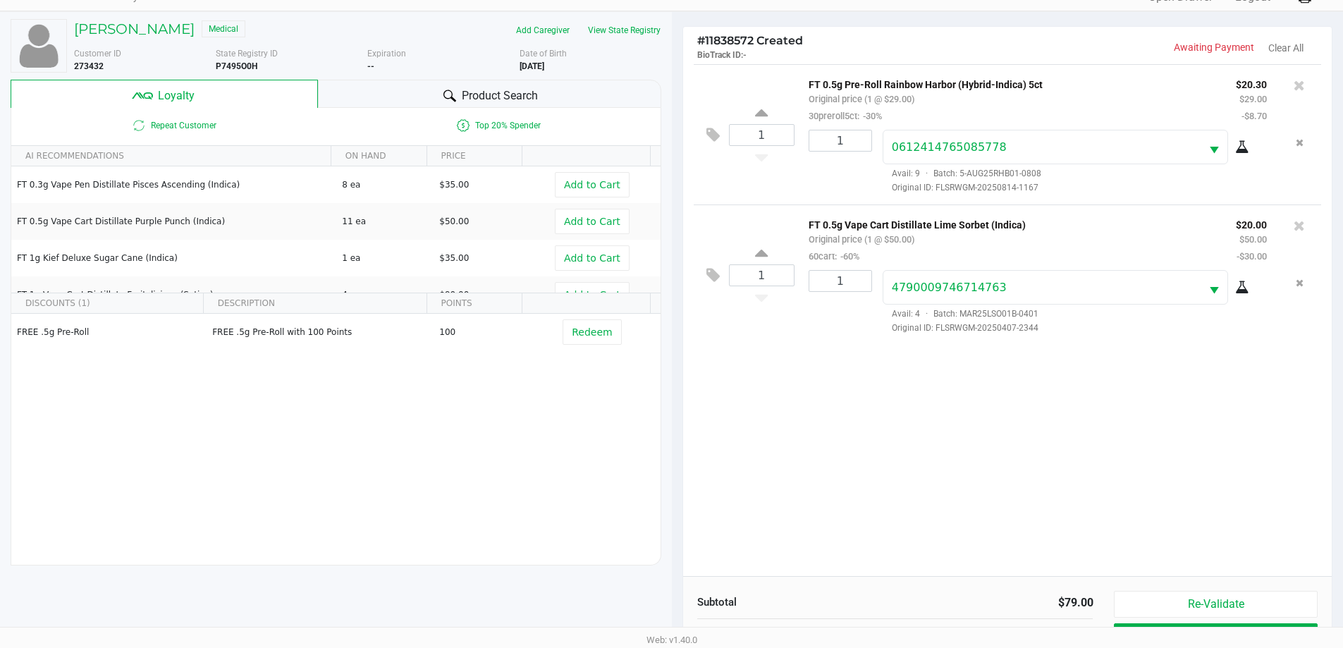
scroll to position [169, 0]
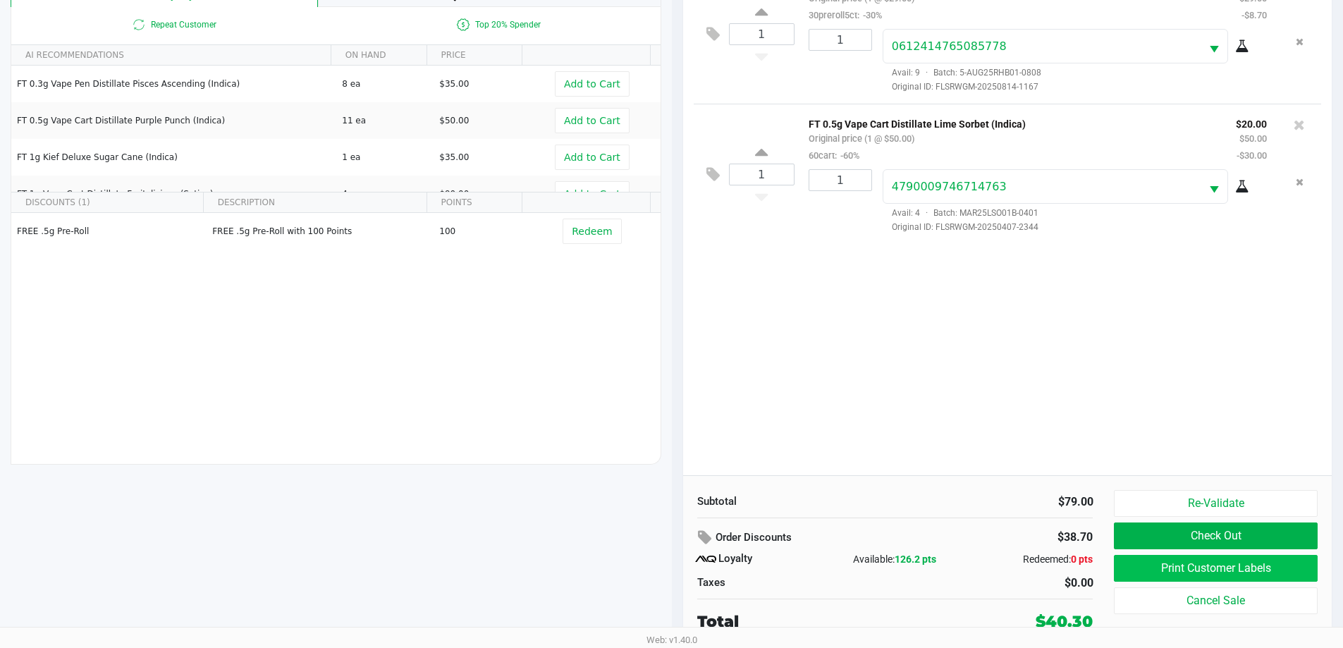
click at [1236, 576] on button "Print Customer Labels" at bounding box center [1215, 568] width 203 height 27
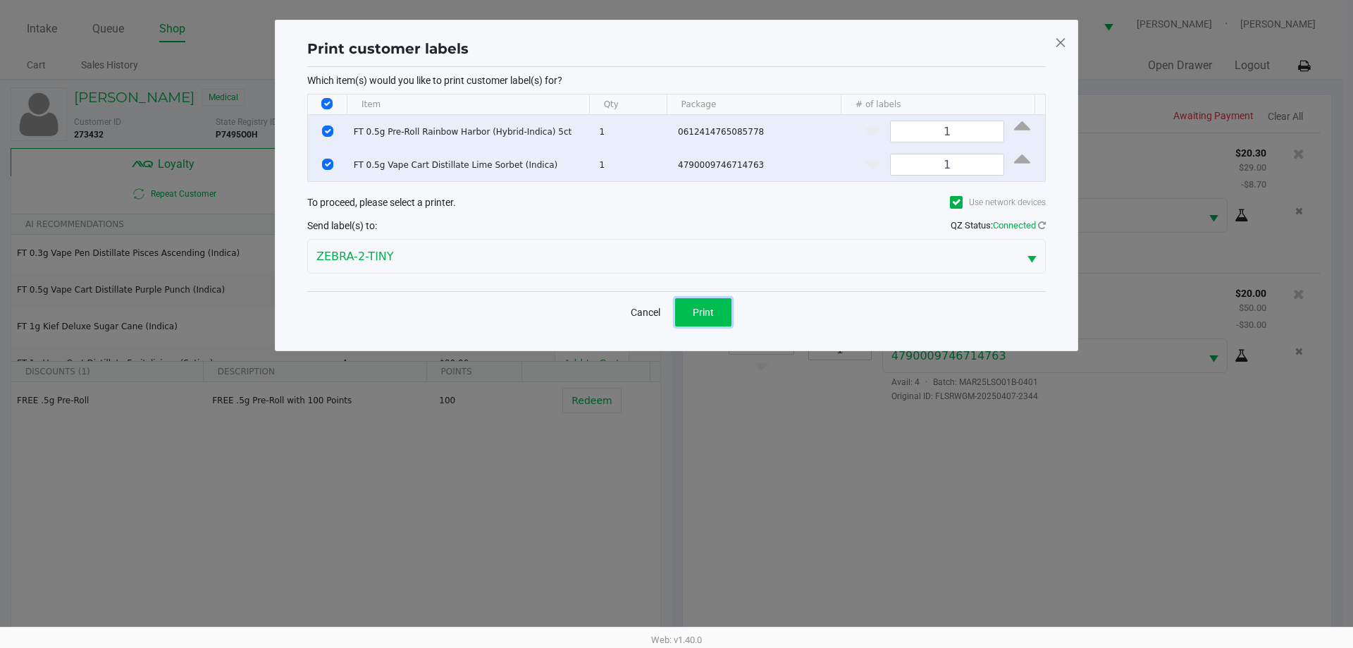
click at [716, 318] on button "Print" at bounding box center [703, 312] width 56 height 28
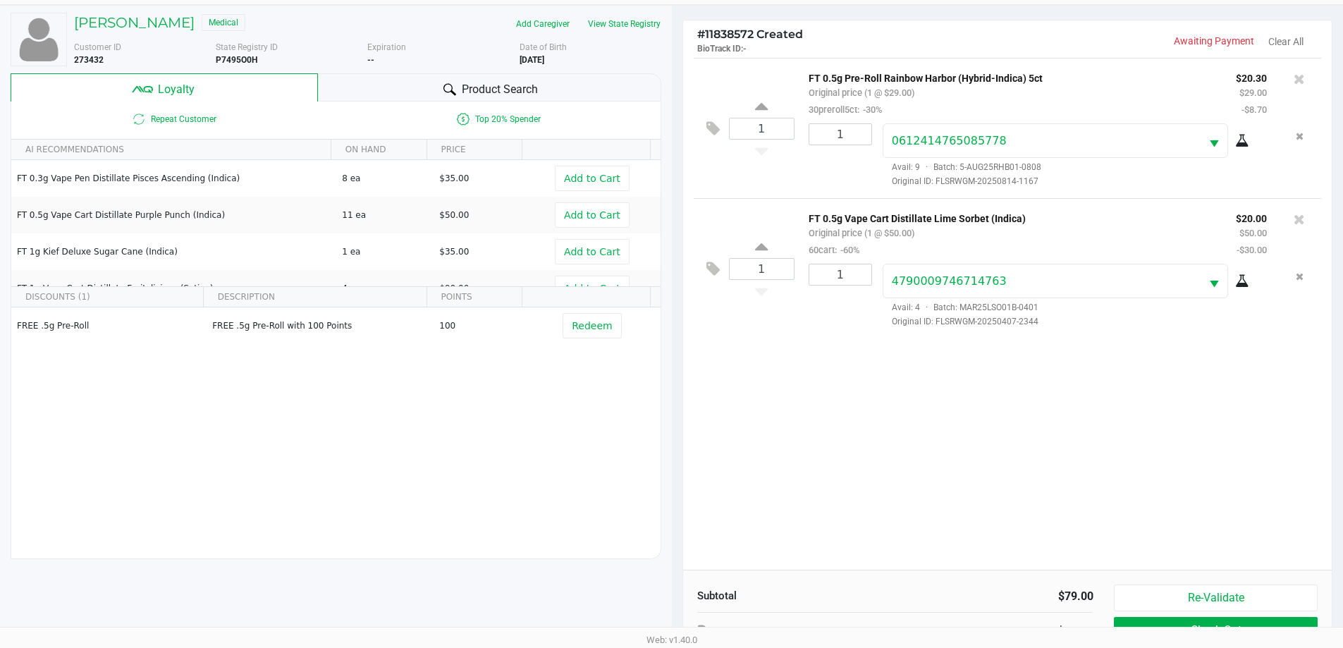
scroll to position [169, 0]
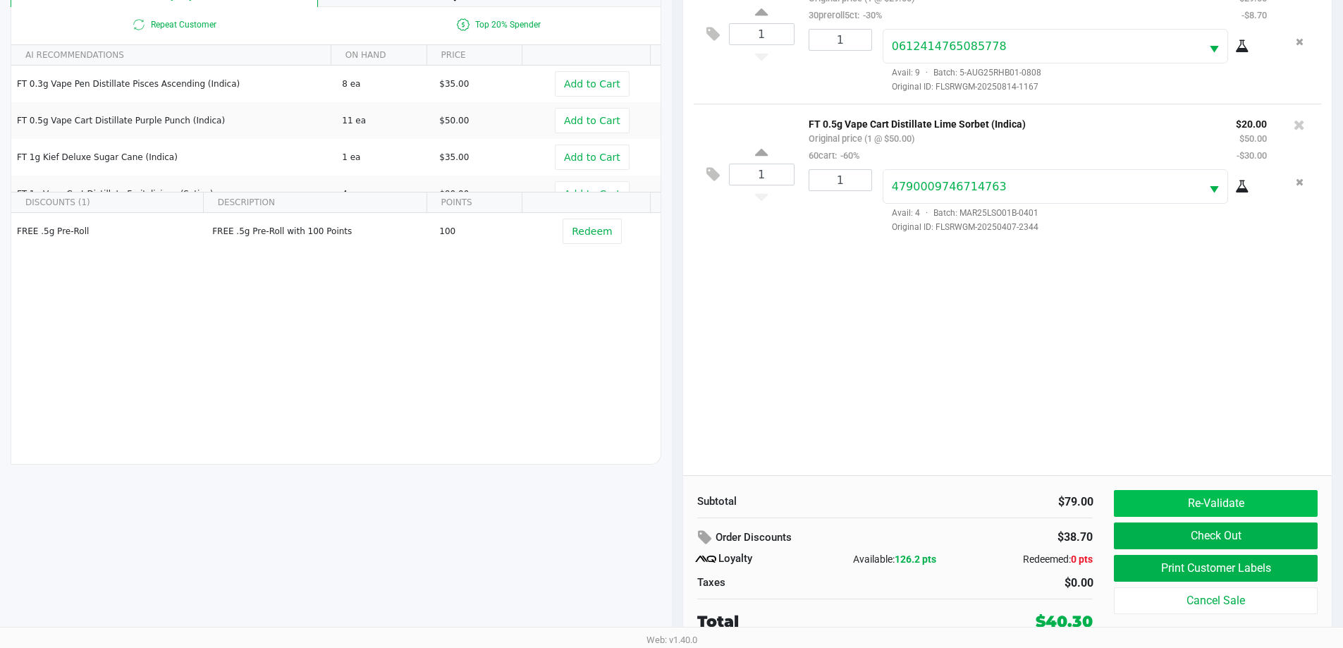
click at [1220, 498] on button "Re-Validate" at bounding box center [1215, 503] width 203 height 27
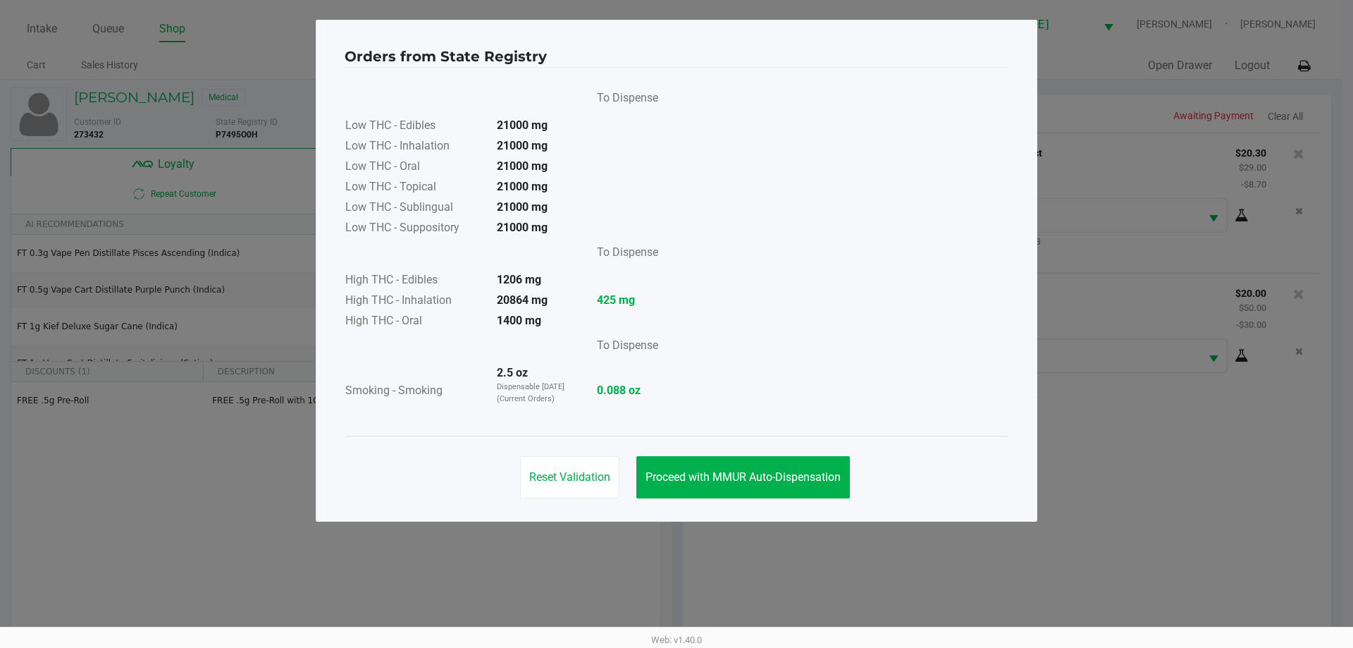
click at [830, 474] on span "Proceed with MMUR Auto-Dispensation" at bounding box center [743, 476] width 195 height 13
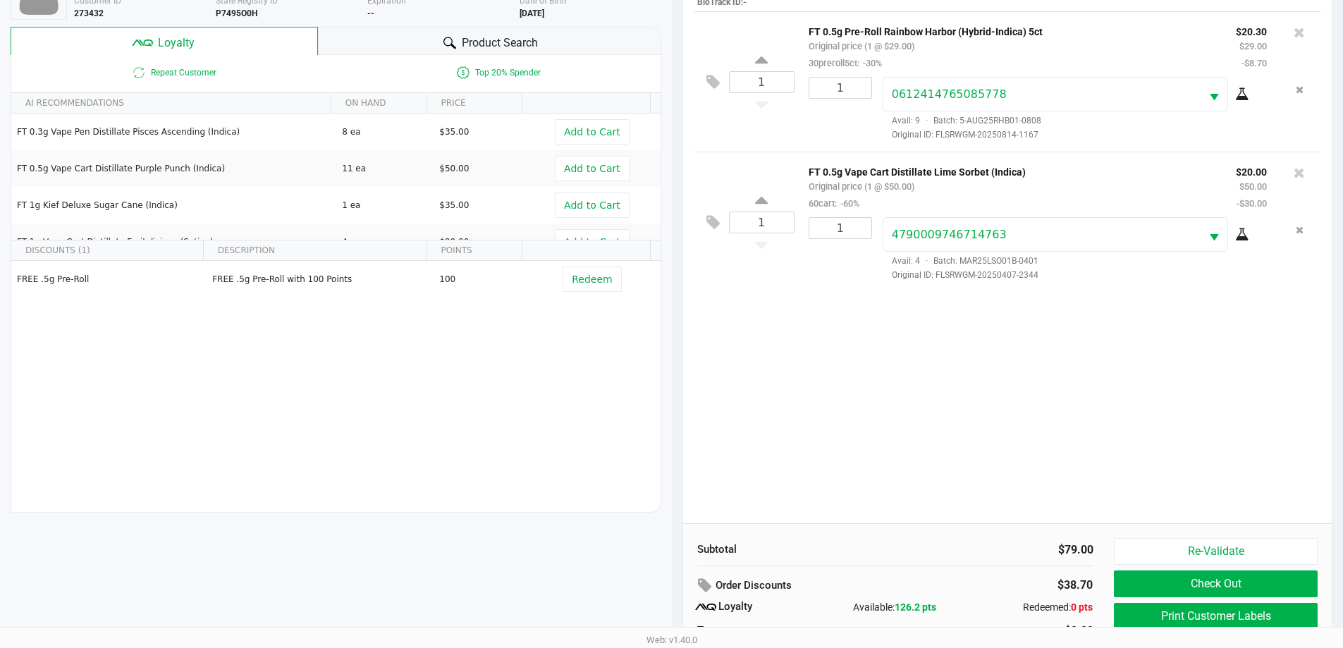
scroll to position [169, 0]
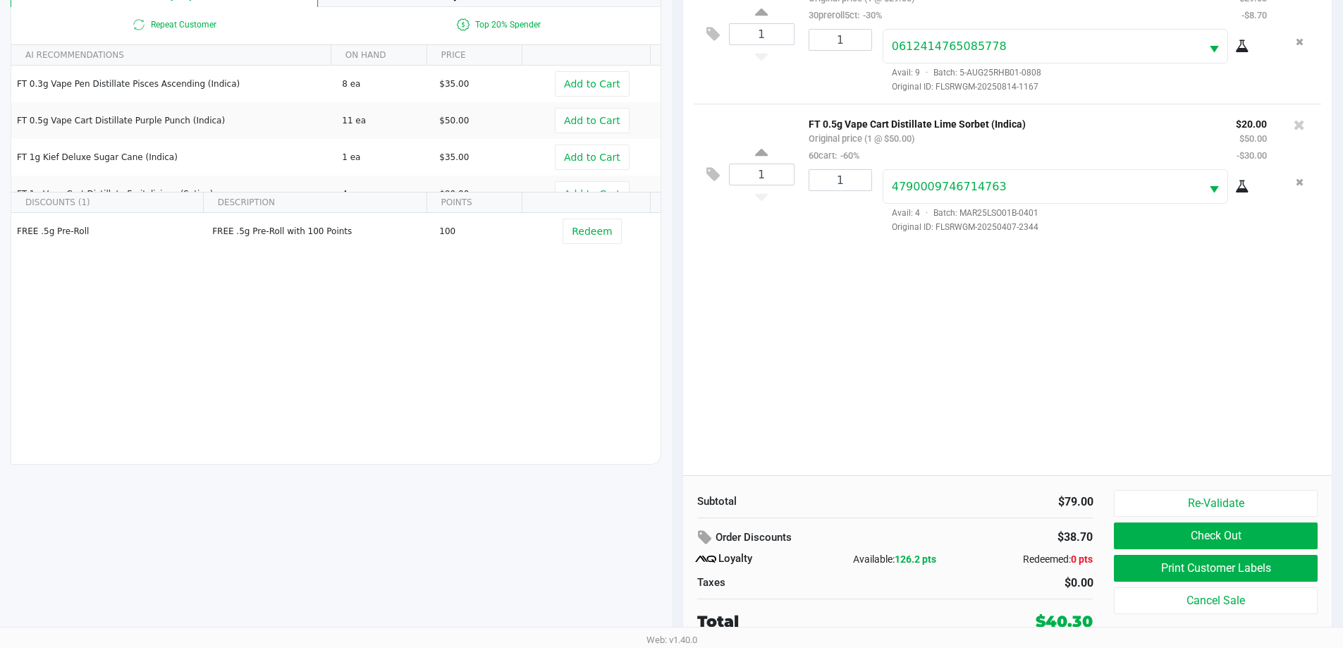
click at [1216, 546] on button "Check Out" at bounding box center [1215, 535] width 203 height 27
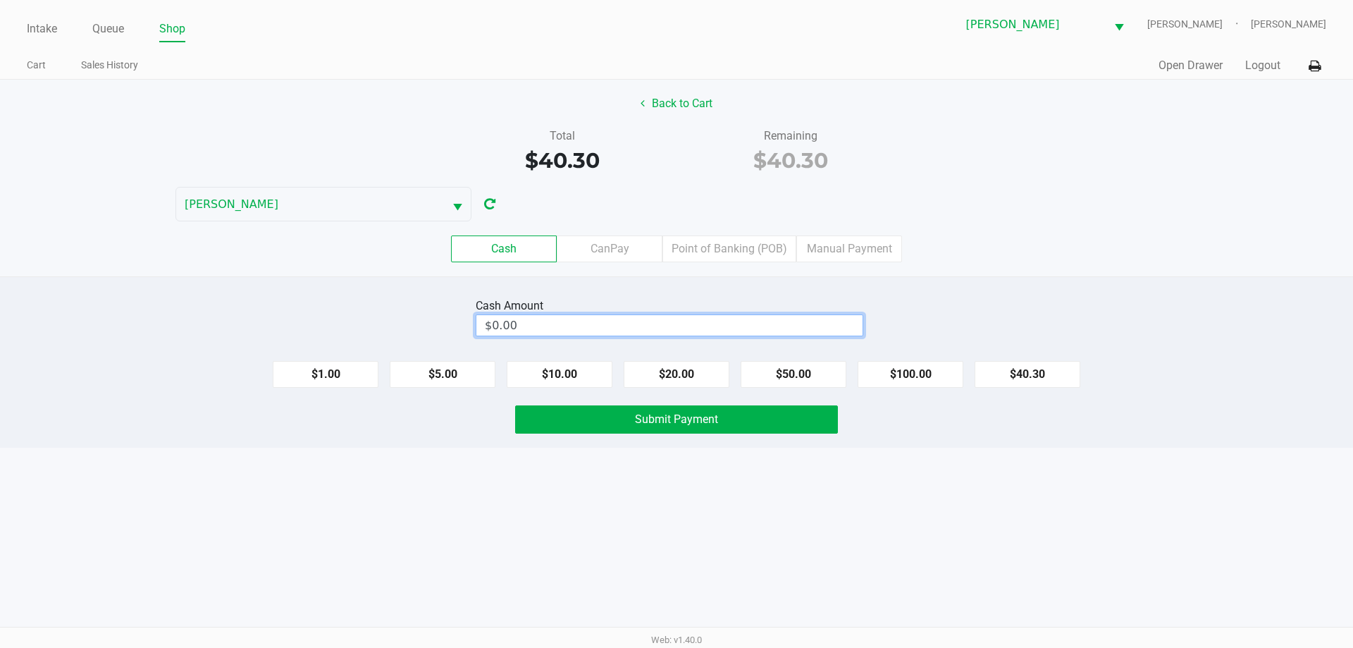
click at [698, 319] on input "$0.00" at bounding box center [670, 325] width 386 height 20
click at [749, 413] on button "Submit Payment" at bounding box center [676, 419] width 323 height 28
type input "$41.00"
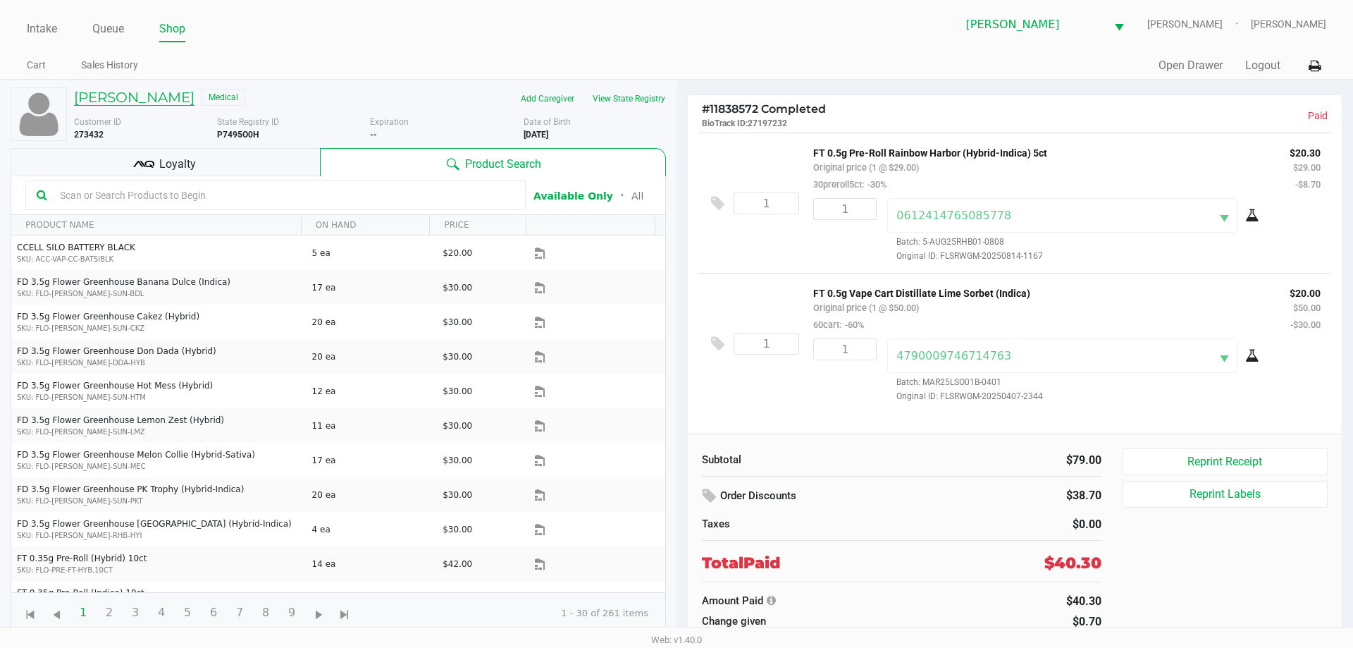
click at [97, 103] on h5 "[PERSON_NAME]" at bounding box center [134, 97] width 121 height 17
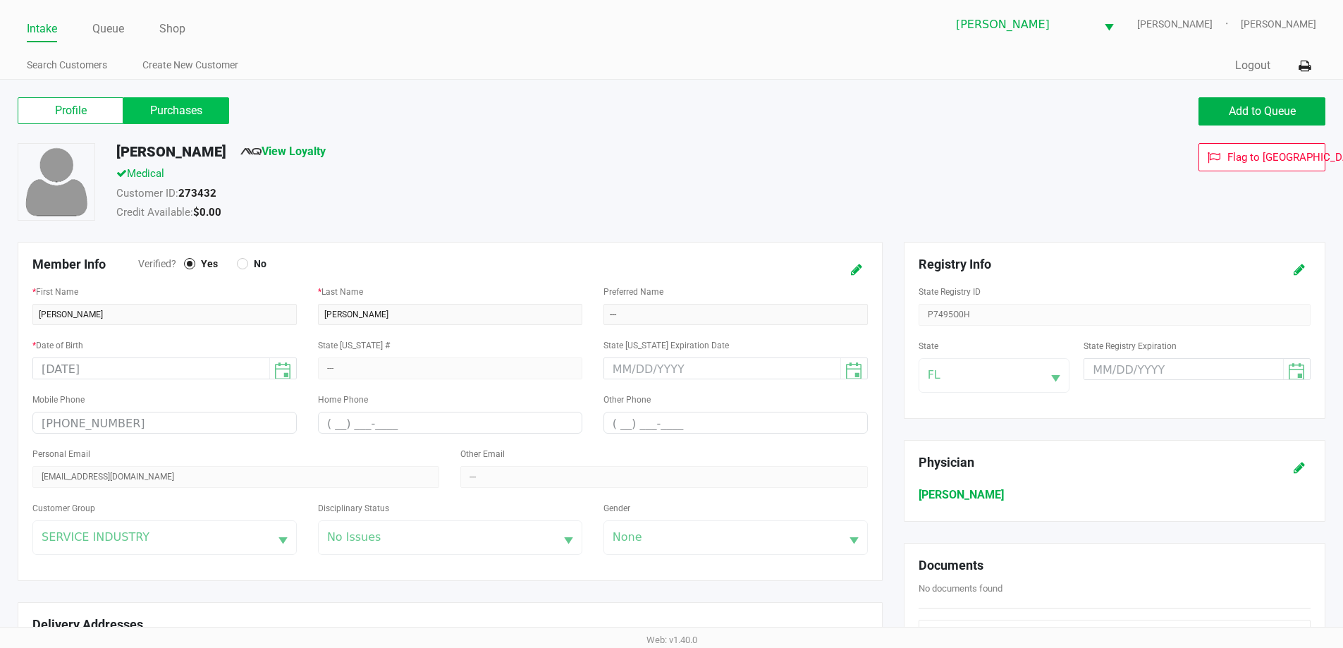
click at [199, 107] on label "Purchases" at bounding box center [176, 110] width 106 height 27
click at [0, 0] on 1 "Purchases" at bounding box center [0, 0] width 0 height 0
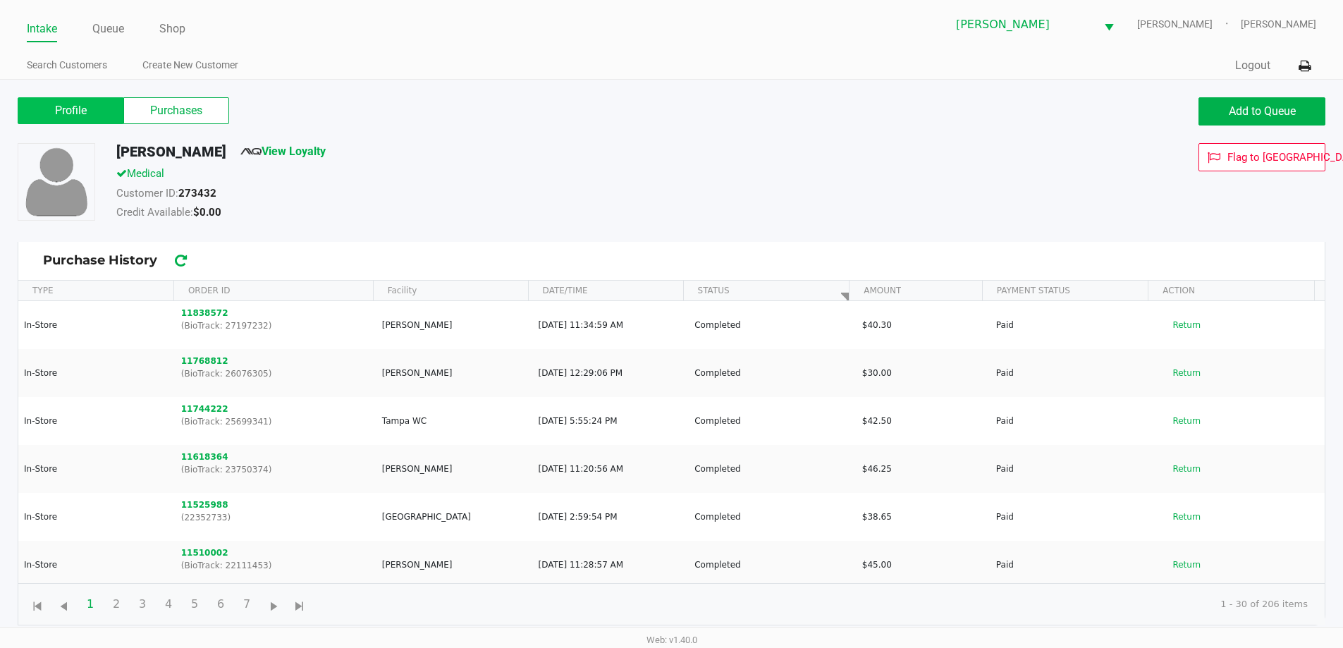
click at [92, 111] on label "Profile" at bounding box center [71, 110] width 106 height 27
click at [0, 0] on 0 "Profile" at bounding box center [0, 0] width 0 height 0
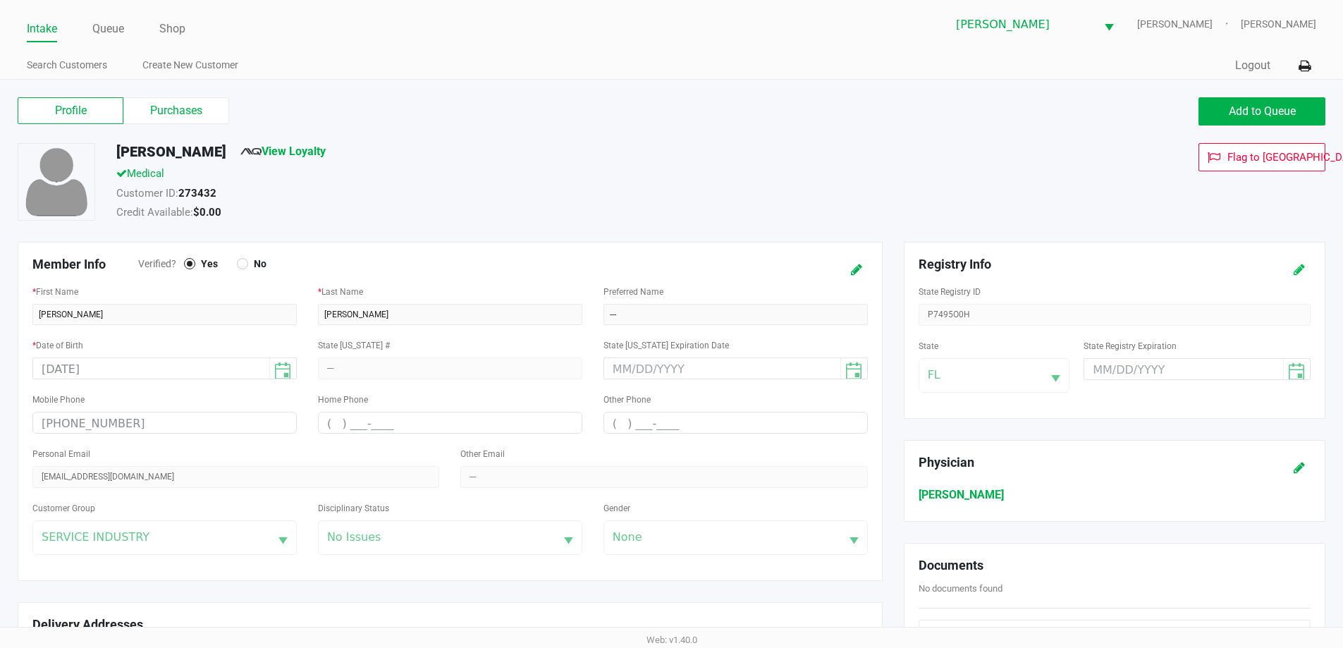
click at [1299, 266] on icon at bounding box center [1299, 270] width 11 height 10
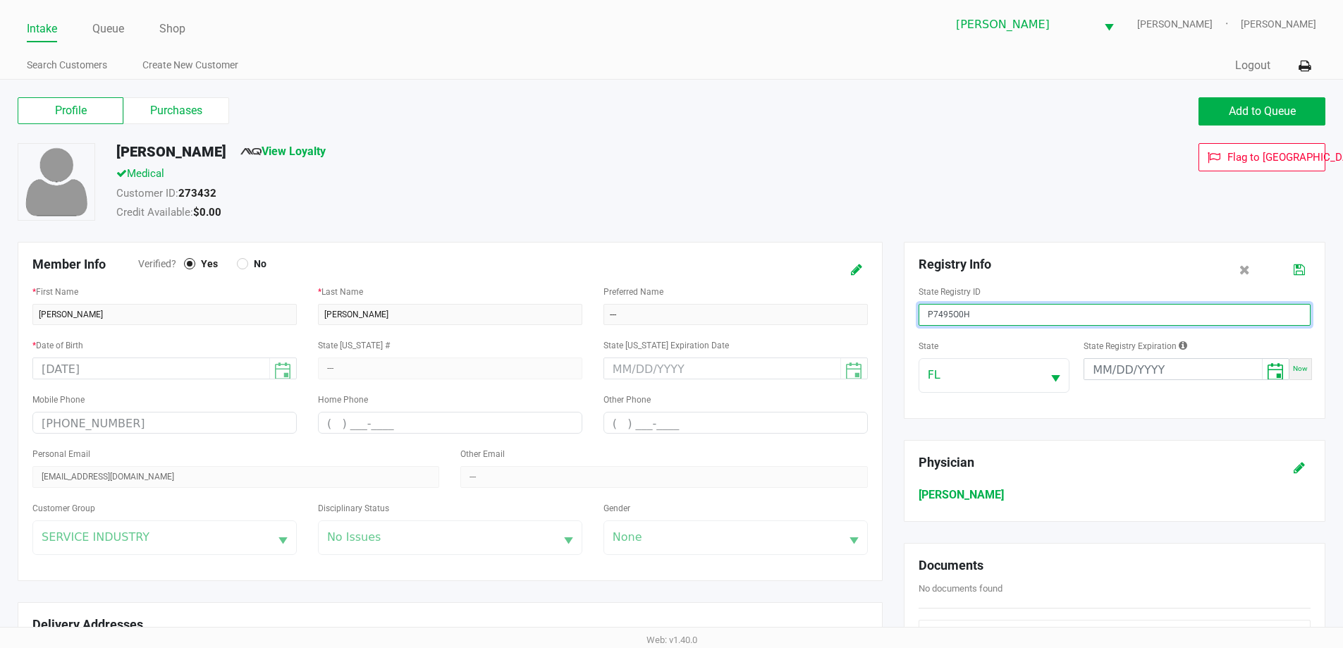
click at [939, 314] on input "P7495O0H" at bounding box center [1115, 315] width 392 height 22
click at [109, 23] on link "Queue" at bounding box center [108, 29] width 32 height 20
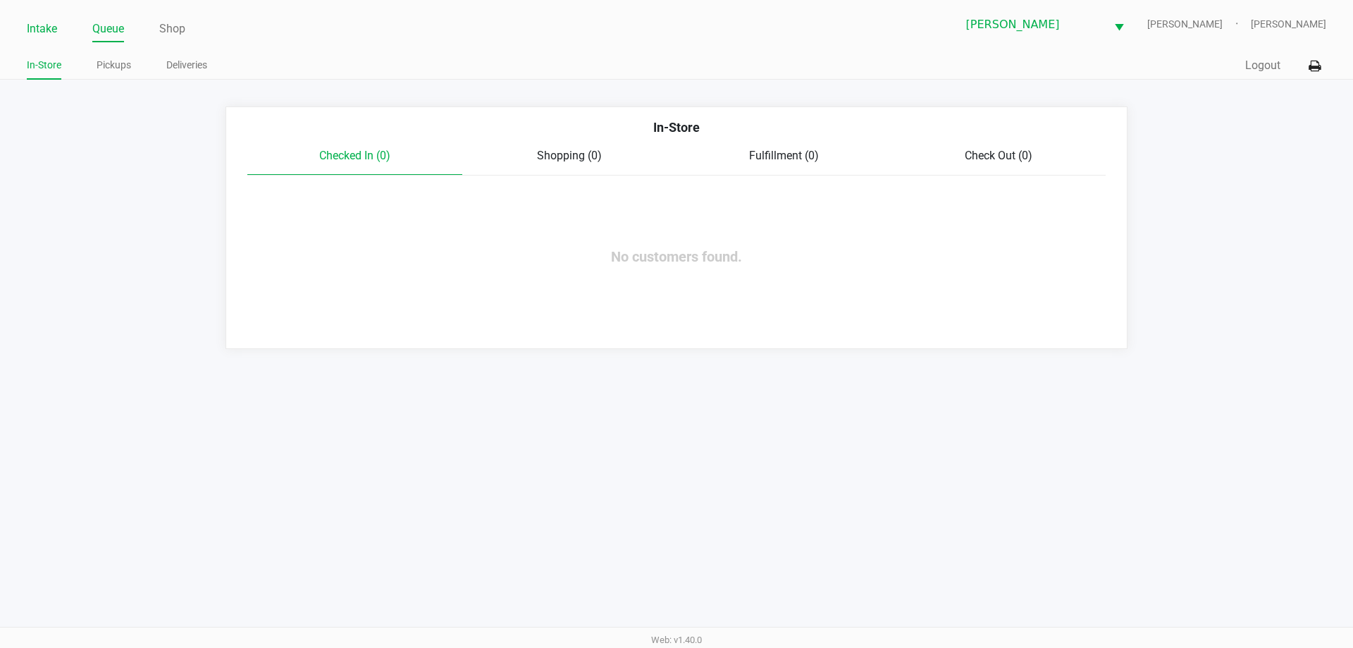
click at [40, 33] on link "Intake" at bounding box center [42, 29] width 30 height 20
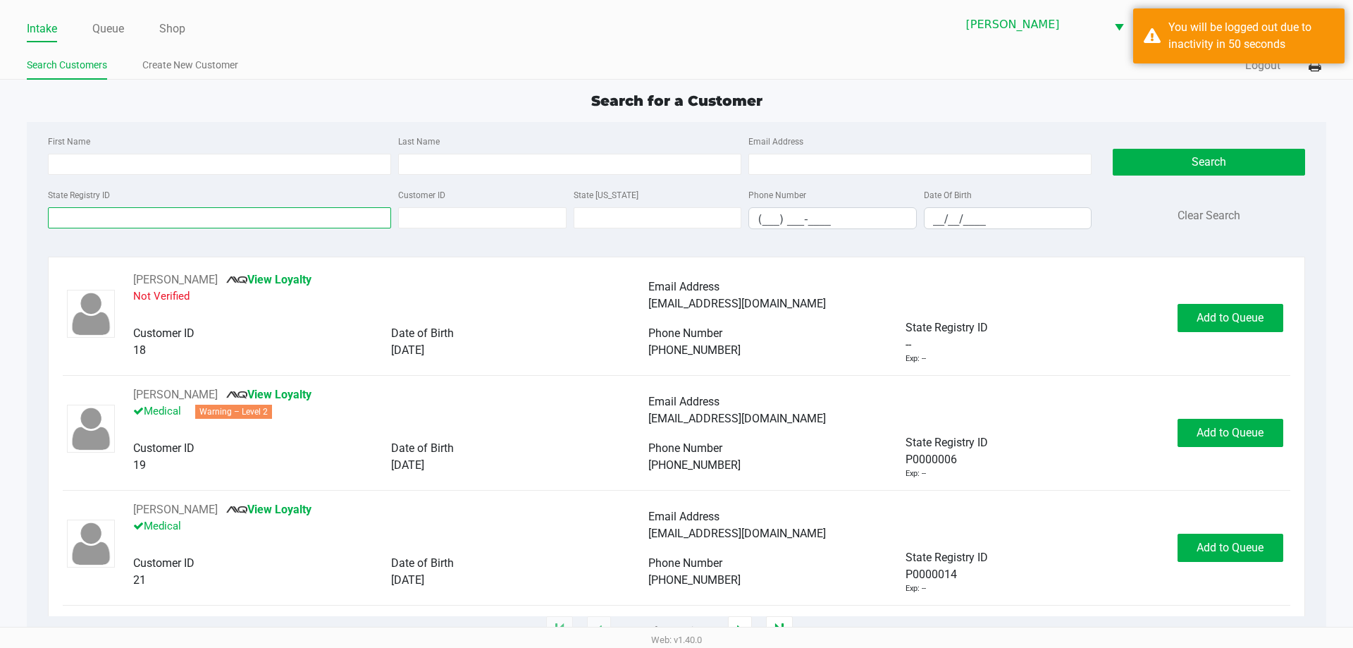
click at [172, 216] on input "State Registry ID" at bounding box center [219, 217] width 343 height 21
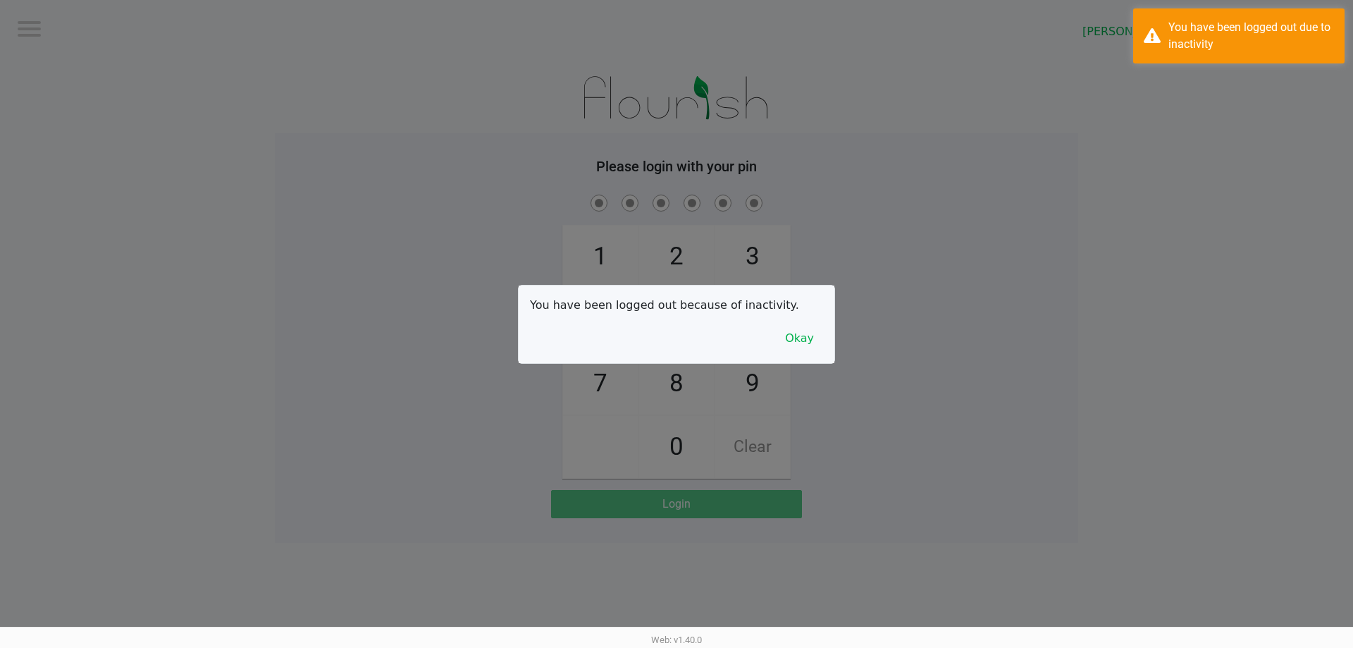
click at [798, 334] on button "Okay" at bounding box center [799, 338] width 47 height 27
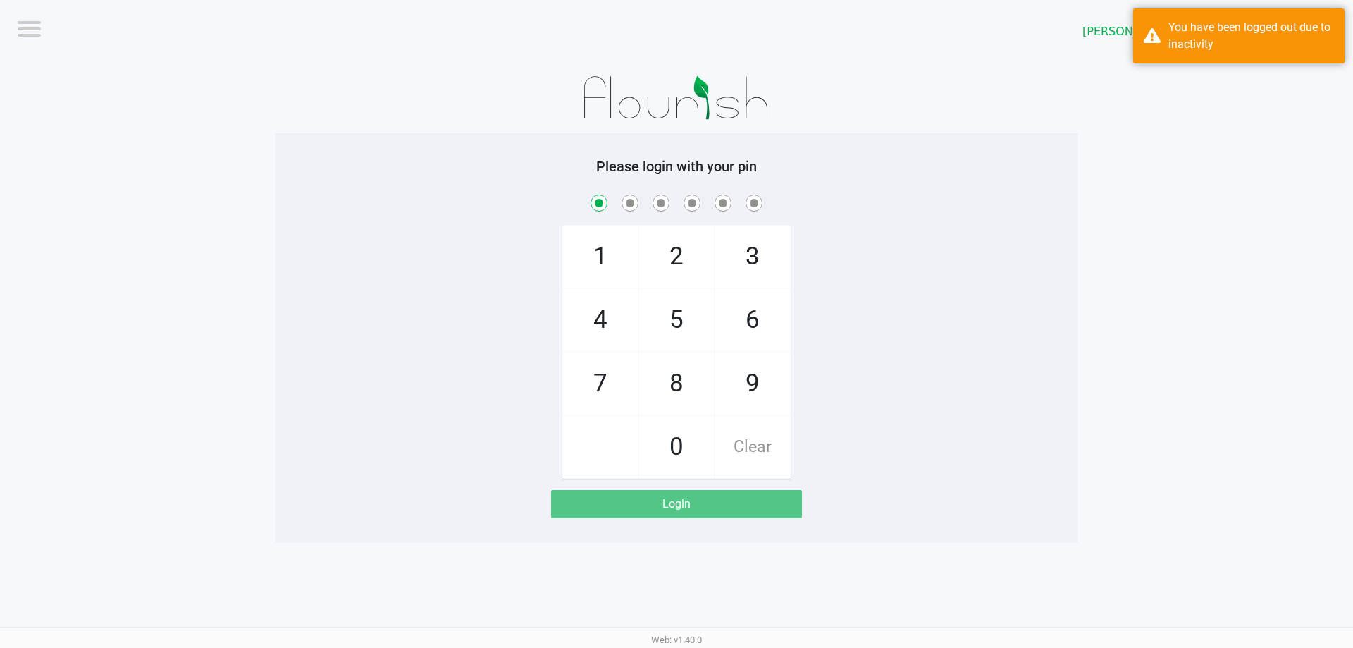
checkbox input "true"
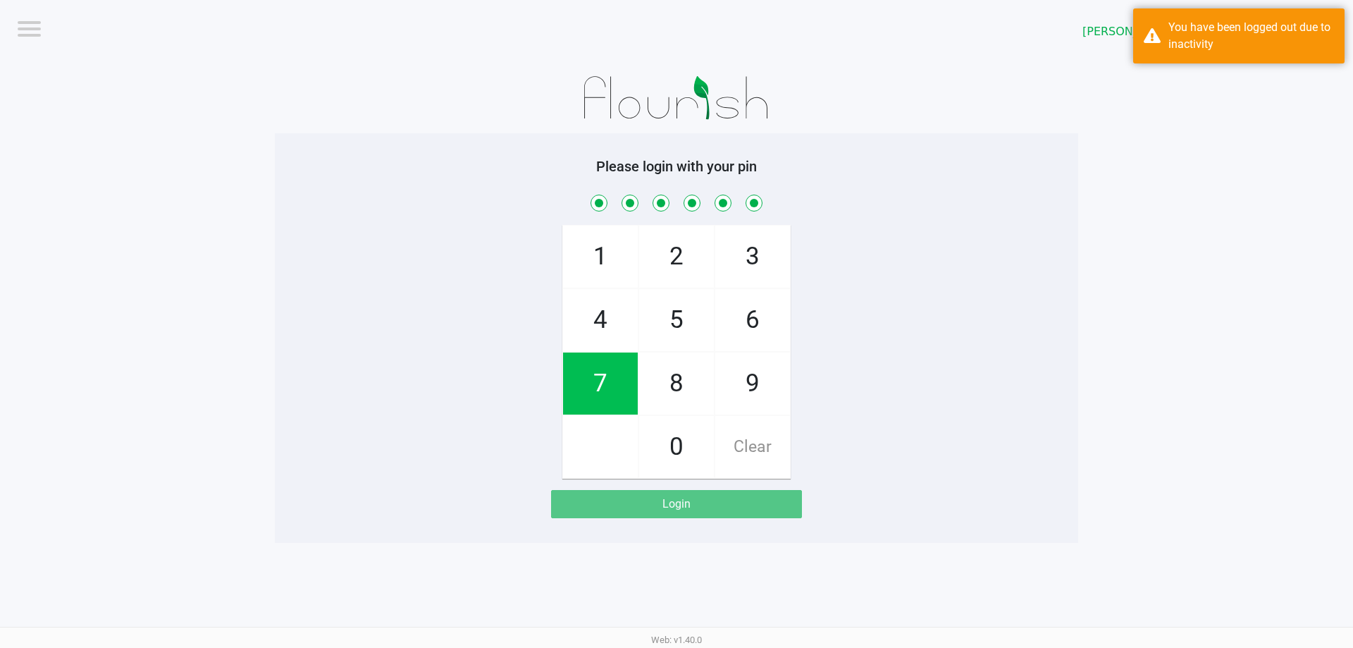
checkbox input "true"
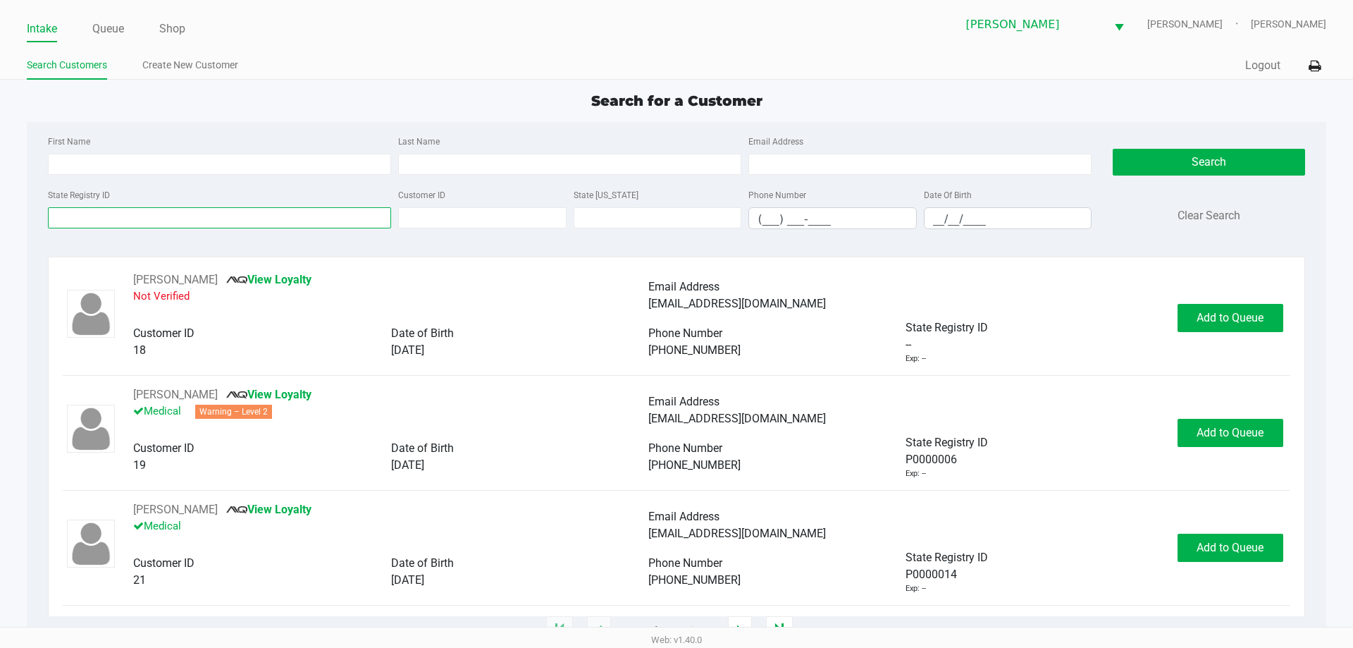
click at [188, 220] on input "State Registry ID" at bounding box center [219, 217] width 343 height 21
type input "p5hh5377"
click at [1216, 152] on button "Search" at bounding box center [1209, 162] width 192 height 27
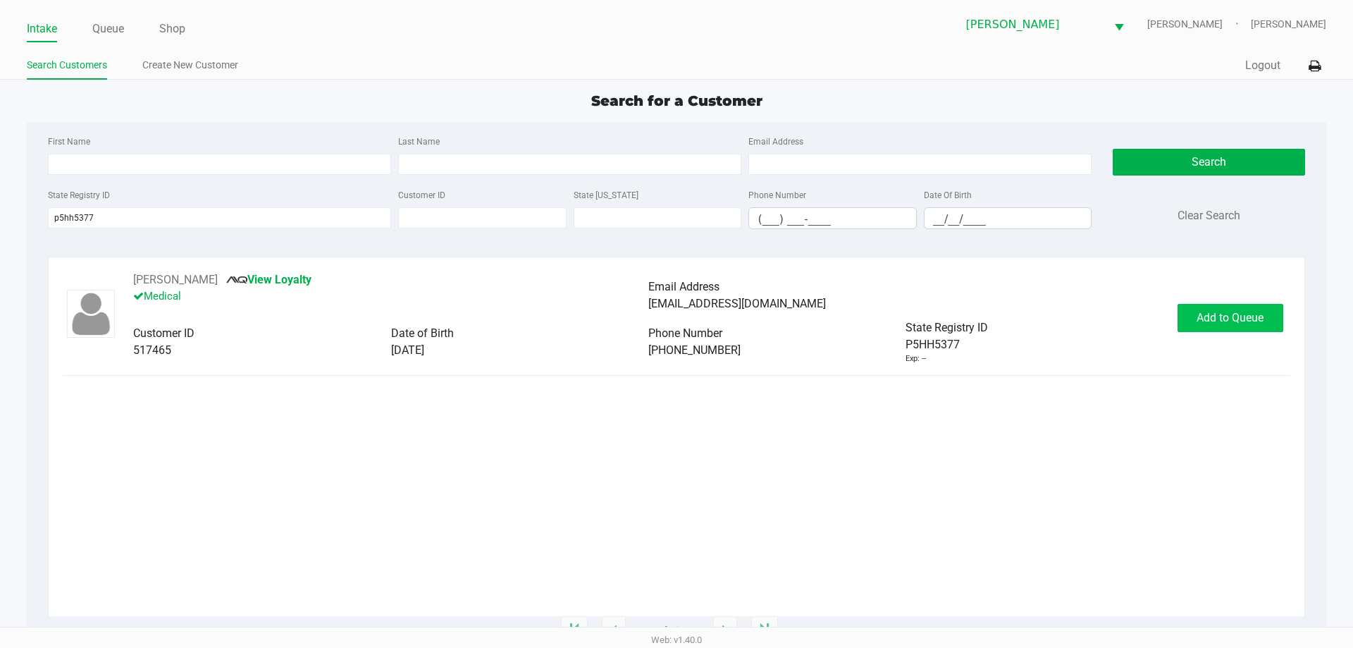
click at [1232, 312] on span "Add to Queue" at bounding box center [1230, 317] width 67 height 13
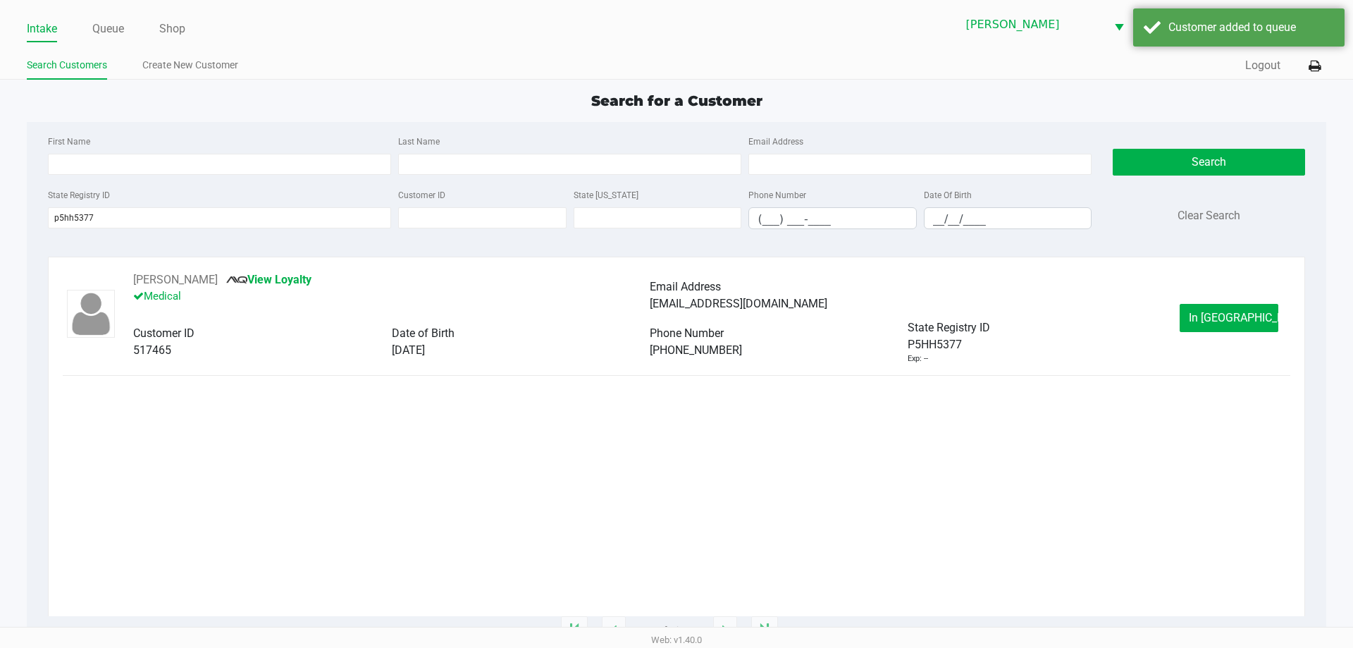
click at [1211, 330] on button "In [GEOGRAPHIC_DATA]" at bounding box center [1229, 318] width 99 height 28
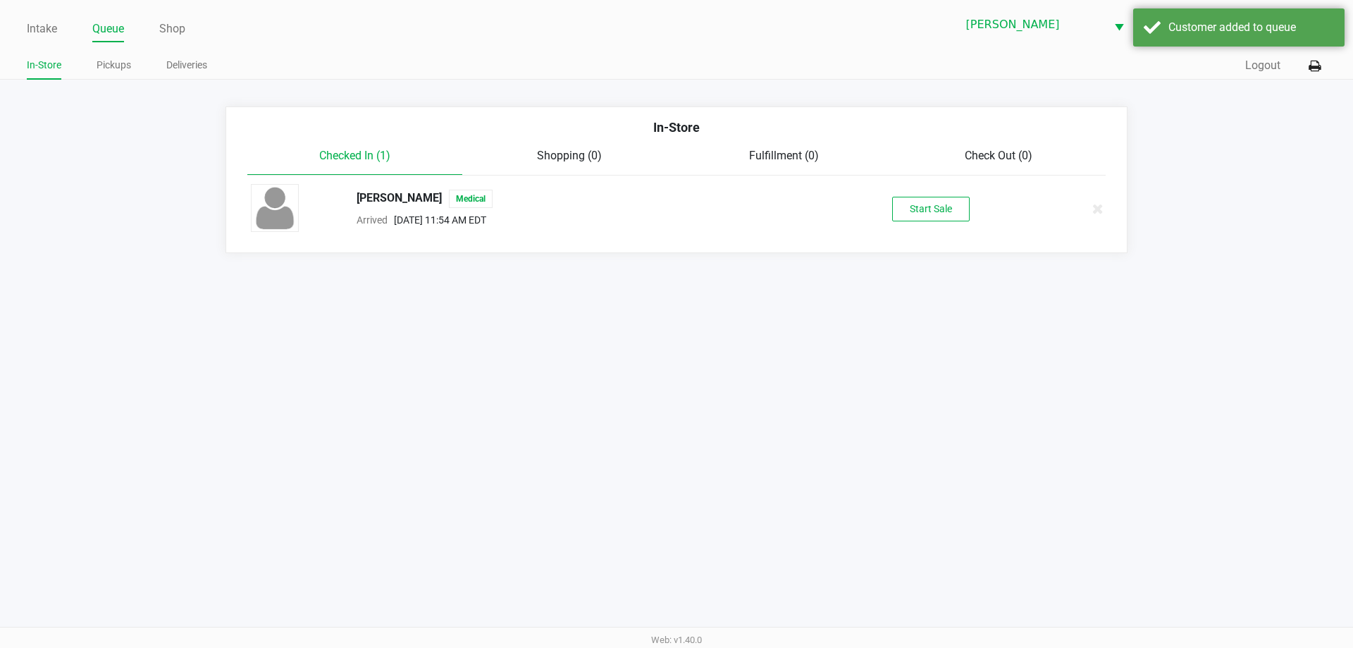
click at [943, 219] on button "Start Sale" at bounding box center [931, 209] width 78 height 25
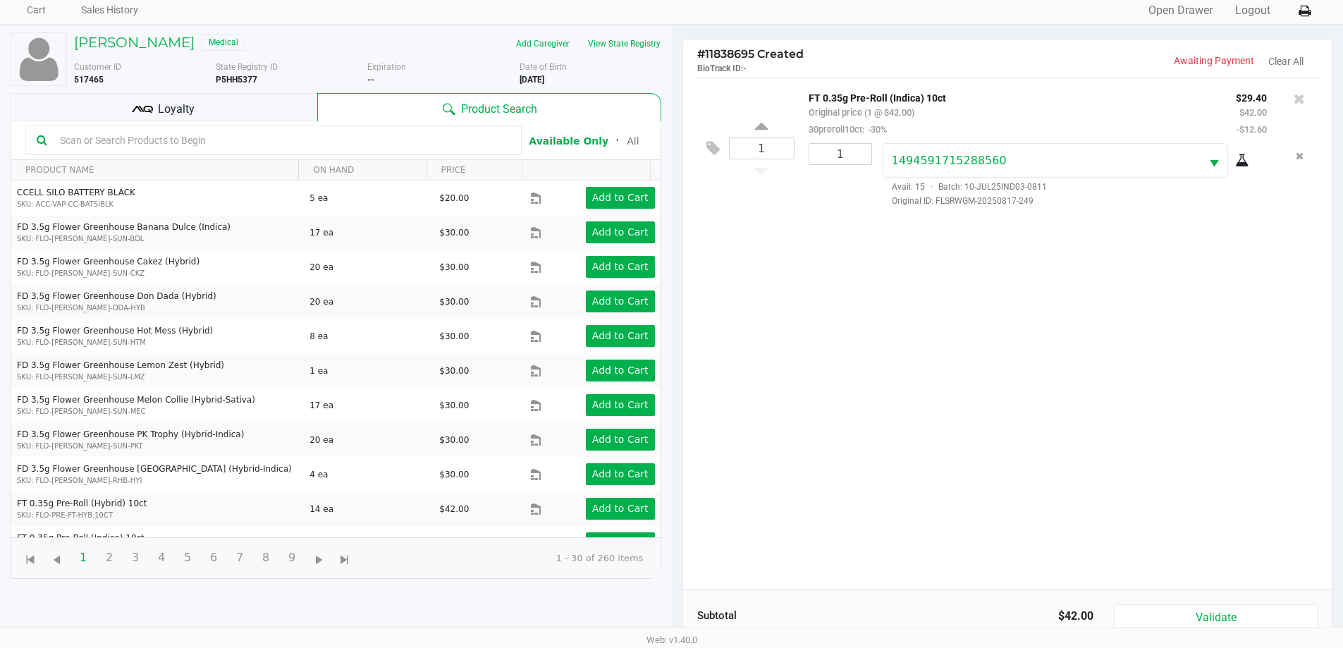
scroll to position [61, 0]
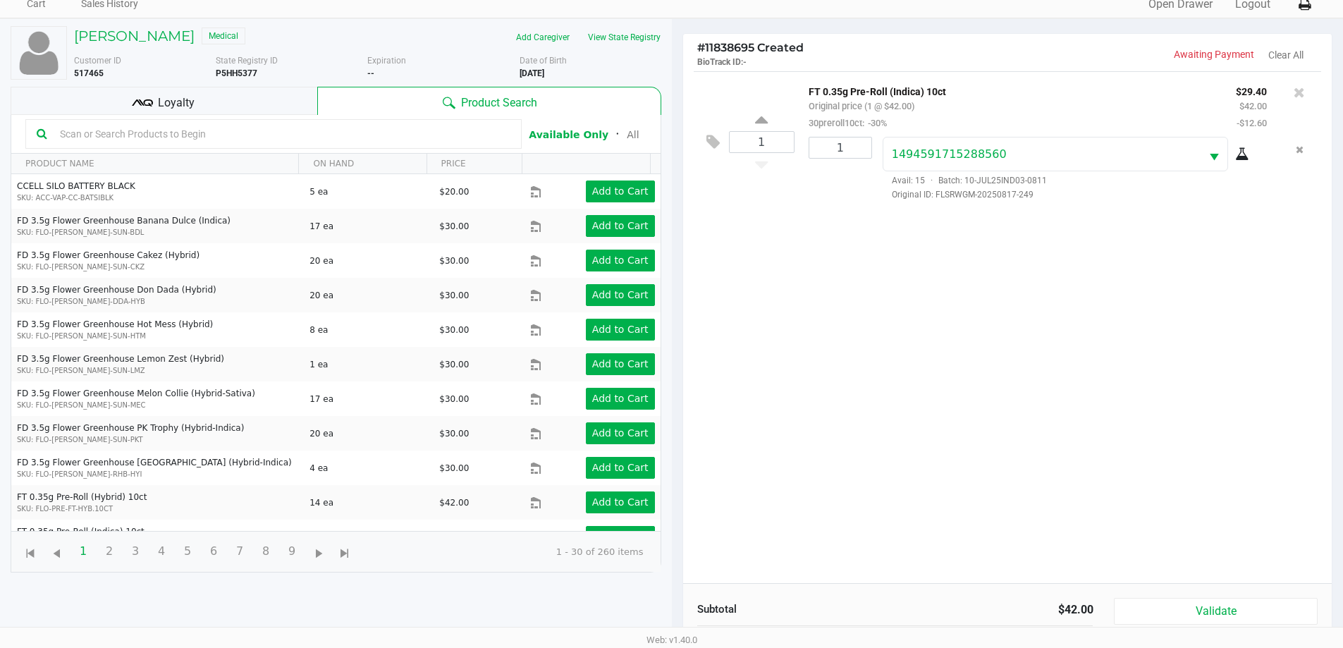
click at [248, 109] on div "Loyalty" at bounding box center [164, 101] width 307 height 28
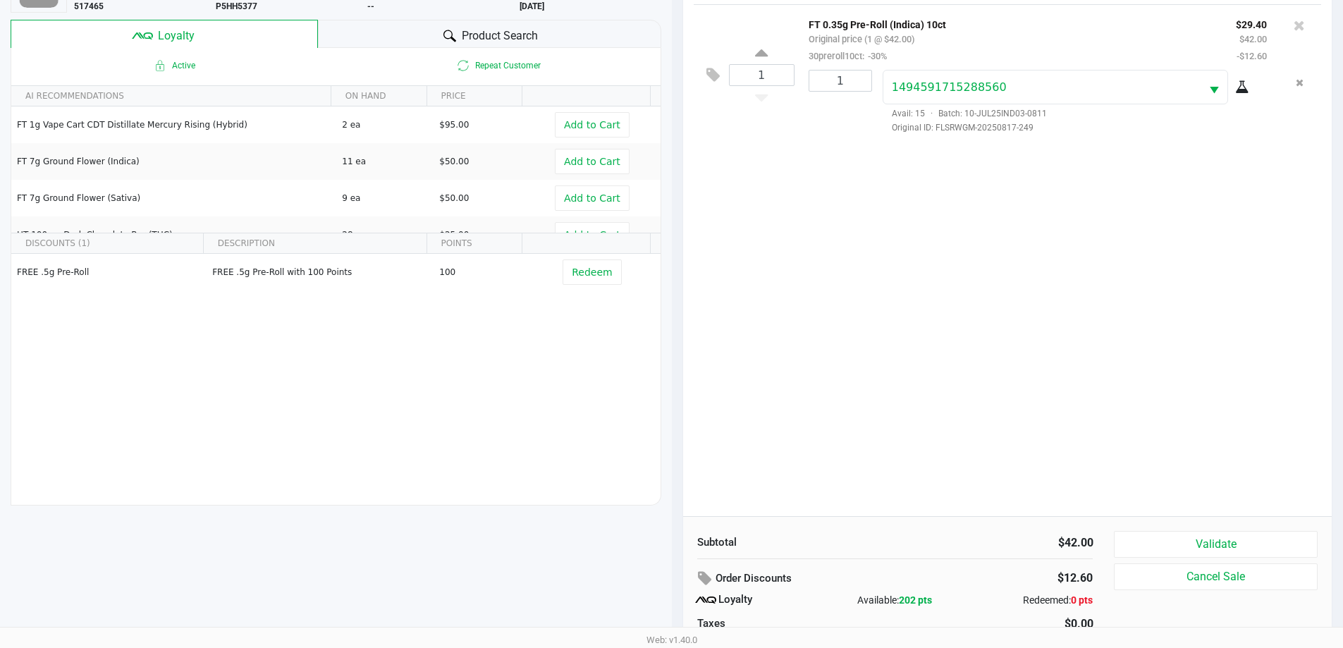
scroll to position [169, 0]
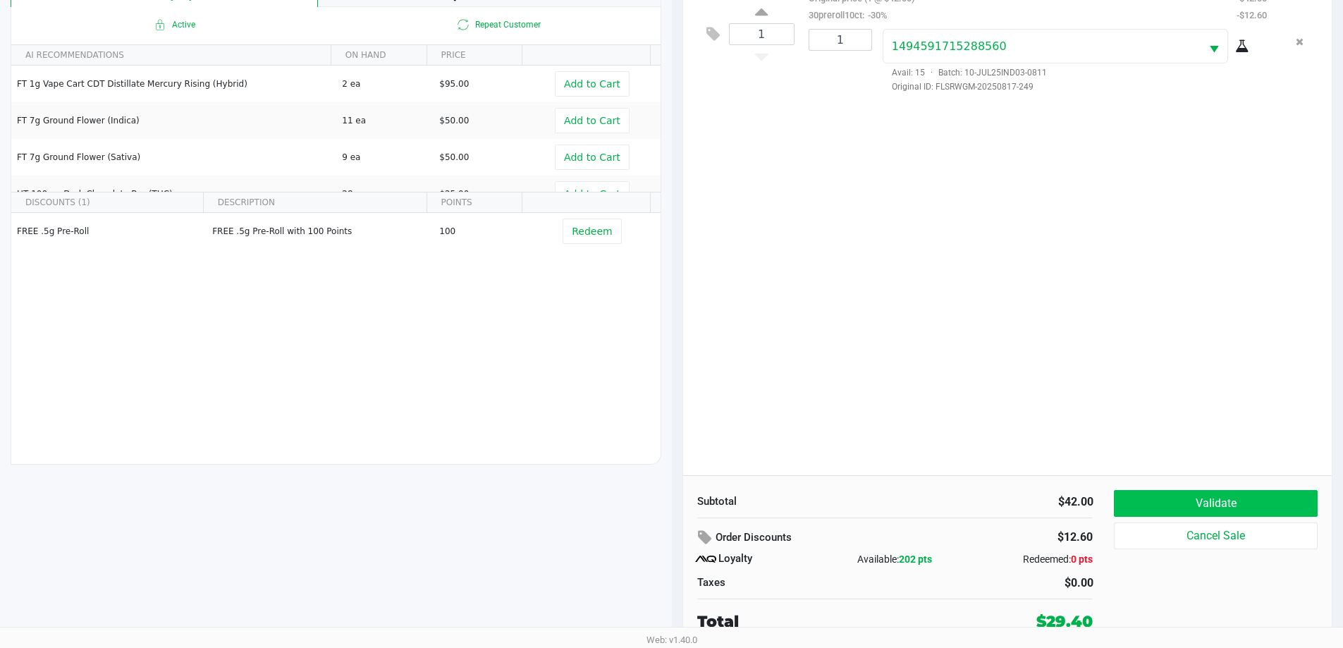
click at [1193, 491] on button "Validate" at bounding box center [1215, 503] width 203 height 27
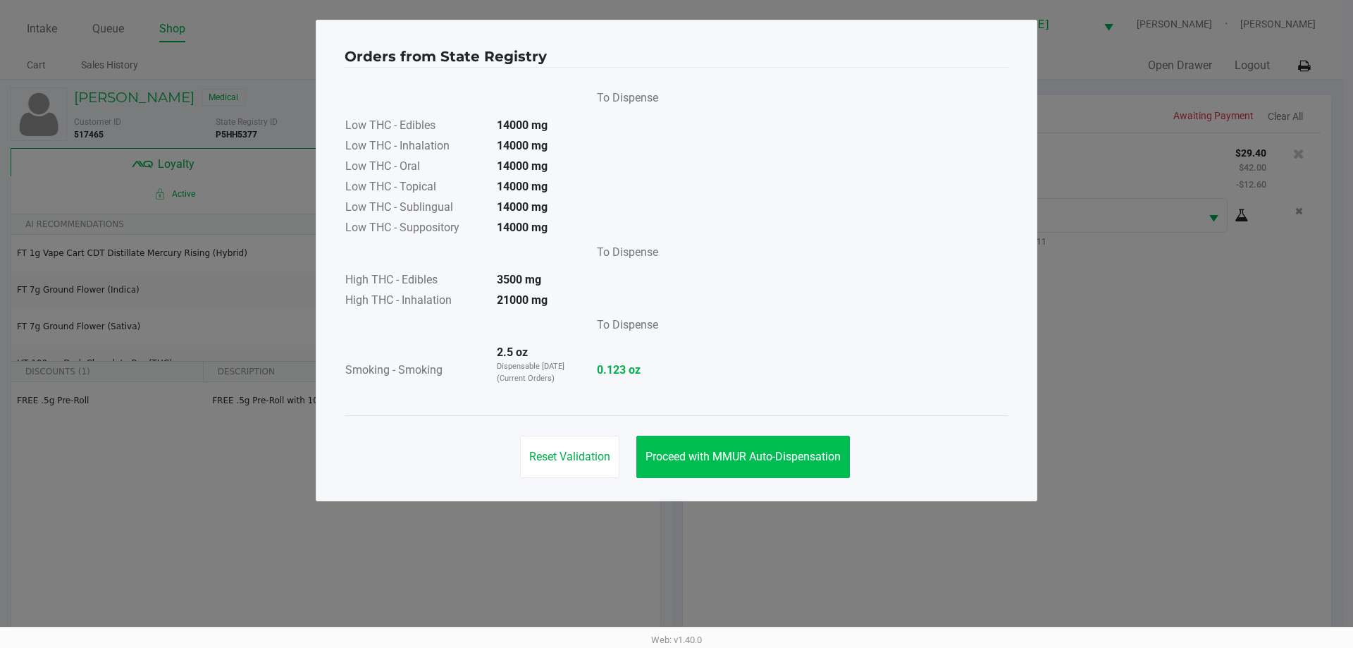
click at [720, 446] on button "Proceed with MMUR Auto-Dispensation" at bounding box center [744, 457] width 214 height 42
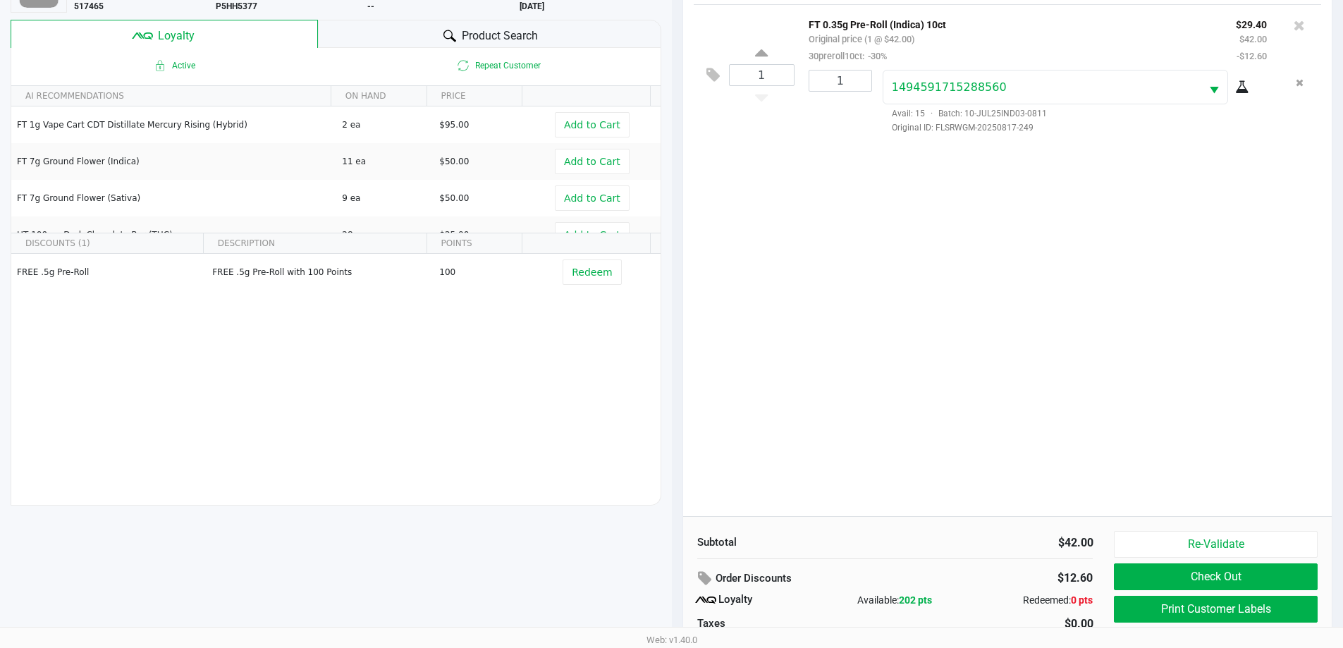
scroll to position [169, 0]
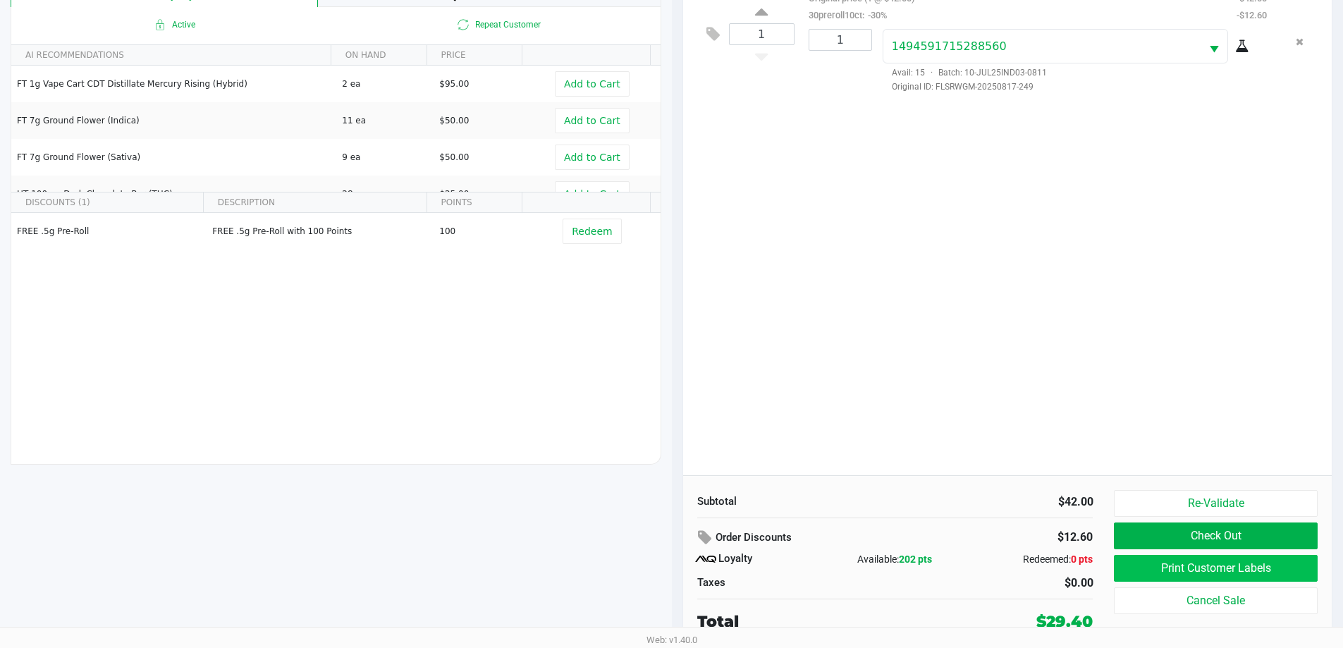
click at [1218, 568] on button "Print Customer Labels" at bounding box center [1215, 568] width 203 height 27
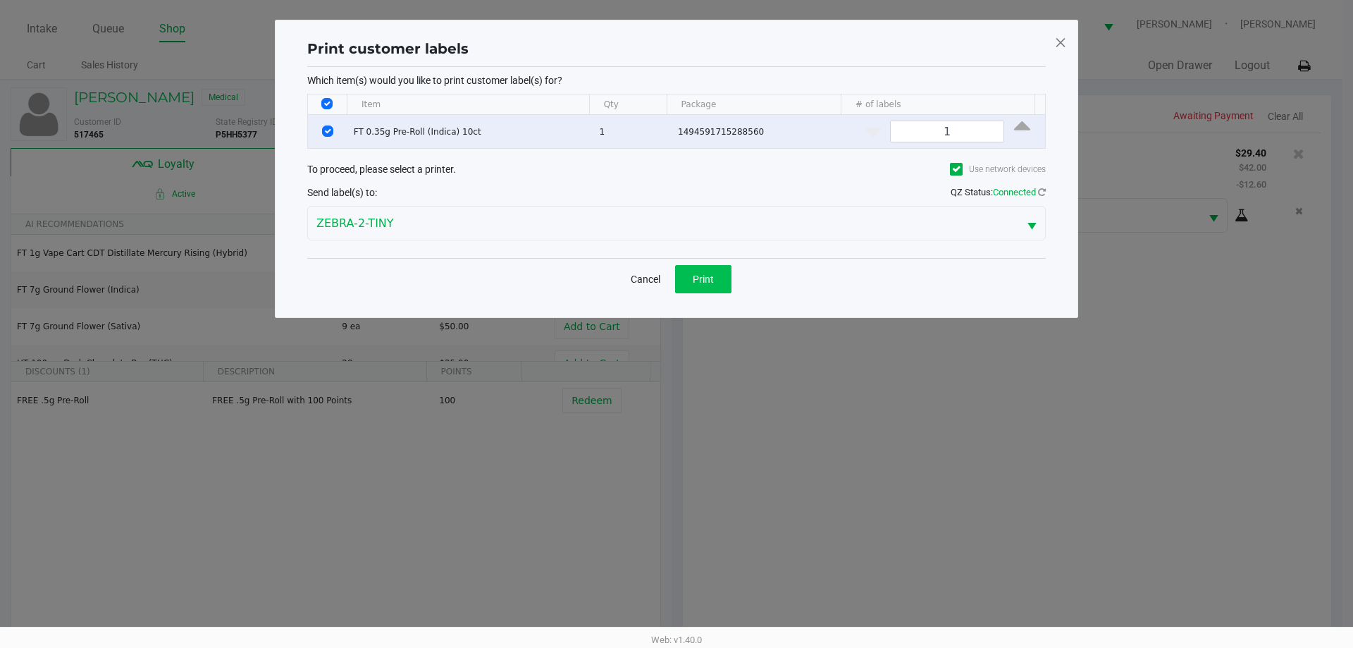
click at [706, 288] on button "Print" at bounding box center [703, 279] width 56 height 28
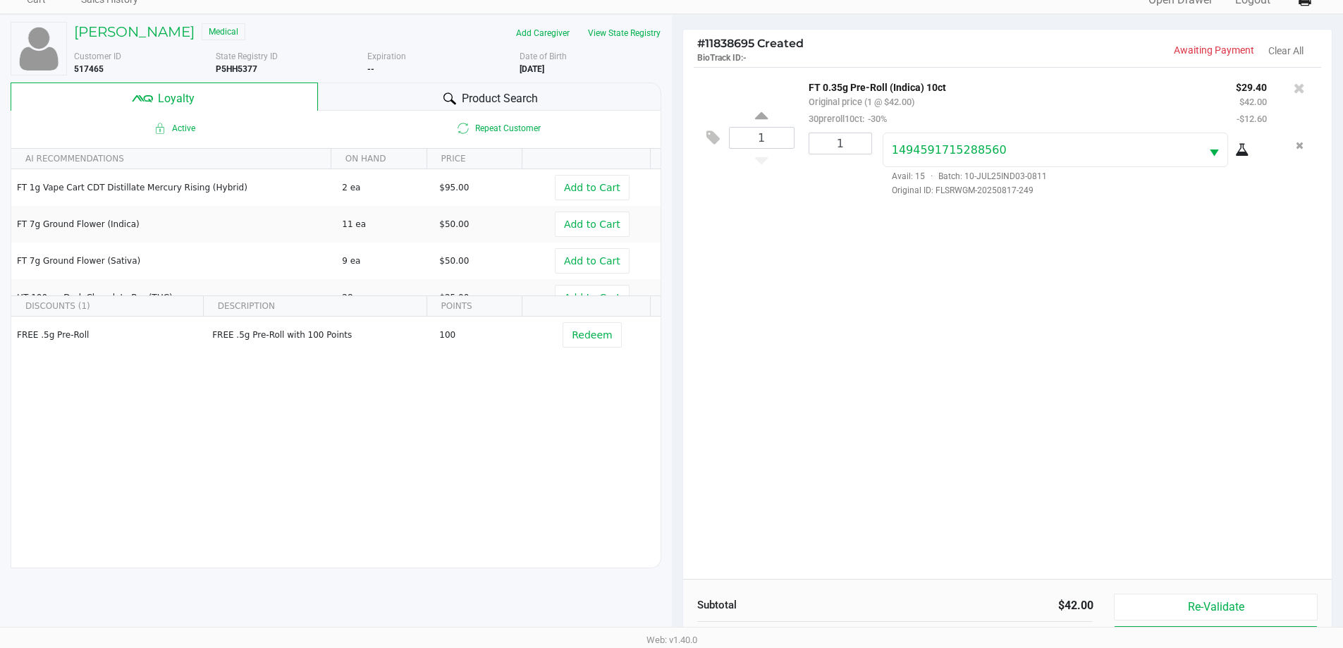
scroll to position [169, 0]
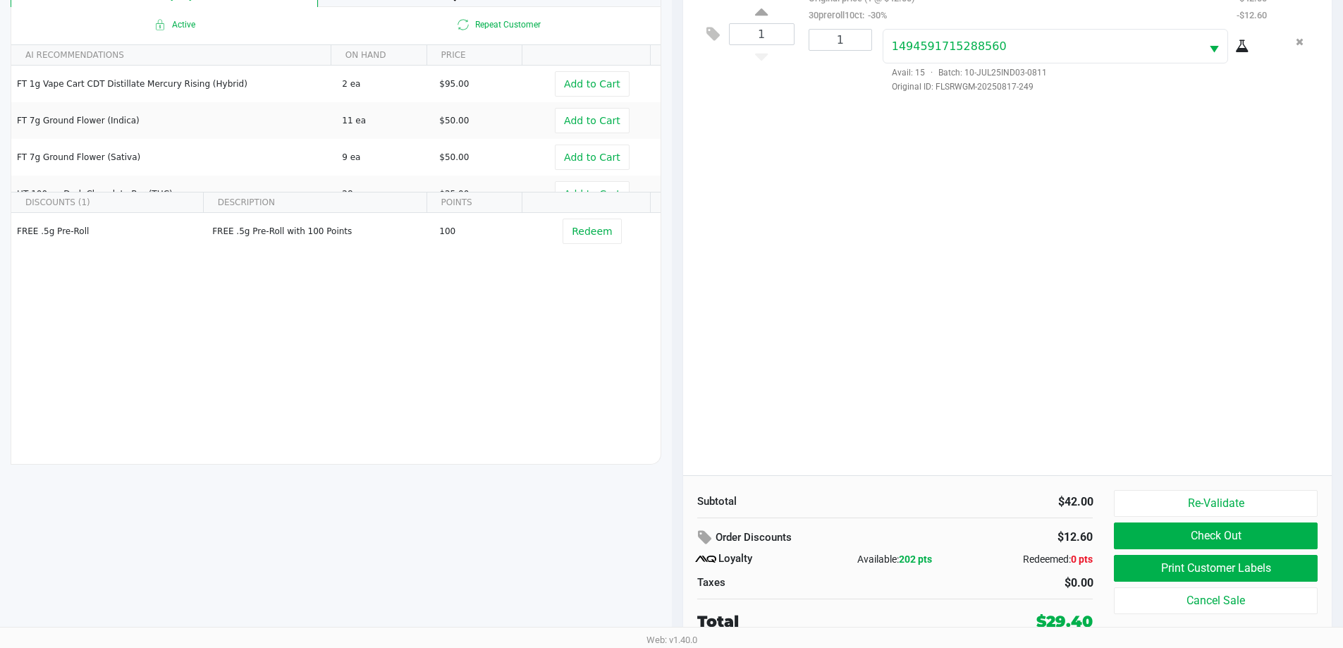
click at [1232, 496] on button "Re-Validate" at bounding box center [1215, 503] width 203 height 27
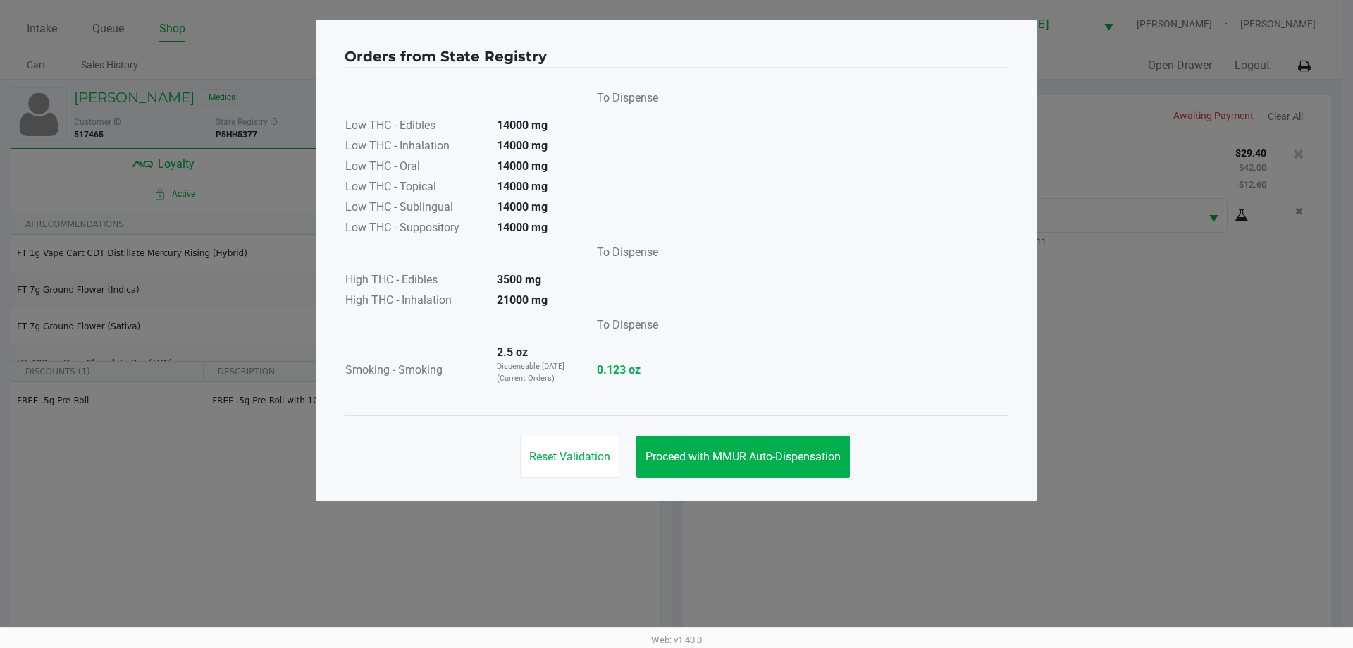
click at [759, 453] on span "Proceed with MMUR Auto-Dispensation" at bounding box center [743, 456] width 195 height 13
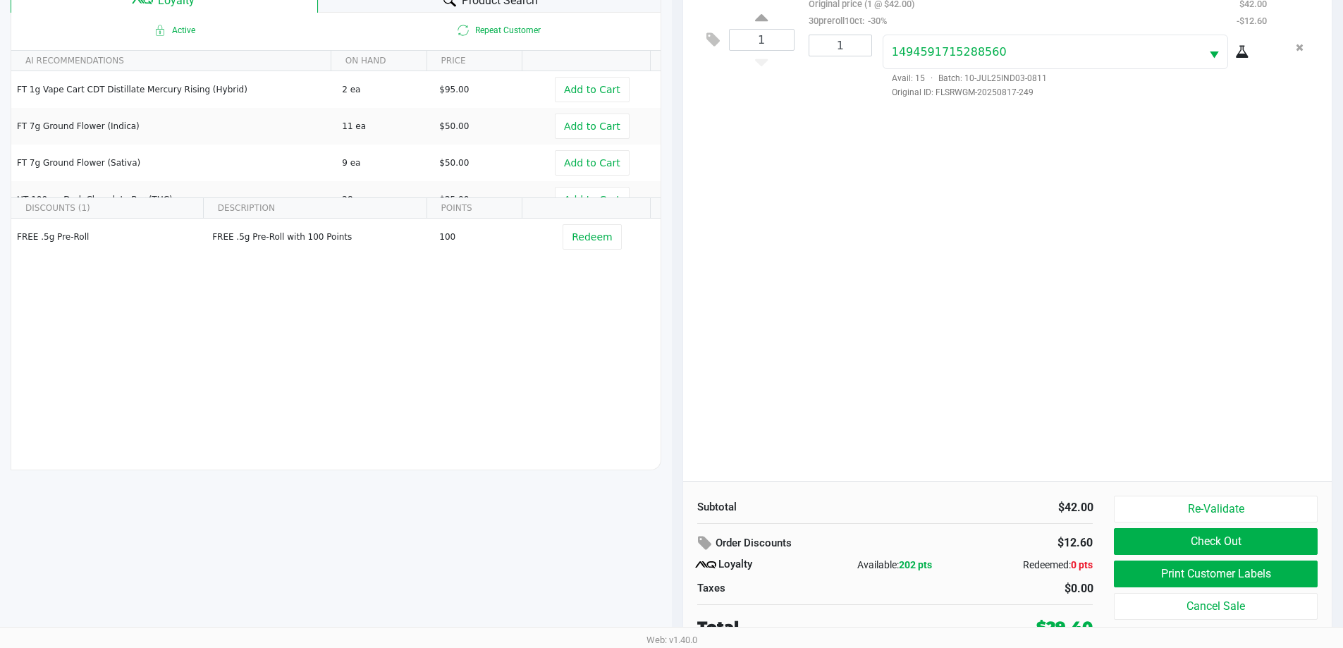
scroll to position [169, 0]
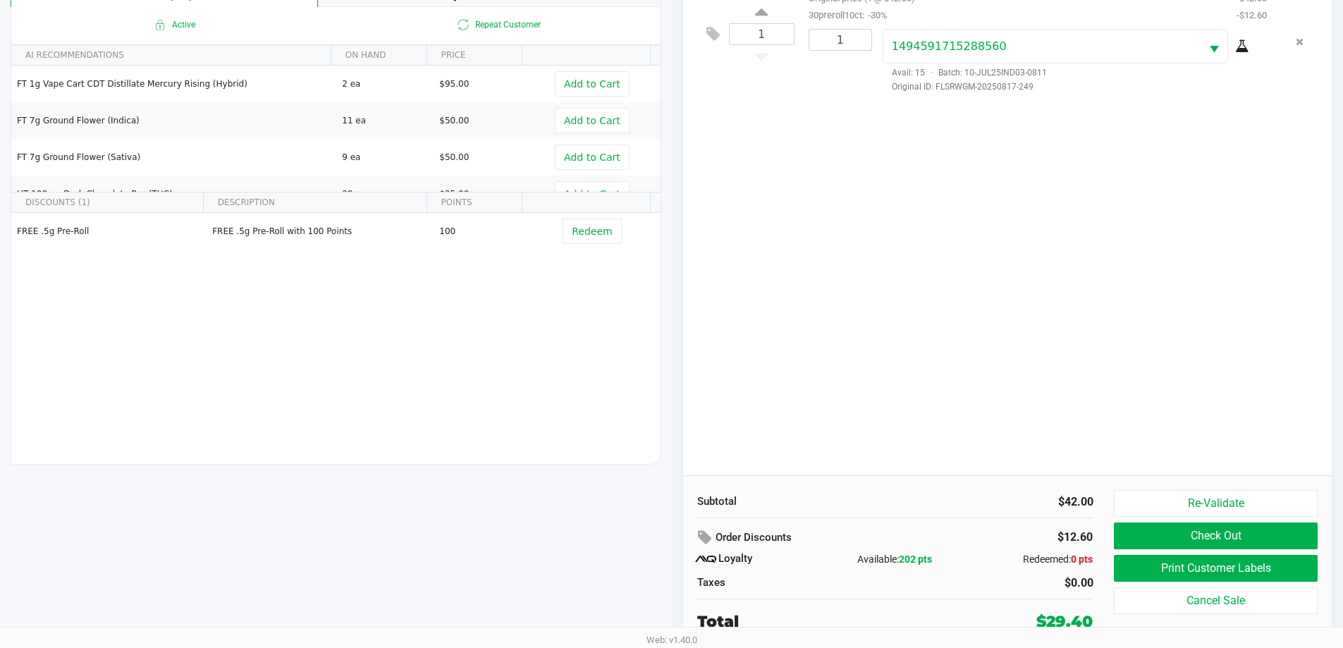
click at [1239, 524] on button "Check Out" at bounding box center [1215, 535] width 203 height 27
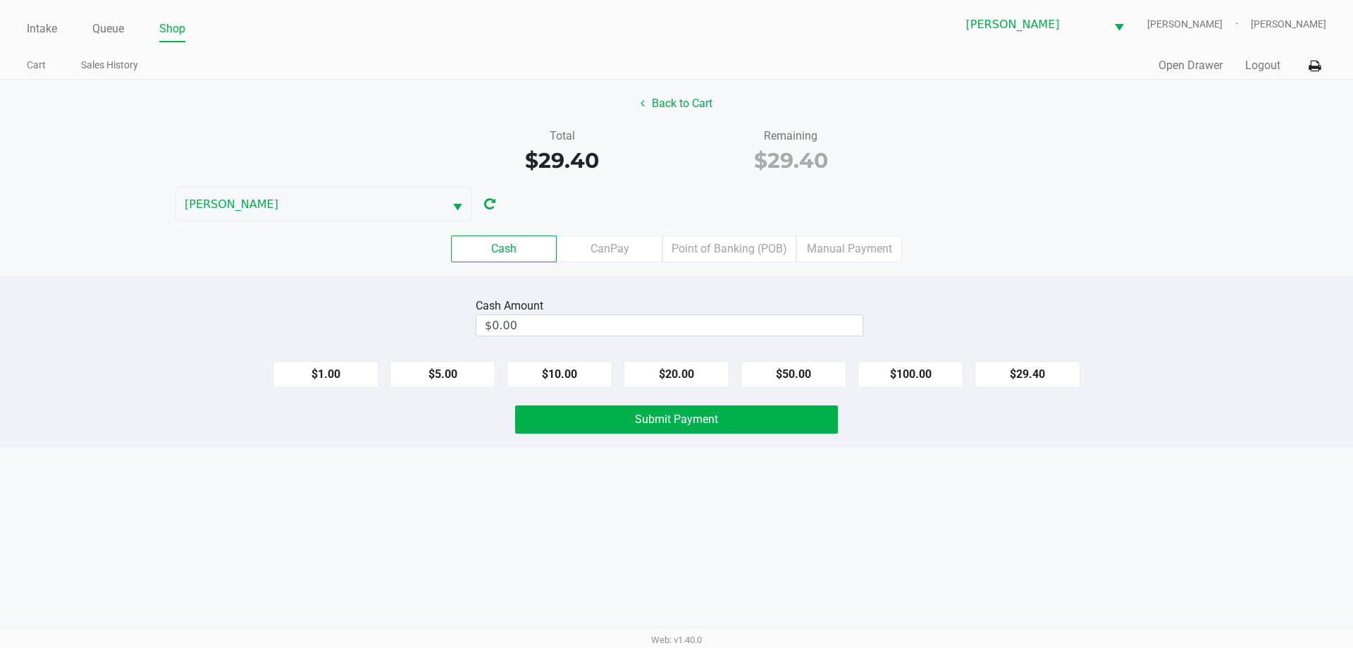
click at [699, 378] on button "$20.00" at bounding box center [677, 374] width 106 height 27
click at [575, 371] on button "$10.00" at bounding box center [560, 374] width 106 height 27
type input "$30.00"
click at [644, 426] on button "Submit Payment" at bounding box center [676, 419] width 323 height 28
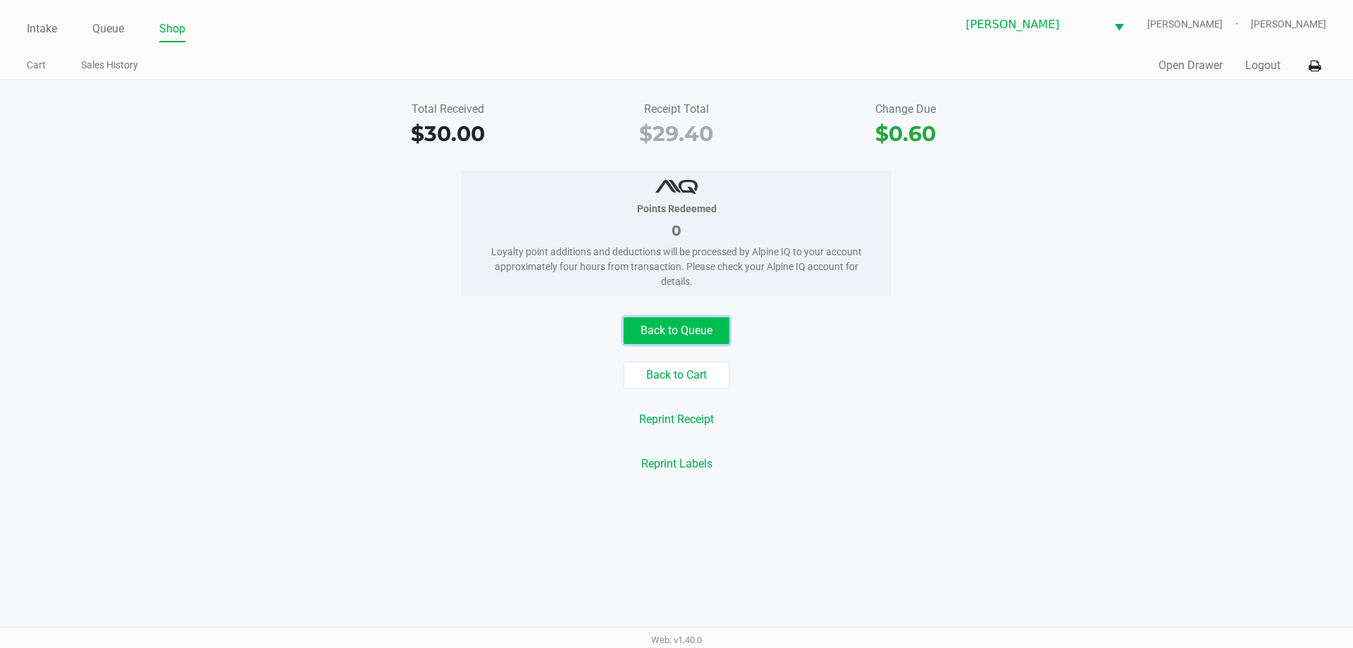
click at [671, 333] on button "Back to Queue" at bounding box center [677, 330] width 106 height 27
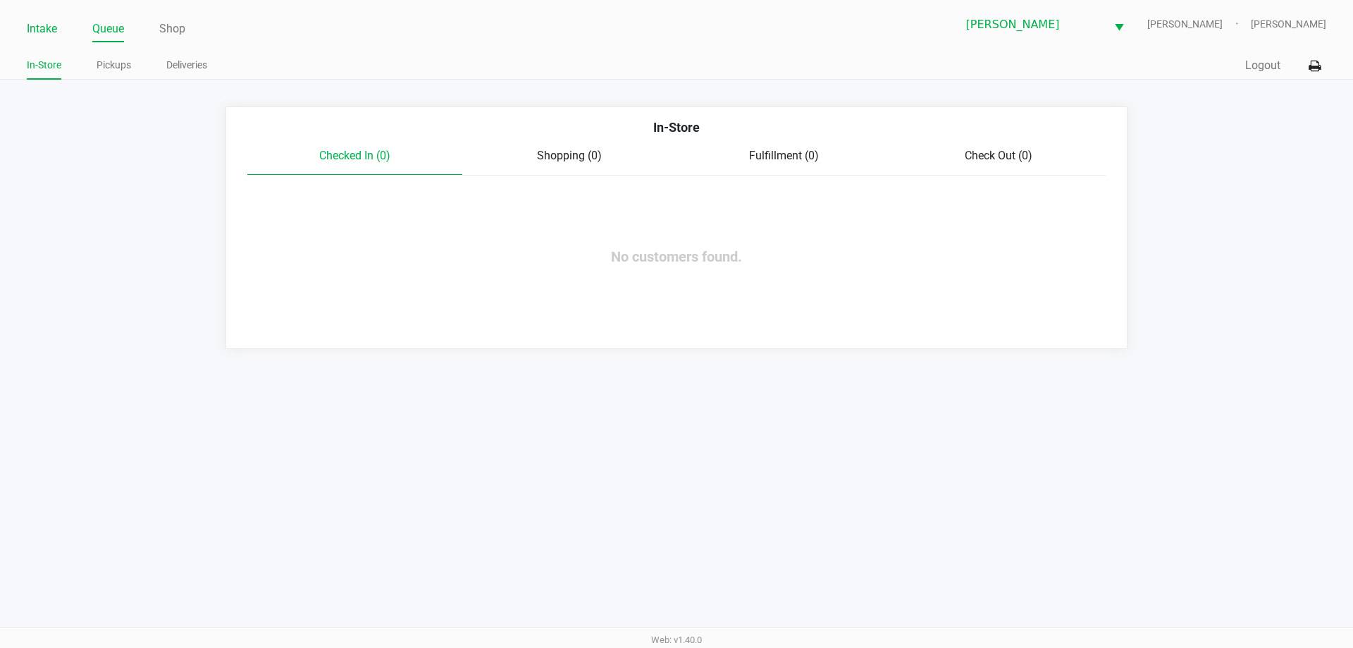
click at [49, 23] on link "Intake" at bounding box center [42, 29] width 30 height 20
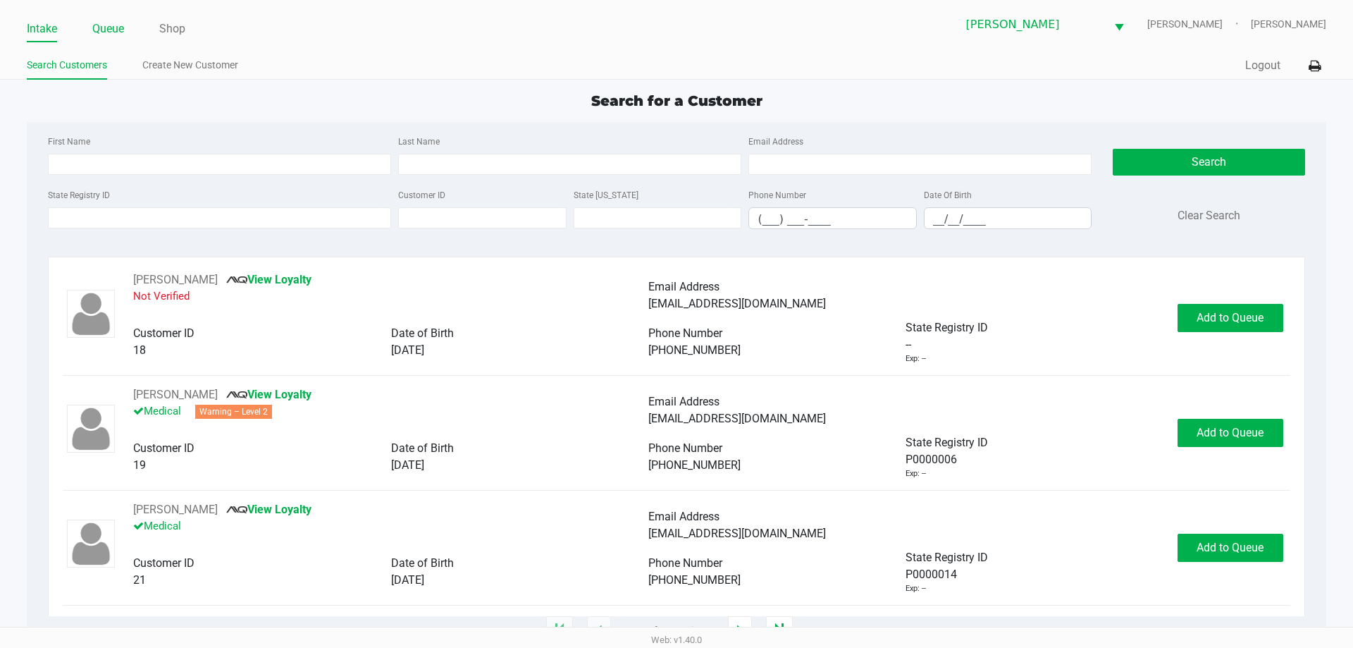
click at [118, 23] on link "Queue" at bounding box center [108, 29] width 32 height 20
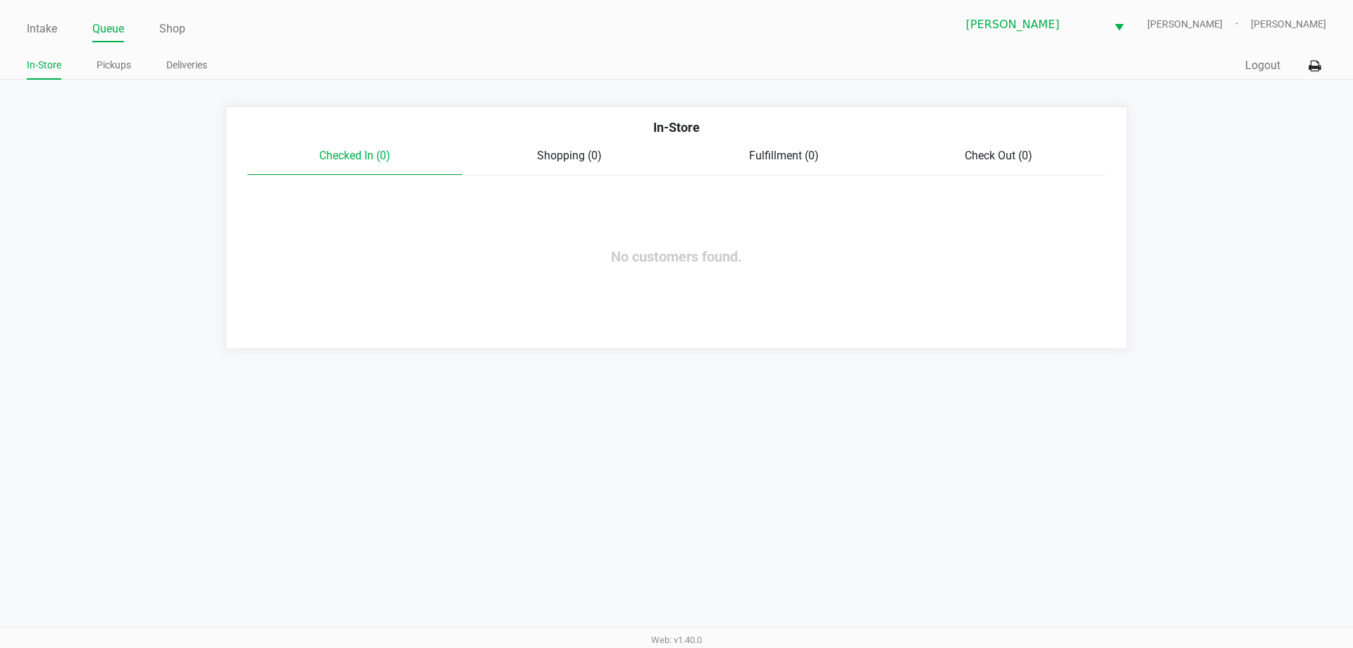
click at [106, 69] on link "Pickups" at bounding box center [114, 65] width 35 height 18
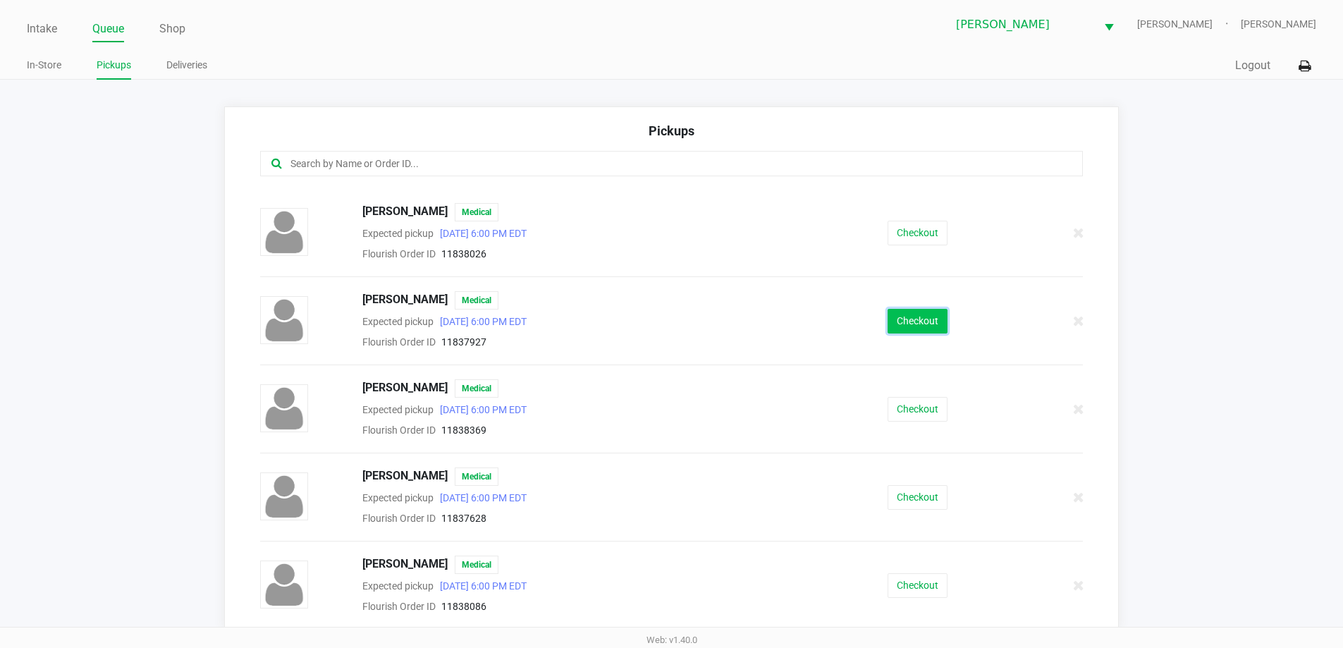
click at [897, 326] on button "Checkout" at bounding box center [918, 321] width 60 height 25
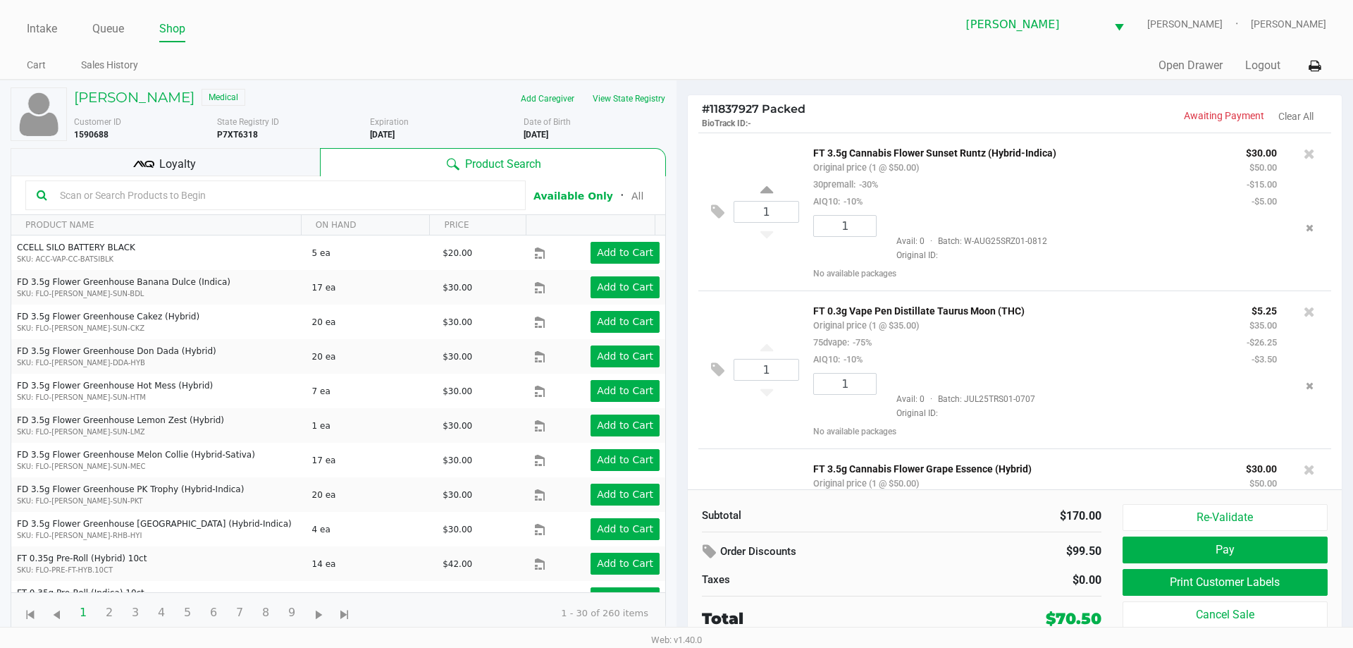
click at [240, 163] on div "Loyalty" at bounding box center [165, 162] width 309 height 28
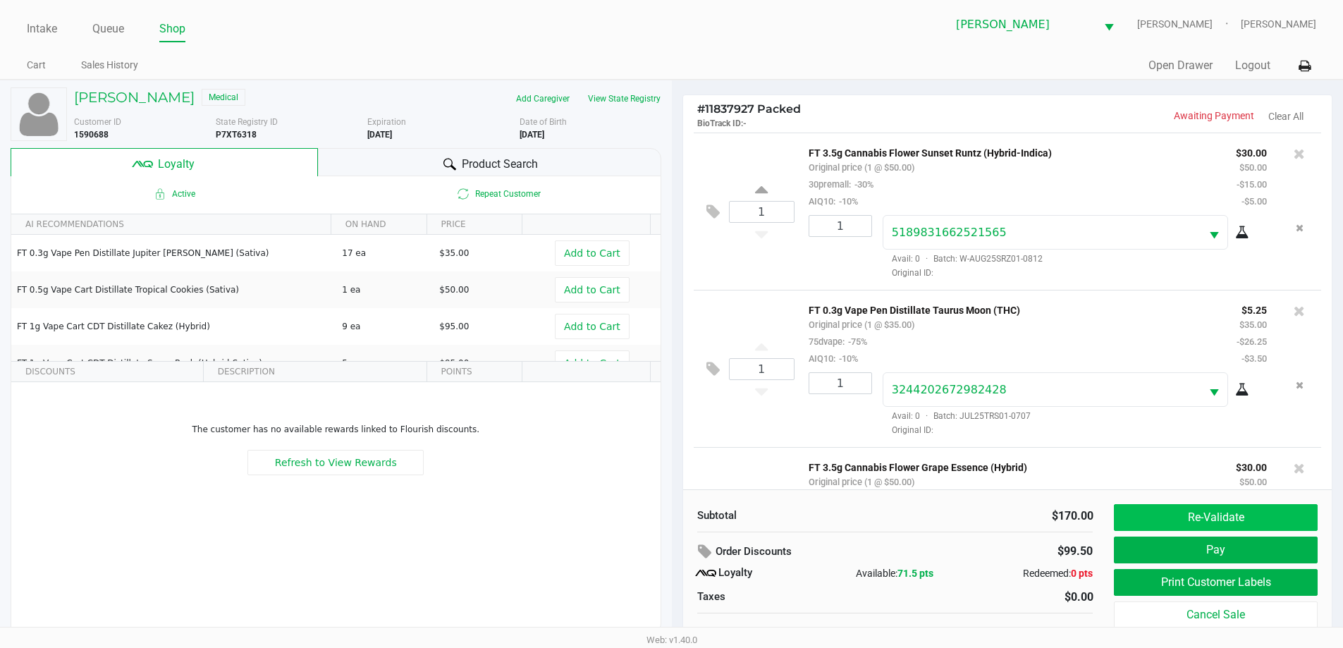
click at [1201, 517] on button "Re-Validate" at bounding box center [1215, 517] width 203 height 27
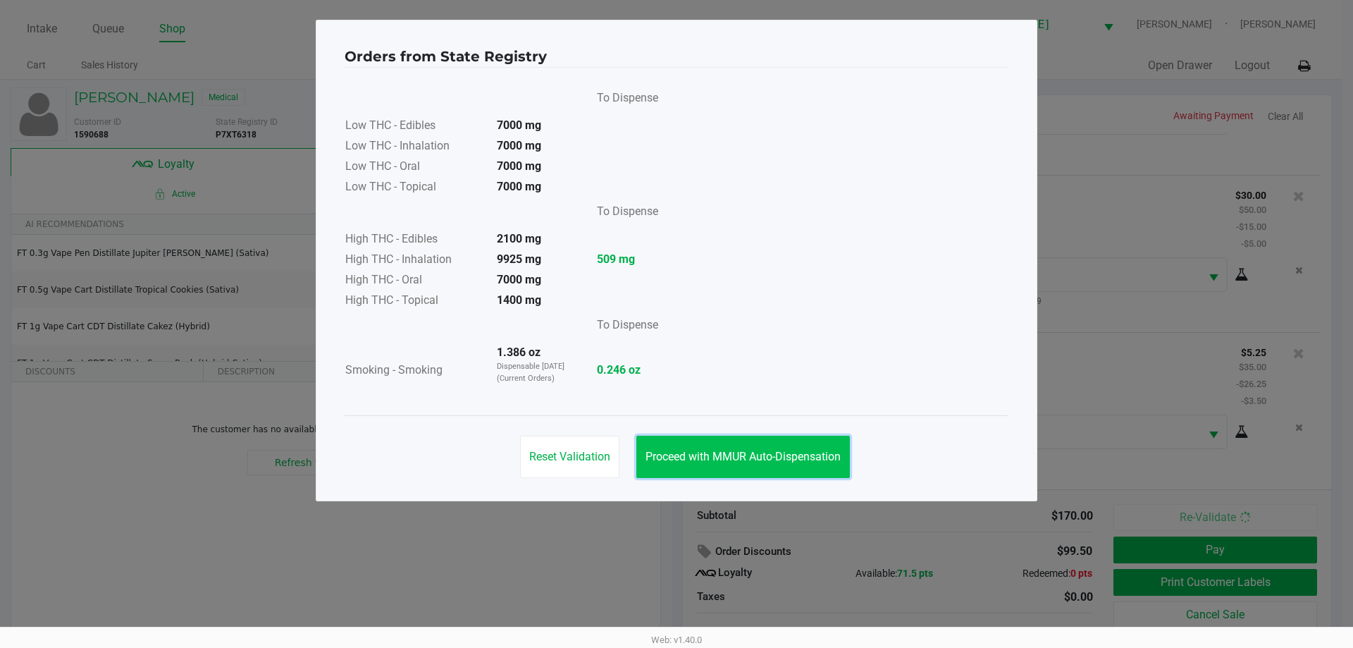
click at [743, 473] on button "Proceed with MMUR Auto-Dispensation" at bounding box center [744, 457] width 214 height 42
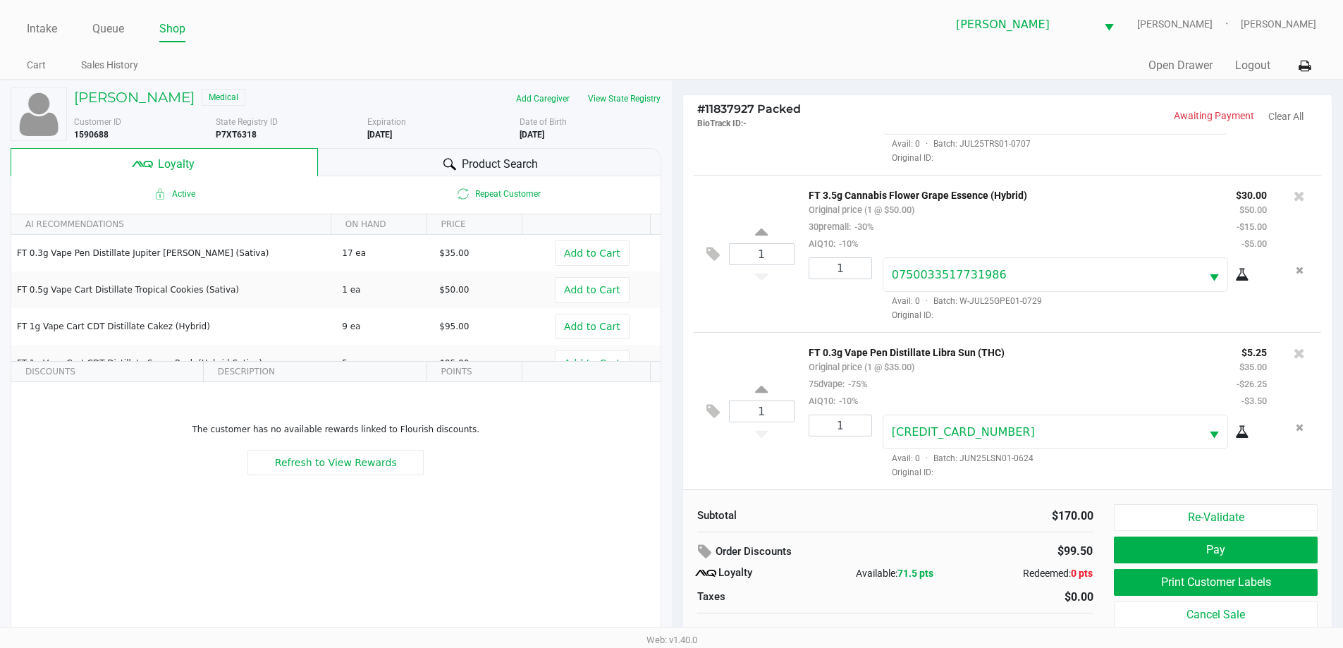
scroll to position [14, 0]
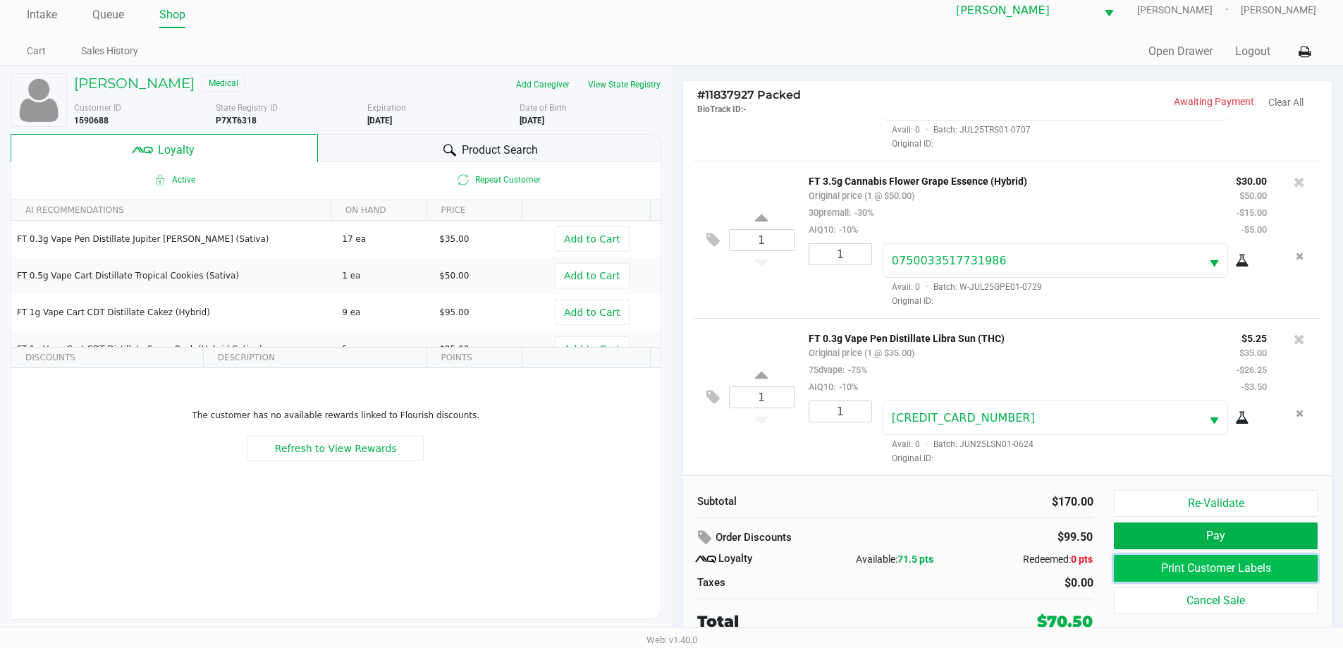
click at [1217, 569] on button "Print Customer Labels" at bounding box center [1215, 568] width 203 height 27
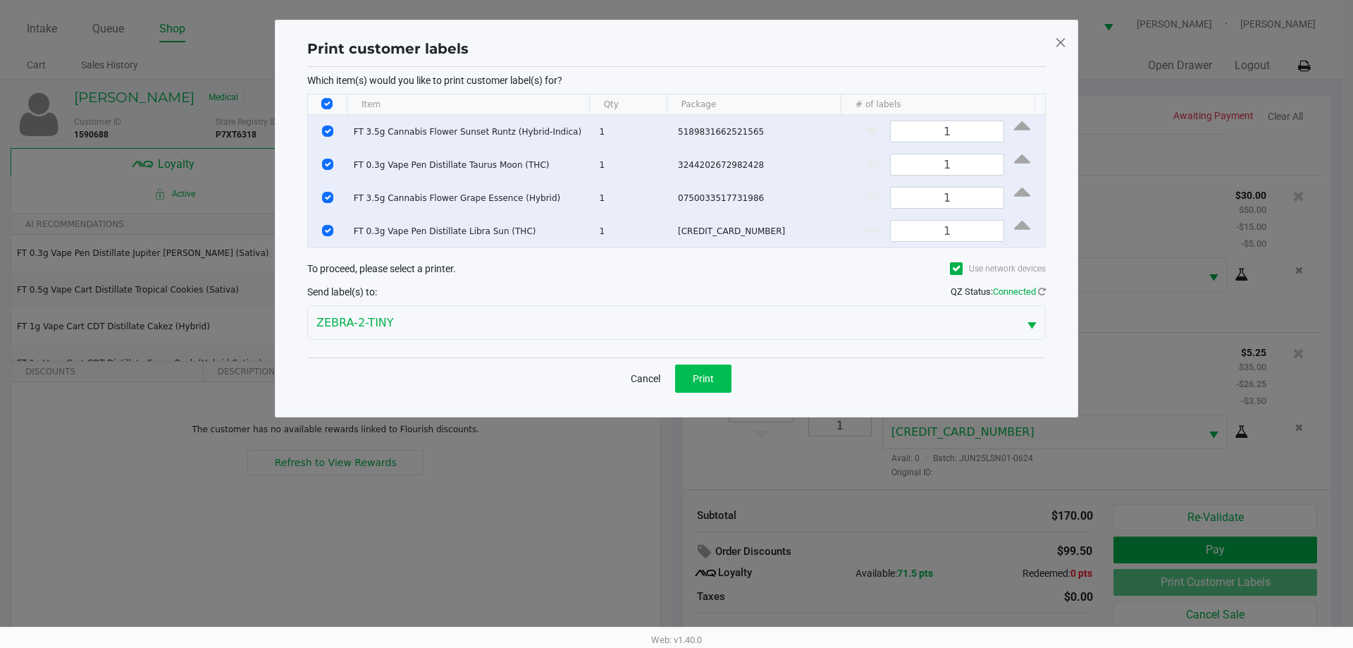
click at [695, 386] on button "Print" at bounding box center [703, 378] width 56 height 28
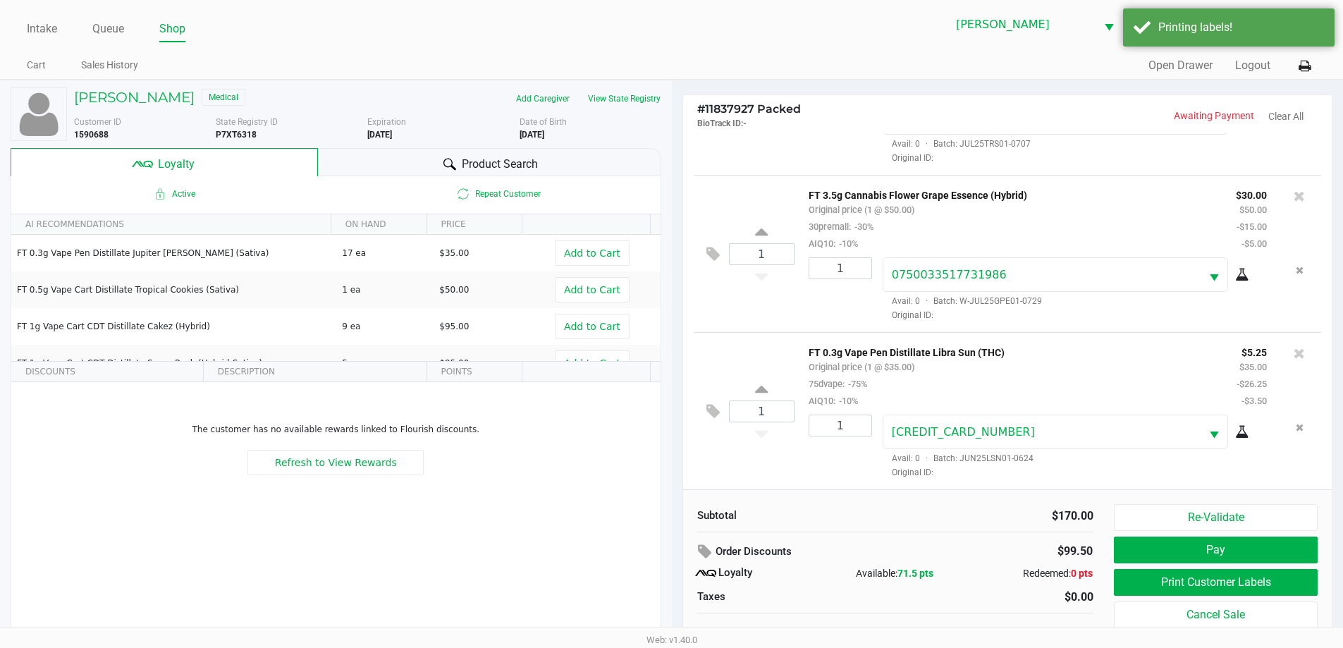
scroll to position [14, 0]
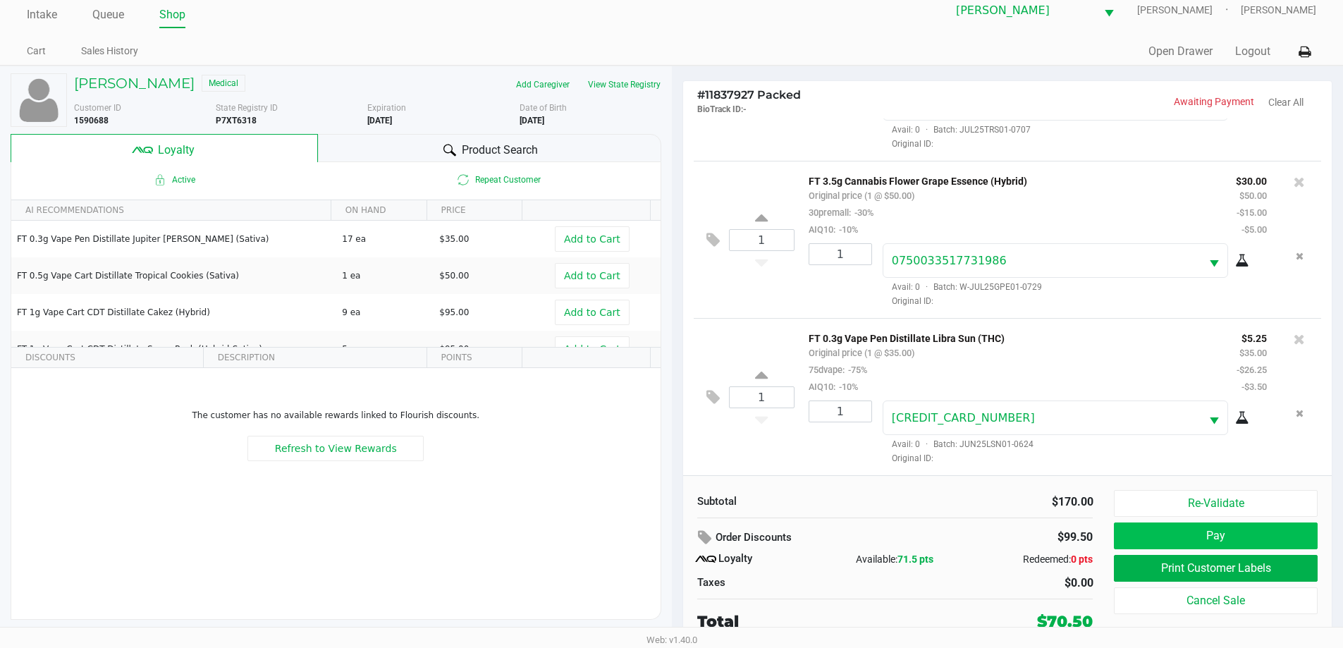
click at [1194, 544] on button "Pay" at bounding box center [1215, 535] width 203 height 27
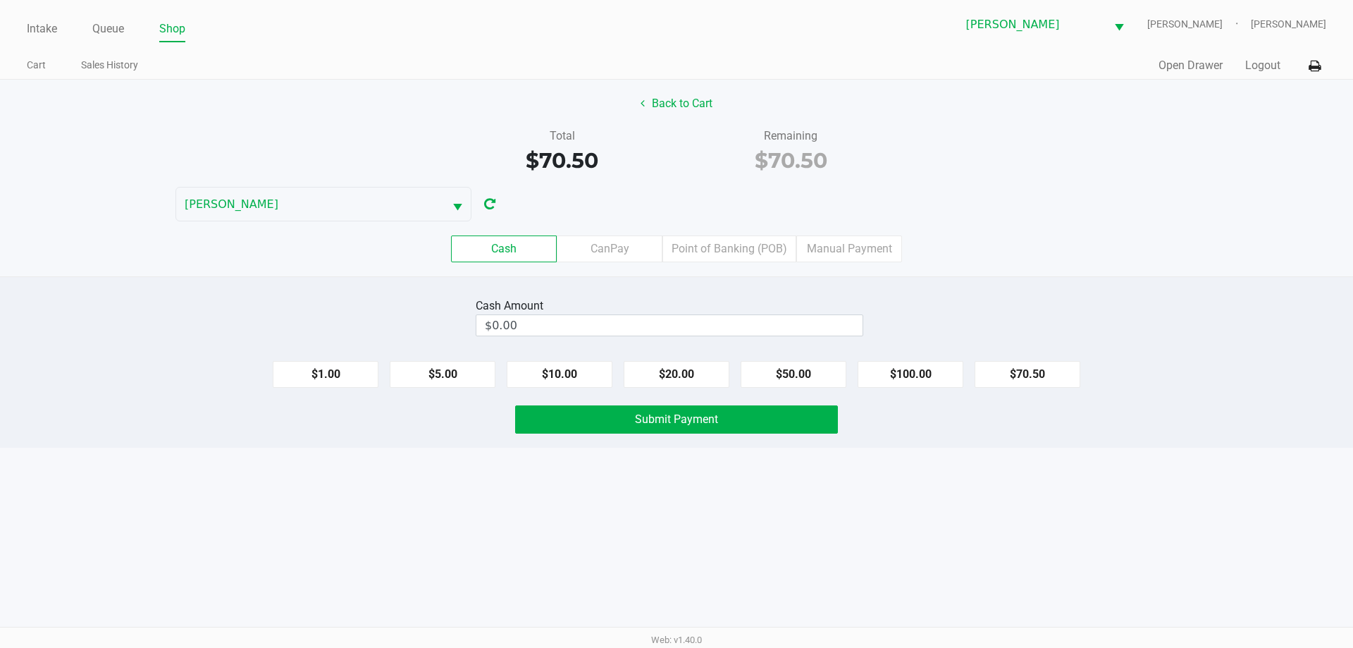
click at [621, 250] on label "CanPay" at bounding box center [610, 248] width 106 height 27
click at [0, 0] on 2 "CanPay" at bounding box center [0, 0] width 0 height 0
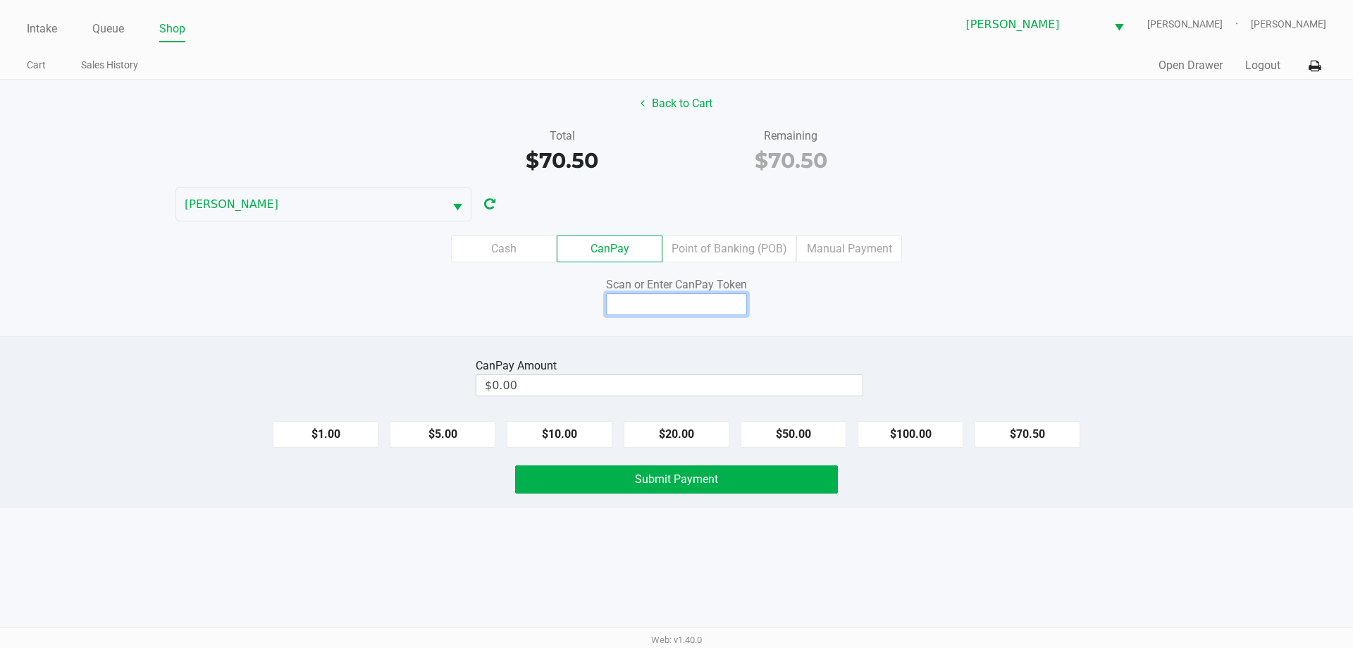
click at [684, 314] on input at bounding box center [676, 304] width 141 height 22
type input "X4260006Q"
click at [1055, 426] on button "$70.50" at bounding box center [1028, 434] width 106 height 27
type input "$70.50"
click at [741, 471] on button "Submit Payment" at bounding box center [676, 479] width 323 height 28
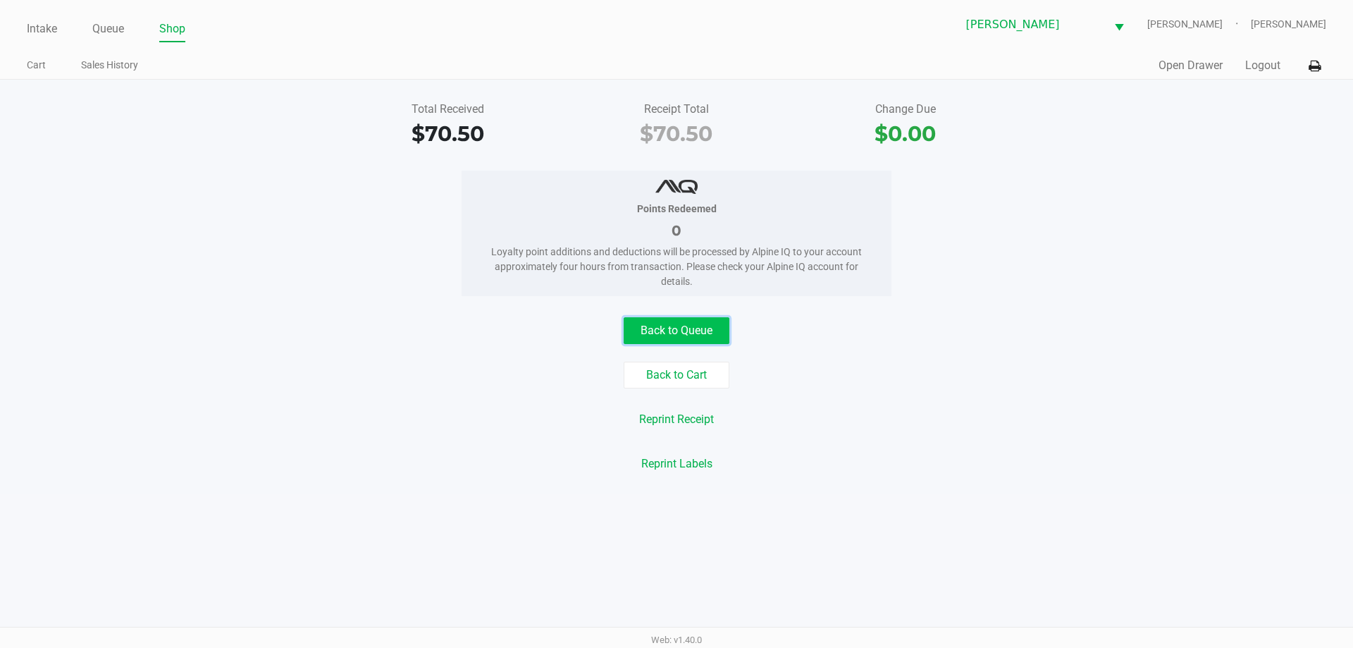
click at [665, 324] on button "Back to Queue" at bounding box center [677, 330] width 106 height 27
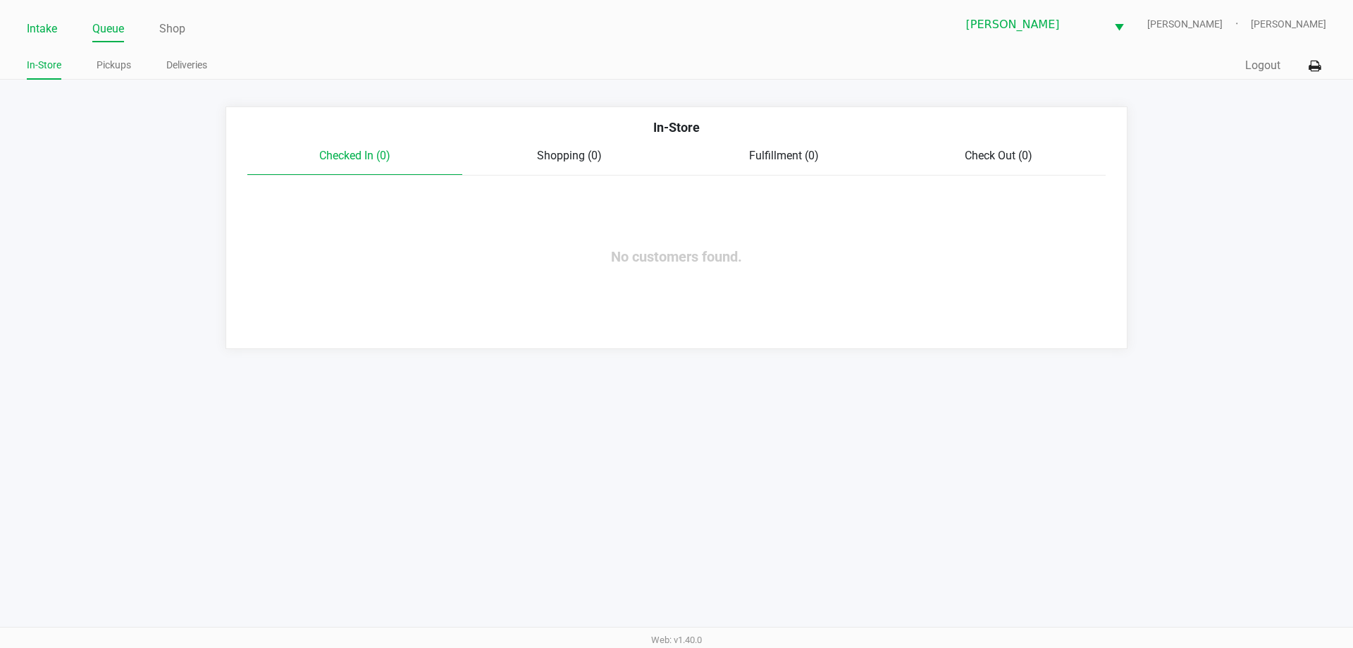
click at [35, 32] on link "Intake" at bounding box center [42, 29] width 30 height 20
